Goal: Task Accomplishment & Management: Use online tool/utility

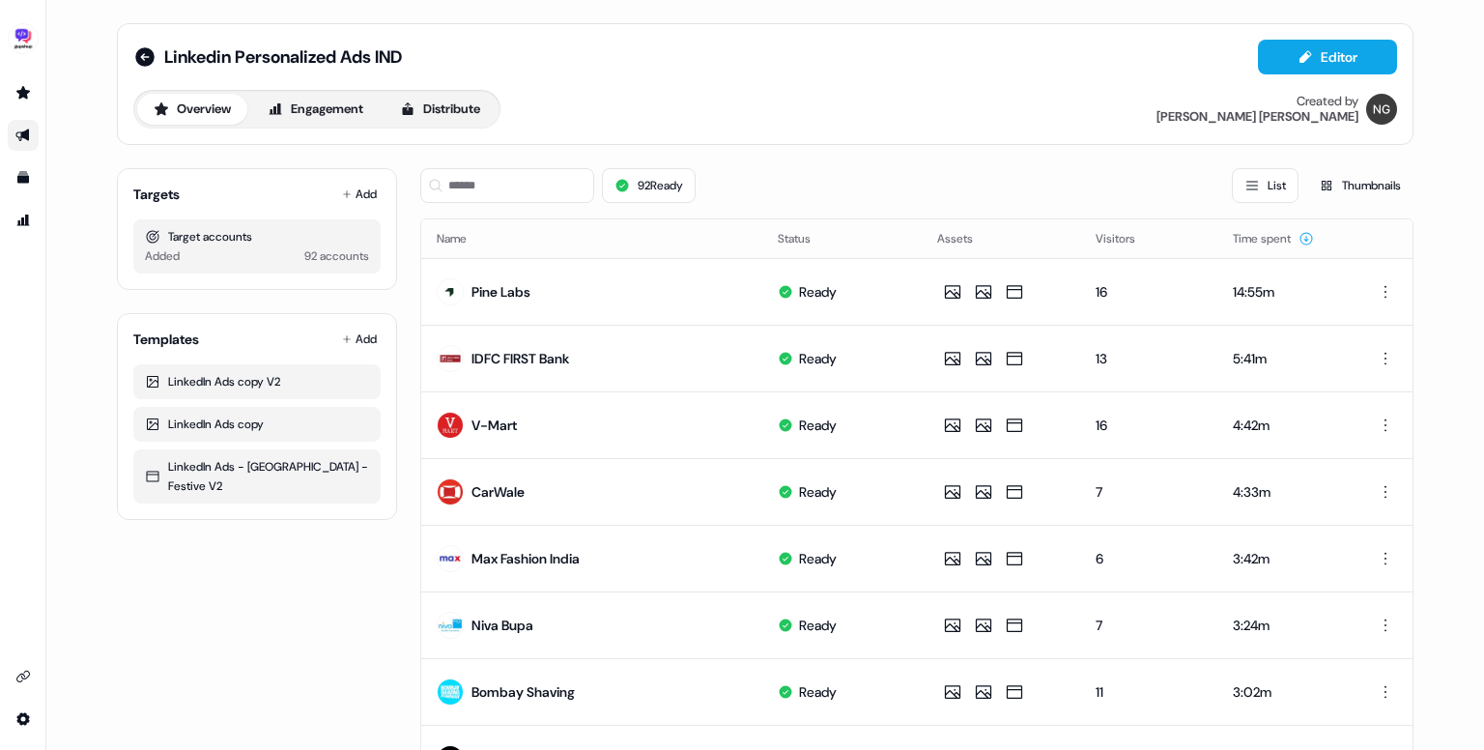
click at [454, 128] on div "Overview Engagement Distribute" at bounding box center [316, 109] width 367 height 39
click at [457, 108] on button "Distribute" at bounding box center [440, 109] width 113 height 31
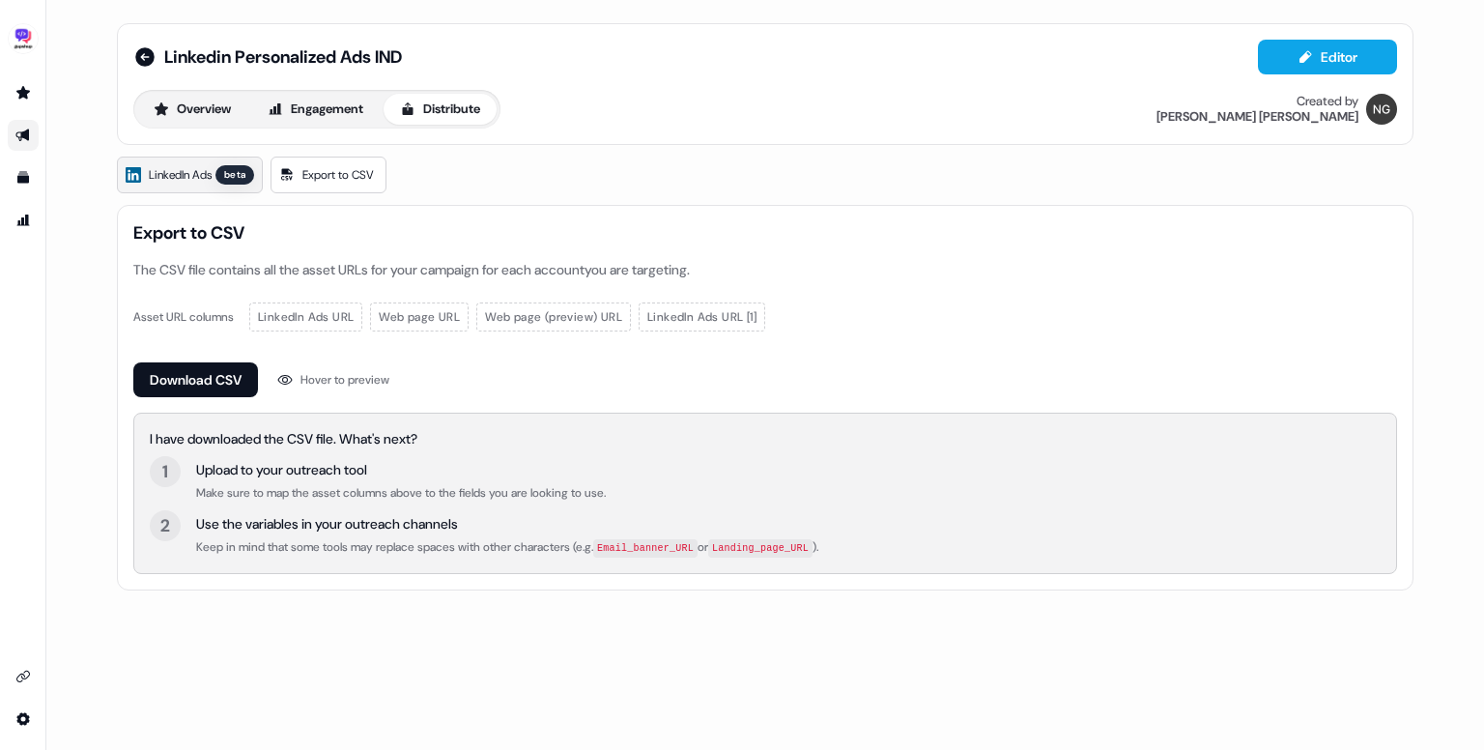
click at [209, 178] on span "LinkedIn Ads" at bounding box center [180, 174] width 63 height 19
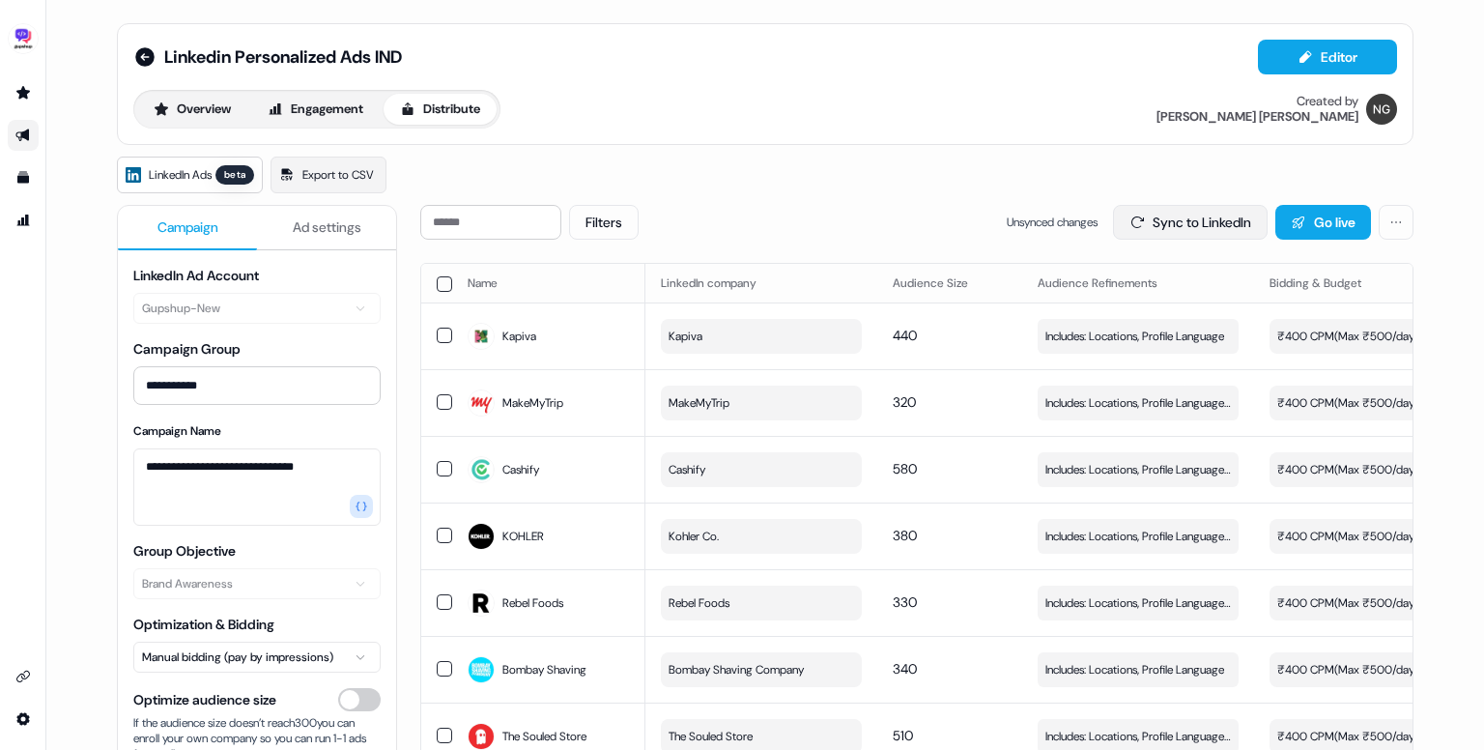
click at [1183, 206] on button "Sync to LinkedIn" at bounding box center [1190, 222] width 155 height 35
click at [327, 214] on button "Ad settings" at bounding box center [326, 228] width 139 height 44
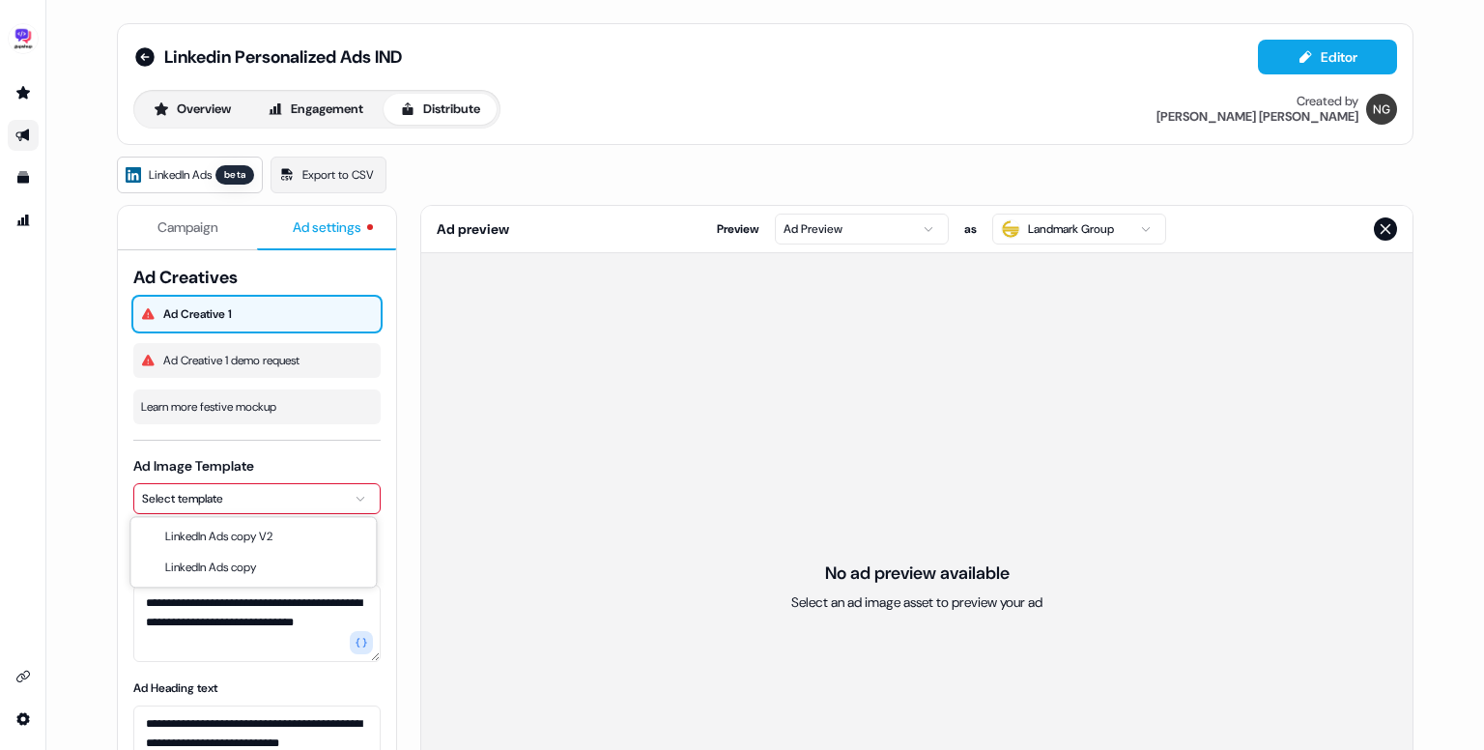
click at [244, 498] on html "**********" at bounding box center [742, 375] width 1484 height 750
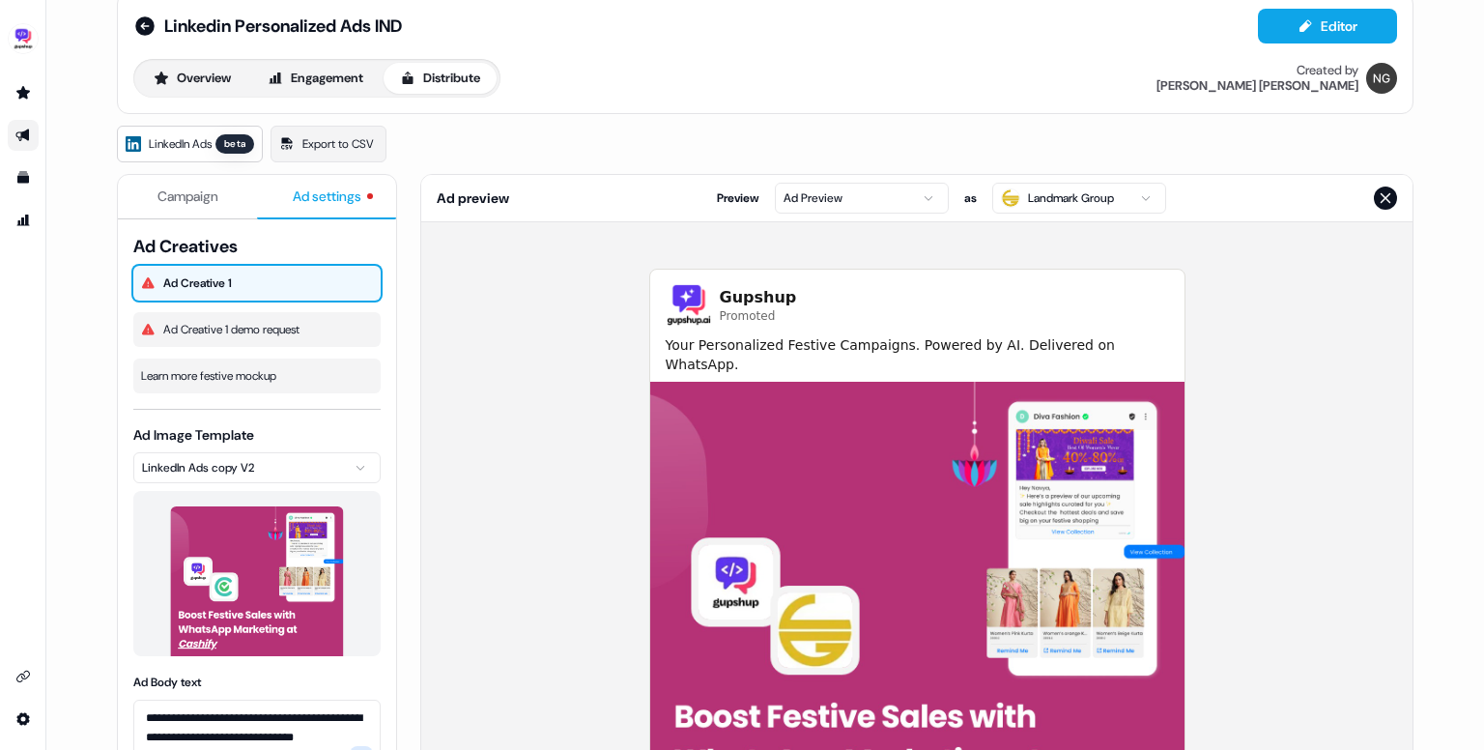
scroll to position [35, 0]
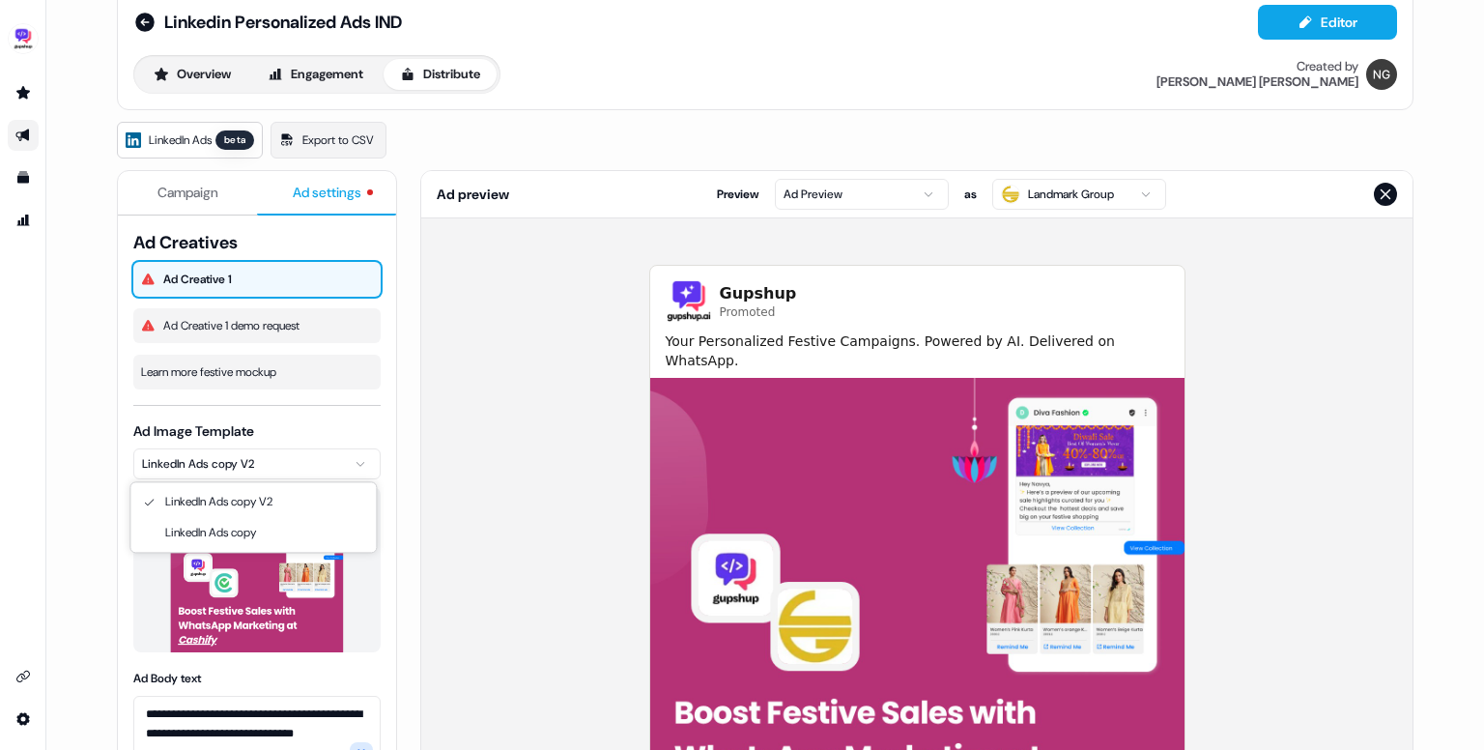
click at [263, 469] on html "**********" at bounding box center [742, 375] width 1484 height 750
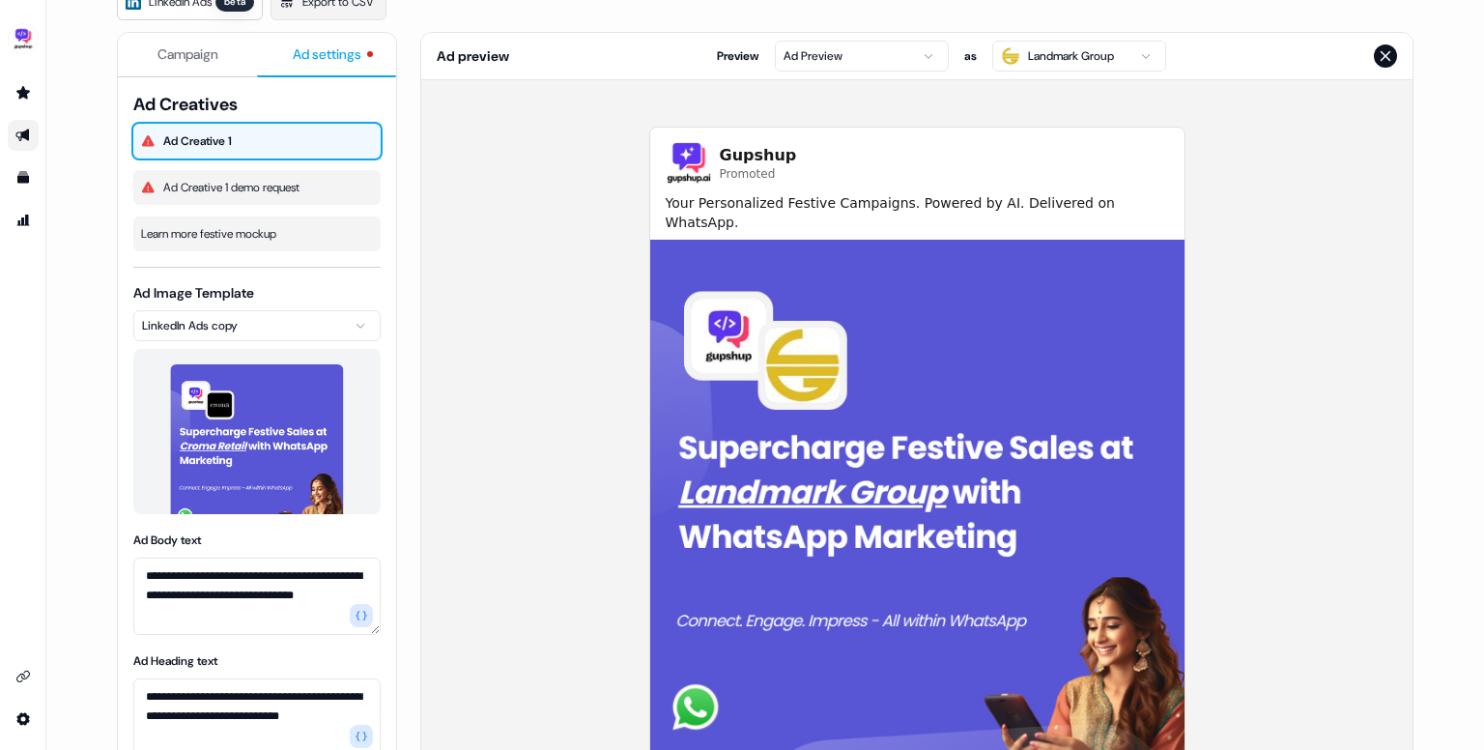
scroll to position [182, 0]
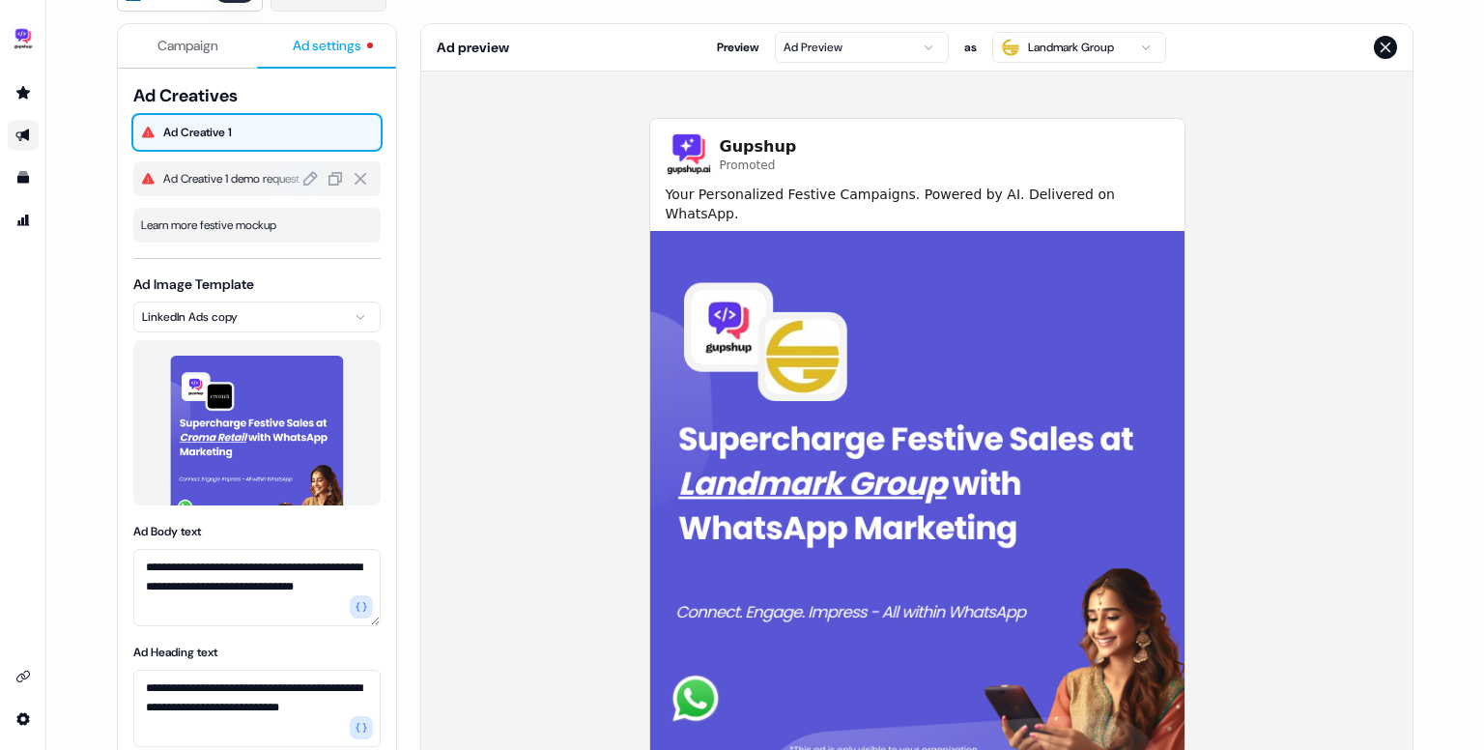
click at [204, 169] on span "Ad Creative 1 demo request" at bounding box center [268, 178] width 211 height 19
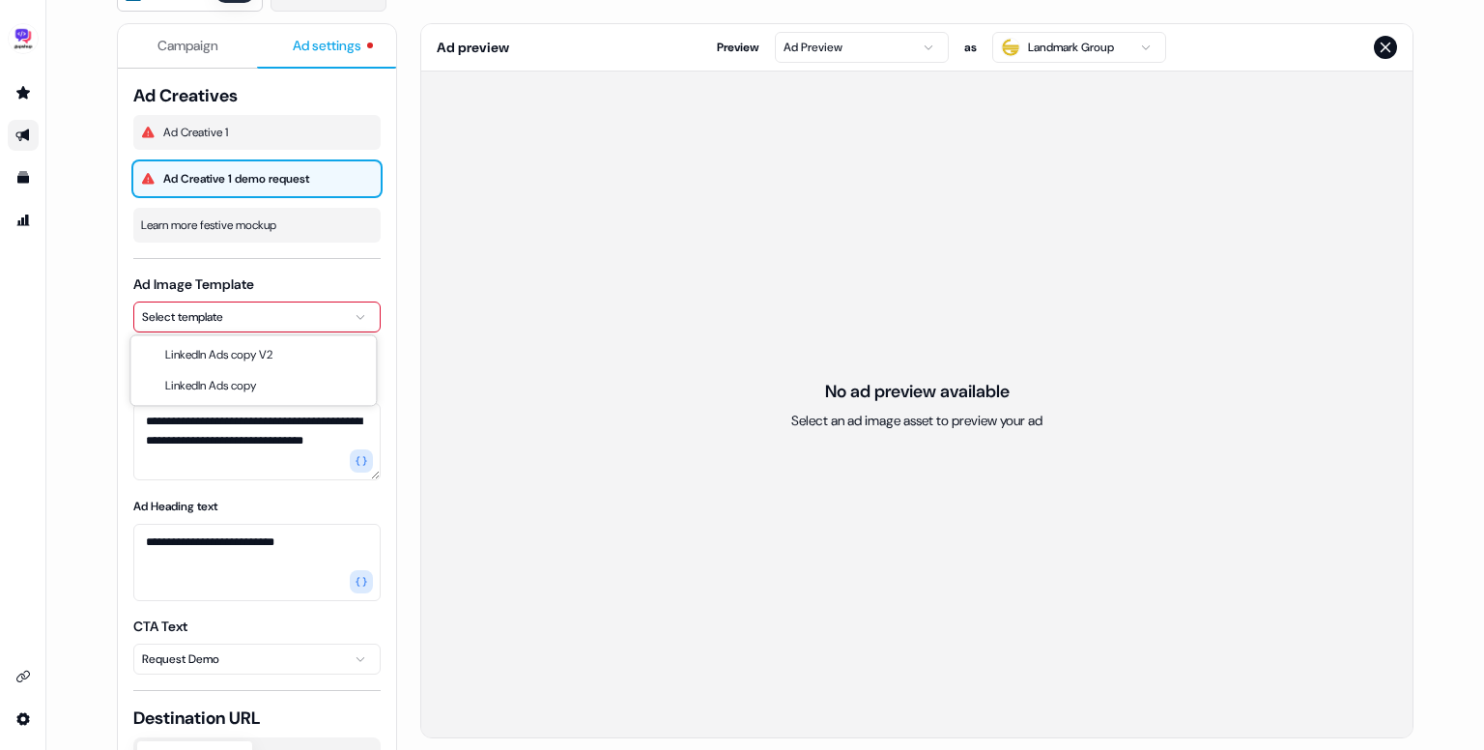
click at [232, 326] on html "**********" at bounding box center [742, 375] width 1484 height 750
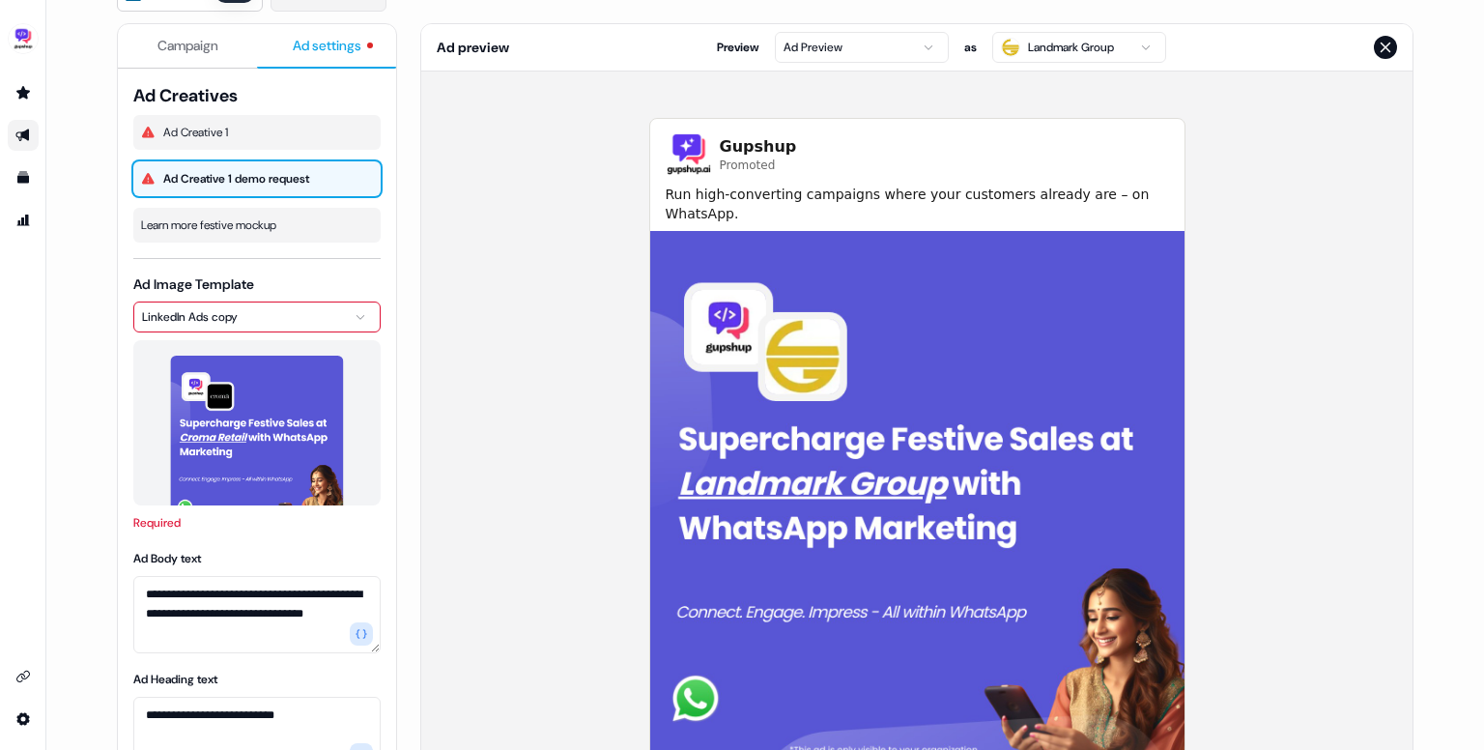
click at [298, 302] on html "**********" at bounding box center [742, 375] width 1484 height 750
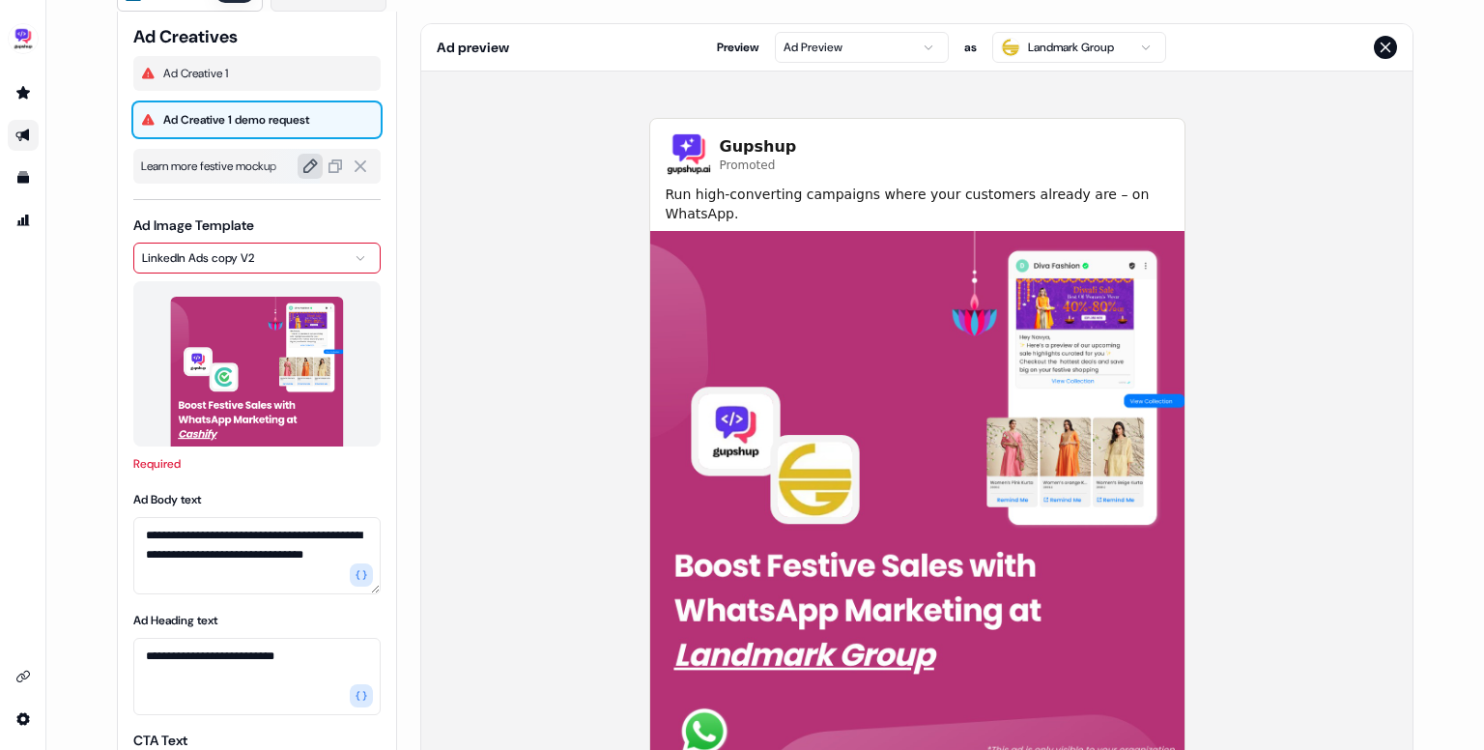
scroll to position [52, 0]
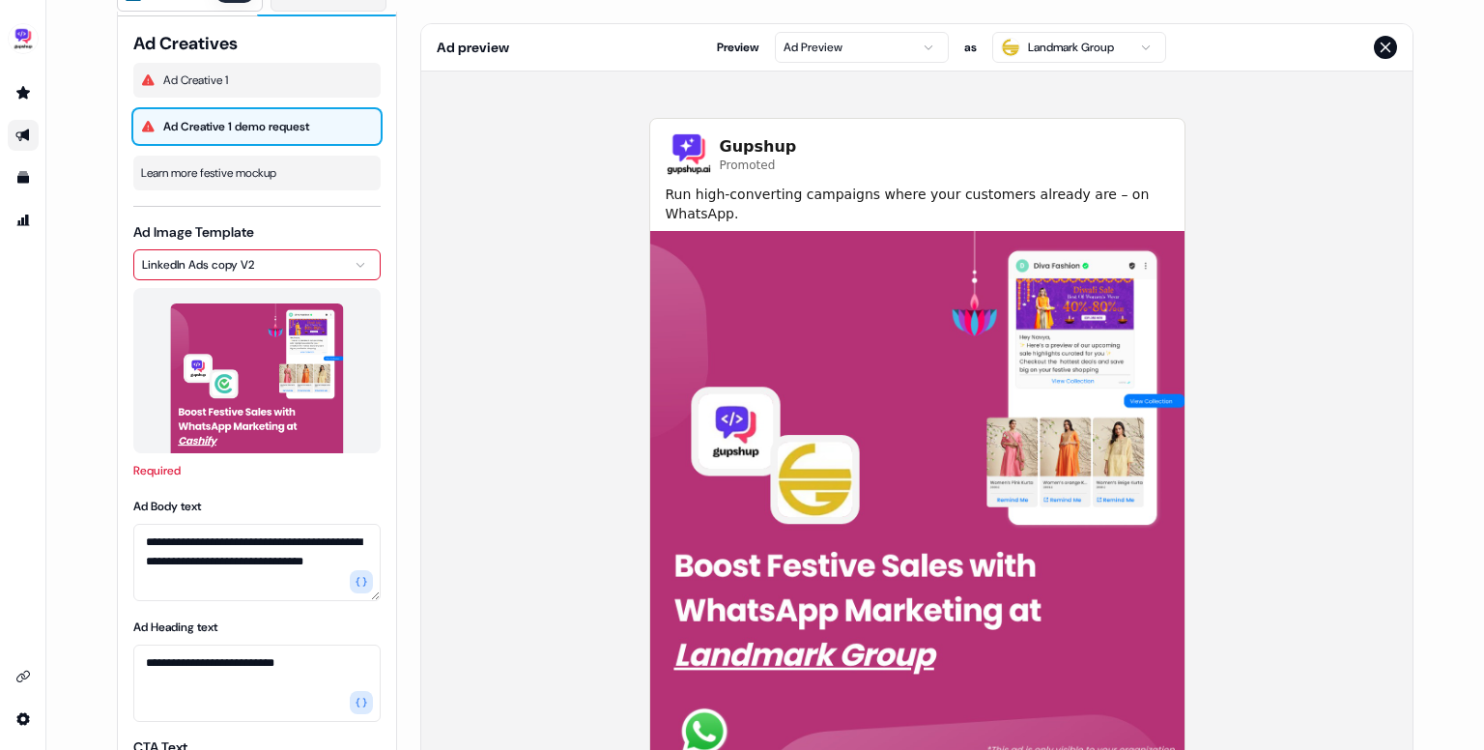
click at [472, 347] on div "Gupshup Promoted Run high-converting campaigns where your customers already are…" at bounding box center [917, 469] width 992 height 794
click at [236, 71] on span "Ad Creative 1" at bounding box center [268, 80] width 211 height 19
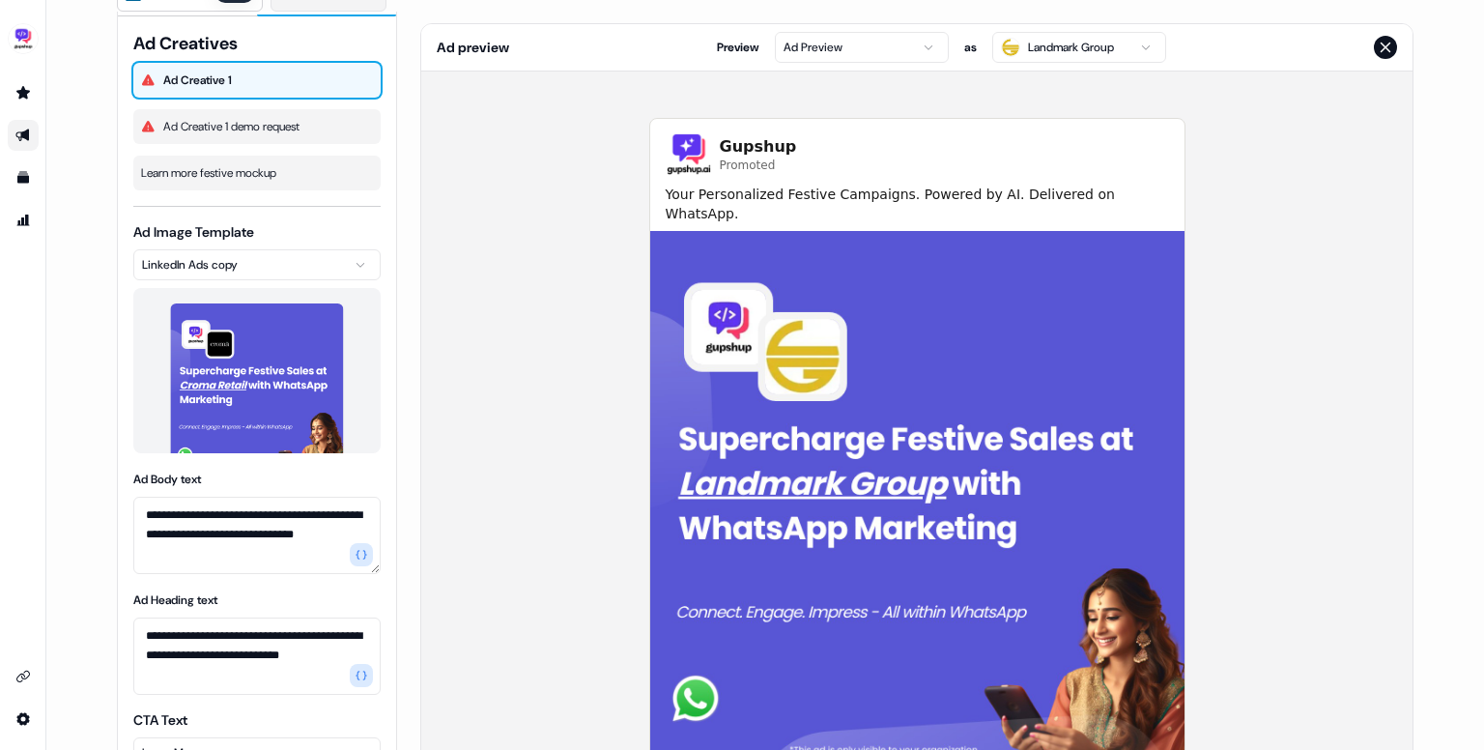
scroll to position [65, 0]
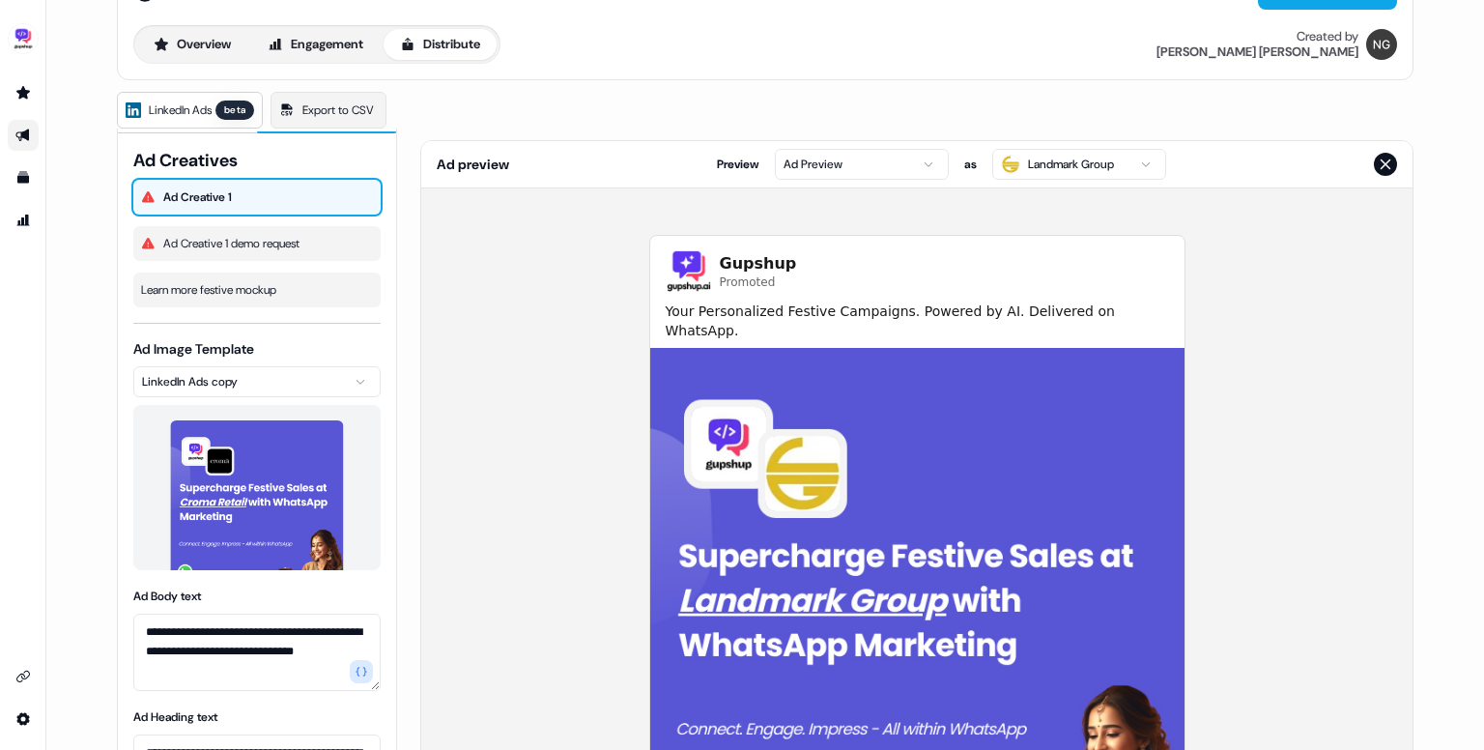
click at [186, 110] on span "LinkedIn Ads" at bounding box center [180, 110] width 63 height 19
click at [1381, 166] on icon "Close preview" at bounding box center [1386, 164] width 11 height 11
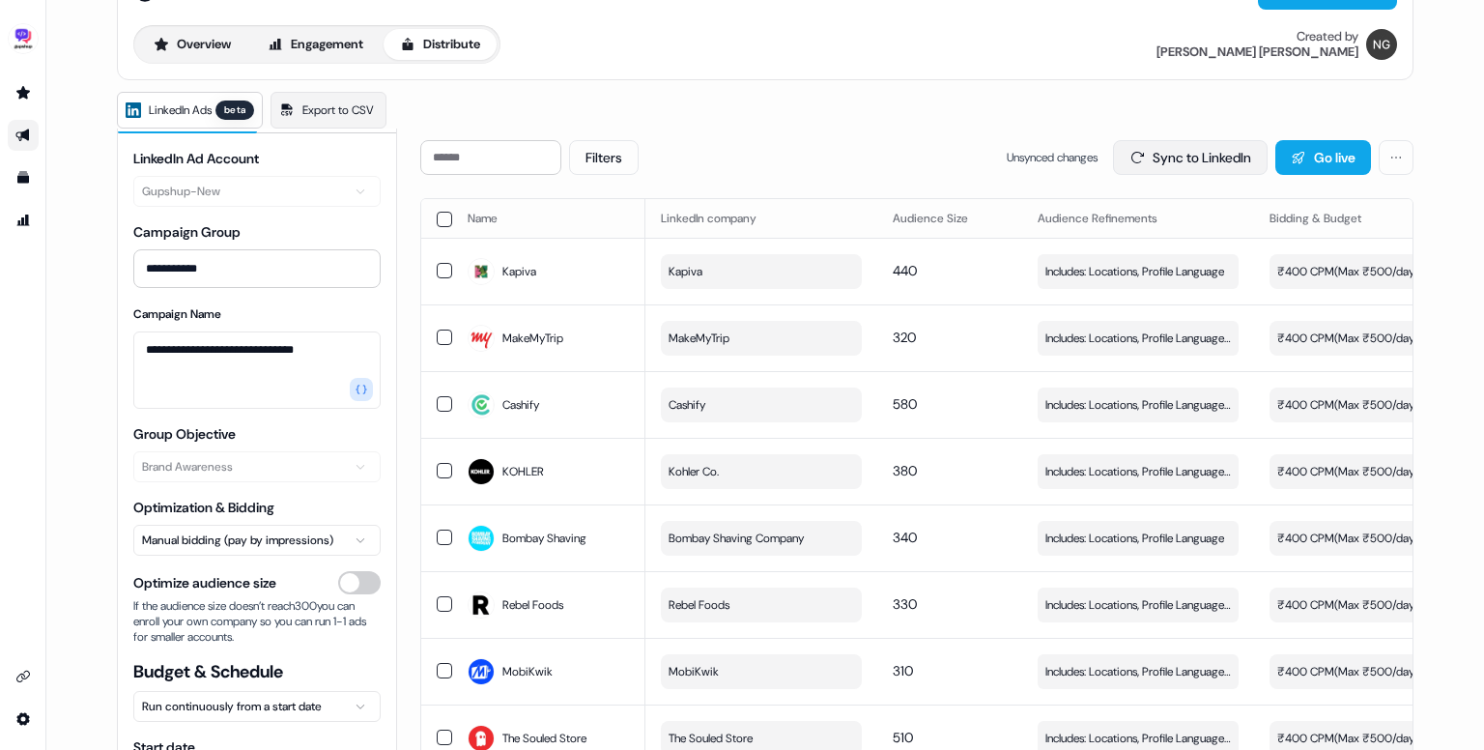
click at [1157, 164] on button "Sync to LinkedIn" at bounding box center [1190, 157] width 155 height 35
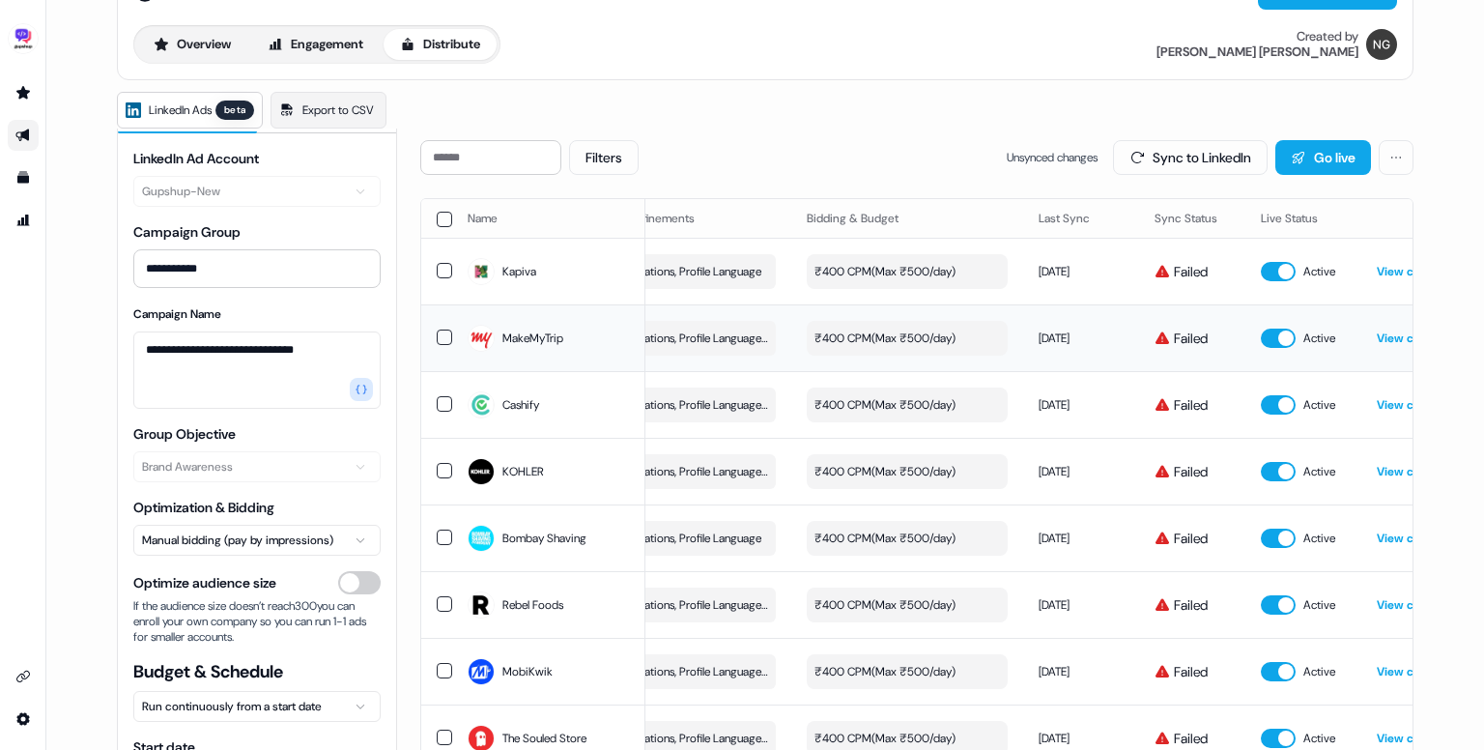
scroll to position [0, 546]
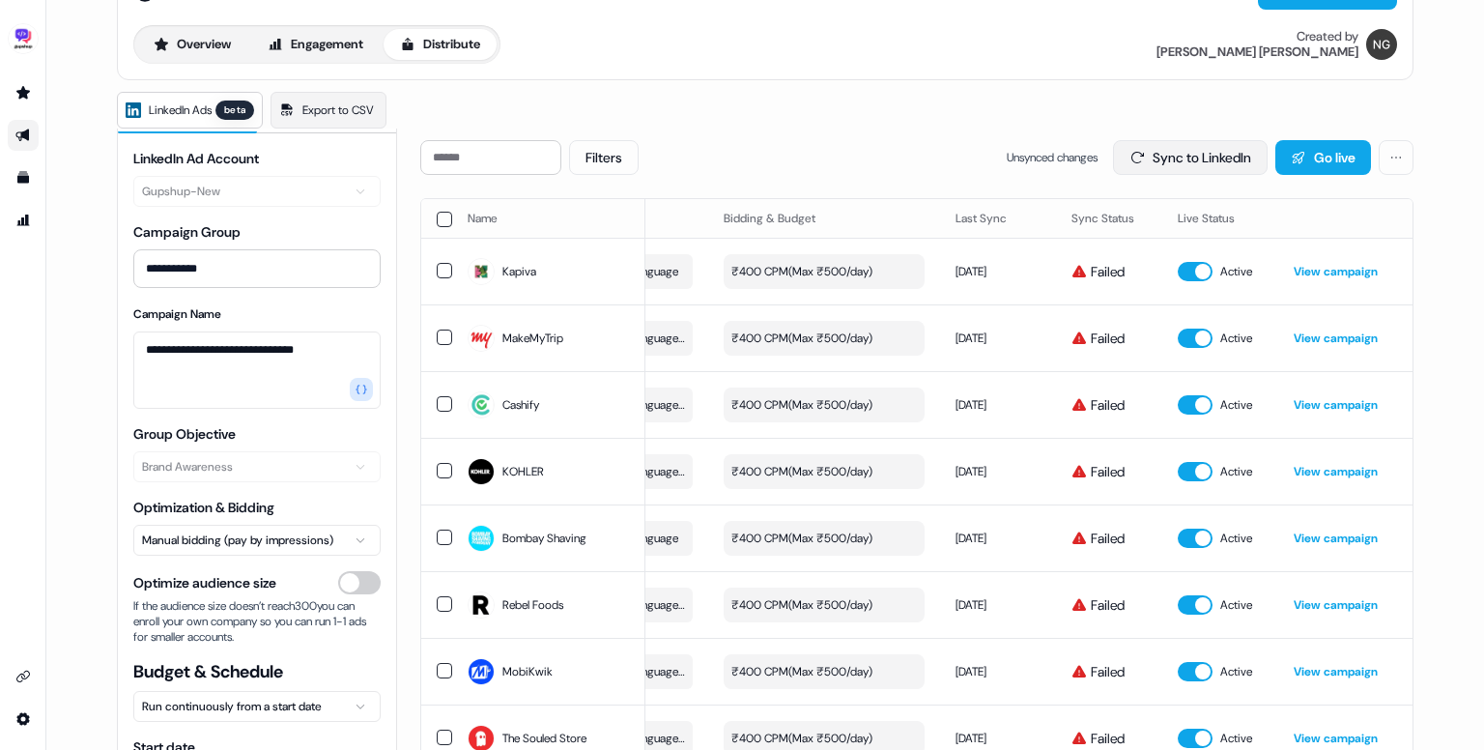
click at [1149, 162] on button "Sync to LinkedIn" at bounding box center [1190, 157] width 155 height 35
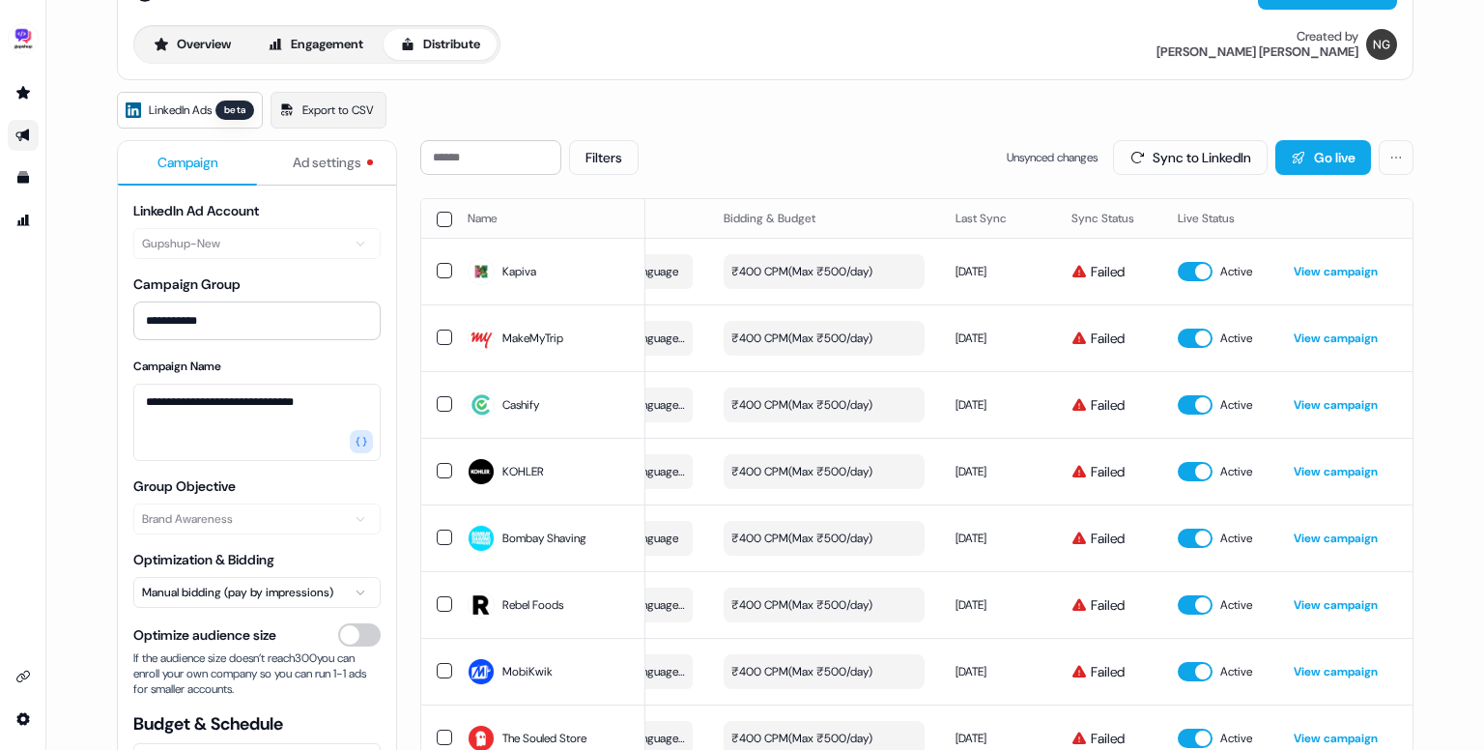
click at [299, 163] on span "Ad settings" at bounding box center [327, 162] width 69 height 19
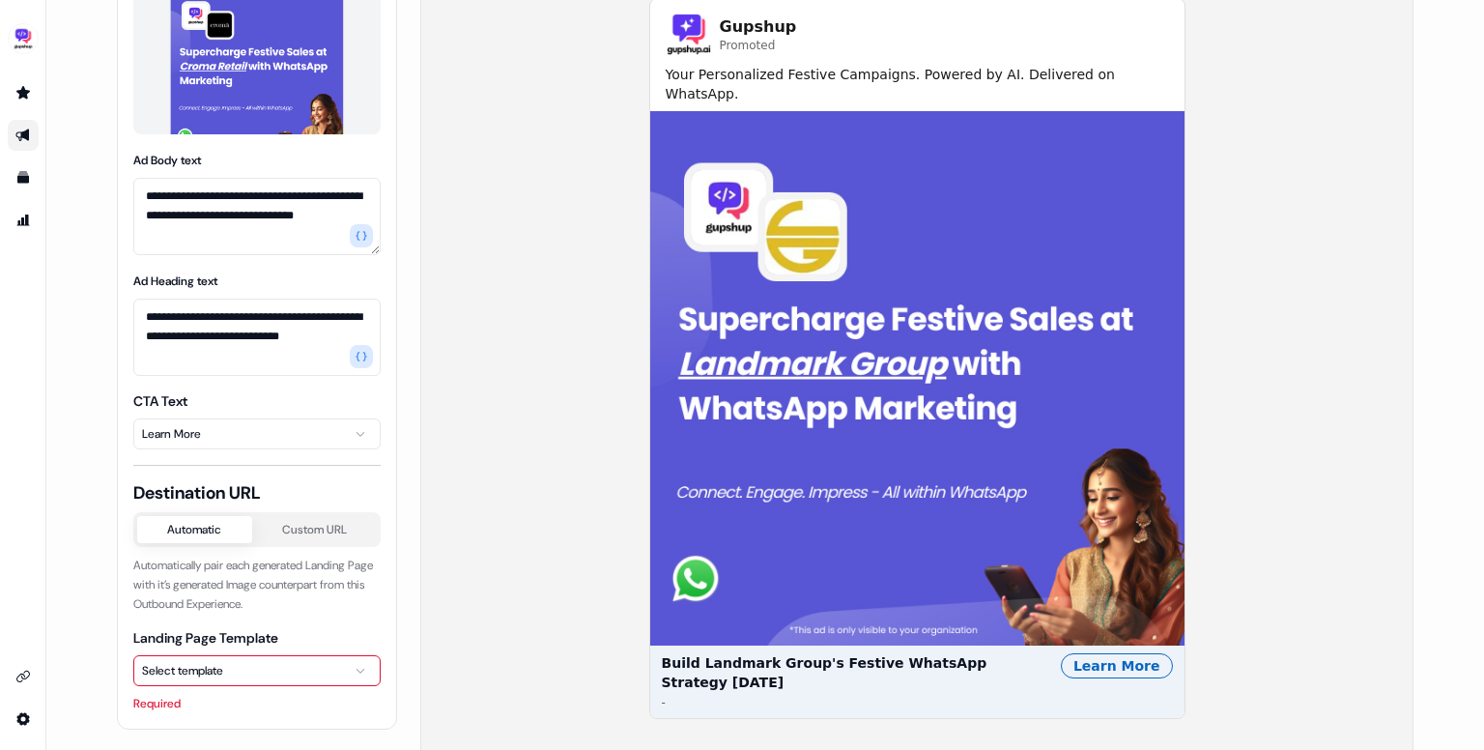
scroll to position [302, 0]
click at [259, 667] on html "**********" at bounding box center [742, 375] width 1484 height 750
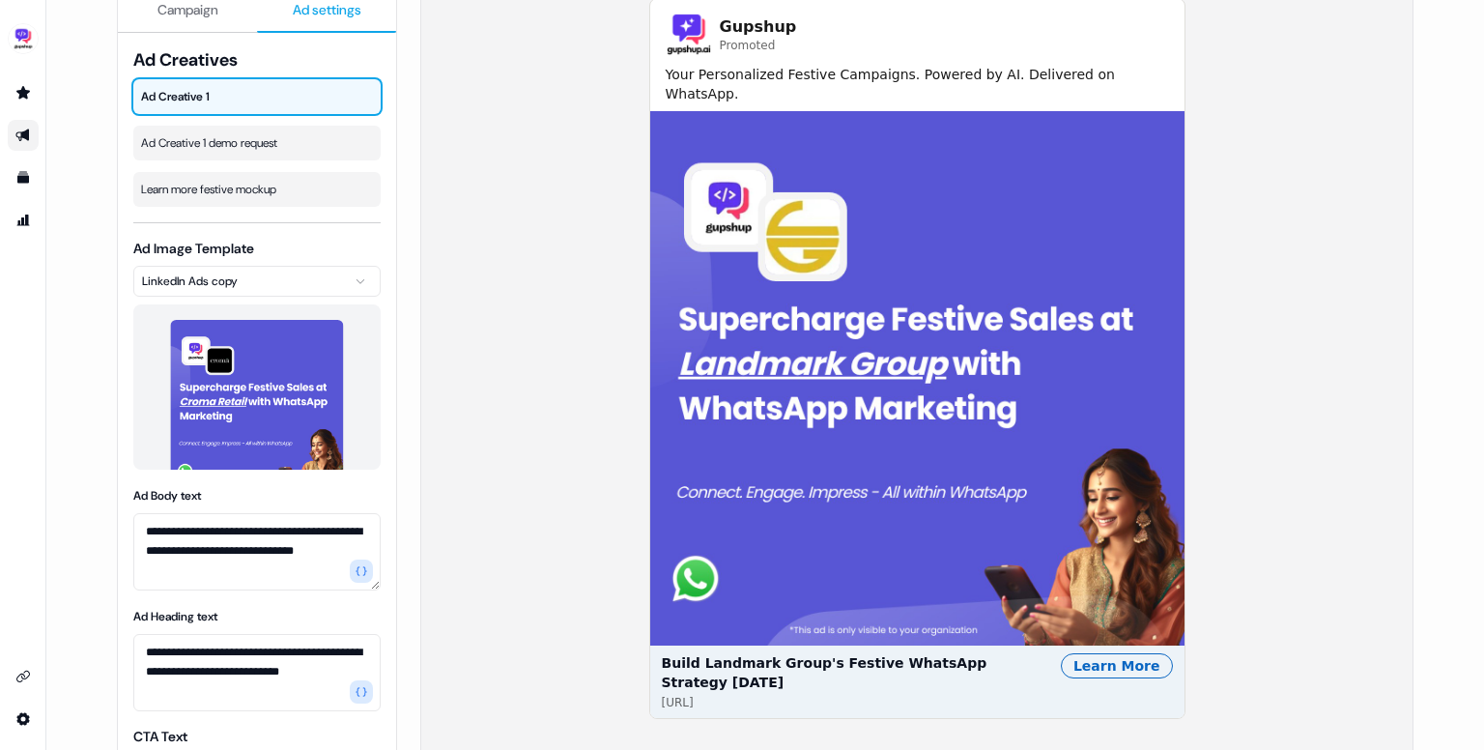
scroll to position [0, 0]
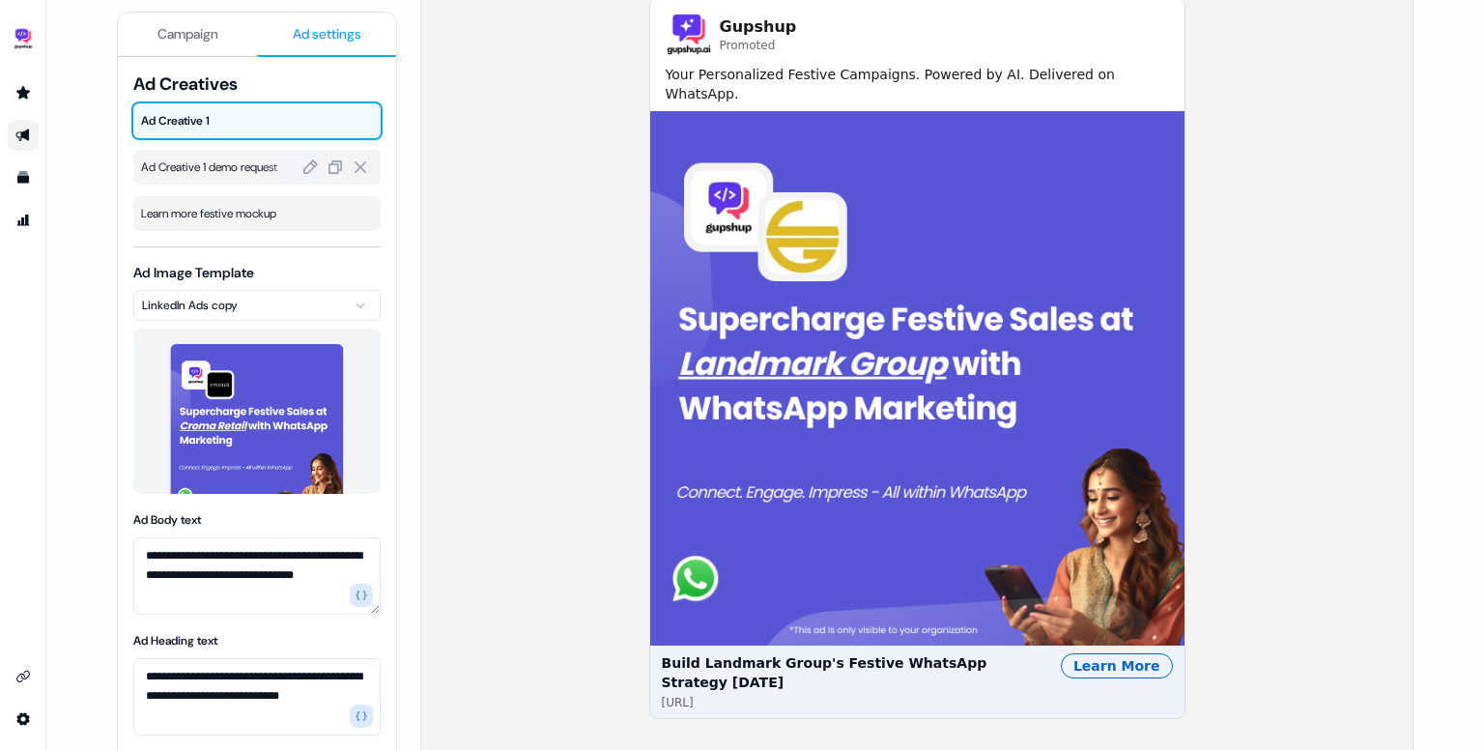
click at [185, 170] on span "Ad Creative 1 demo request" at bounding box center [257, 167] width 232 height 19
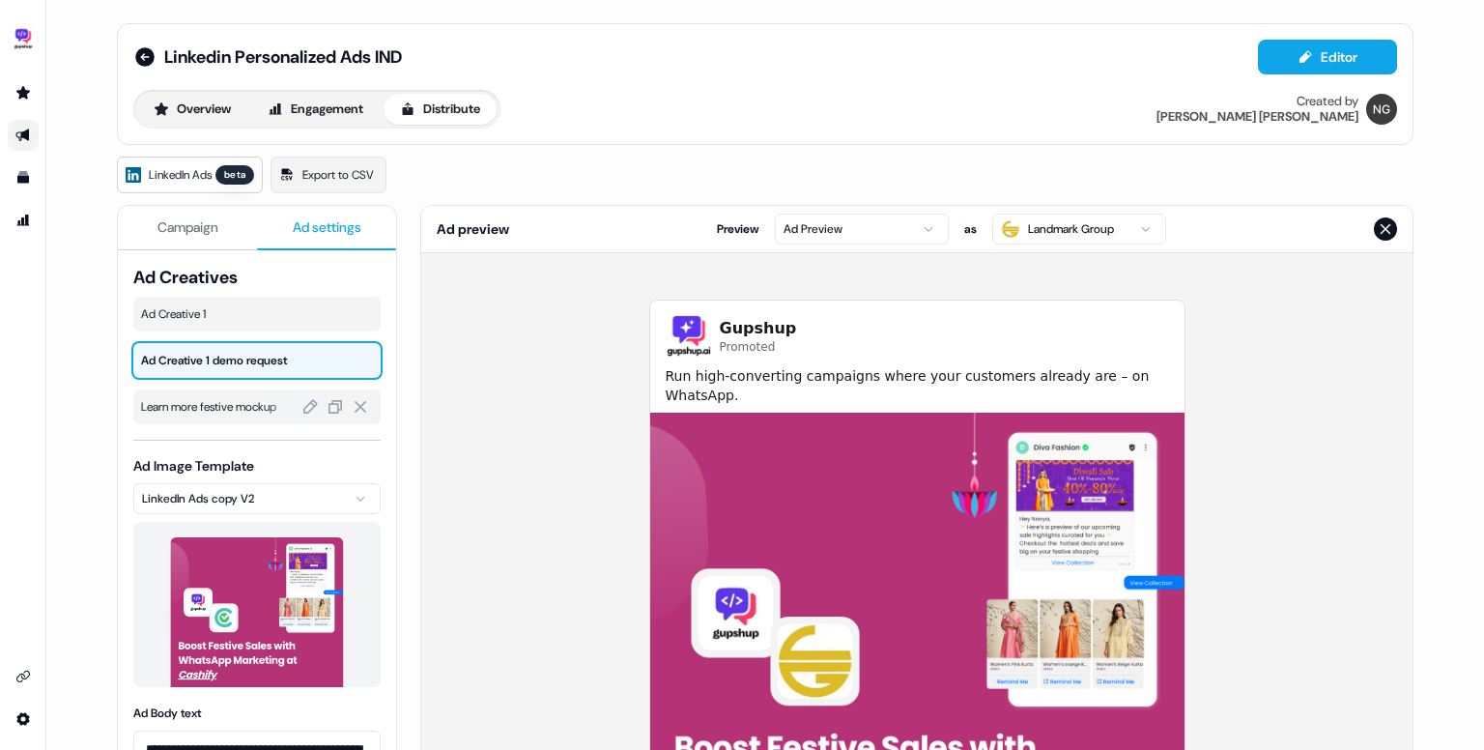
click at [230, 389] on div "Learn more festive mockup" at bounding box center [256, 406] width 247 height 35
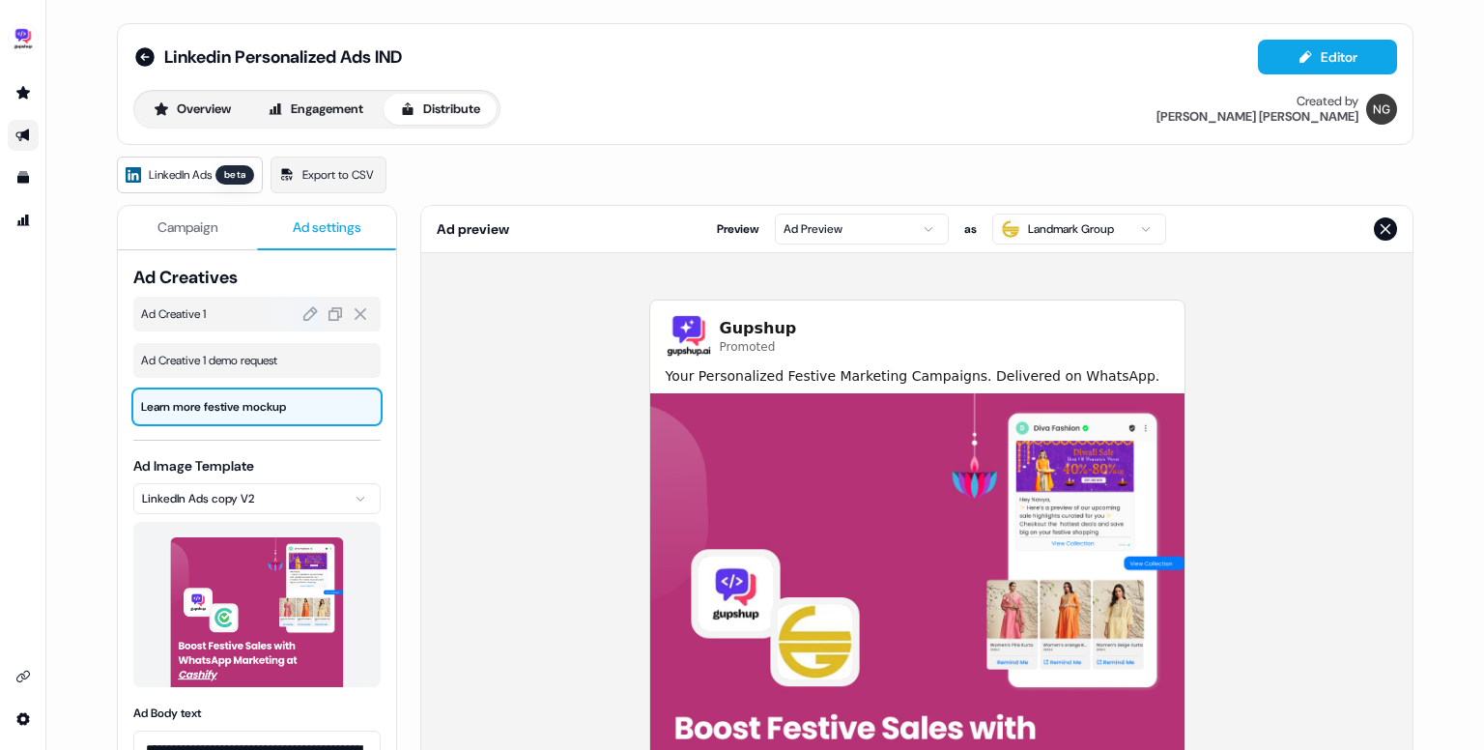
click at [197, 323] on div "Ad Creative 1" at bounding box center [256, 314] width 247 height 35
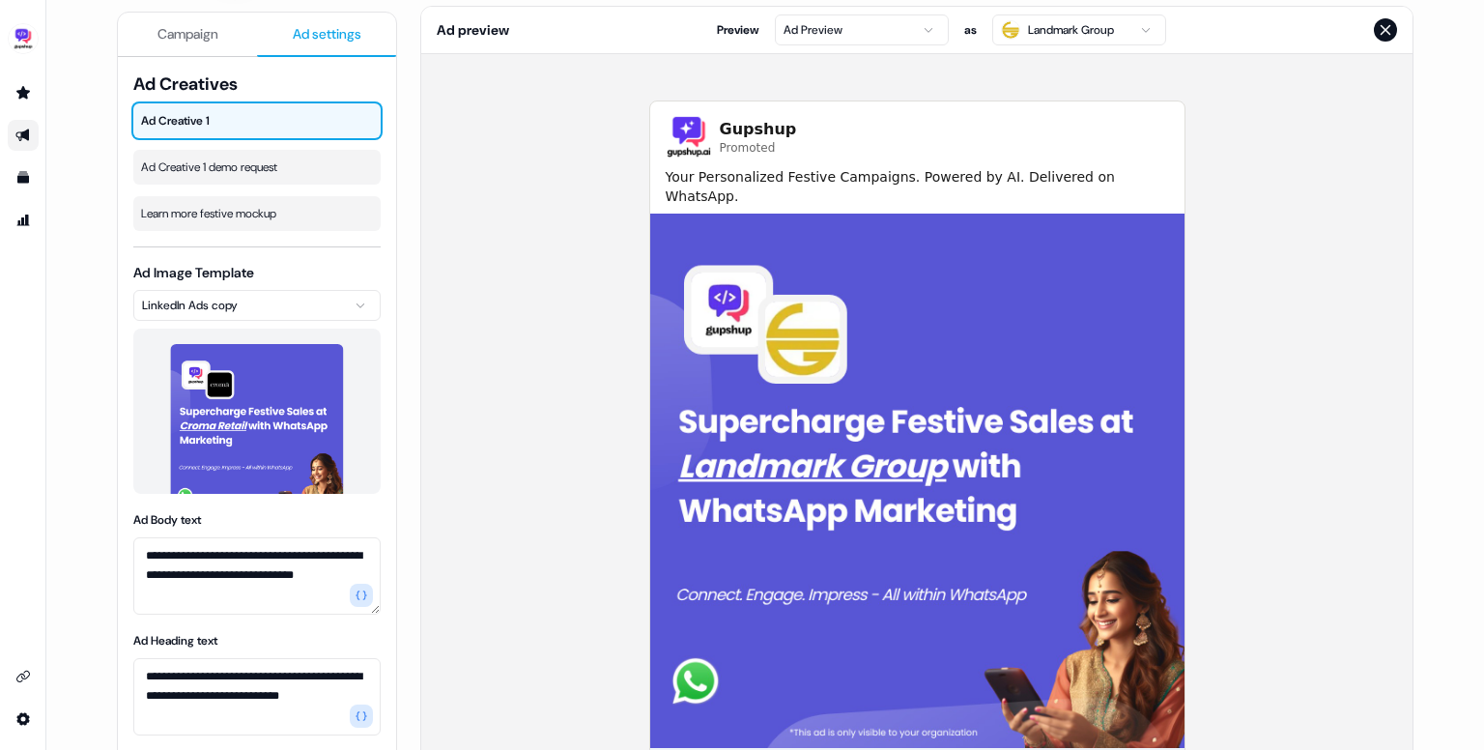
scroll to position [302, 0]
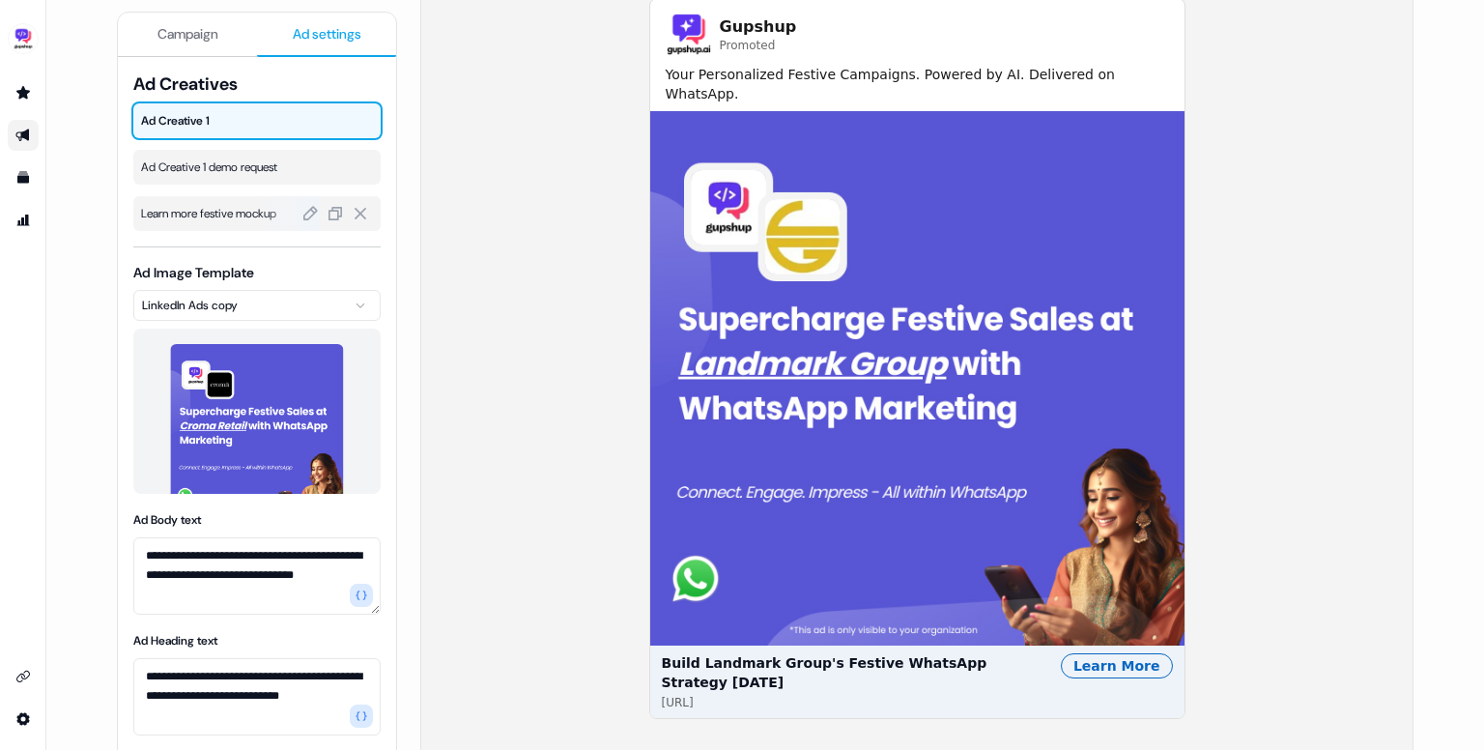
click at [228, 207] on span "Learn more festive mockup" at bounding box center [257, 213] width 232 height 19
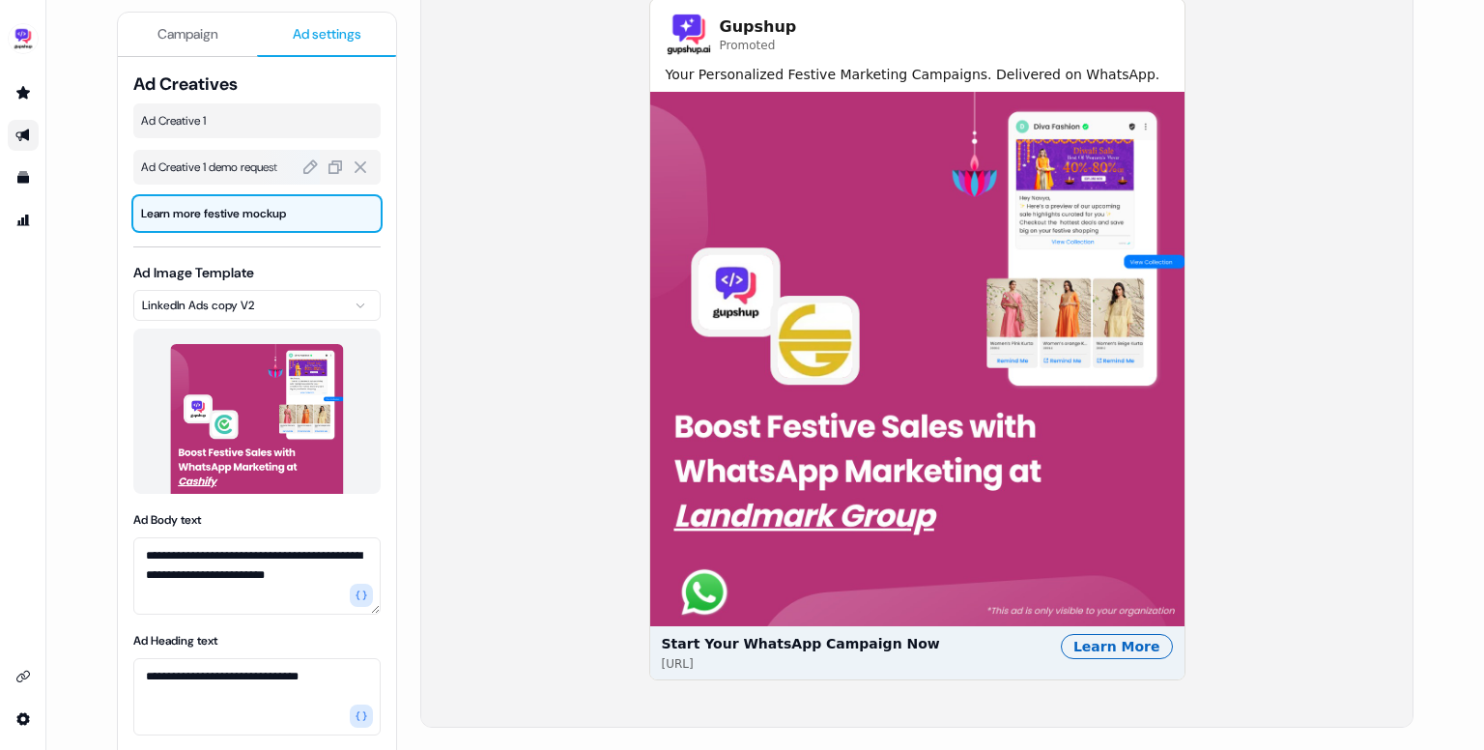
click at [227, 161] on span "Ad Creative 1 demo request" at bounding box center [257, 167] width 232 height 19
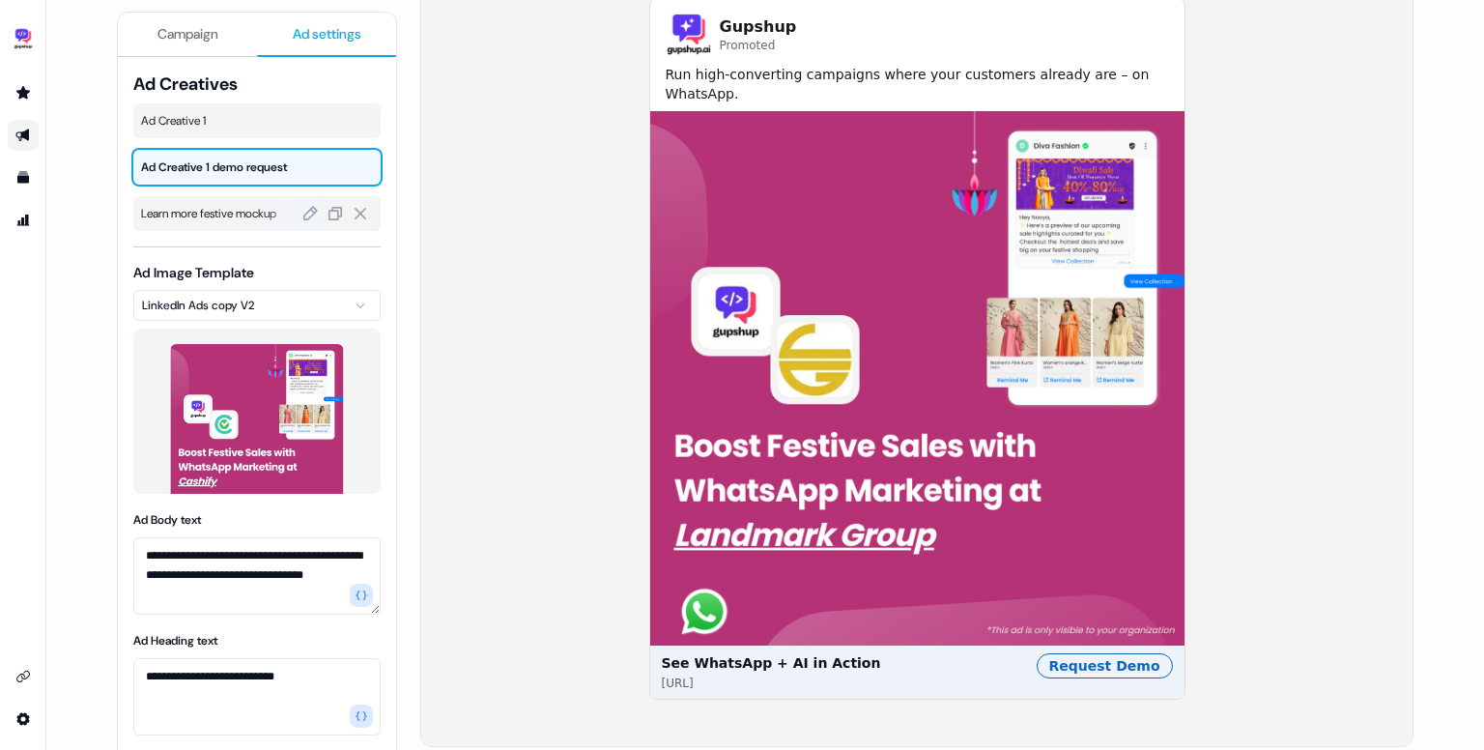
click at [240, 213] on span "Learn more festive mockup" at bounding box center [257, 213] width 232 height 19
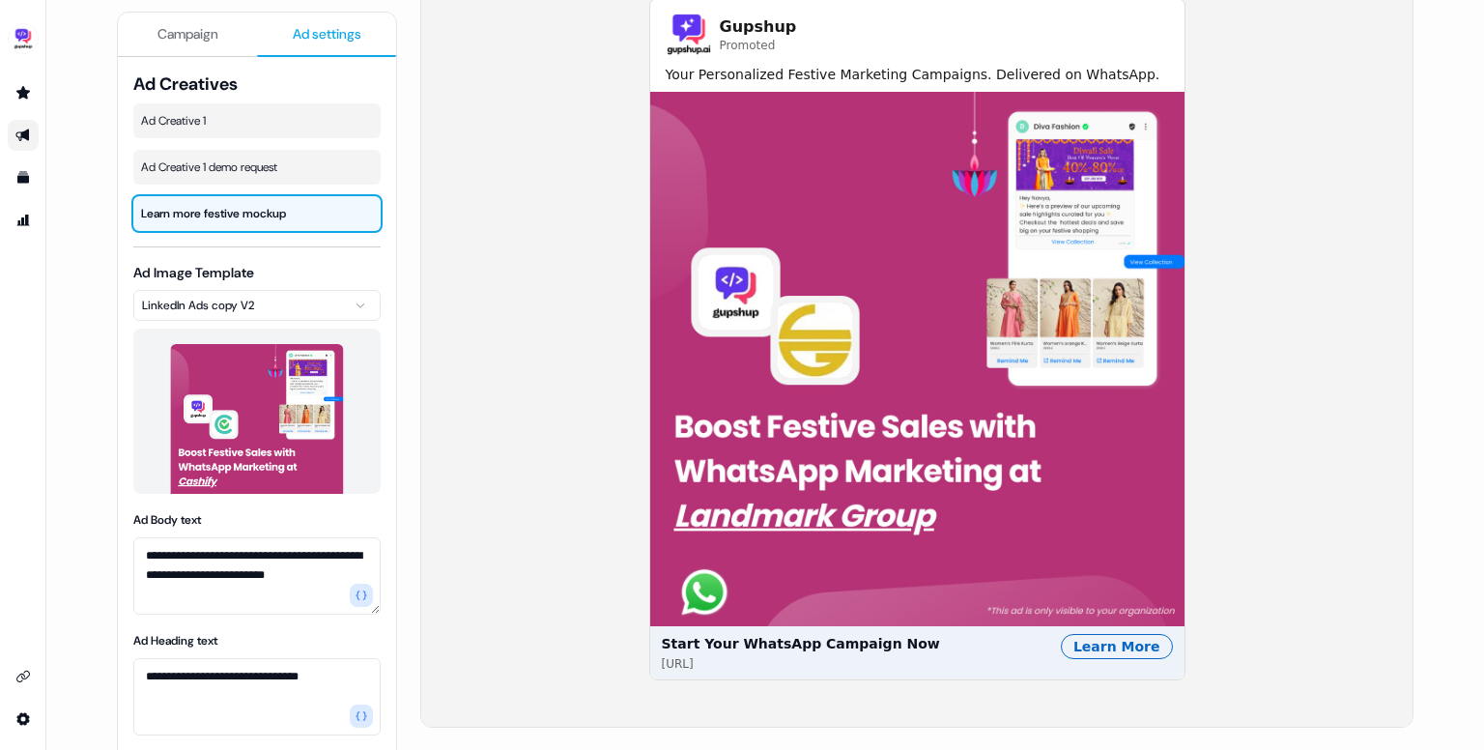
scroll to position [0, 0]
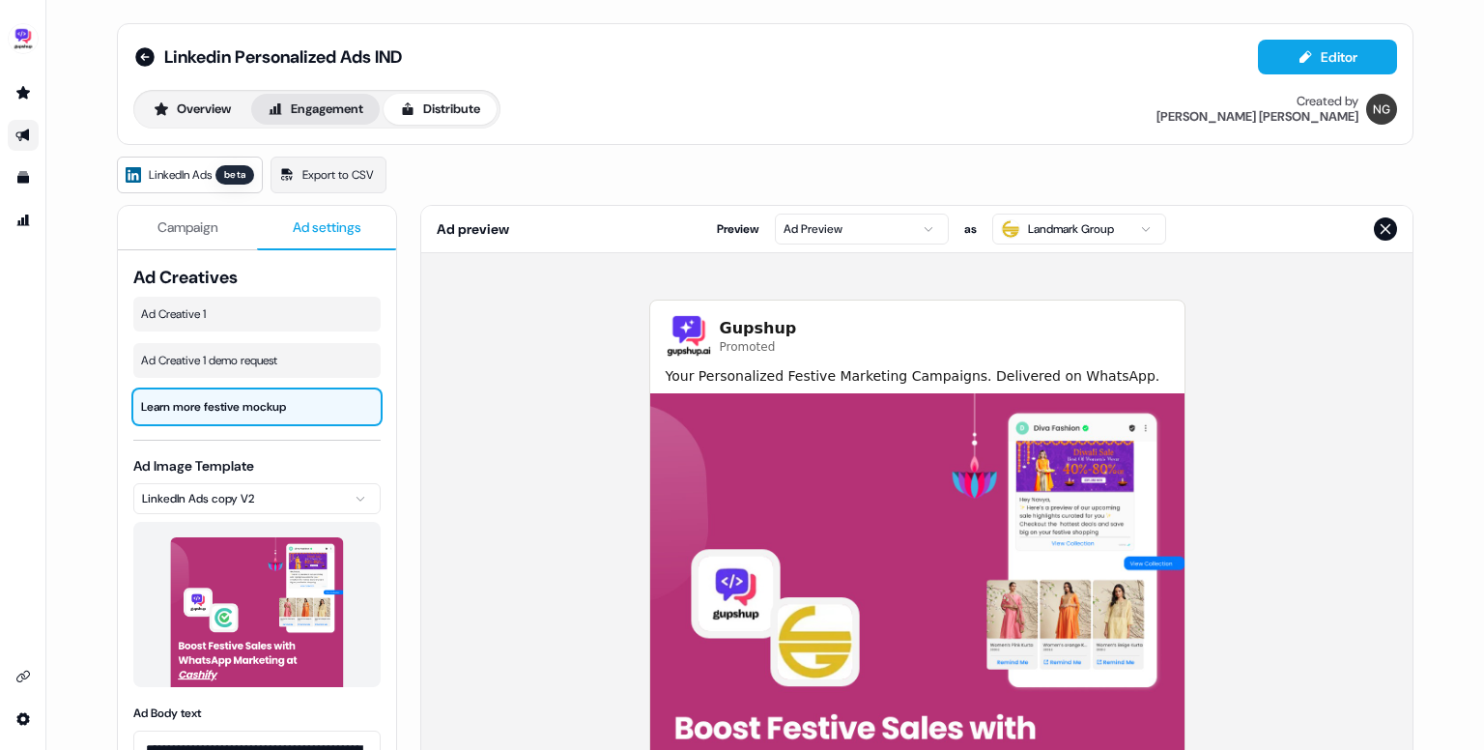
click at [325, 123] on button "Engagement" at bounding box center [315, 109] width 129 height 31
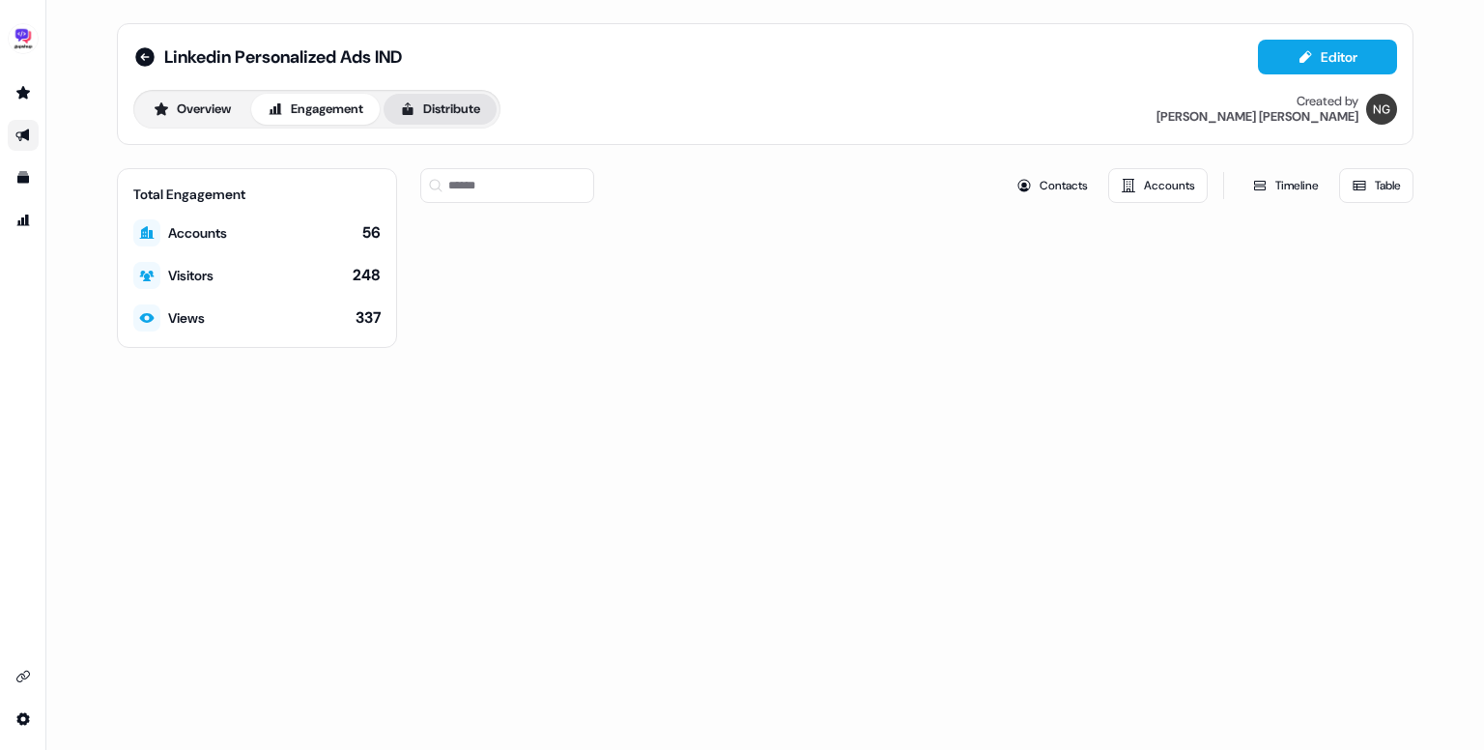
click at [416, 113] on icon at bounding box center [407, 108] width 15 height 15
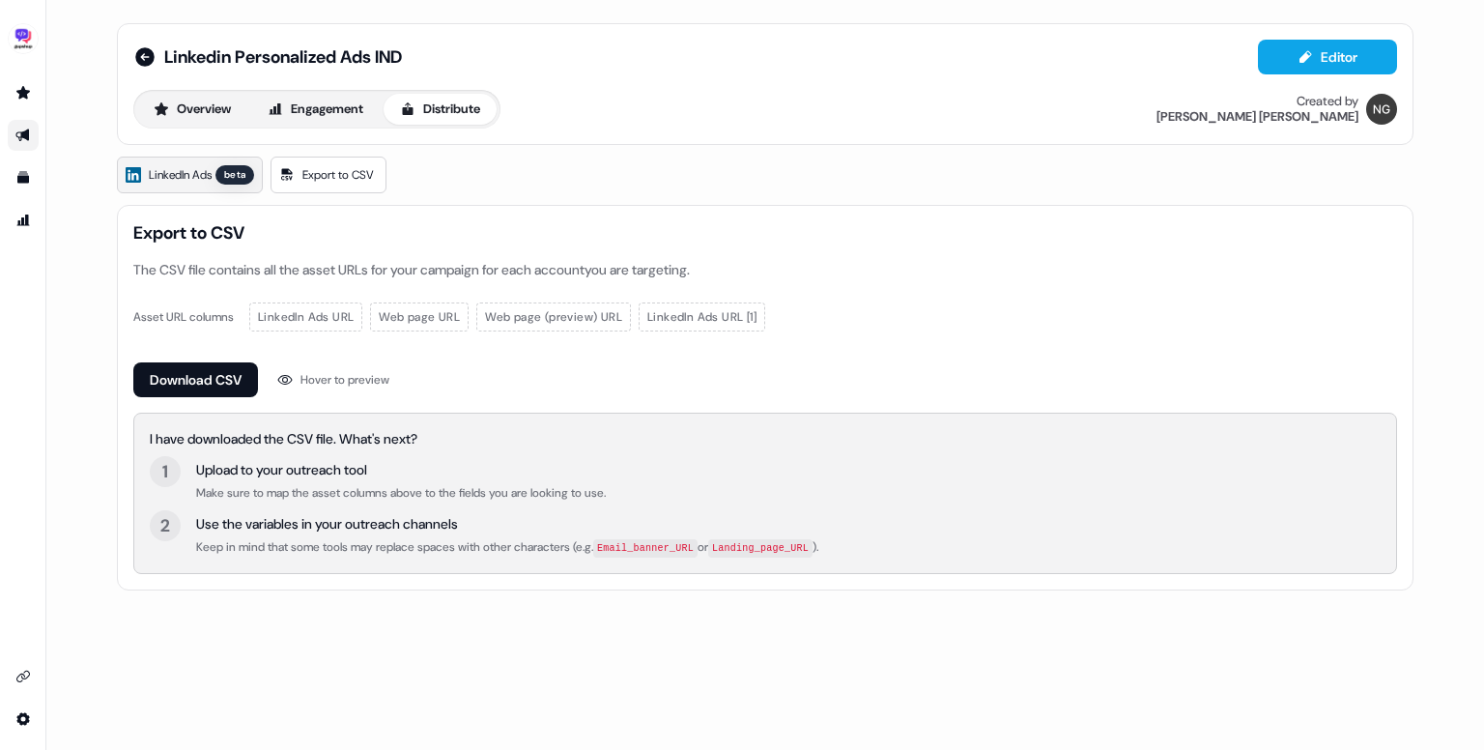
click at [123, 157] on link "LinkedIn Ads beta" at bounding box center [190, 175] width 146 height 37
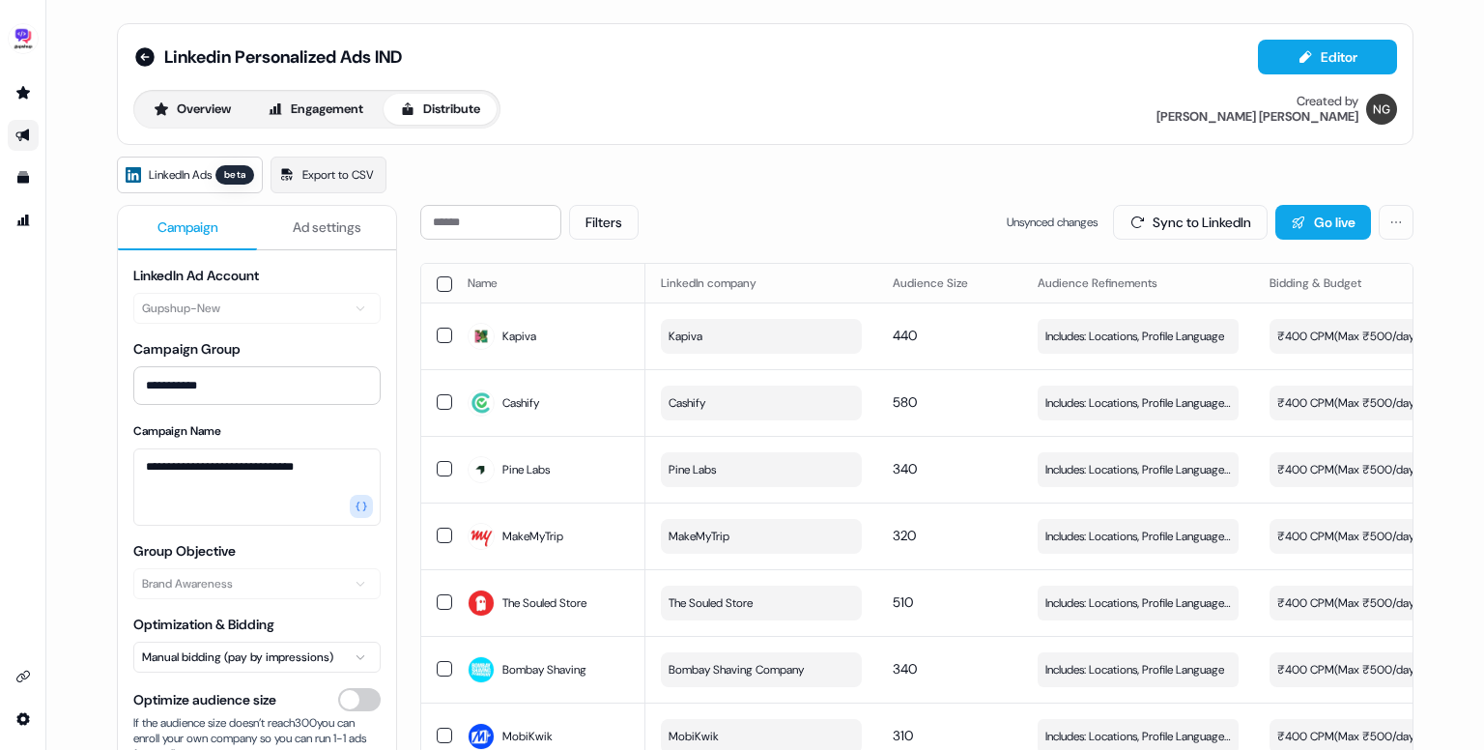
click at [878, 164] on div "LinkedIn Ads beta Export to CSV" at bounding box center [765, 175] width 1297 height 37
click at [1162, 228] on button "Sync to LinkedIn" at bounding box center [1190, 222] width 155 height 35
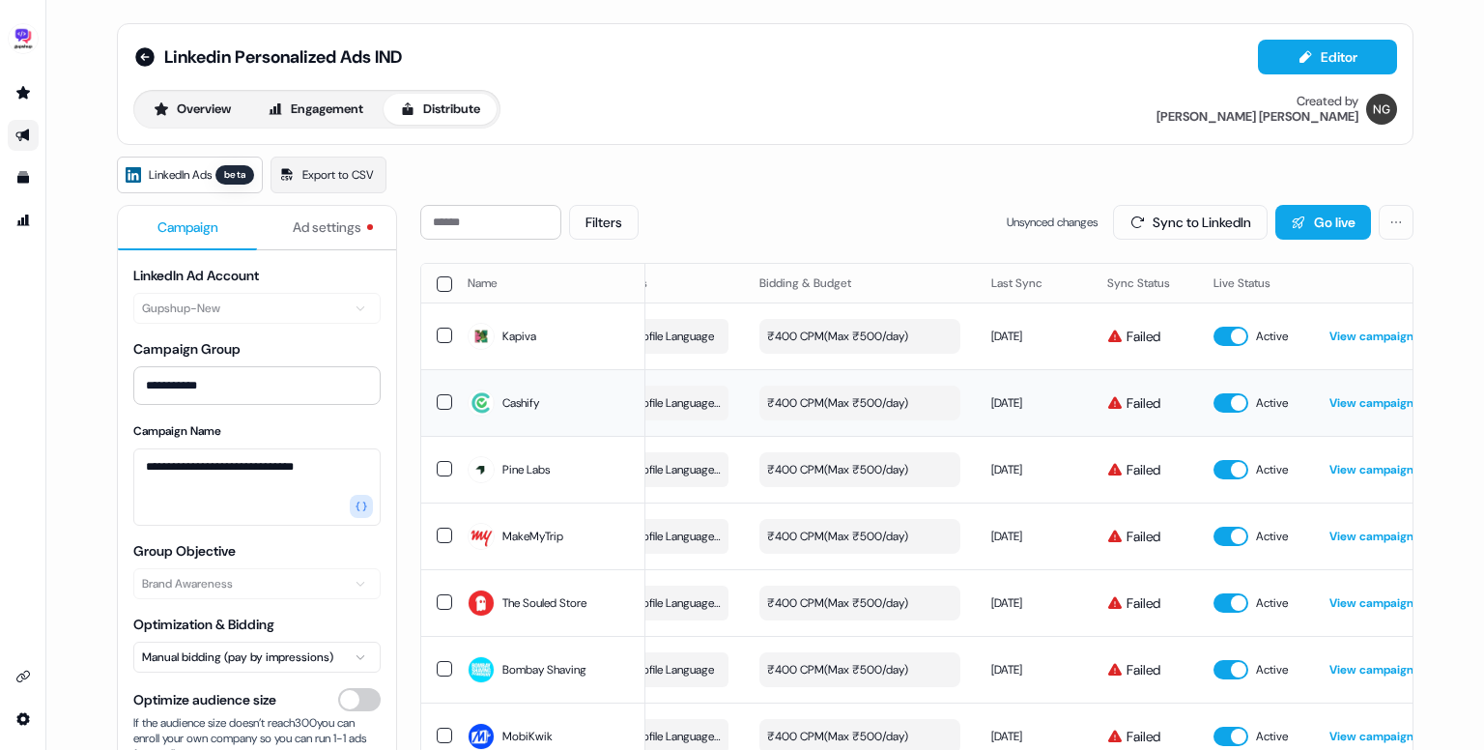
scroll to position [0, 533]
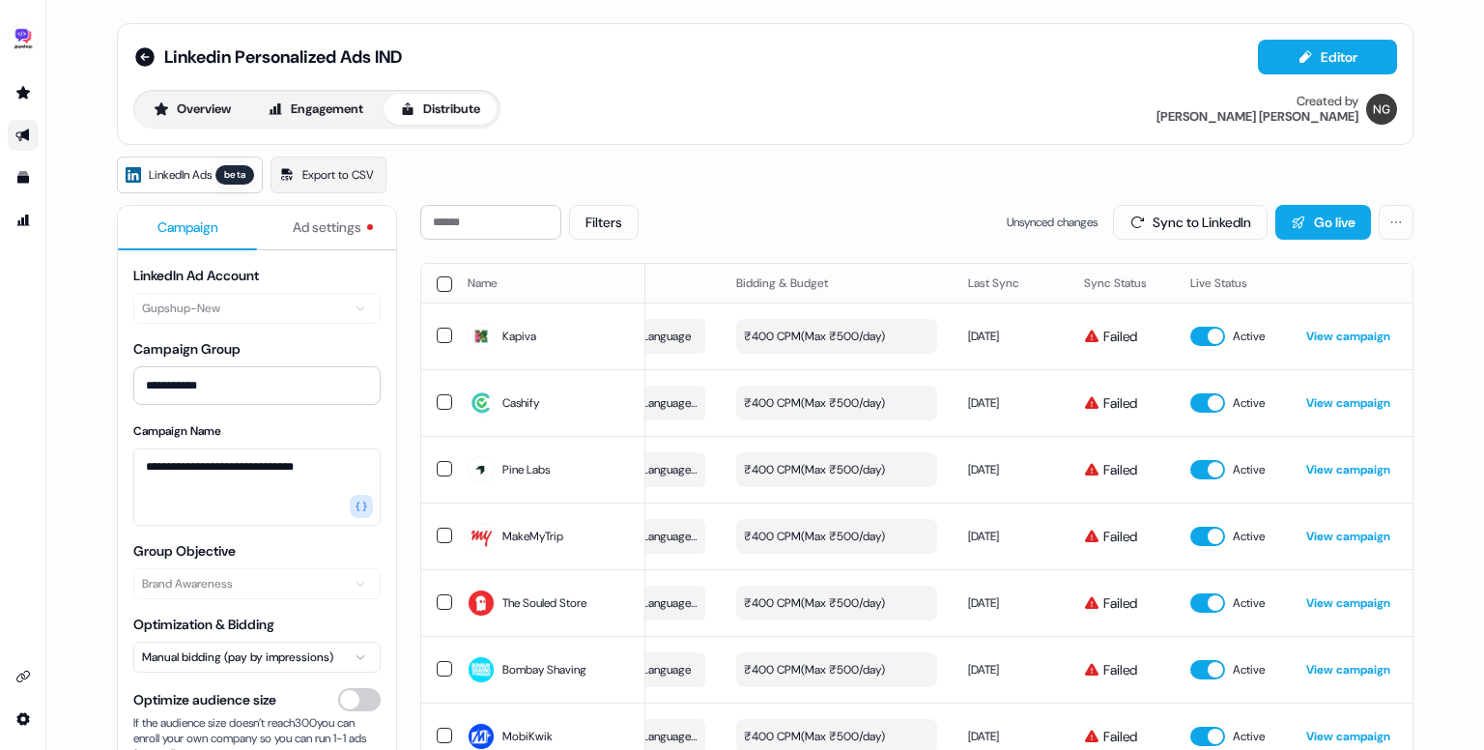
click at [325, 235] on span "Ad settings" at bounding box center [327, 226] width 69 height 19
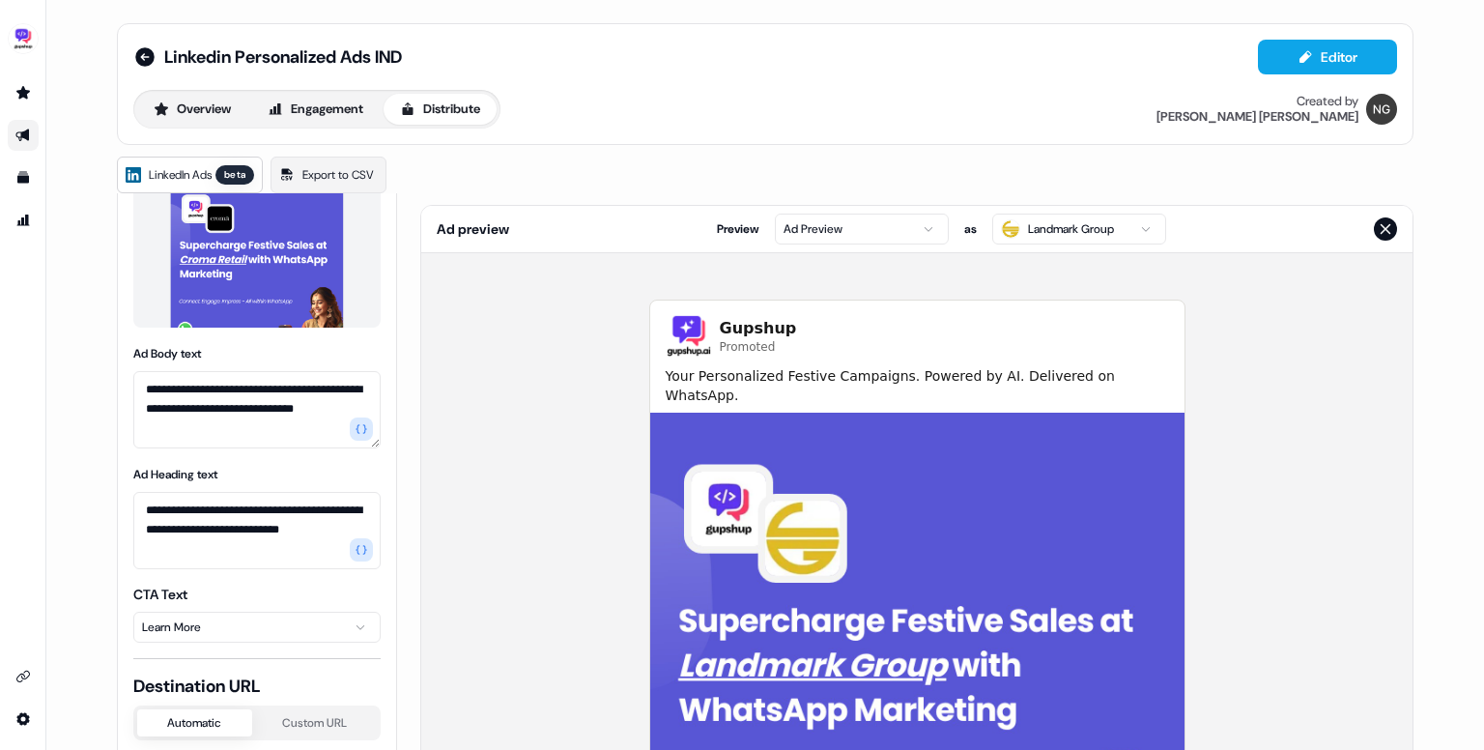
scroll to position [302, 0]
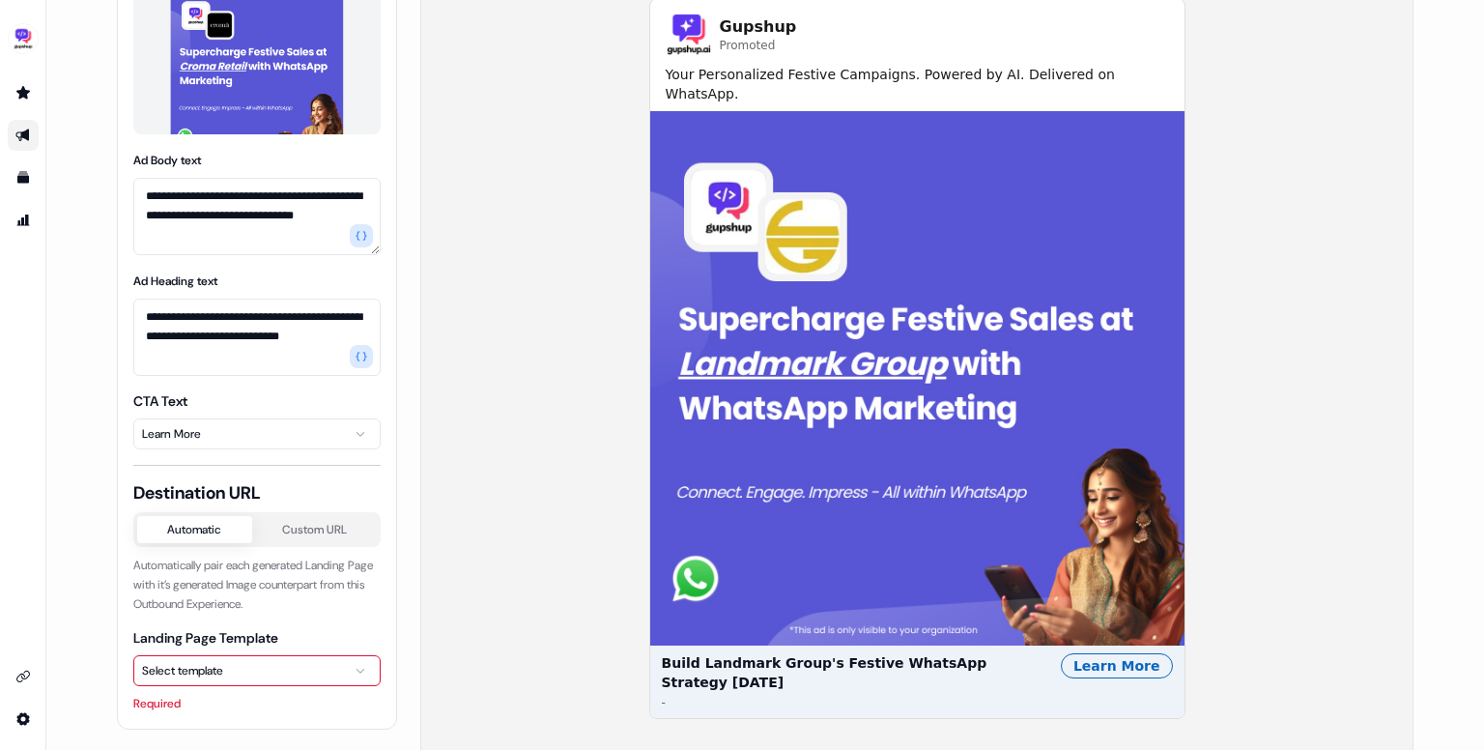
click at [245, 671] on html "**********" at bounding box center [742, 375] width 1484 height 750
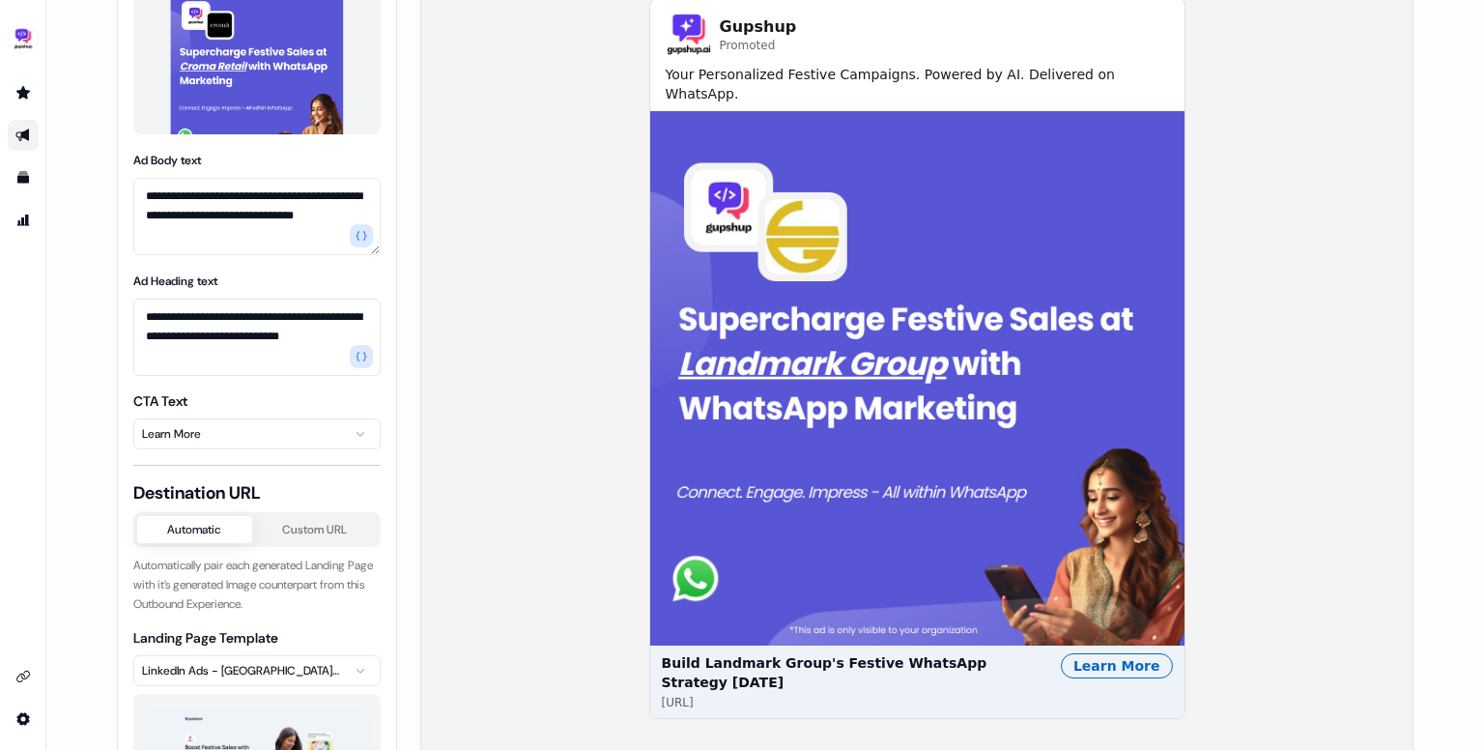
scroll to position [0, 0]
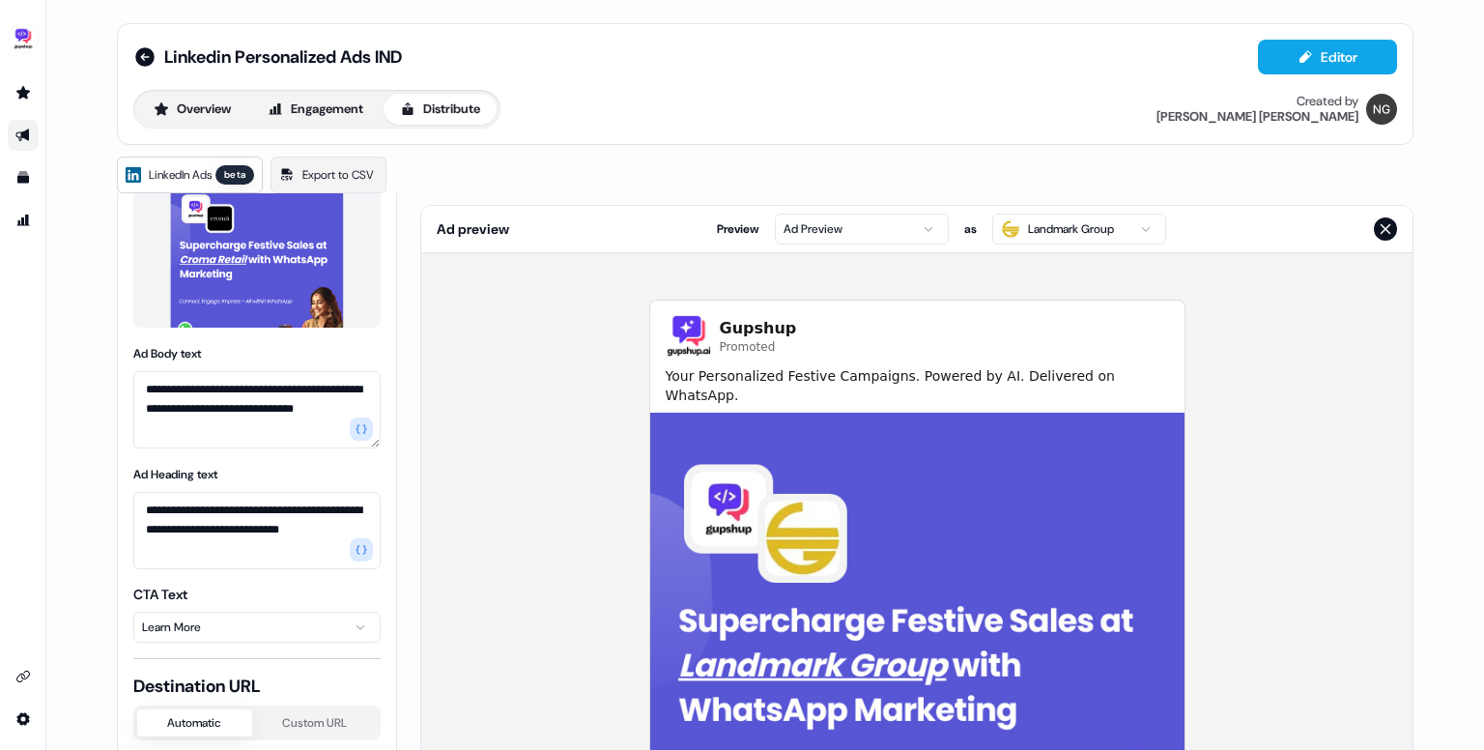
click at [223, 158] on link "LinkedIn Ads beta" at bounding box center [190, 175] width 146 height 37
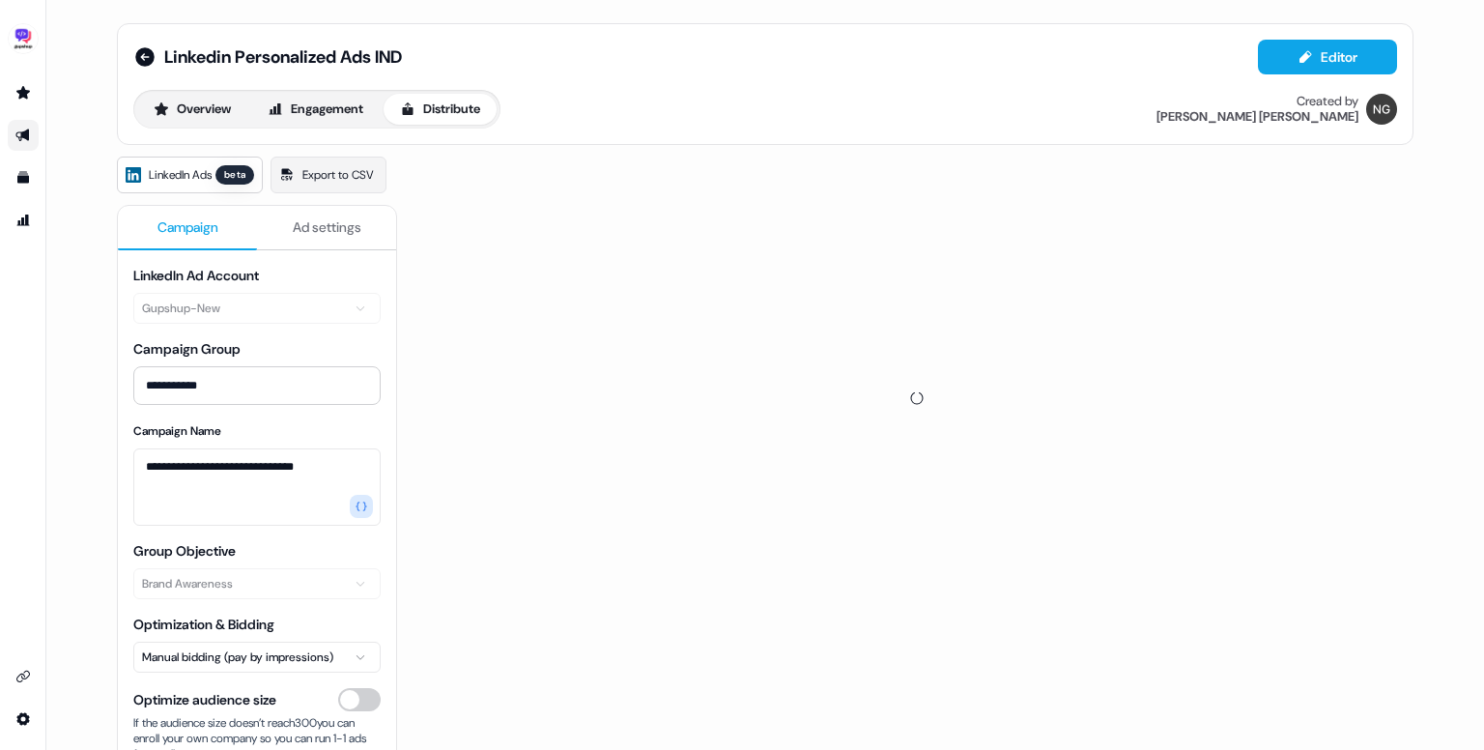
click at [186, 229] on span "Campaign" at bounding box center [188, 226] width 61 height 19
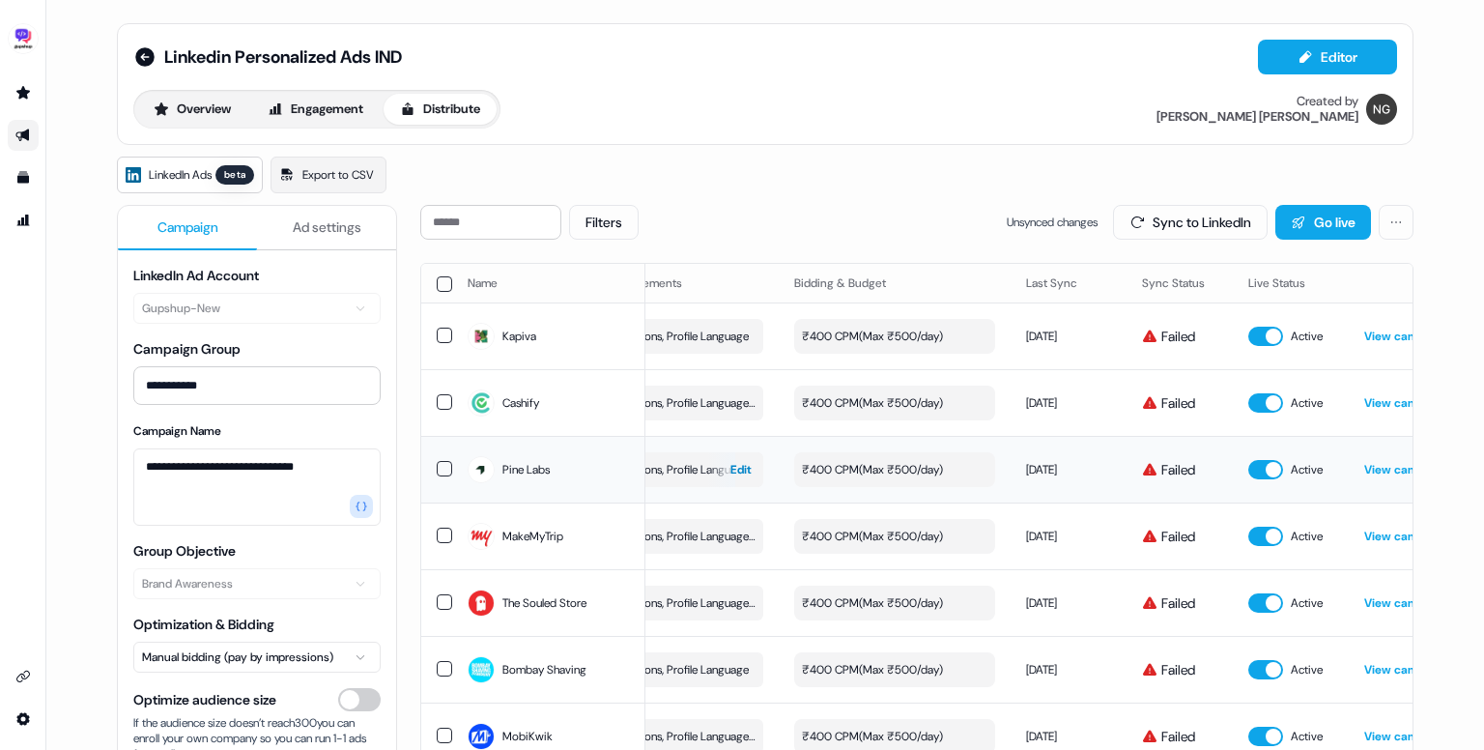
scroll to position [0, 495]
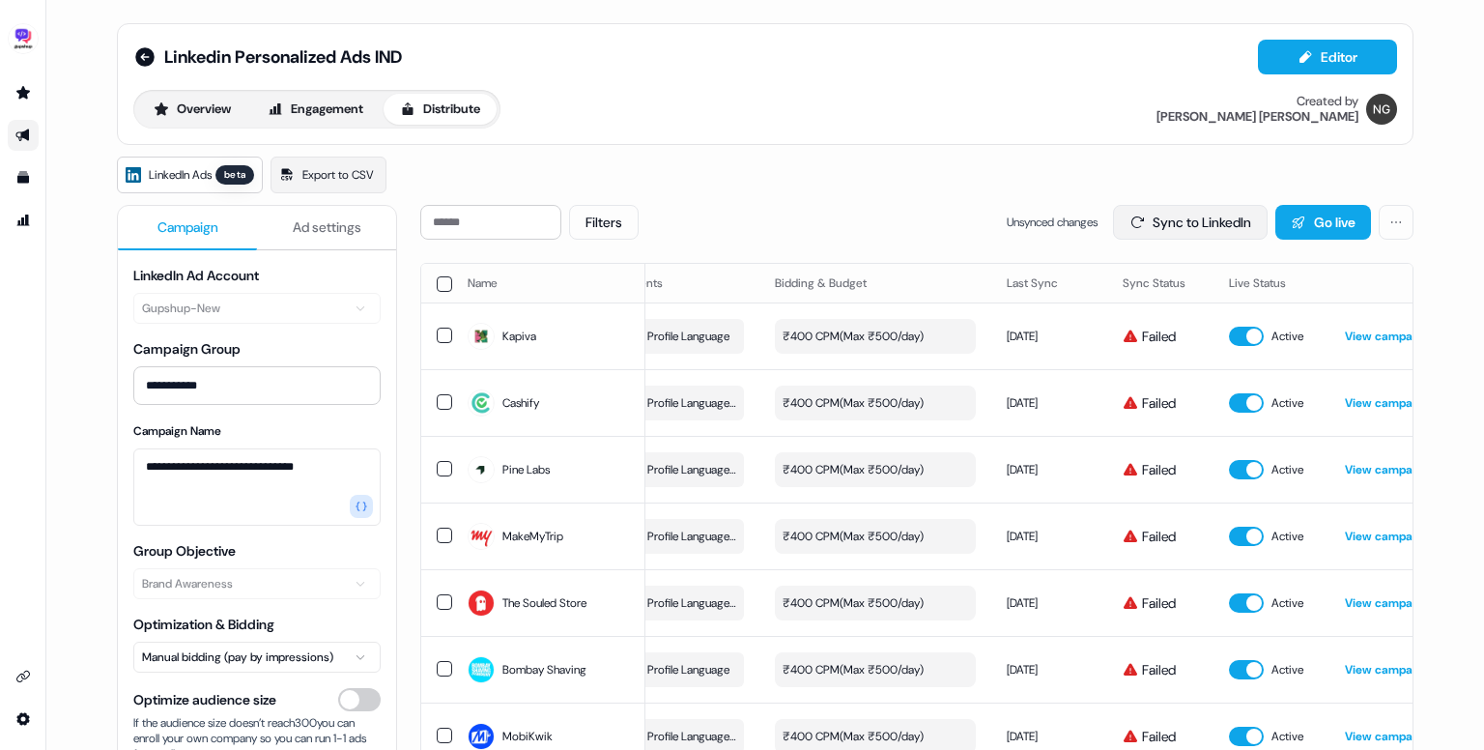
click at [1206, 215] on button "Sync to LinkedIn" at bounding box center [1190, 222] width 155 height 35
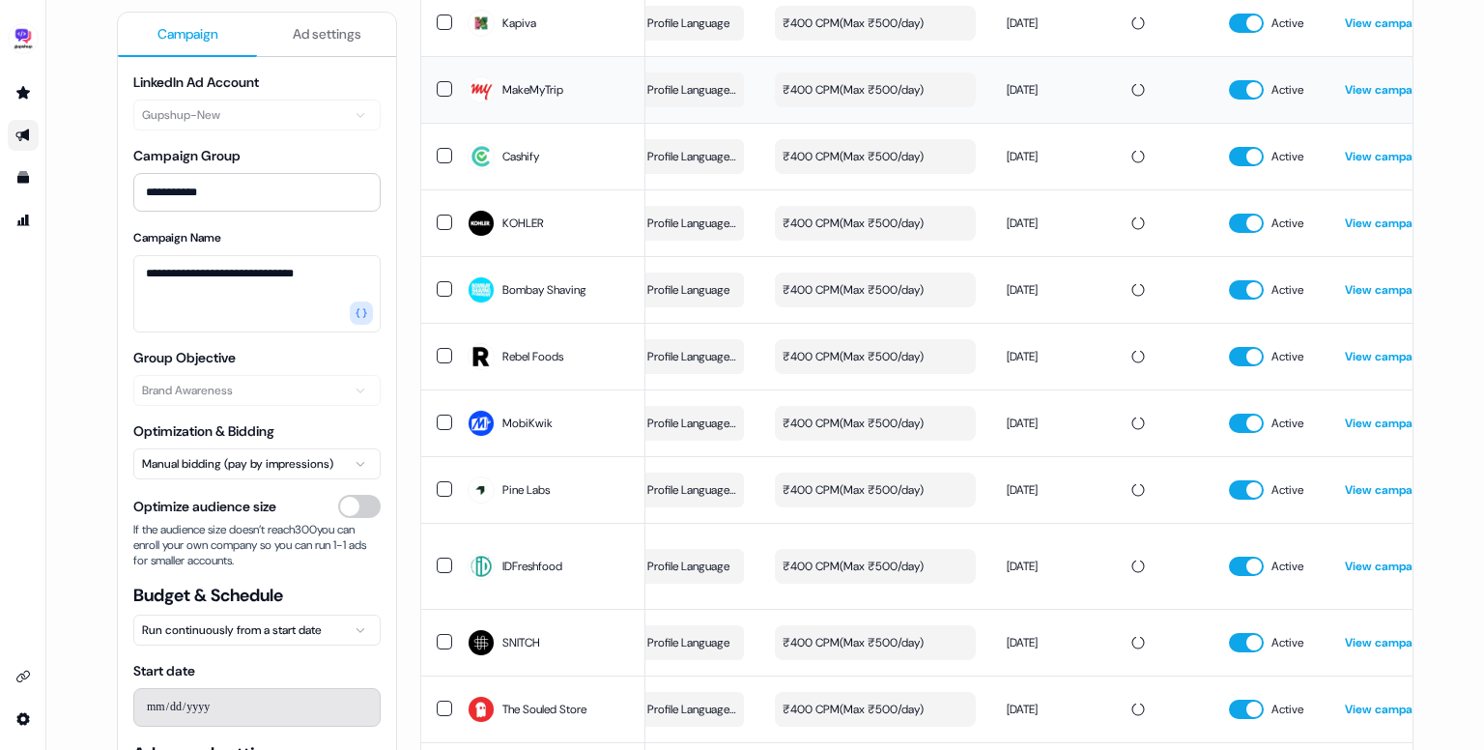
scroll to position [0, 0]
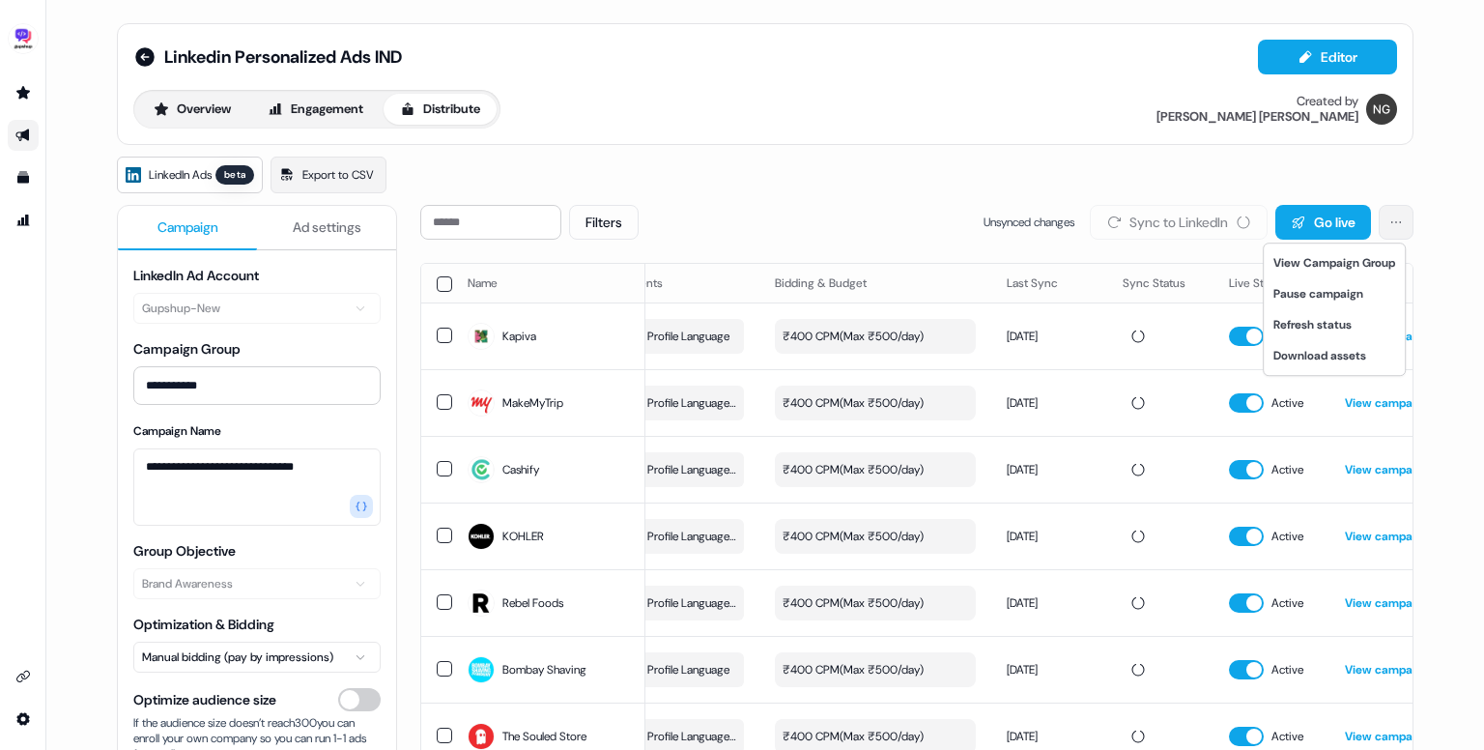
click at [1381, 220] on html "**********" at bounding box center [742, 375] width 1484 height 750
click at [1004, 175] on html "**********" at bounding box center [742, 375] width 1484 height 750
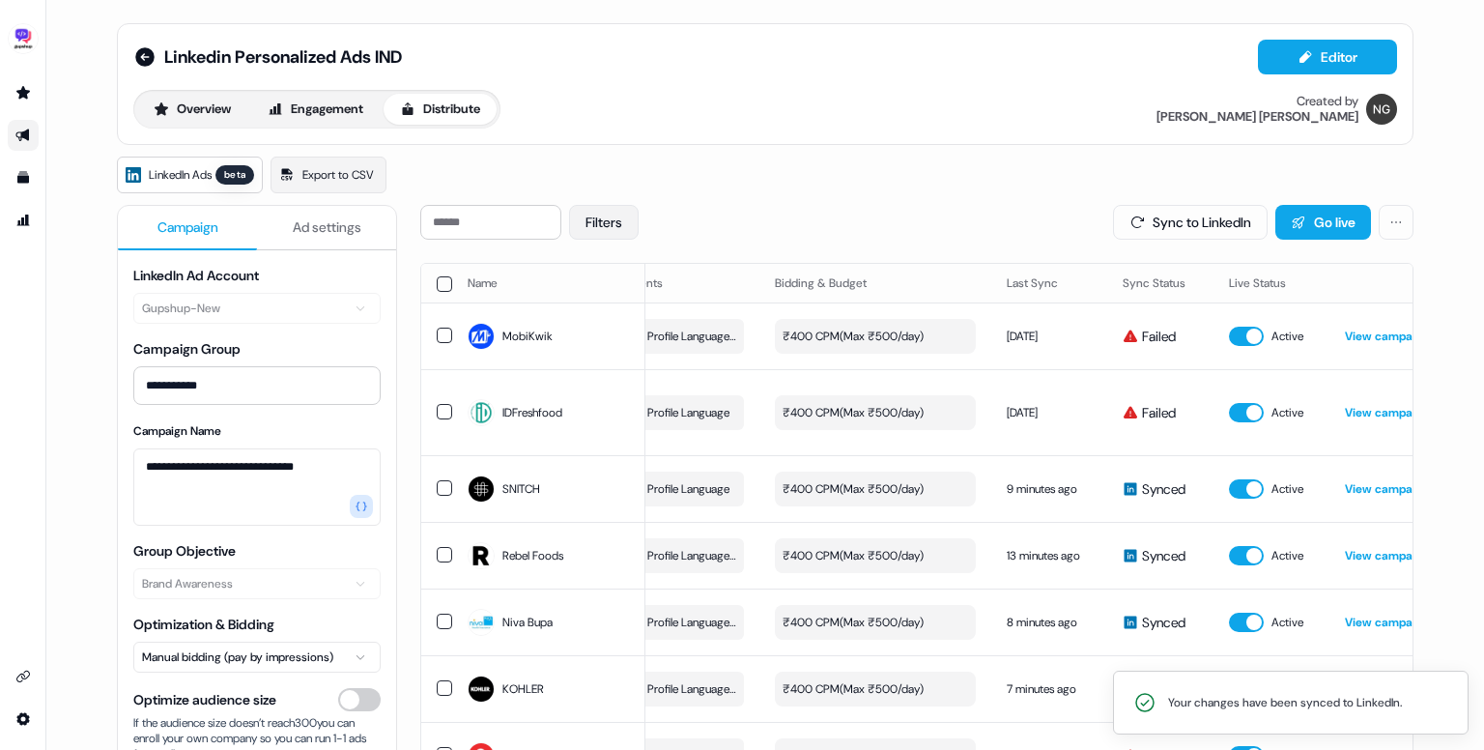
click at [622, 229] on button "Filters" at bounding box center [604, 222] width 70 height 35
click at [603, 292] on button "Failed" at bounding box center [605, 293] width 15 height 15
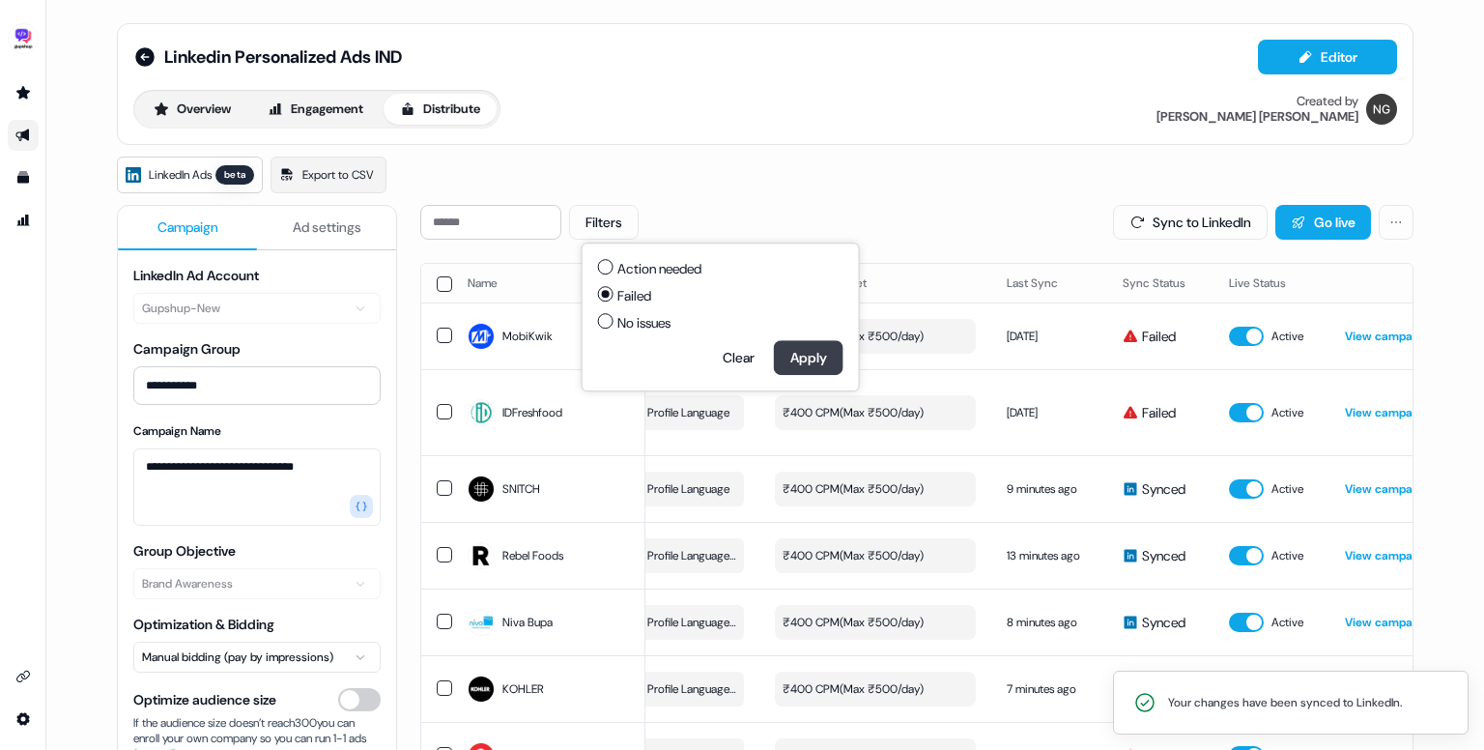
click at [796, 357] on button "Apply" at bounding box center [809, 357] width 70 height 35
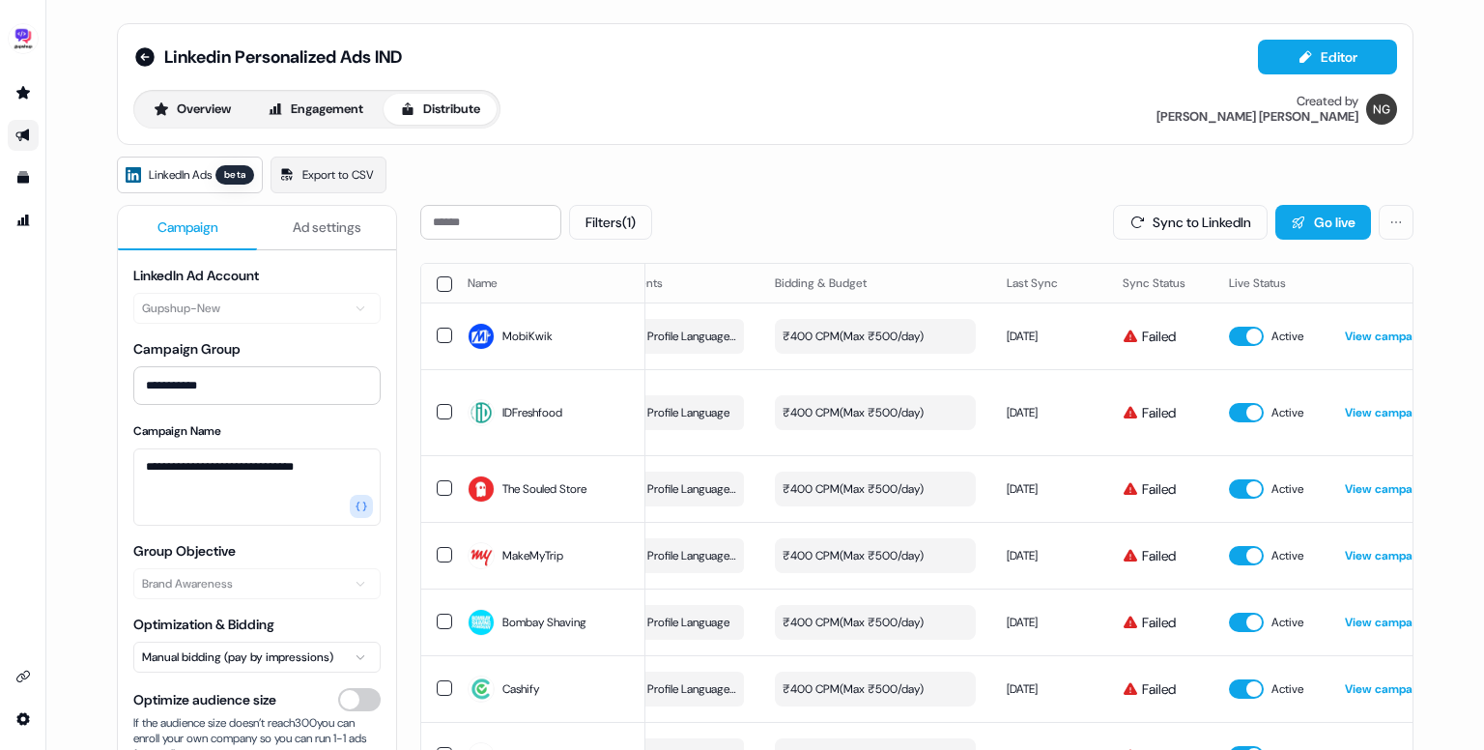
click at [437, 288] on button "button" at bounding box center [444, 283] width 15 height 15
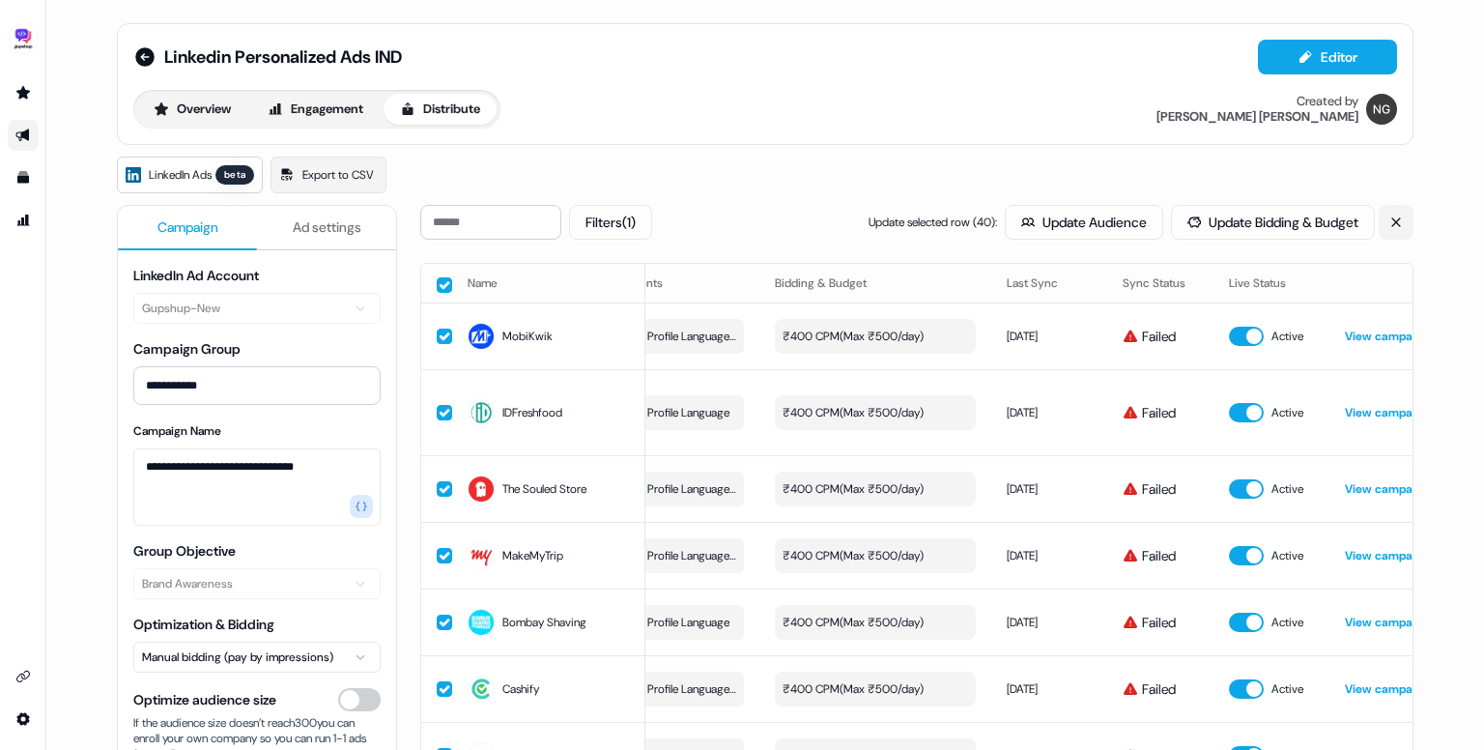
click at [1391, 225] on icon at bounding box center [1397, 223] width 14 height 14
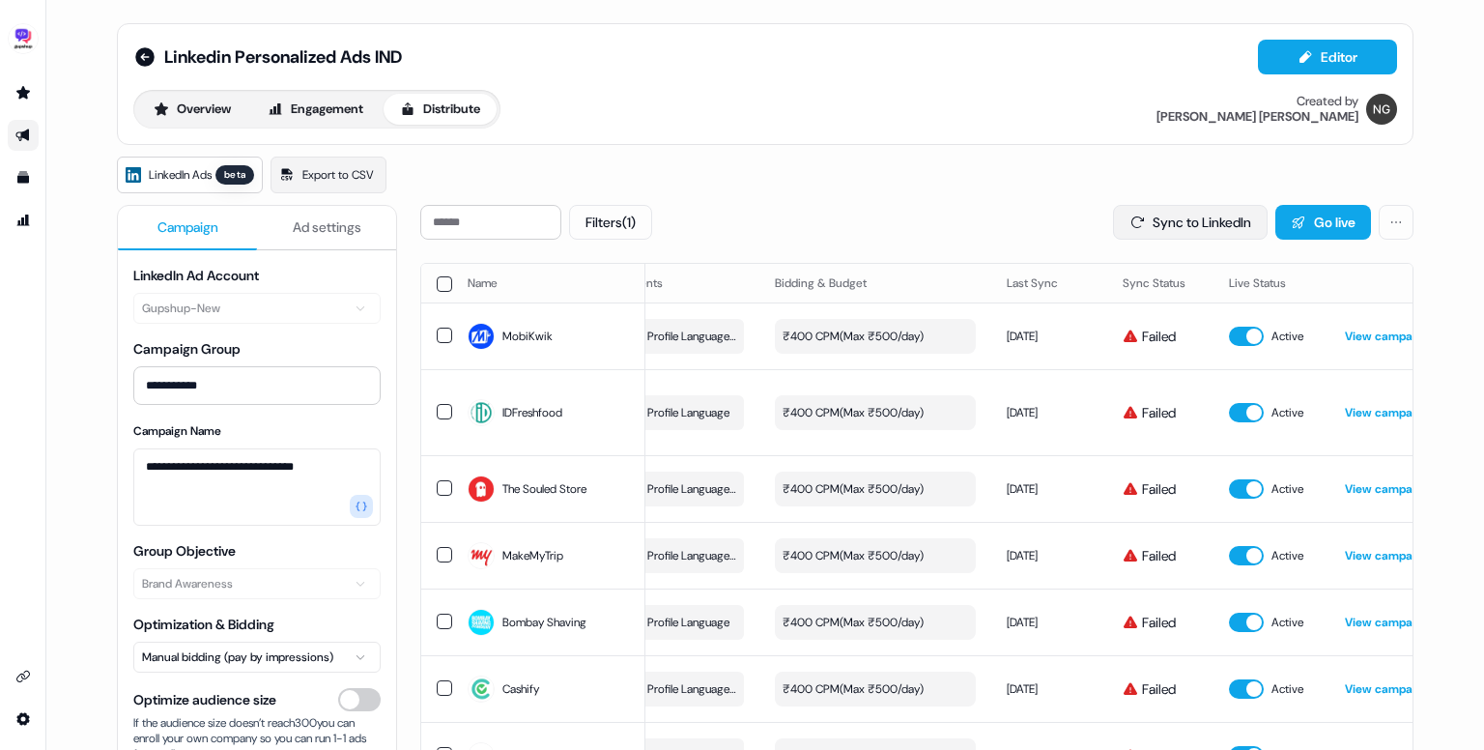
click at [1198, 229] on button "Sync to LinkedIn" at bounding box center [1190, 222] width 155 height 35
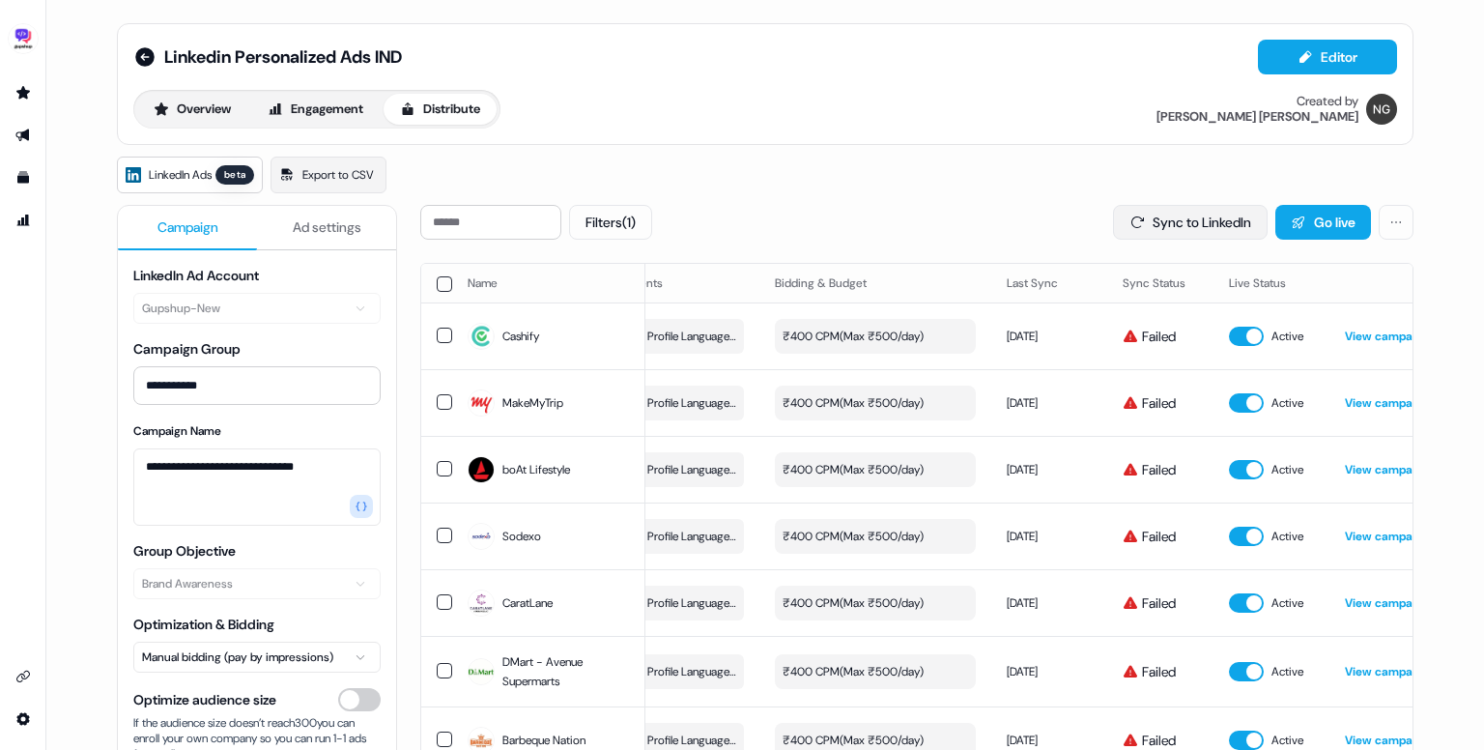
click at [1179, 217] on button "Sync to LinkedIn" at bounding box center [1190, 222] width 155 height 35
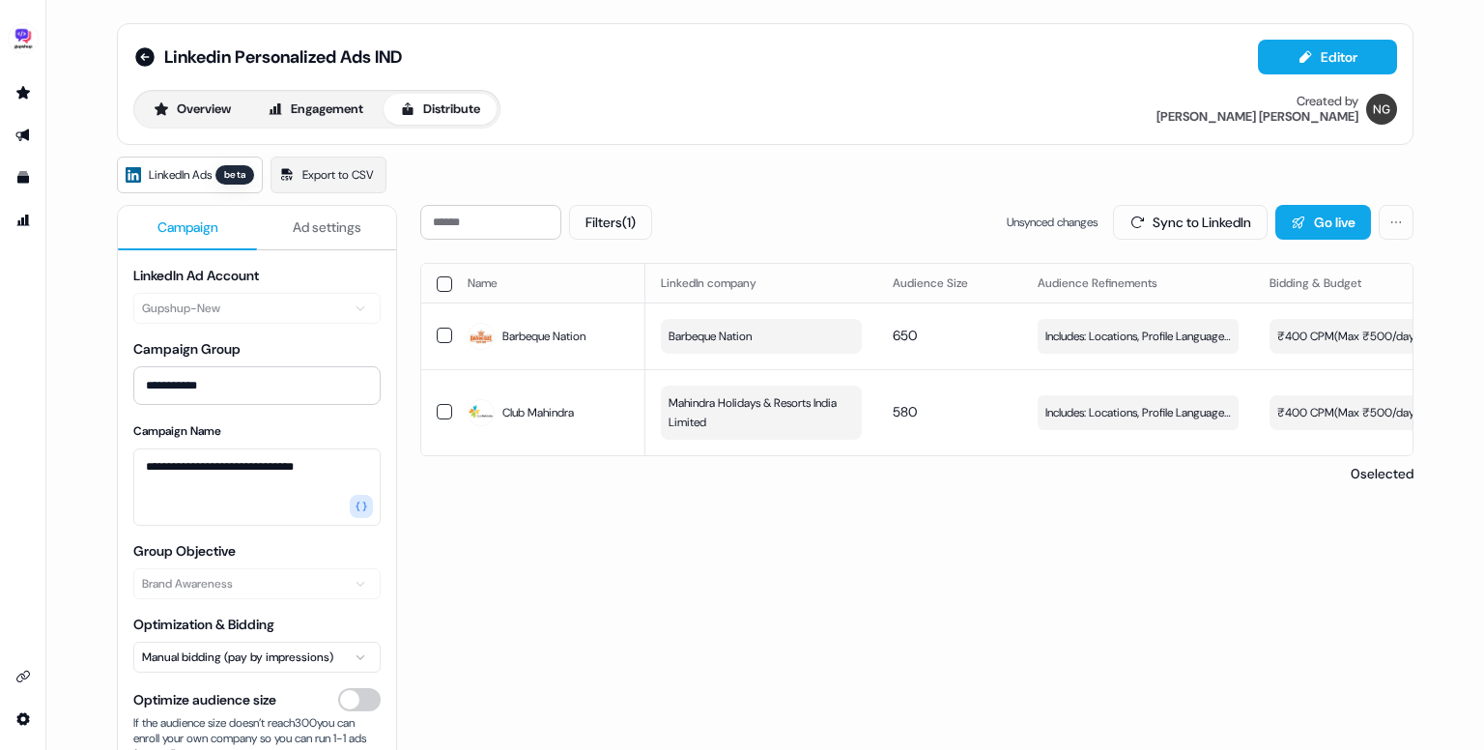
click at [1437, 157] on div "**********" at bounding box center [765, 375] width 1438 height 750
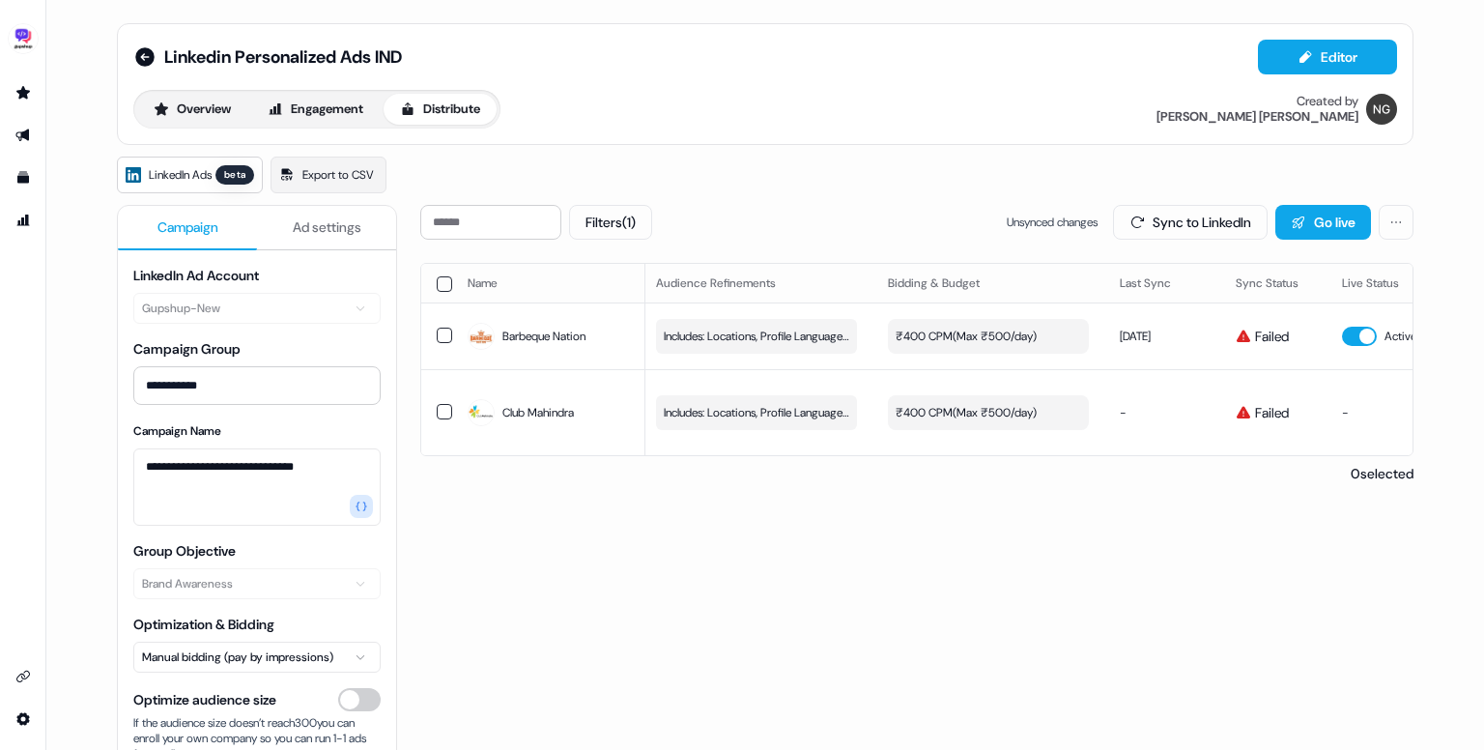
scroll to position [0, 383]
click at [1178, 205] on button "Sync to LinkedIn" at bounding box center [1190, 222] width 155 height 35
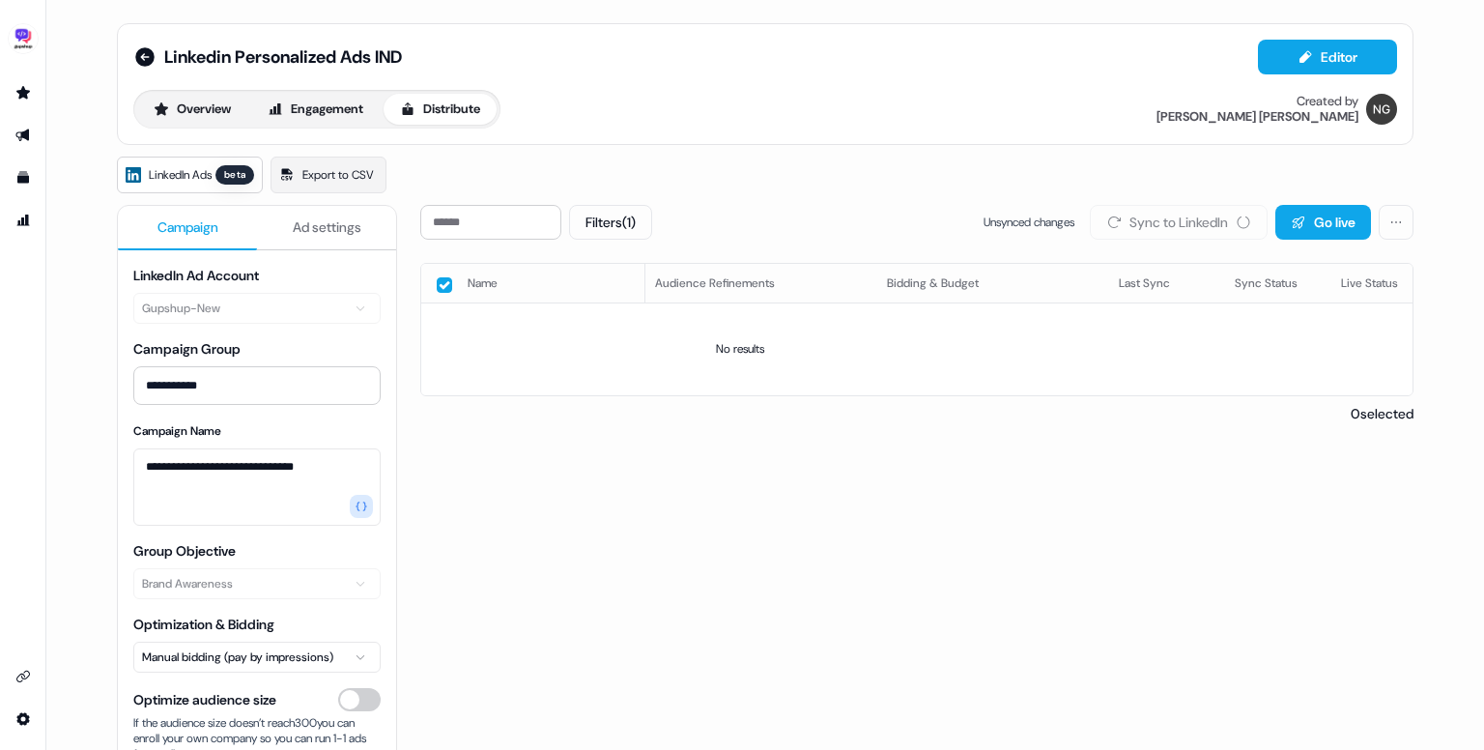
click at [1008, 534] on div "Filters (1) Unsynced changes Sync to LinkedIn Go live Name LinkedIn company Aud…" at bounding box center [916, 562] width 993 height 715
click at [445, 283] on button "button" at bounding box center [444, 284] width 15 height 15
click at [445, 278] on button "button" at bounding box center [444, 284] width 15 height 15
click at [293, 230] on span "Ad settings" at bounding box center [327, 226] width 69 height 19
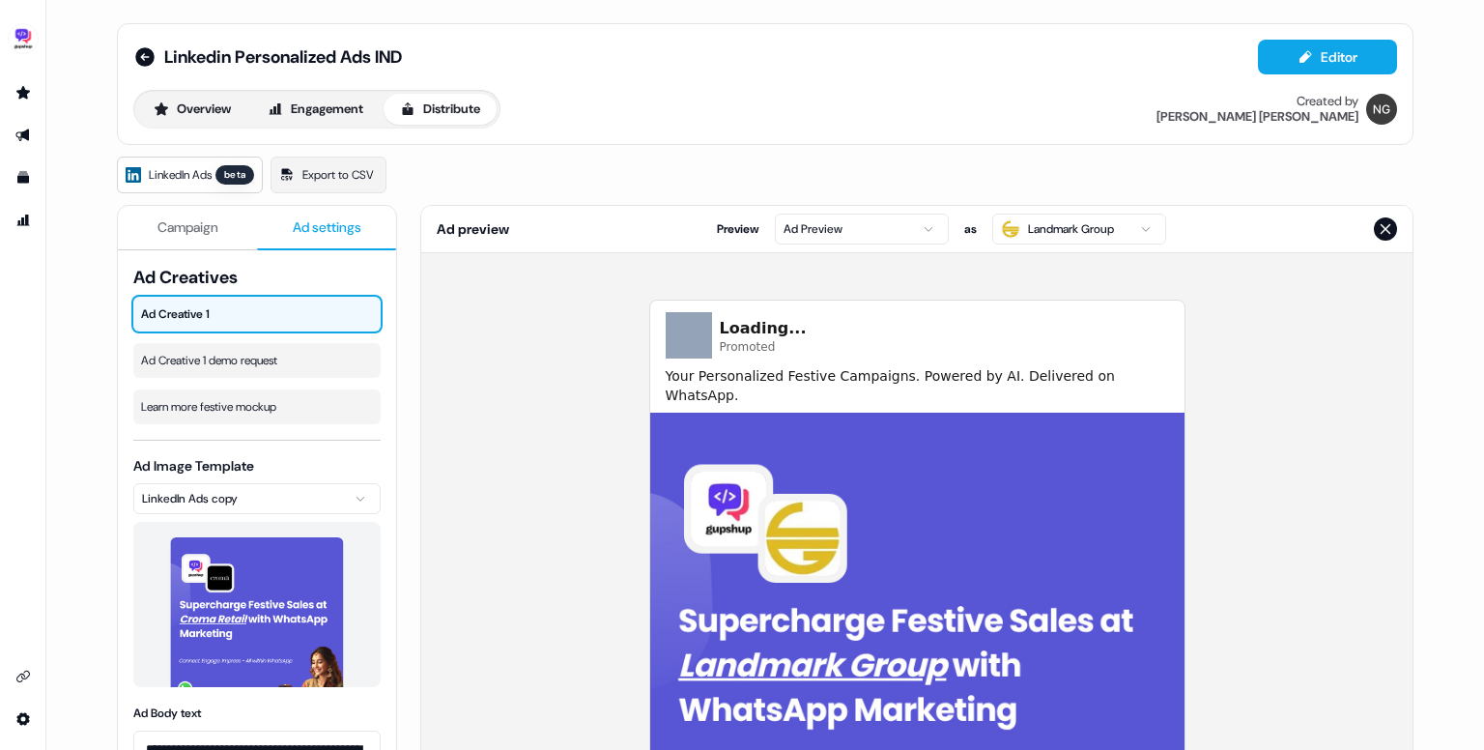
click at [206, 232] on span "Campaign" at bounding box center [188, 226] width 61 height 19
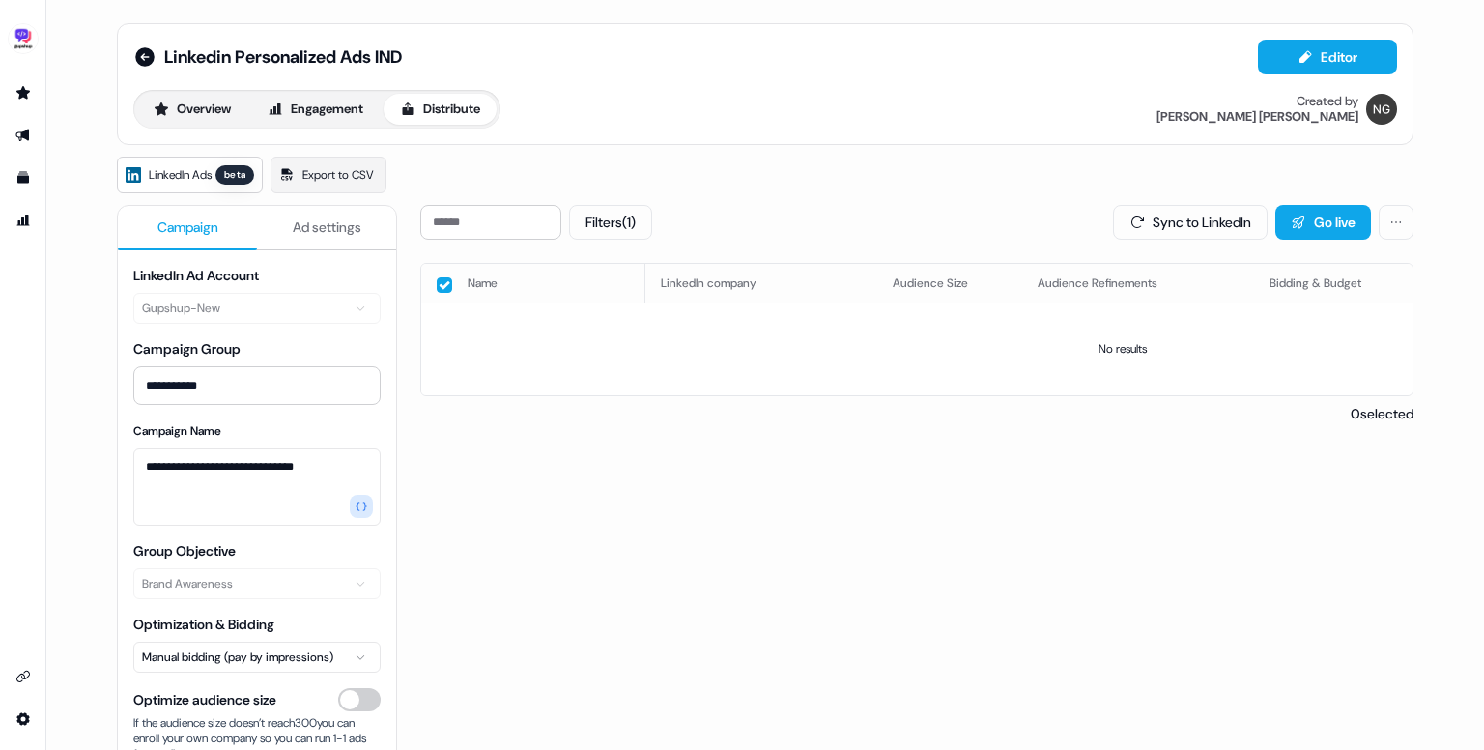
click at [438, 278] on button "button" at bounding box center [444, 284] width 15 height 15
click at [612, 225] on button "Filters (1)" at bounding box center [610, 222] width 83 height 35
click at [626, 272] on span "Action needed" at bounding box center [660, 268] width 84 height 19
click at [614, 272] on button "Action needed" at bounding box center [605, 266] width 15 height 15
click at [613, 325] on label "No issues" at bounding box center [720, 322] width 245 height 19
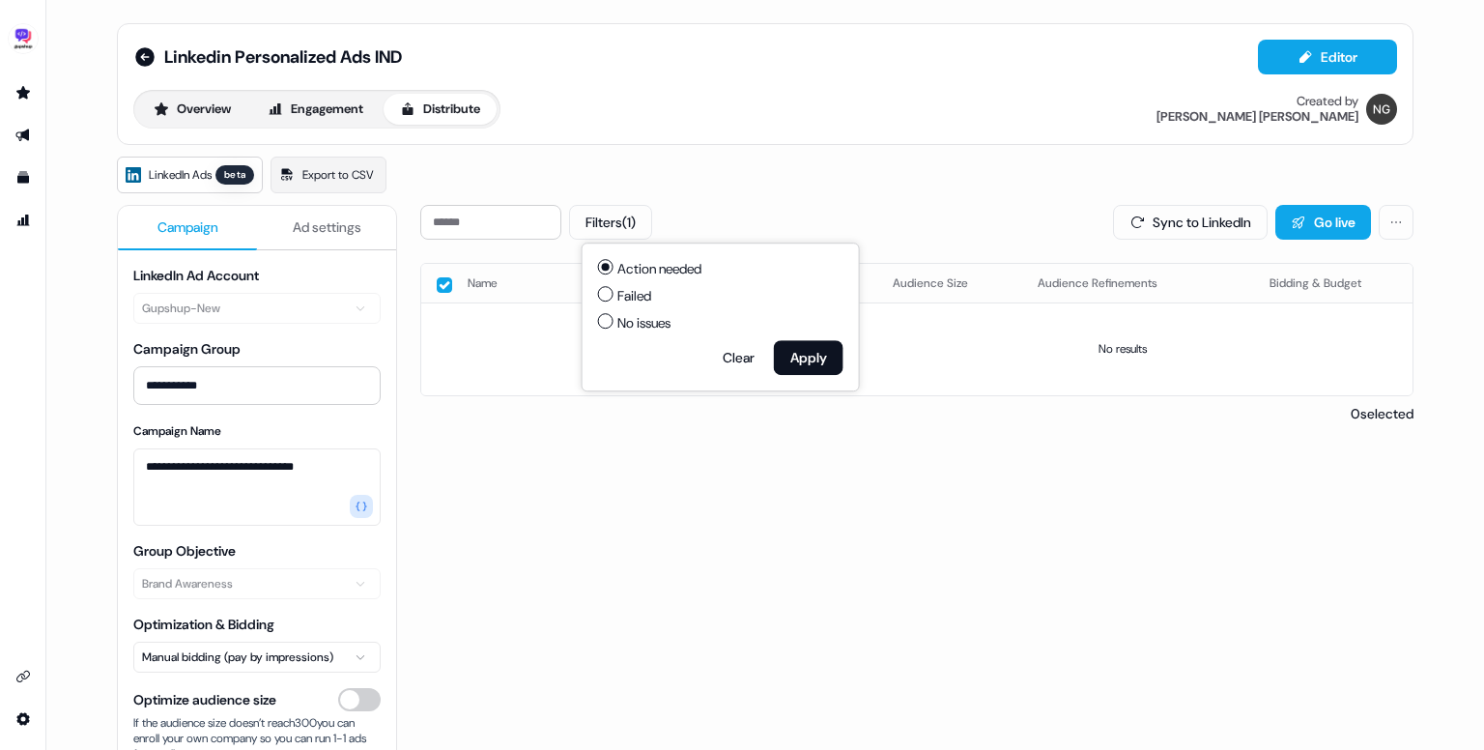
click at [613, 325] on button "No issues" at bounding box center [605, 320] width 15 height 15
click at [801, 348] on button "Apply" at bounding box center [809, 357] width 70 height 35
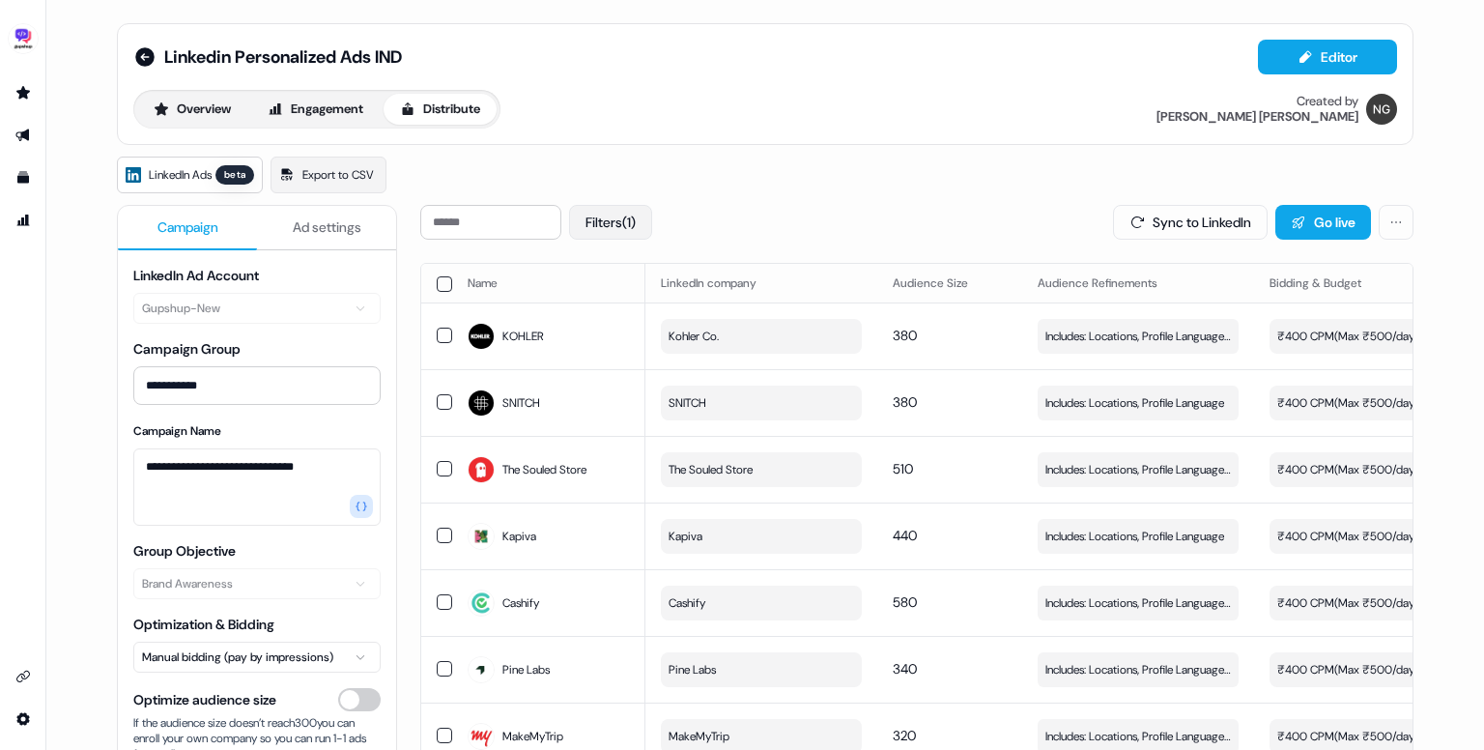
click at [635, 229] on button "Filters (1)" at bounding box center [610, 222] width 83 height 35
click at [715, 341] on button "Clear" at bounding box center [738, 357] width 63 height 35
click at [1310, 216] on button "Go live" at bounding box center [1324, 222] width 96 height 35
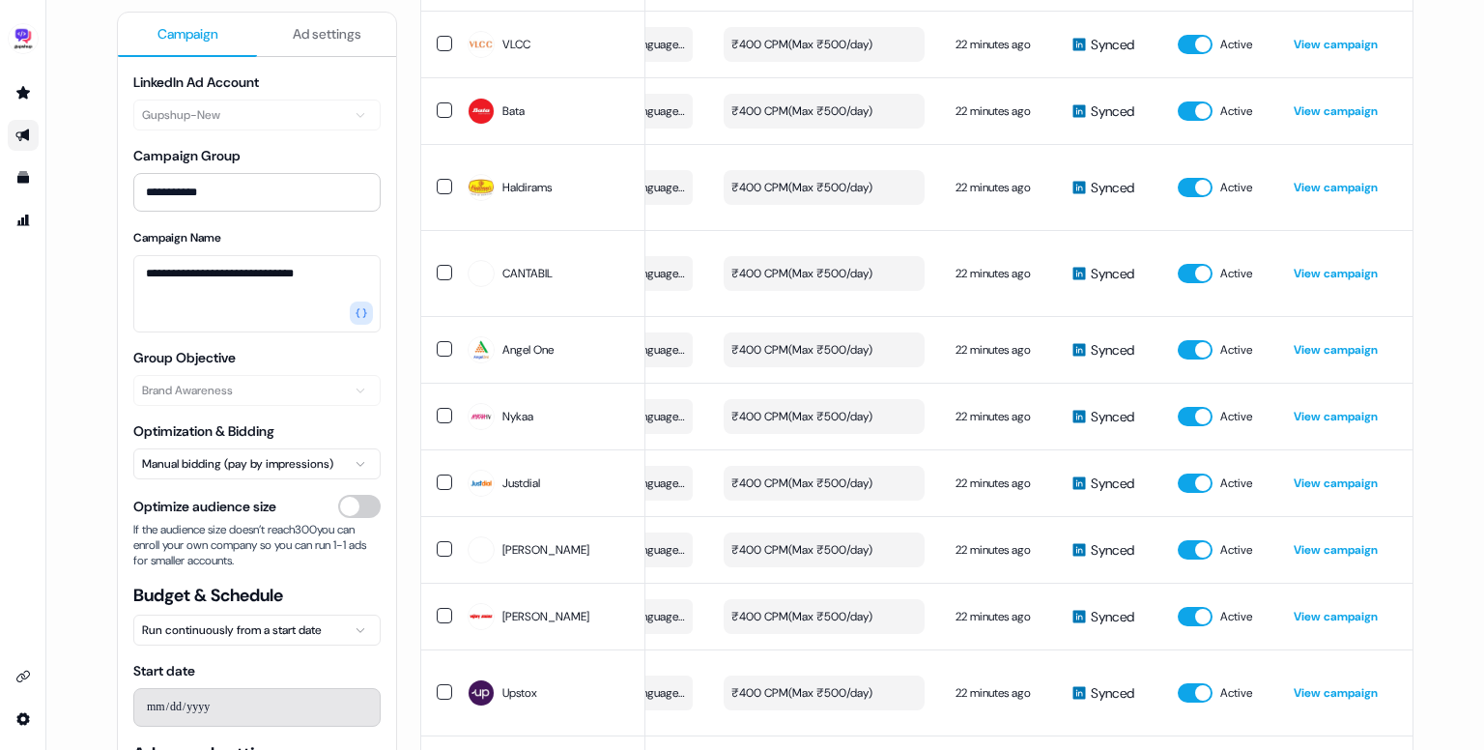
scroll to position [6054, 0]
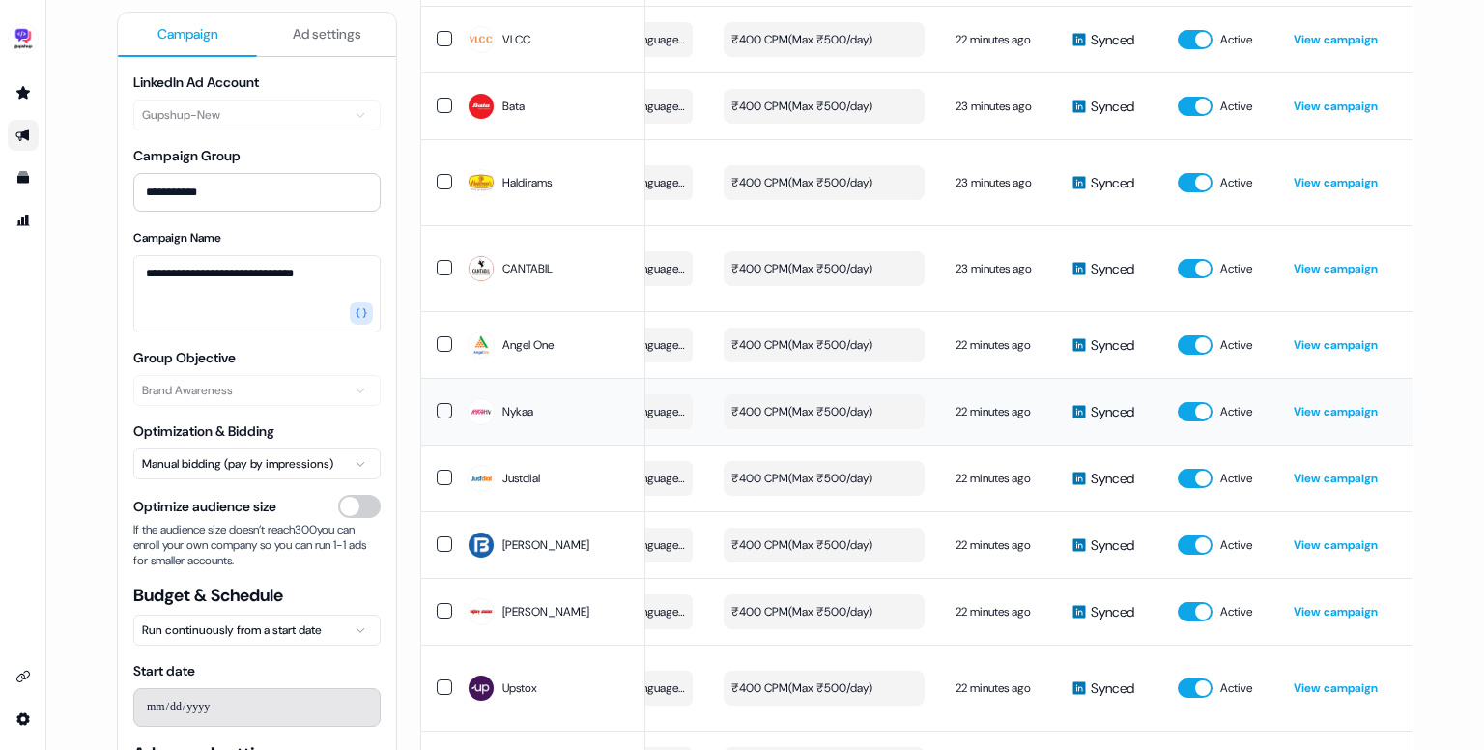
click at [1340, 404] on link "View campaign" at bounding box center [1336, 411] width 84 height 15
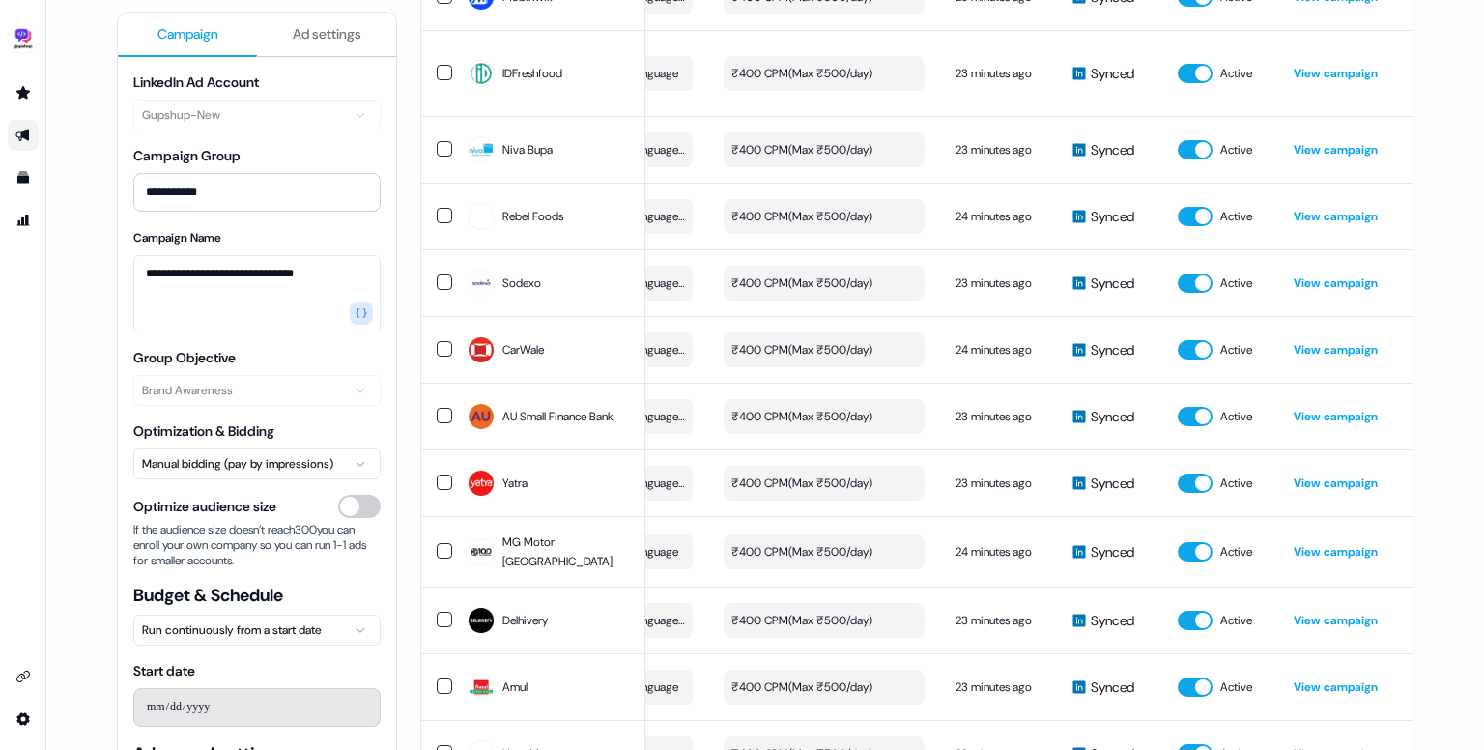
scroll to position [0, 0]
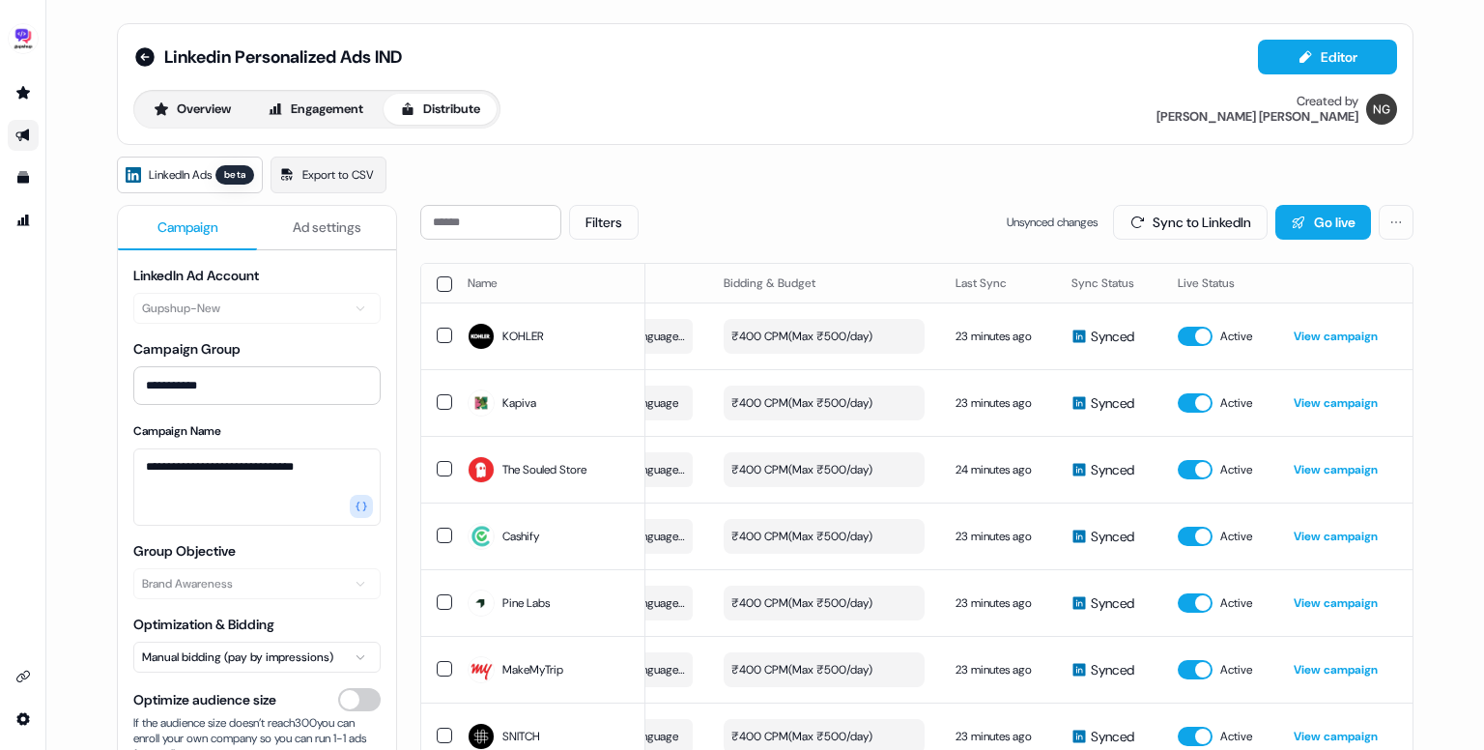
click at [282, 220] on button "Ad settings" at bounding box center [326, 228] width 139 height 44
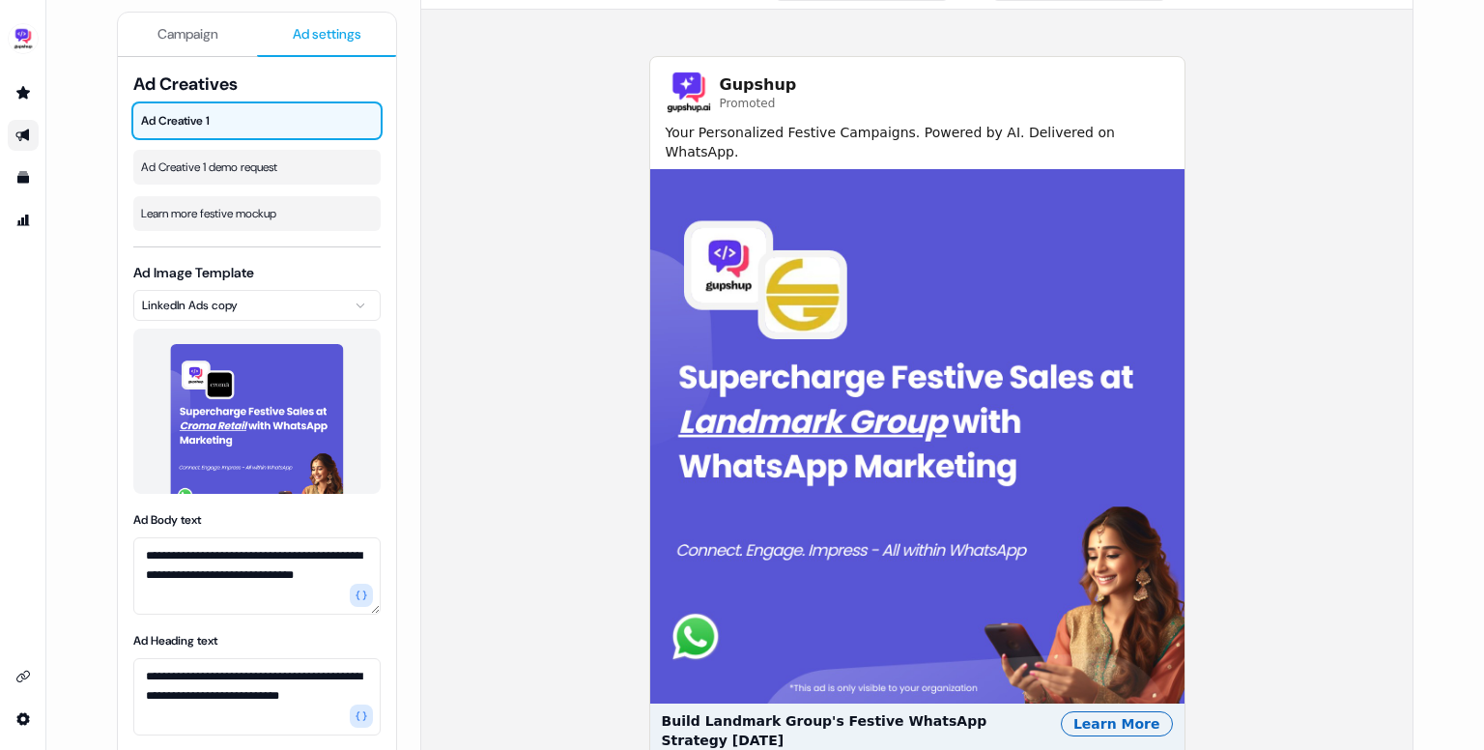
scroll to position [259, 0]
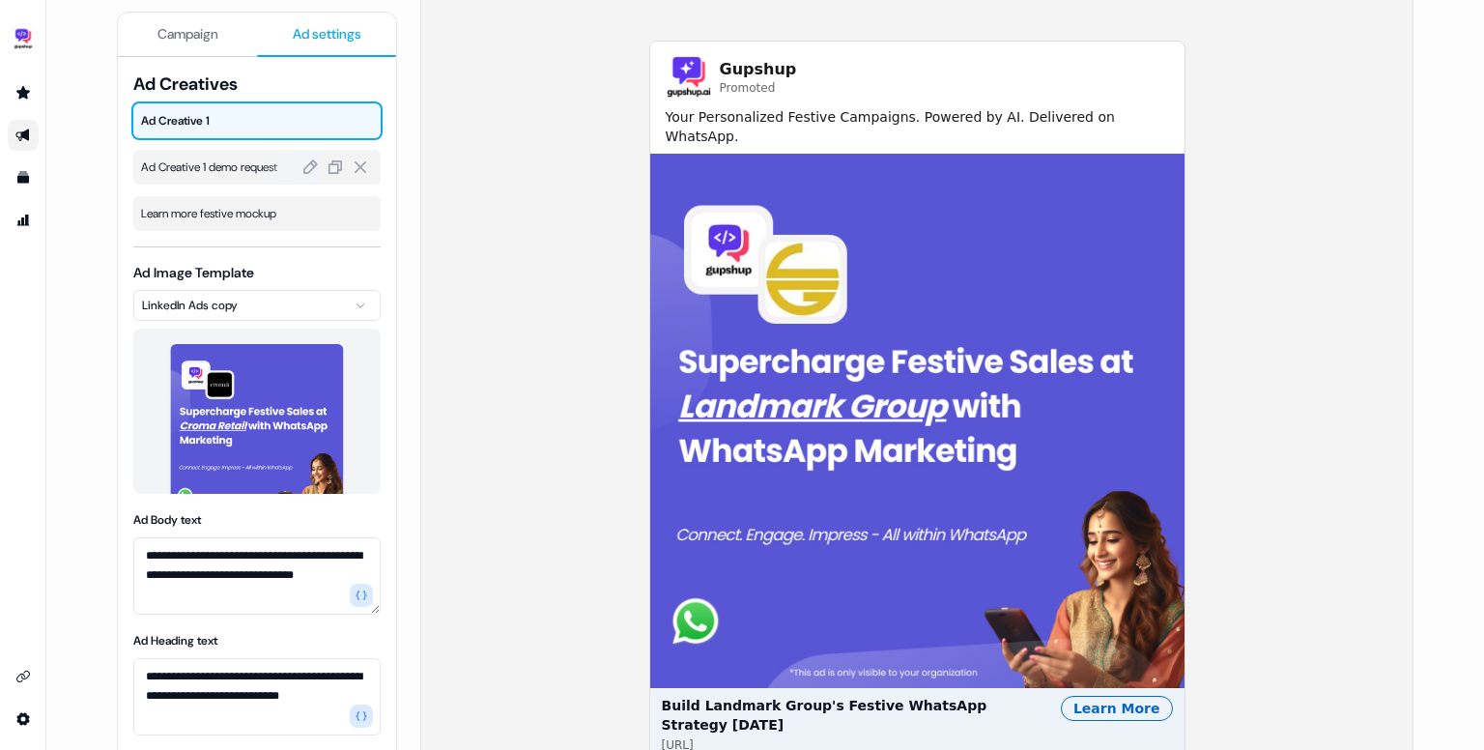
click at [222, 164] on span "Ad Creative 1 demo request" at bounding box center [257, 167] width 232 height 19
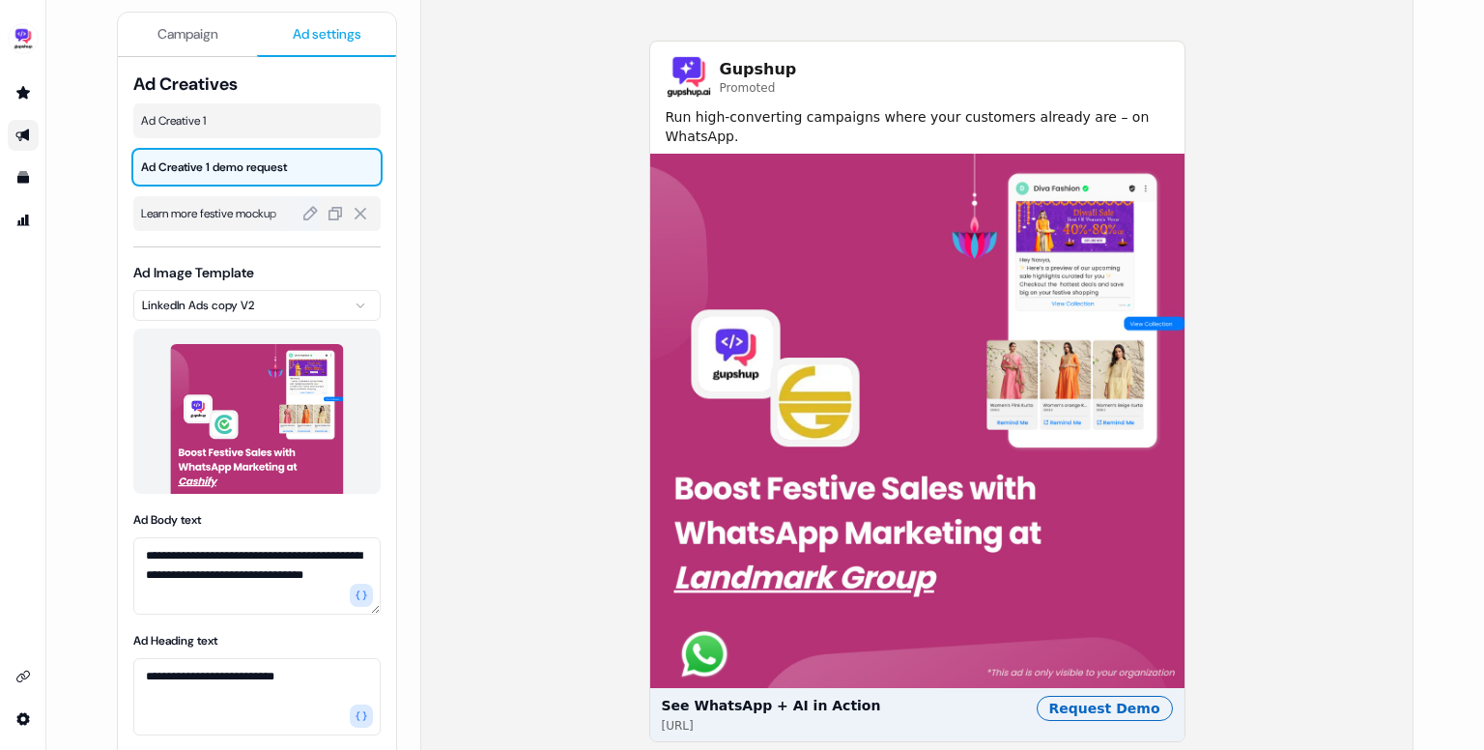
click at [232, 217] on span "Learn more festive mockup" at bounding box center [257, 213] width 232 height 19
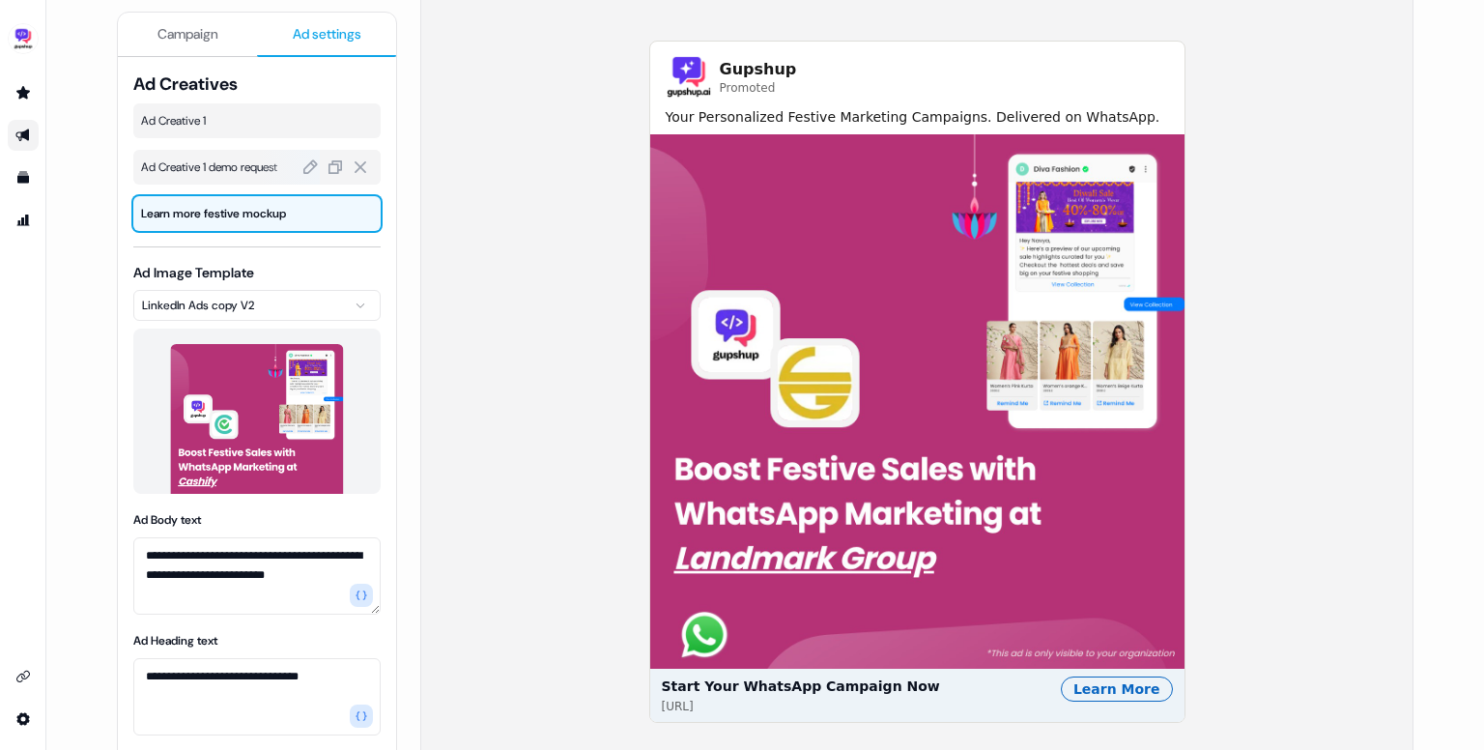
click at [232, 158] on span "Ad Creative 1 demo request" at bounding box center [257, 167] width 232 height 19
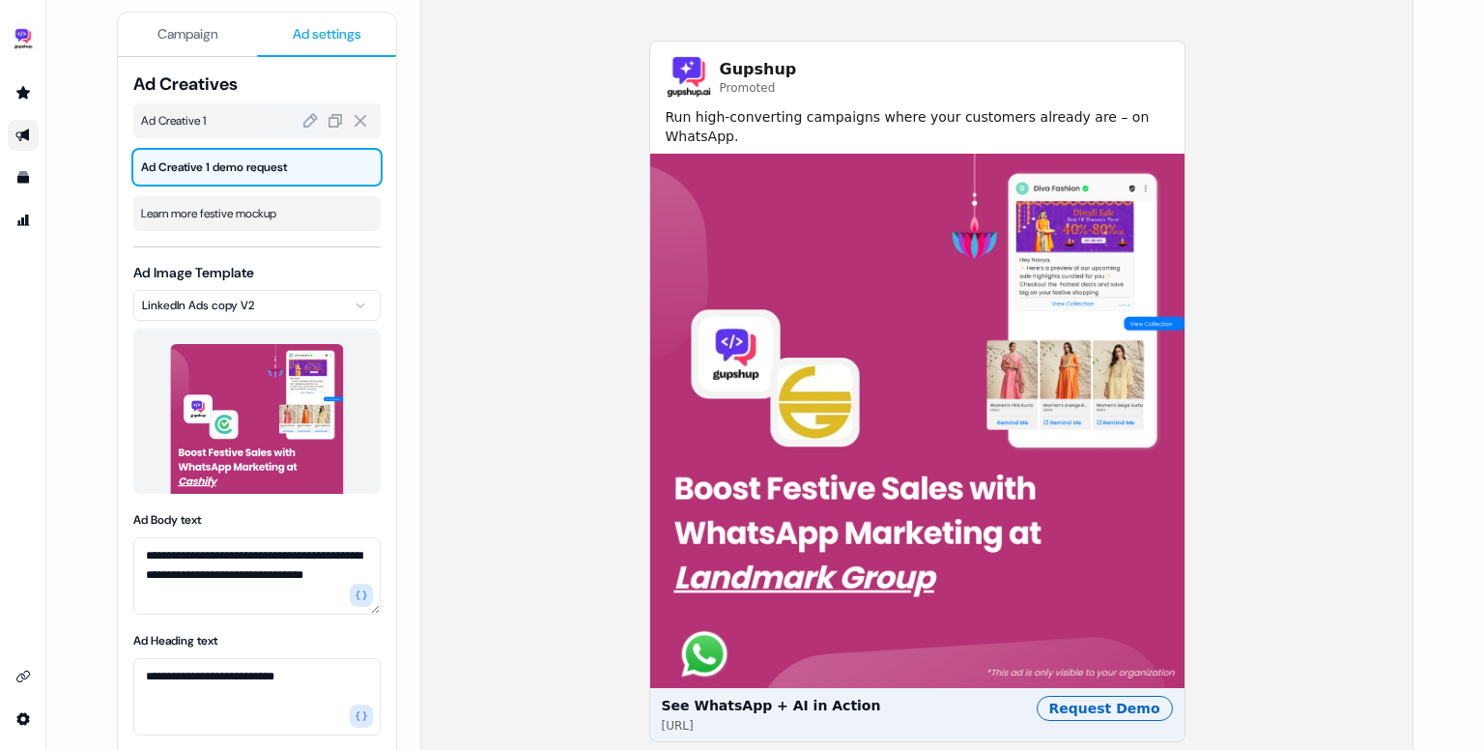
click at [234, 126] on span "Ad Creative 1" at bounding box center [257, 120] width 232 height 19
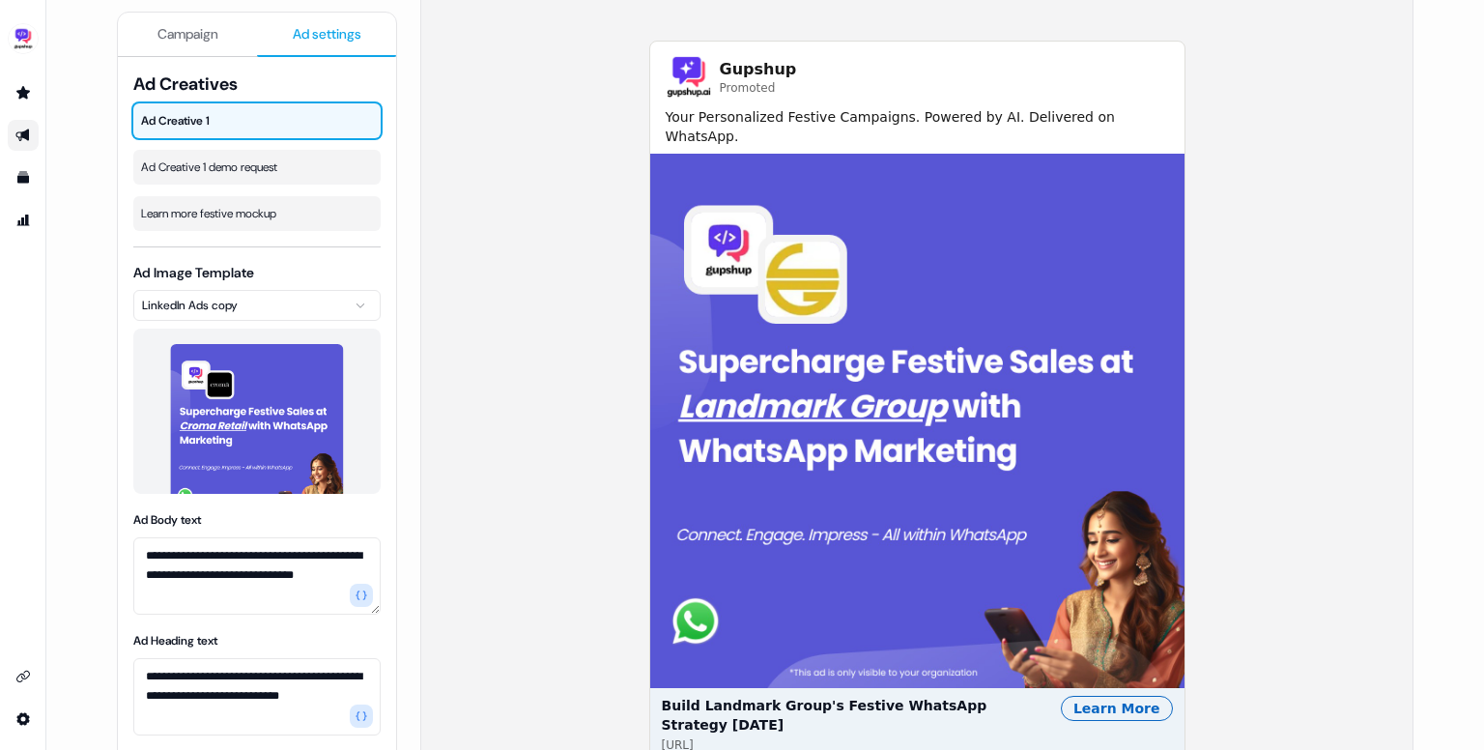
scroll to position [0, 0]
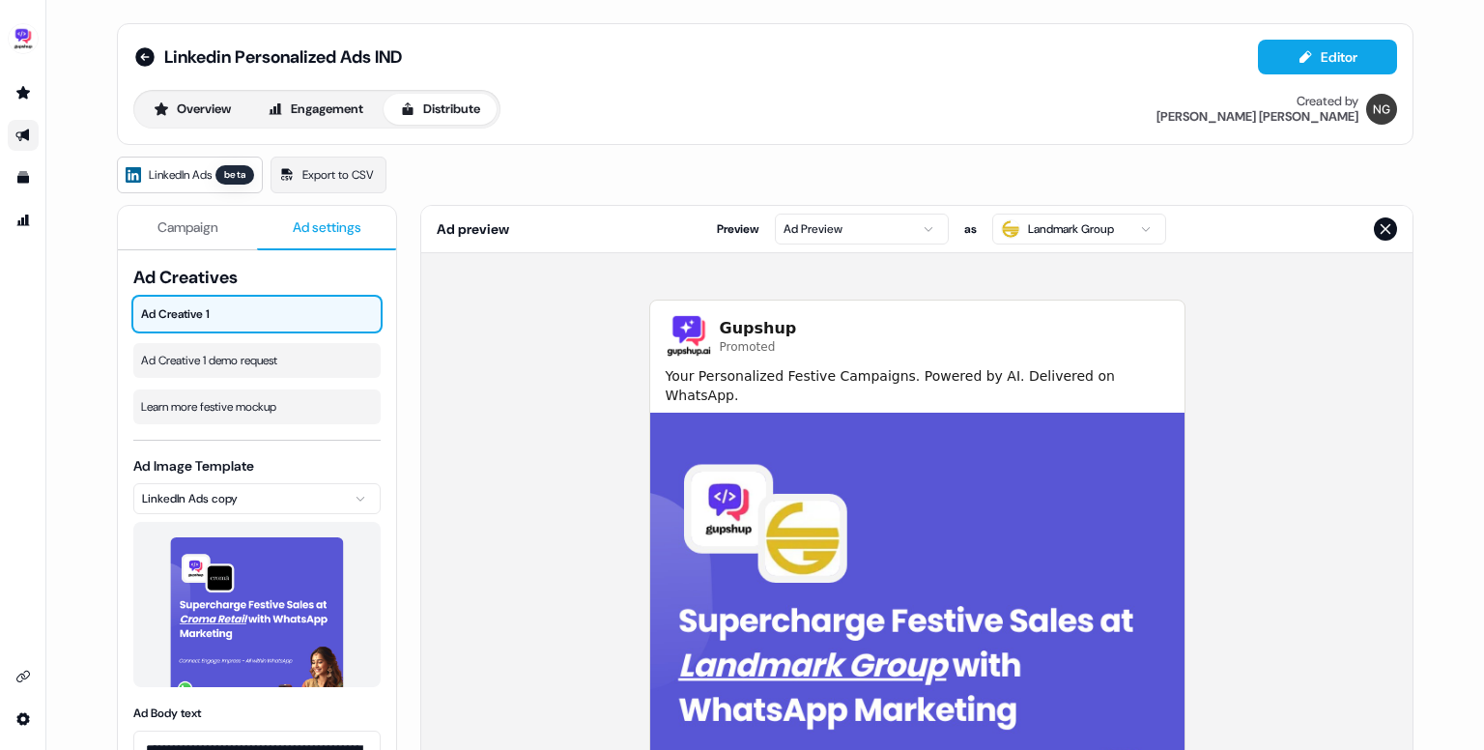
click at [193, 234] on span "Campaign" at bounding box center [188, 226] width 61 height 19
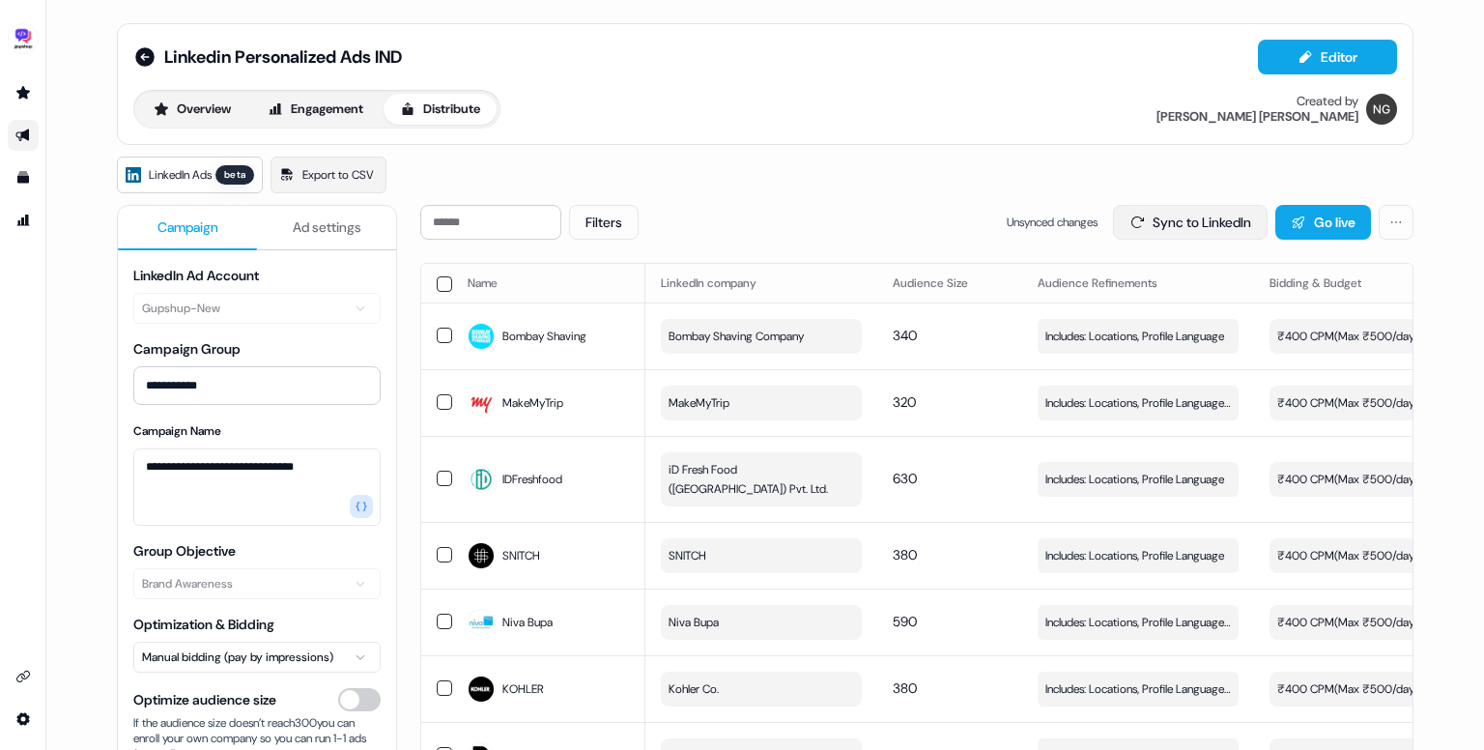
click at [1187, 215] on button "Sync to LinkedIn" at bounding box center [1190, 222] width 155 height 35
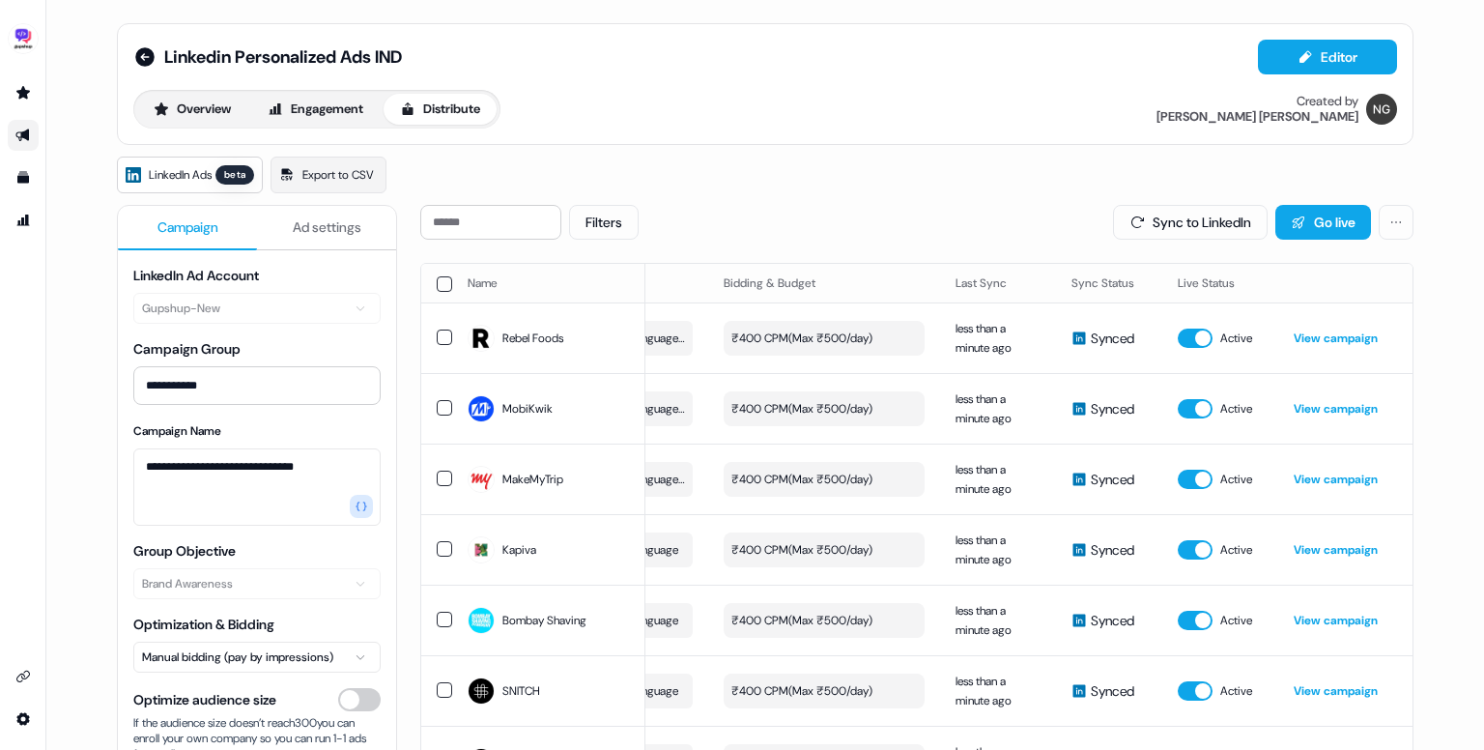
click at [184, 92] on div "Overview Engagement Distribute" at bounding box center [316, 109] width 367 height 39
click at [178, 101] on button "Overview" at bounding box center [192, 109] width 110 height 31
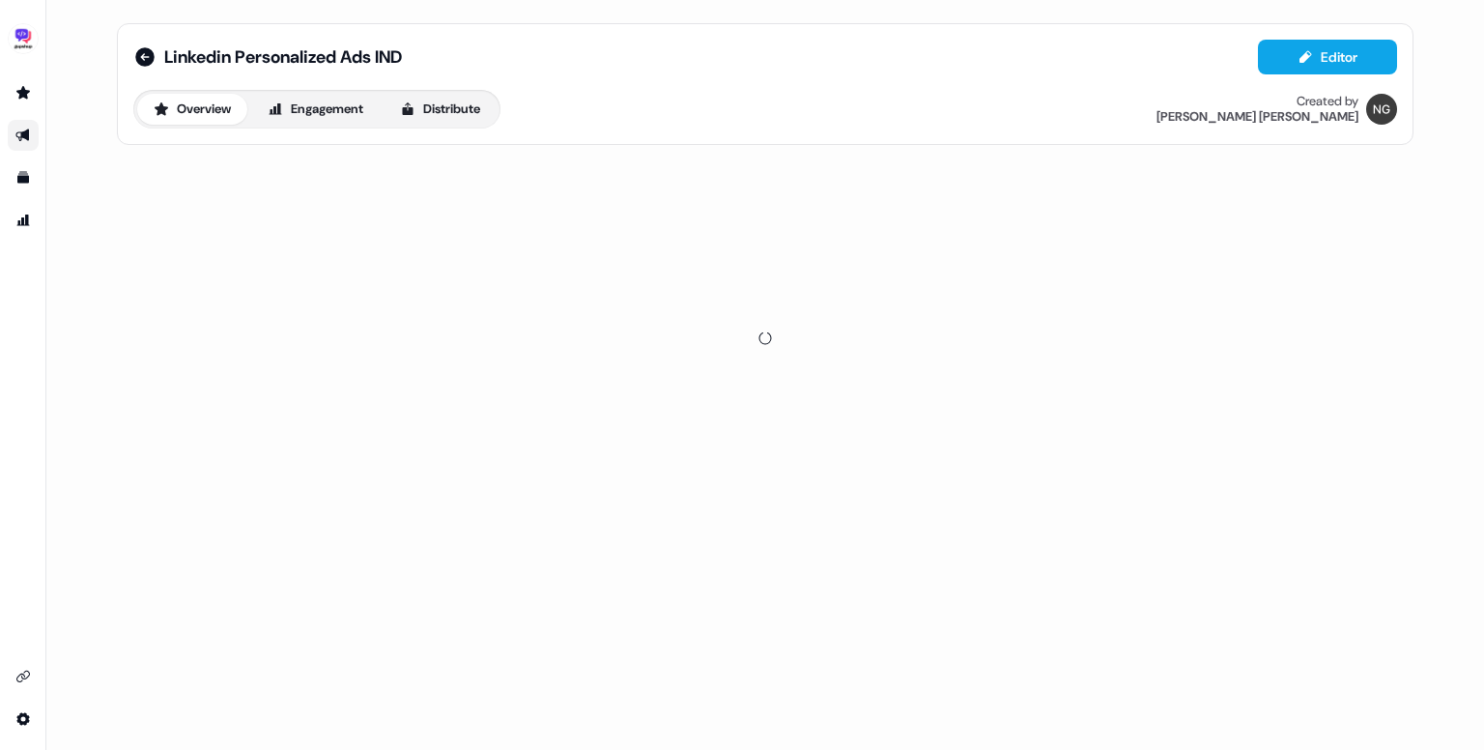
click at [1344, 34] on div "Linkedin Personalized Ads IND Editor Overview Engagement Distribute Created by …" at bounding box center [765, 84] width 1297 height 122
click at [1306, 58] on icon at bounding box center [1306, 56] width 12 height 13
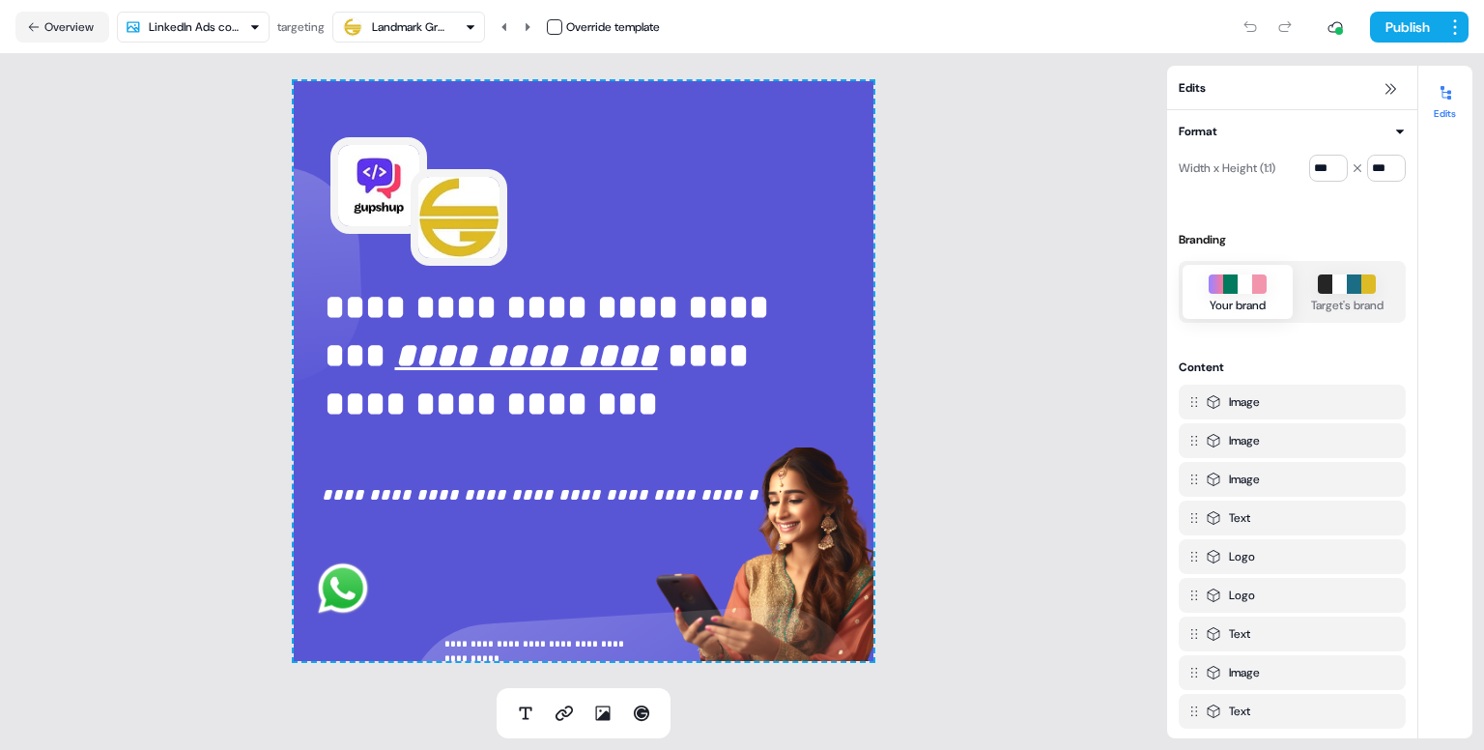
click at [215, 24] on html "**********" at bounding box center [742, 375] width 1484 height 750
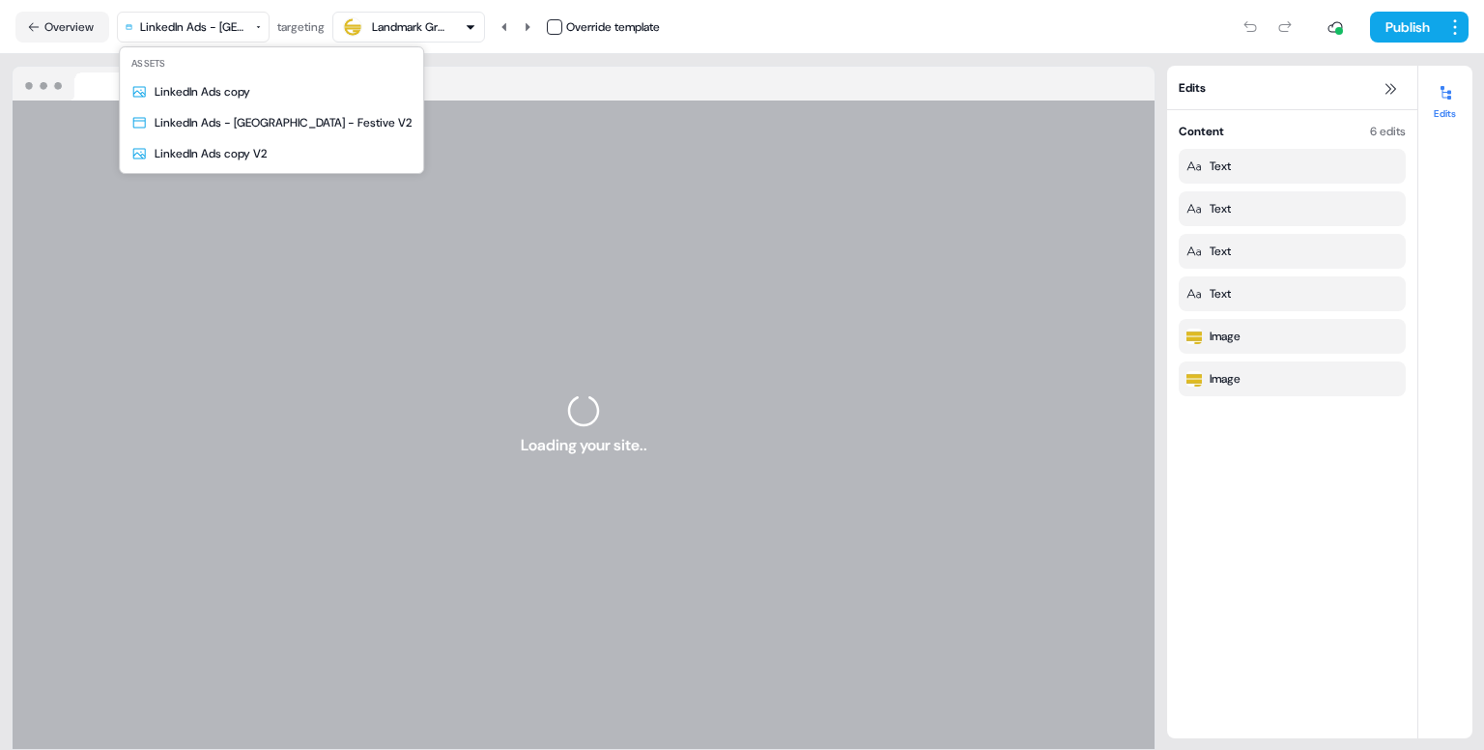
click at [207, 31] on html "For the best experience switch devices to a bigger screen. Go to Userled.io Lin…" at bounding box center [742, 375] width 1484 height 750
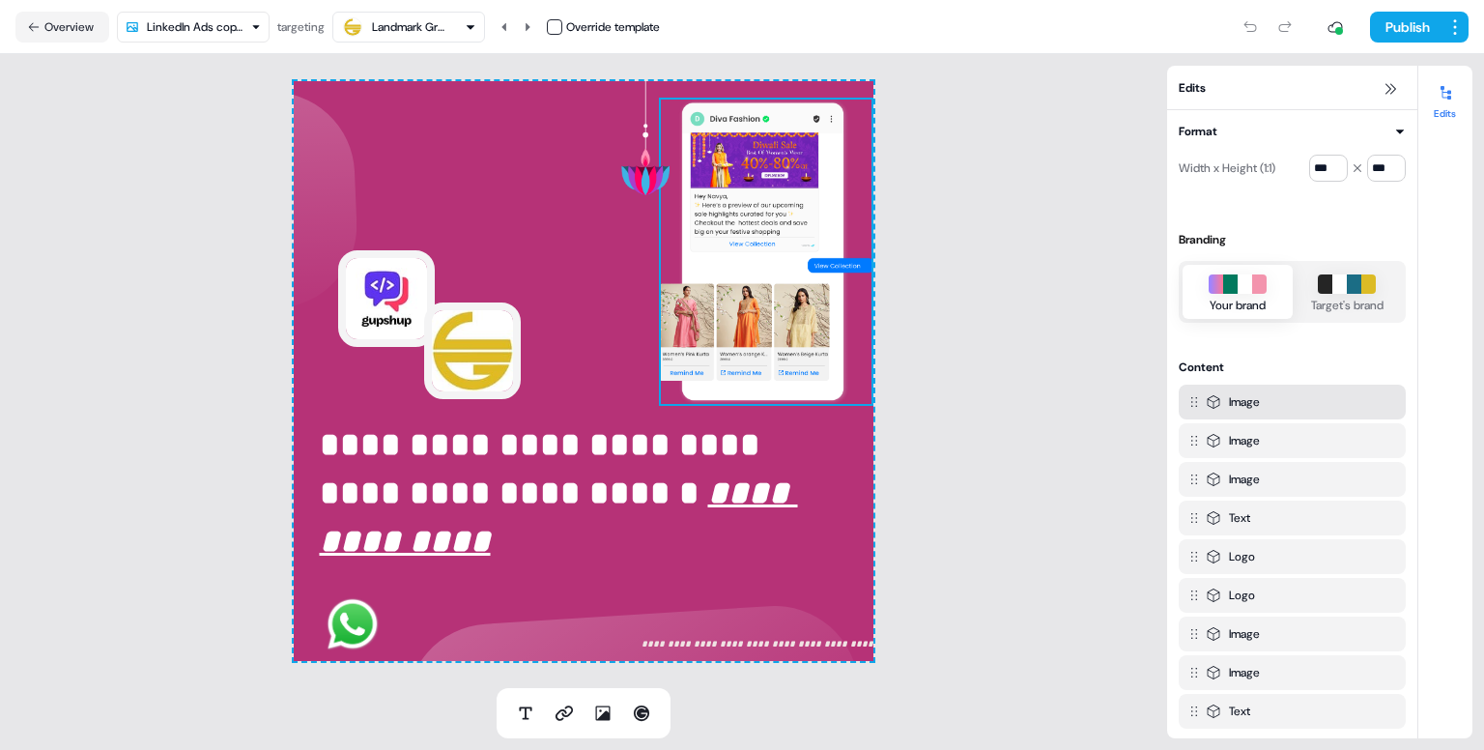
click at [800, 276] on img at bounding box center [766, 252] width 215 height 308
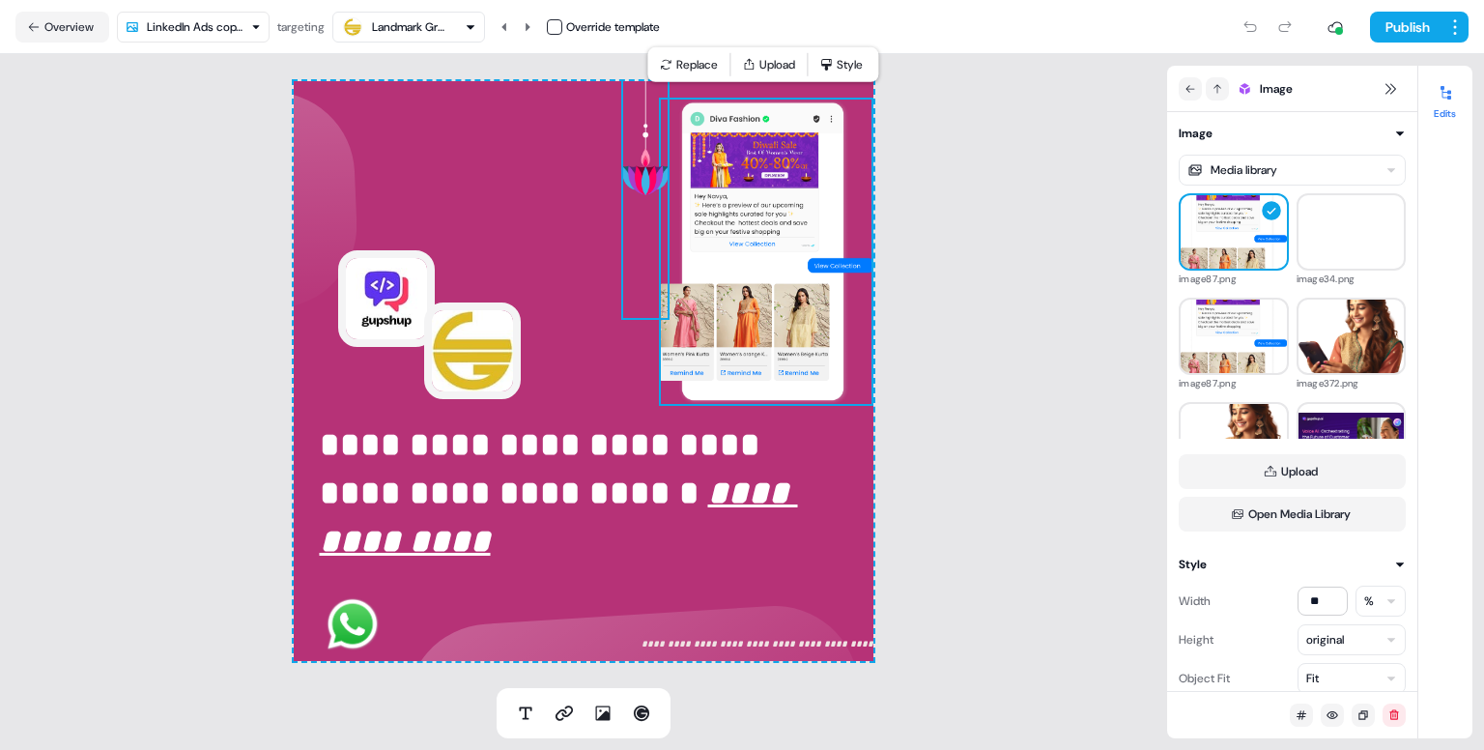
click at [629, 170] on img at bounding box center [645, 126] width 48 height 387
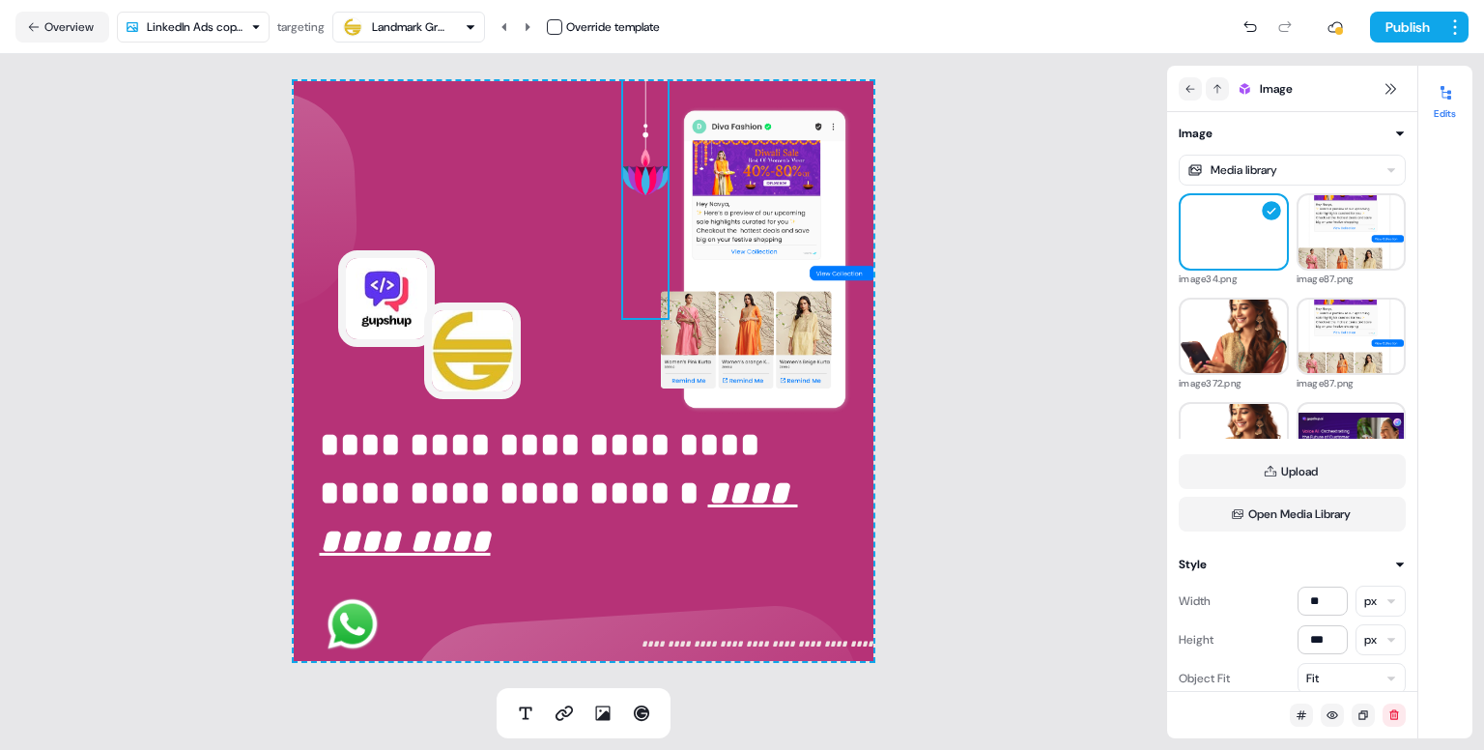
click at [1006, 252] on div "**********" at bounding box center [583, 371] width 1167 height 634
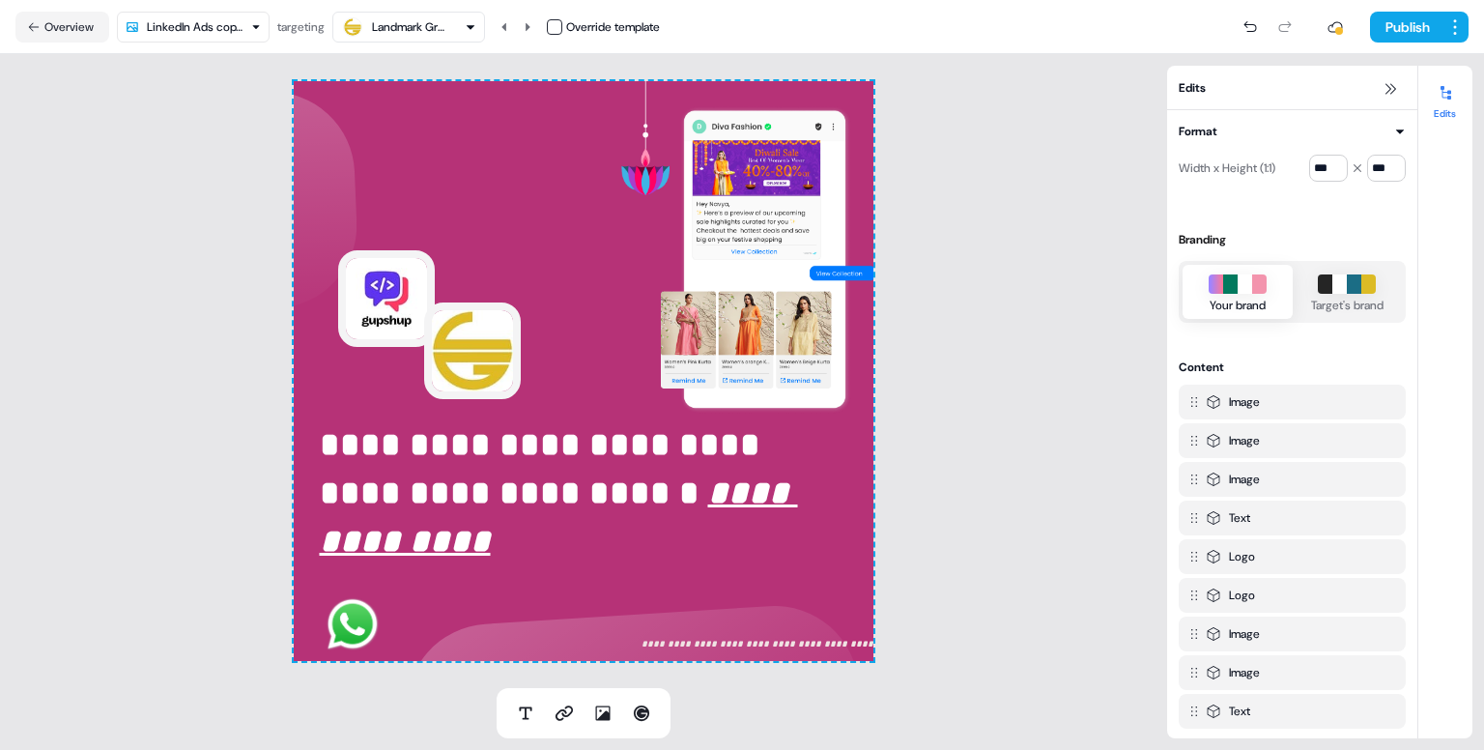
click at [198, 24] on html "**********" at bounding box center [742, 375] width 1484 height 750
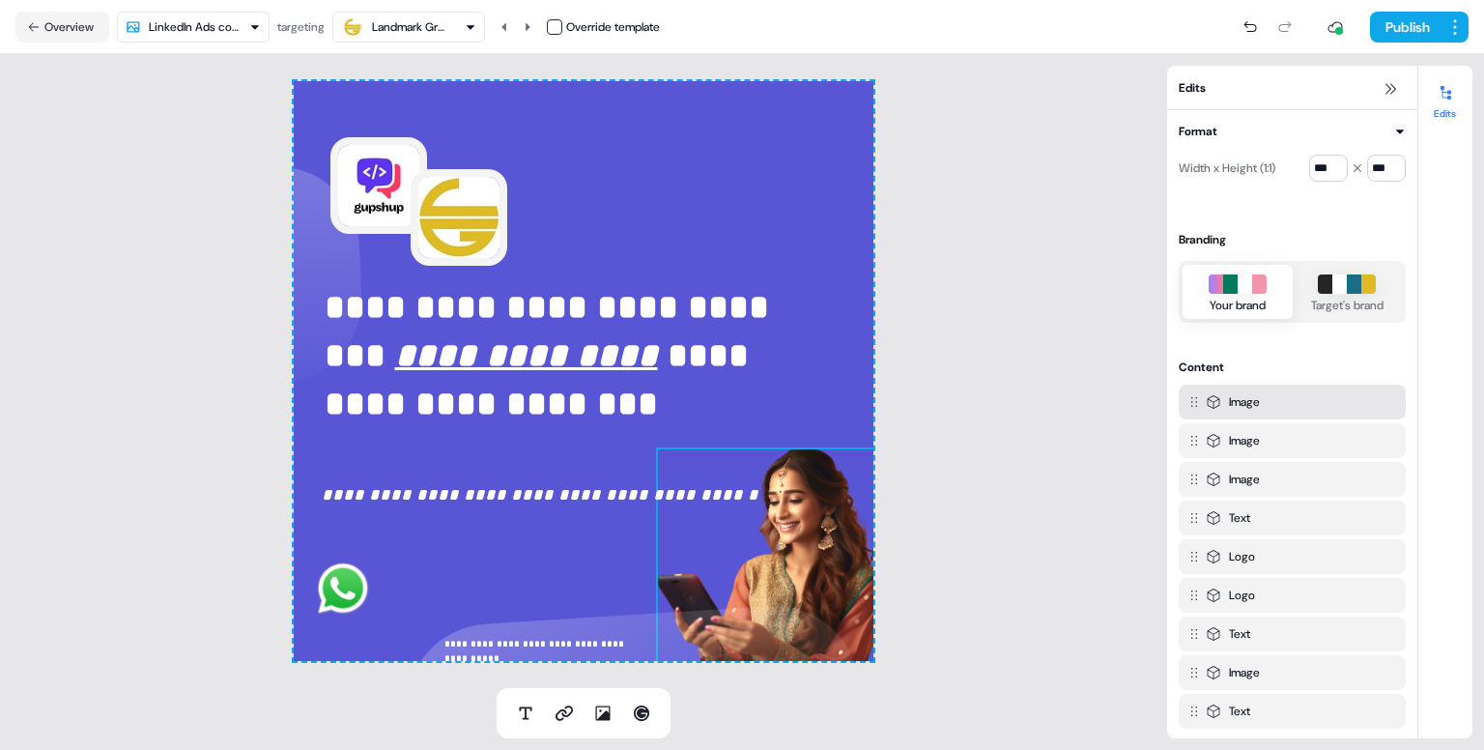
click at [753, 533] on img at bounding box center [772, 562] width 232 height 230
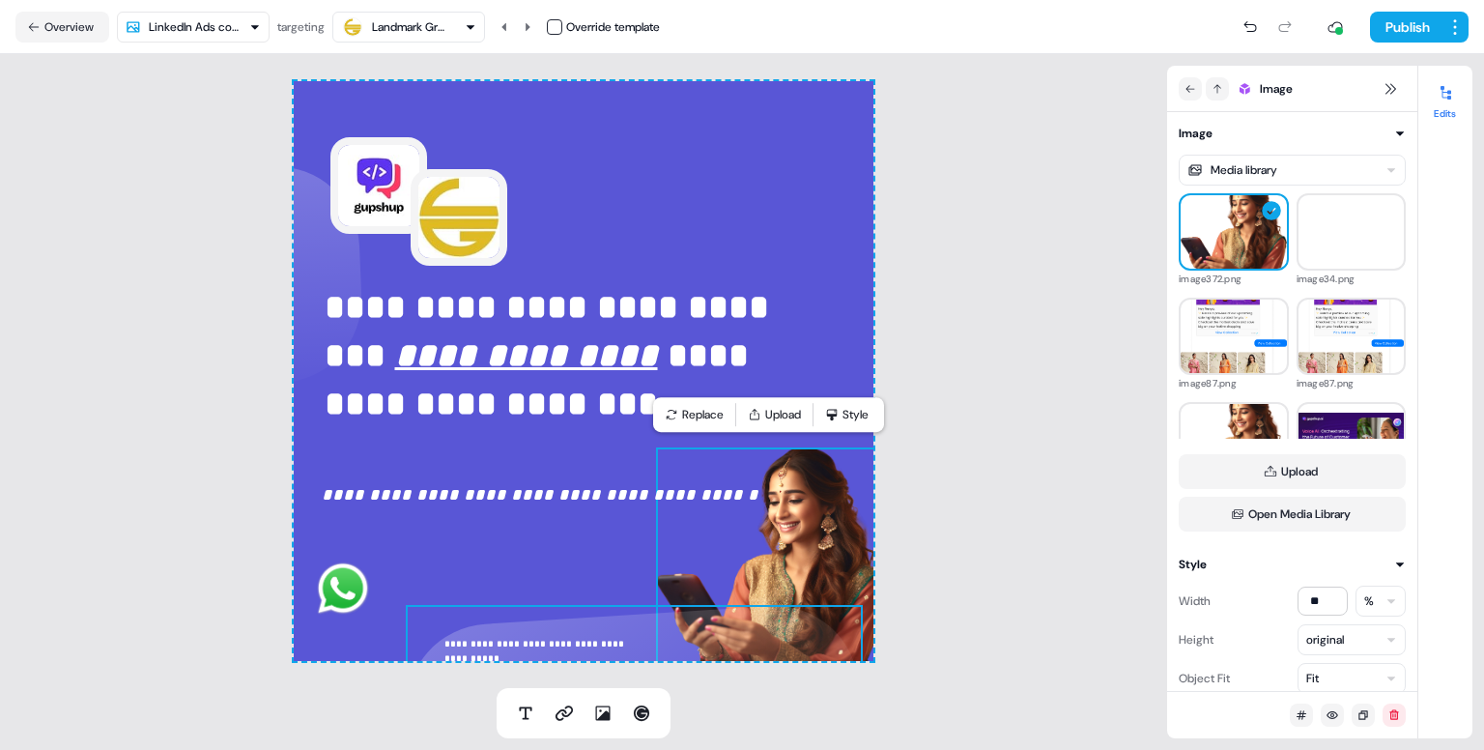
click at [664, 635] on img at bounding box center [634, 724] width 457 height 238
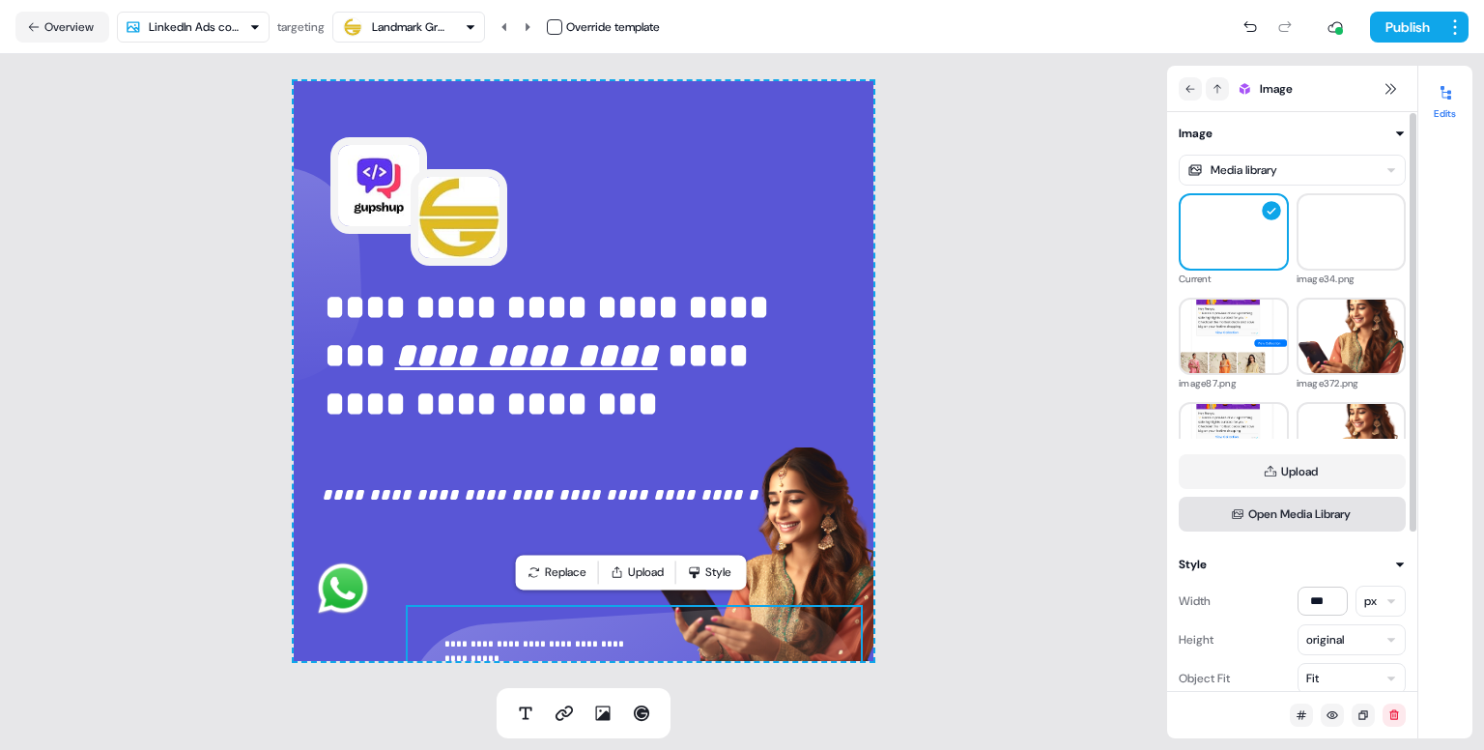
scroll to position [219, 0]
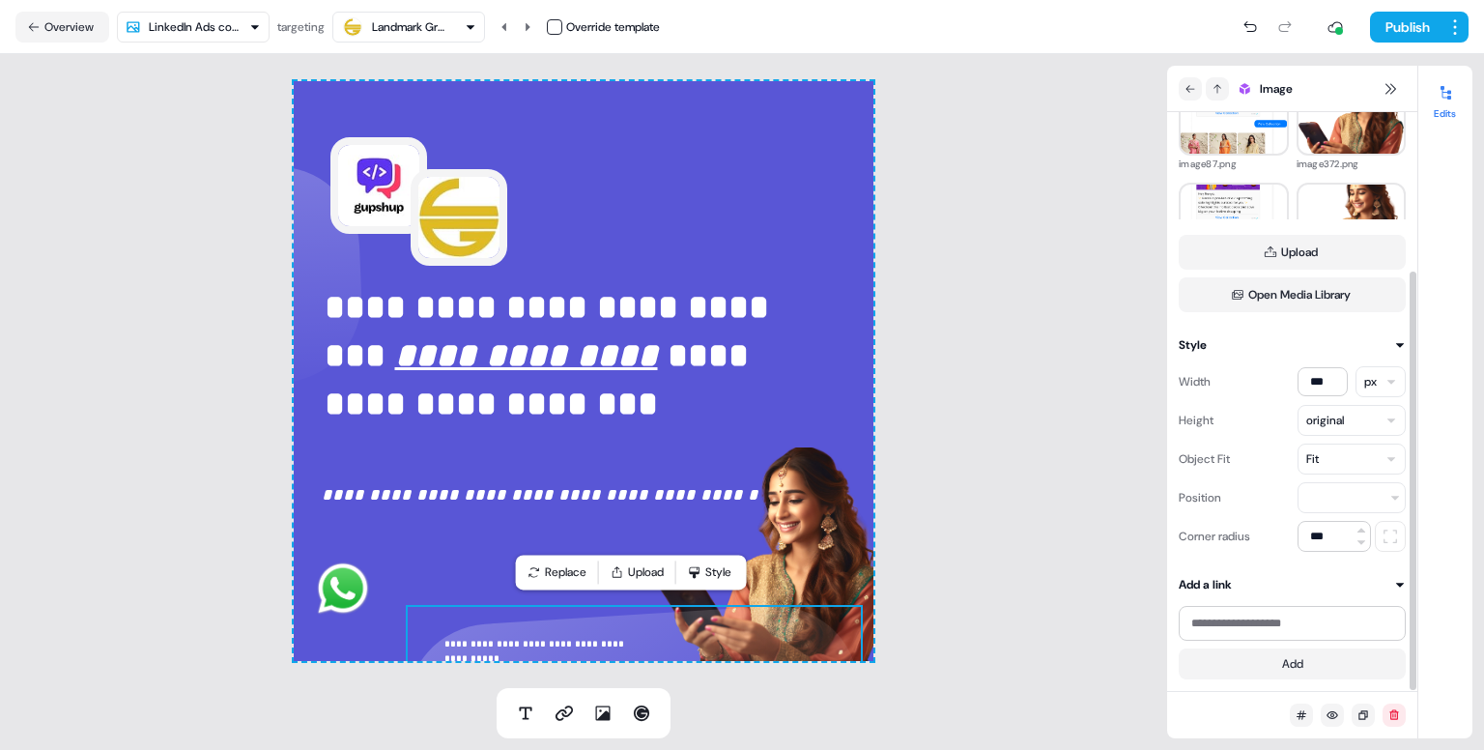
click at [1055, 543] on div "**********" at bounding box center [583, 371] width 1167 height 634
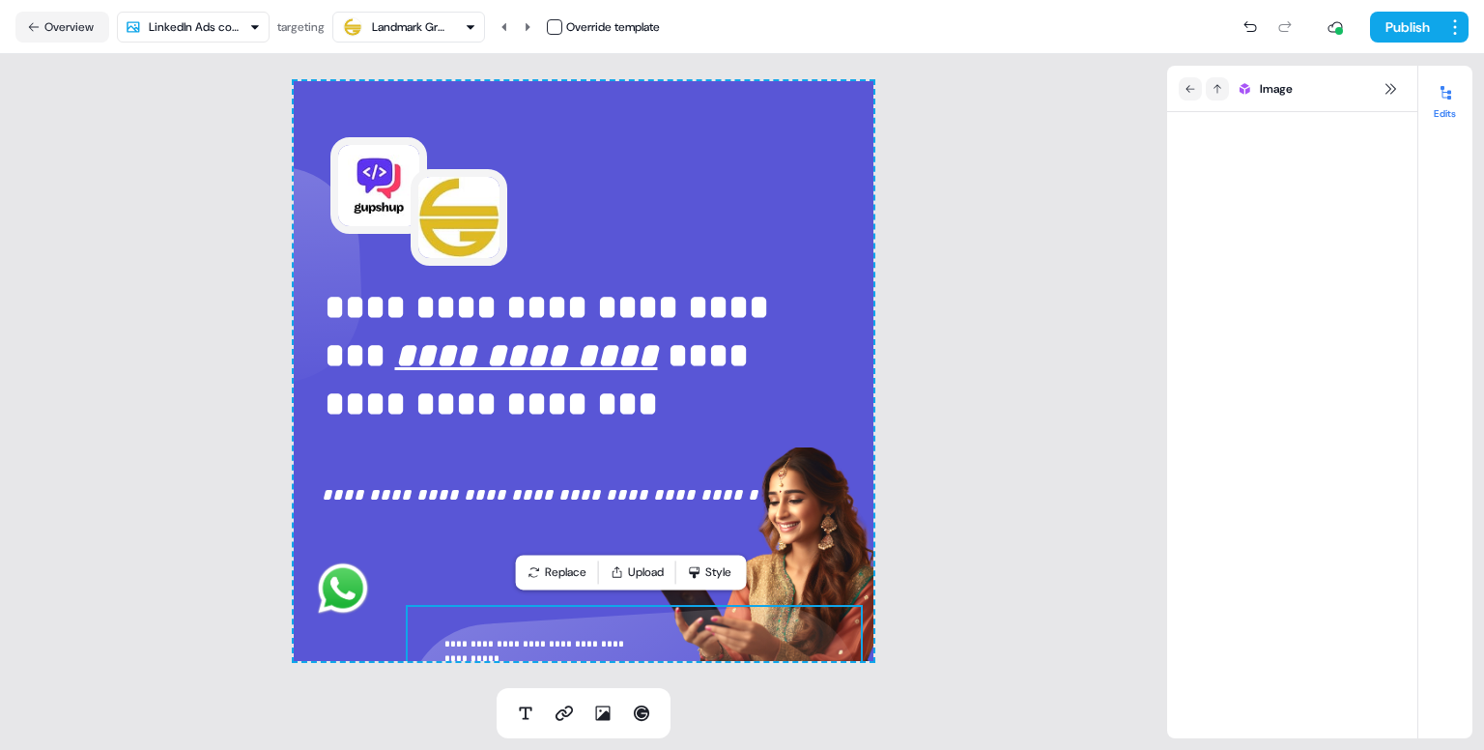
scroll to position [217, 0]
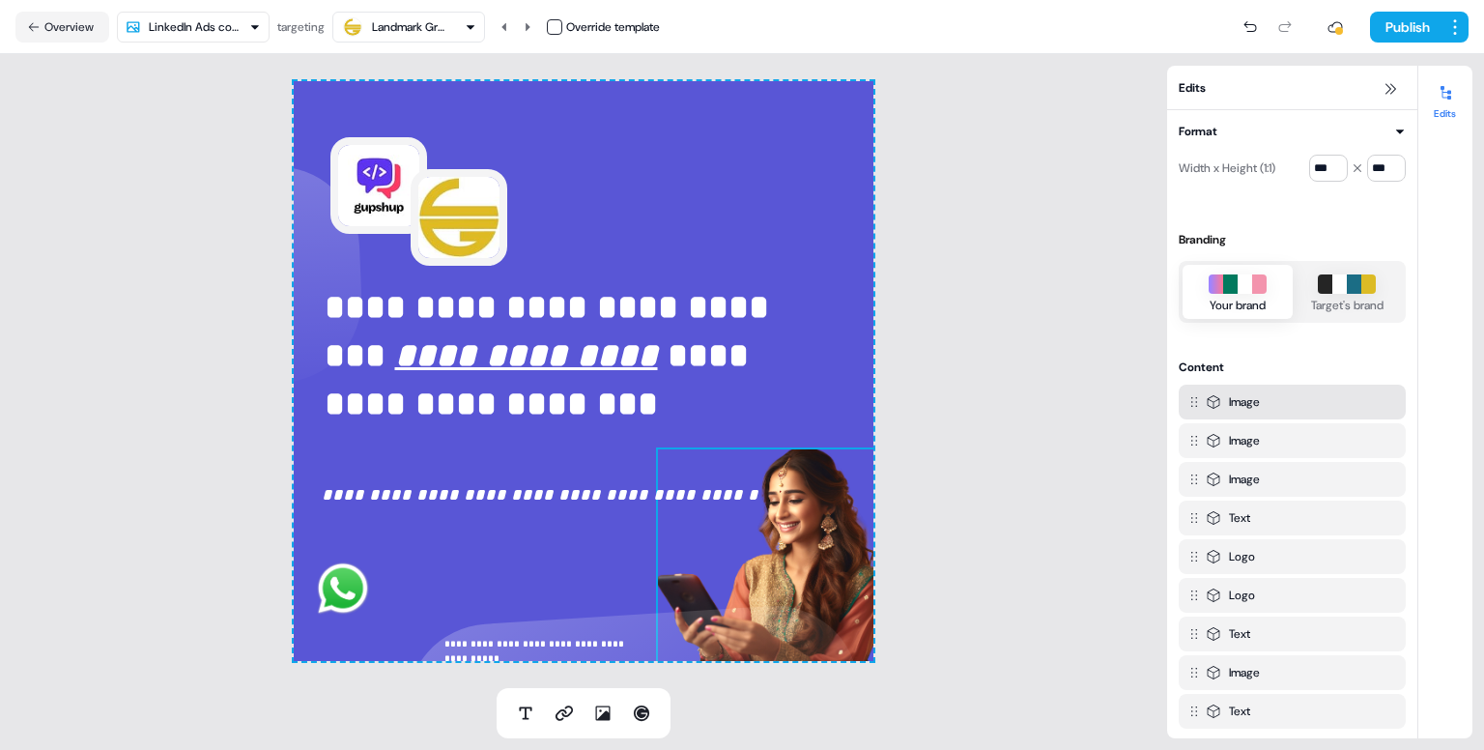
click at [836, 565] on img at bounding box center [772, 562] width 232 height 230
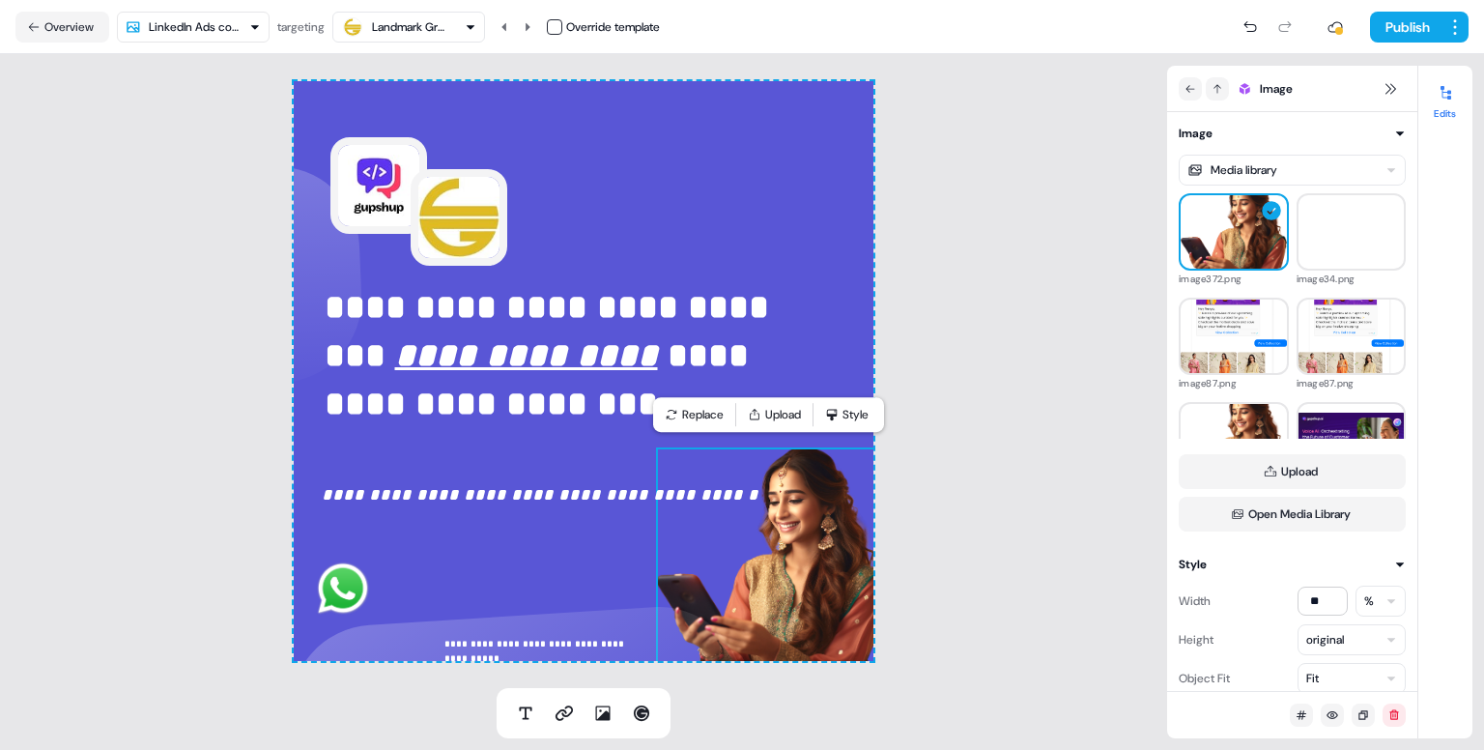
click at [978, 603] on div "**********" at bounding box center [583, 371] width 1167 height 634
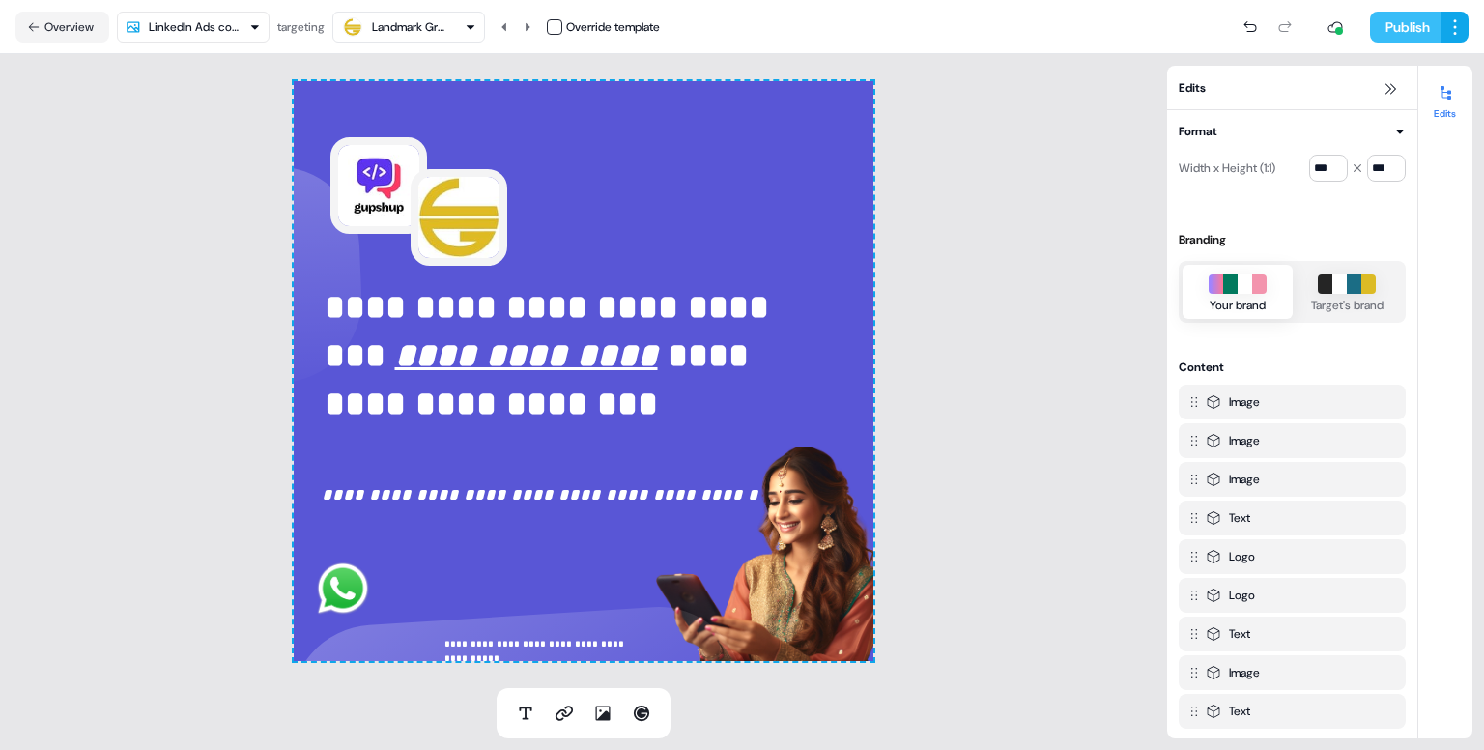
click at [1420, 30] on button "Publish" at bounding box center [1406, 27] width 72 height 31
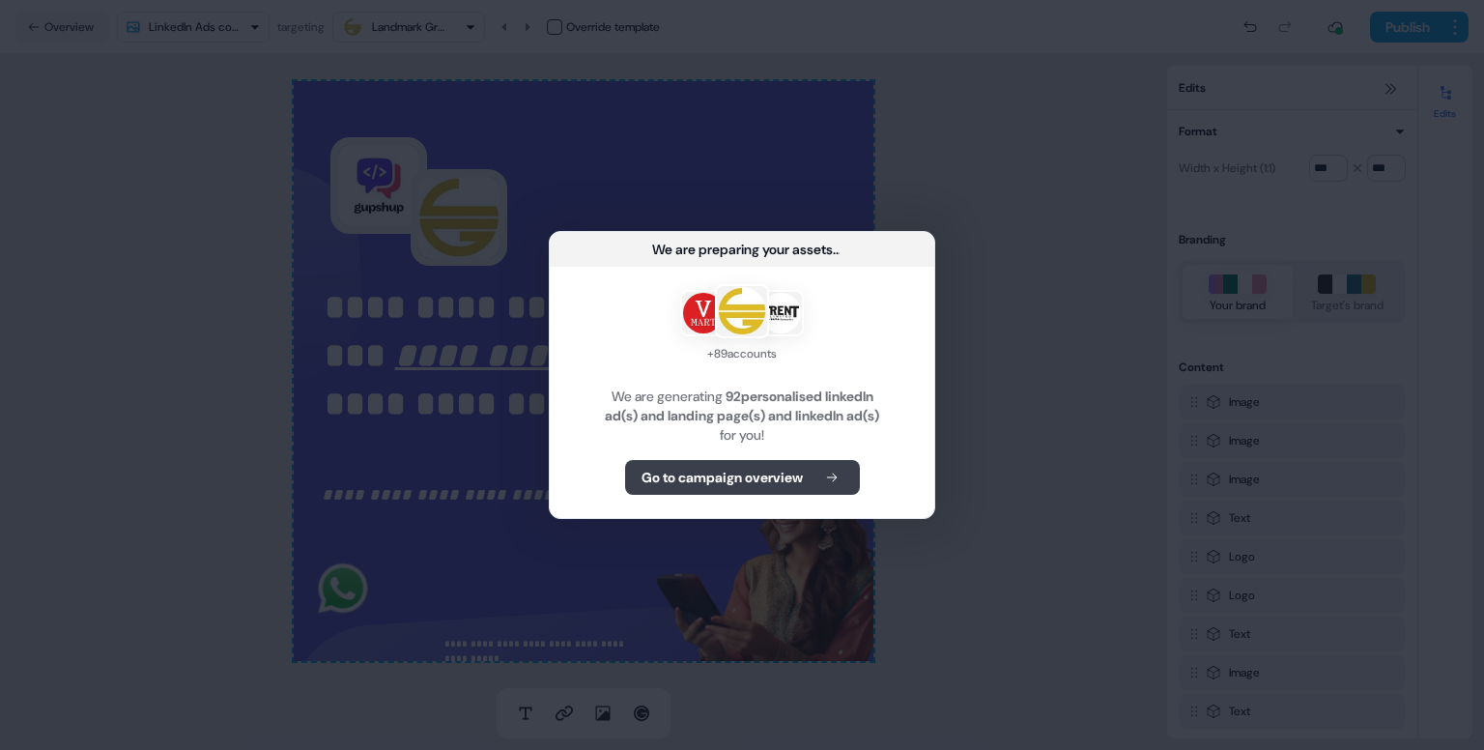
click at [771, 478] on b "Go to campaign overview" at bounding box center [722, 477] width 161 height 19
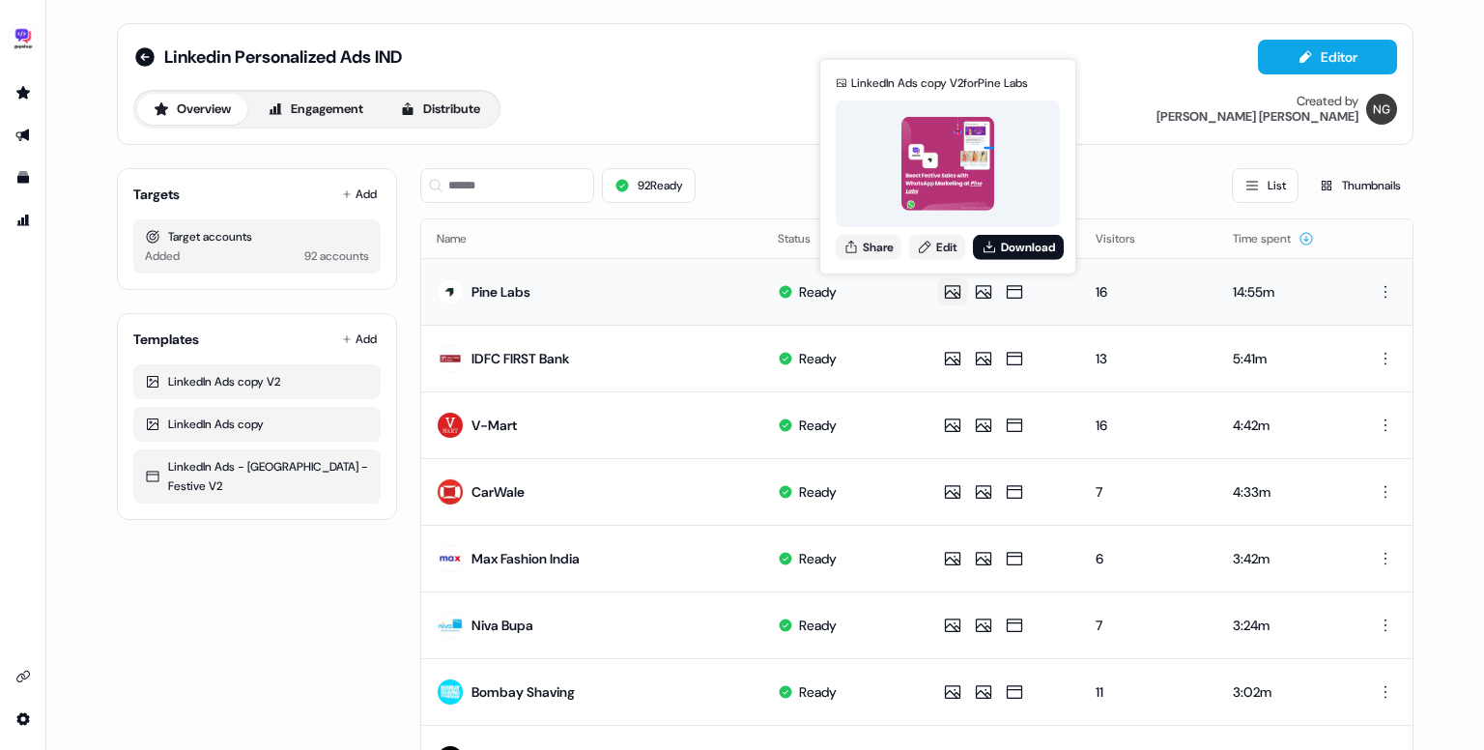
click at [950, 295] on icon at bounding box center [952, 291] width 23 height 19
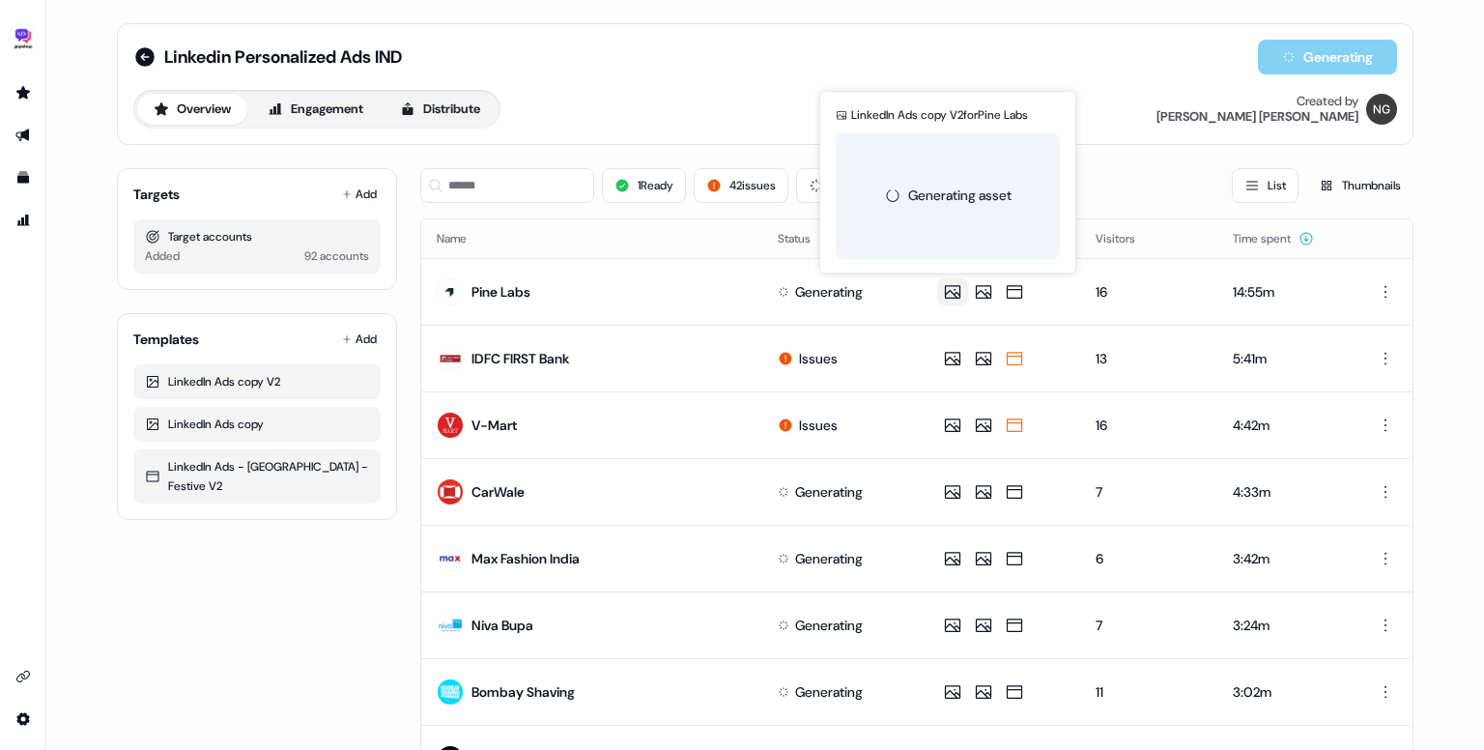
click at [730, 68] on div "Linkedin Personalized Ads IND Generating" at bounding box center [765, 57] width 1264 height 35
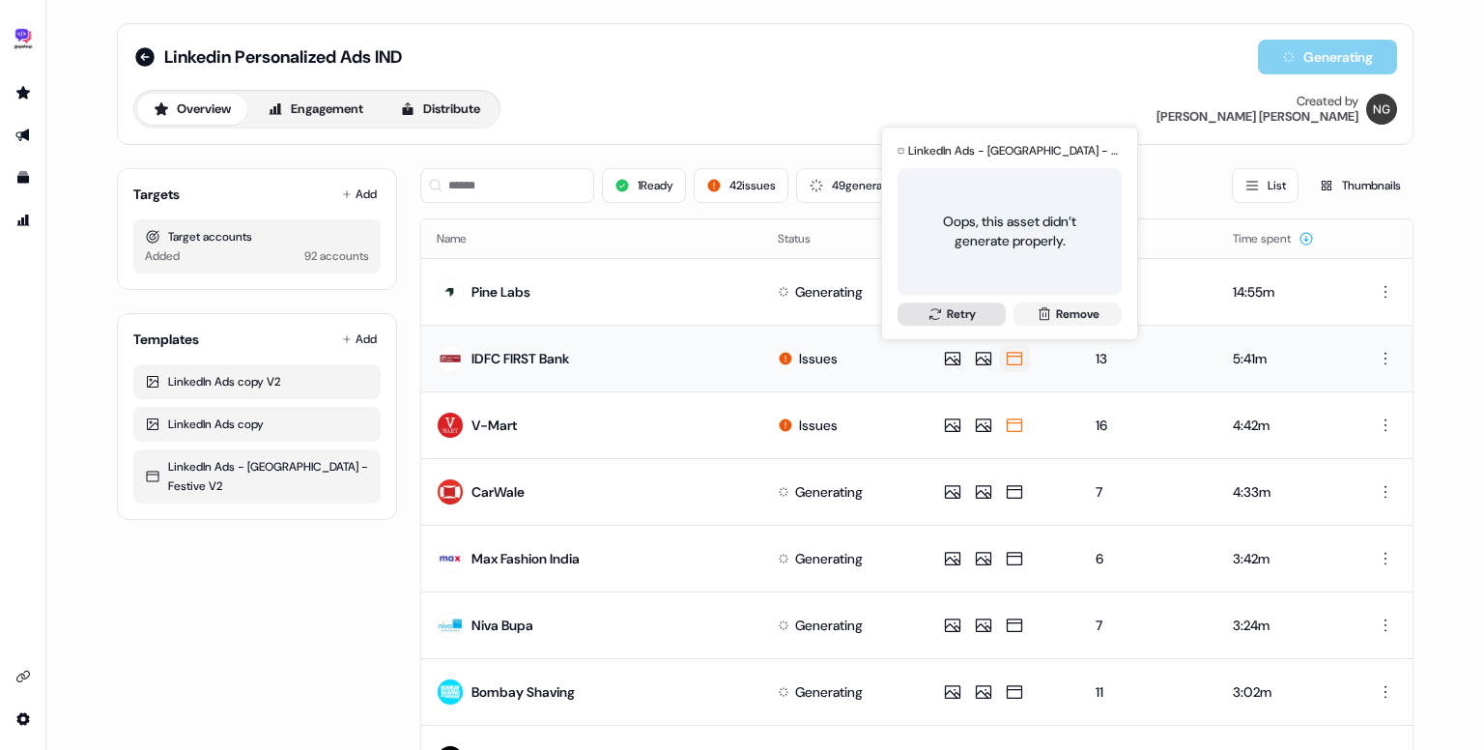
click at [972, 321] on button "Retry" at bounding box center [952, 313] width 108 height 23
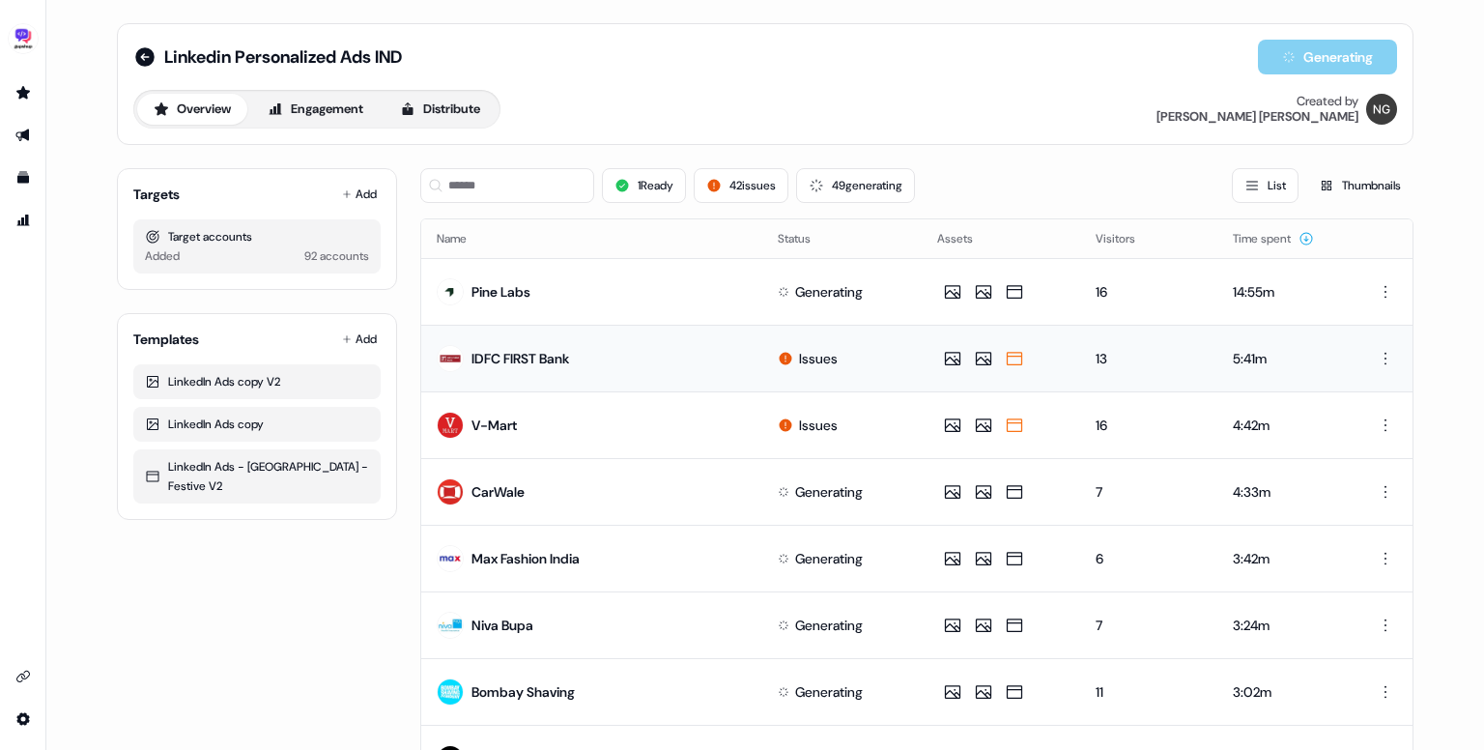
click at [862, 36] on div "Linkedin Personalized Ads IND Generating Overview Engagement Distribute Created…" at bounding box center [765, 84] width 1297 height 122
click at [732, 178] on button "85 issues" at bounding box center [746, 185] width 96 height 35
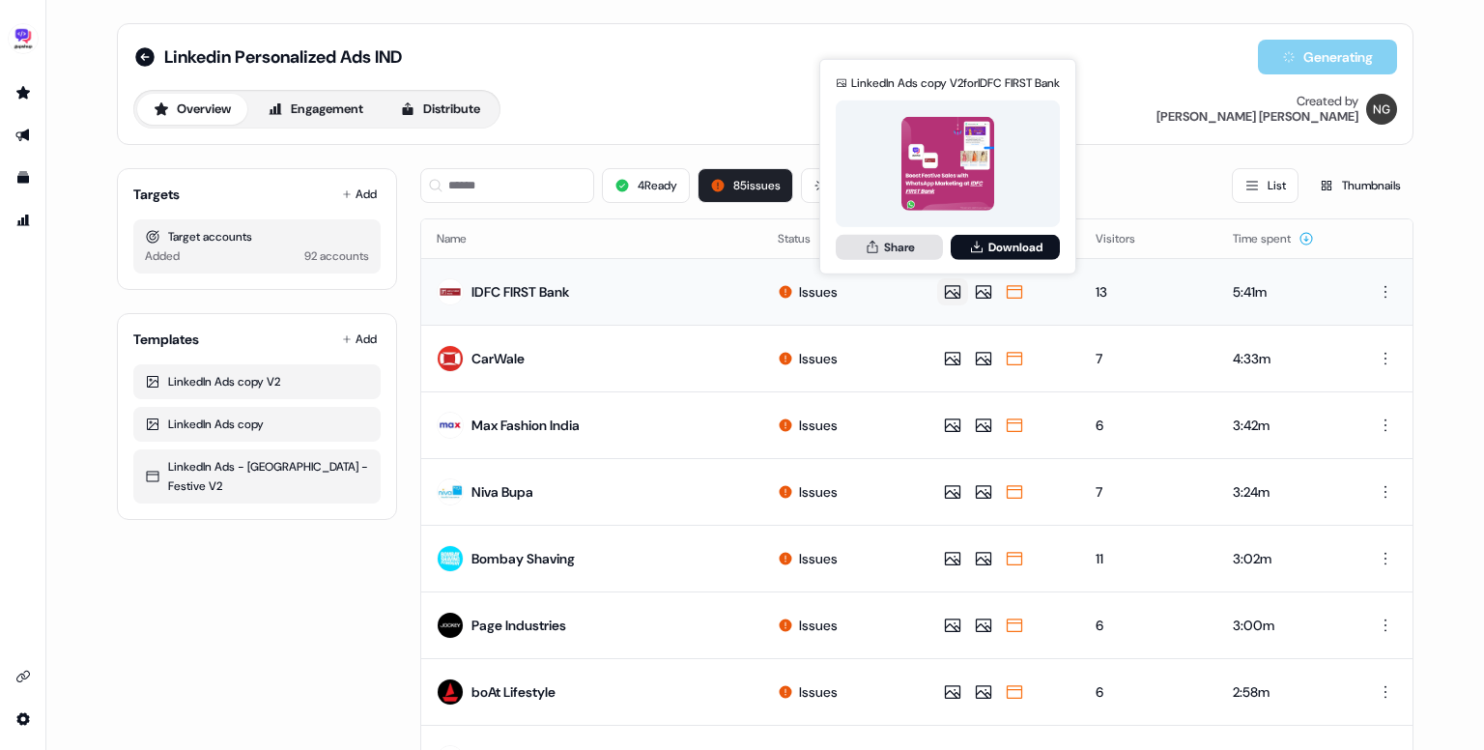
click at [896, 245] on button "Share" at bounding box center [889, 246] width 107 height 25
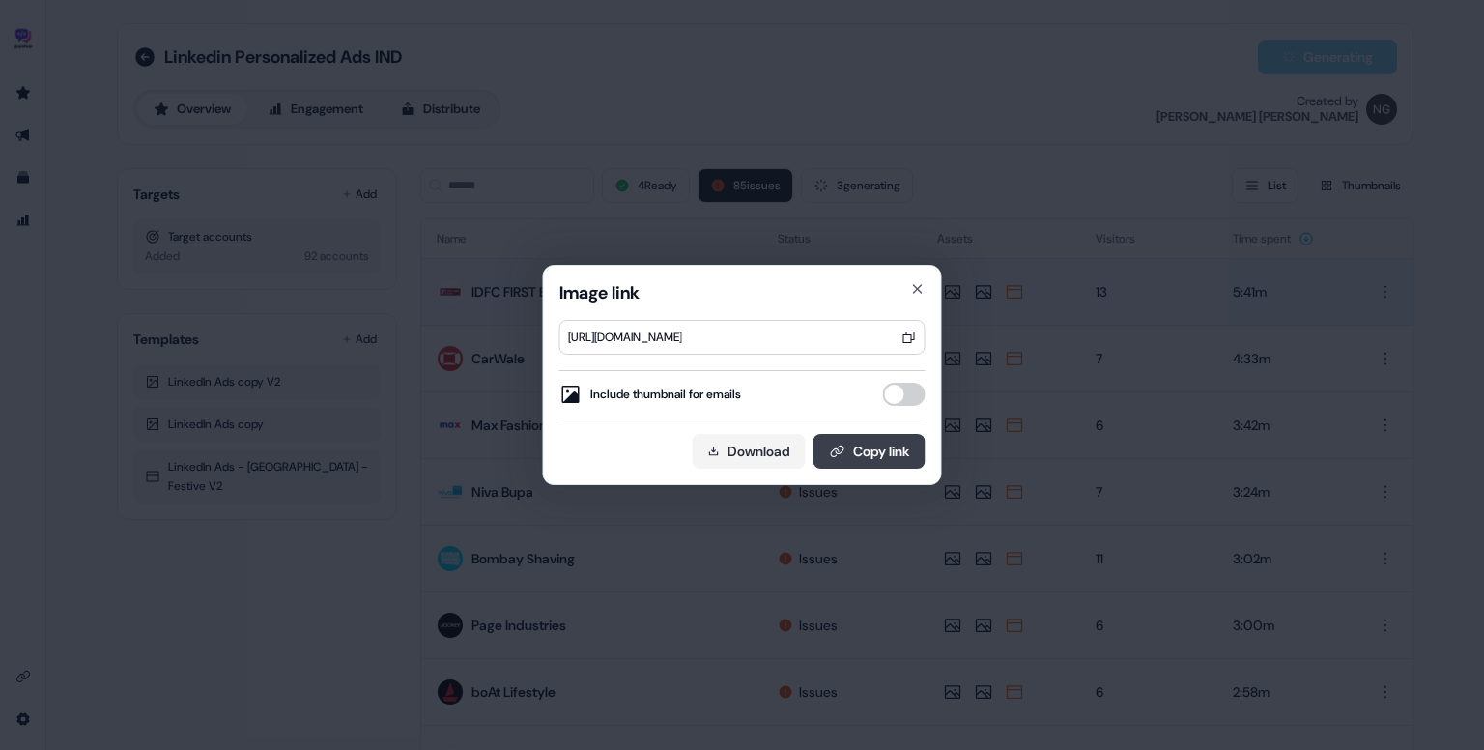
click at [853, 441] on button "Copy link" at bounding box center [870, 451] width 112 height 35
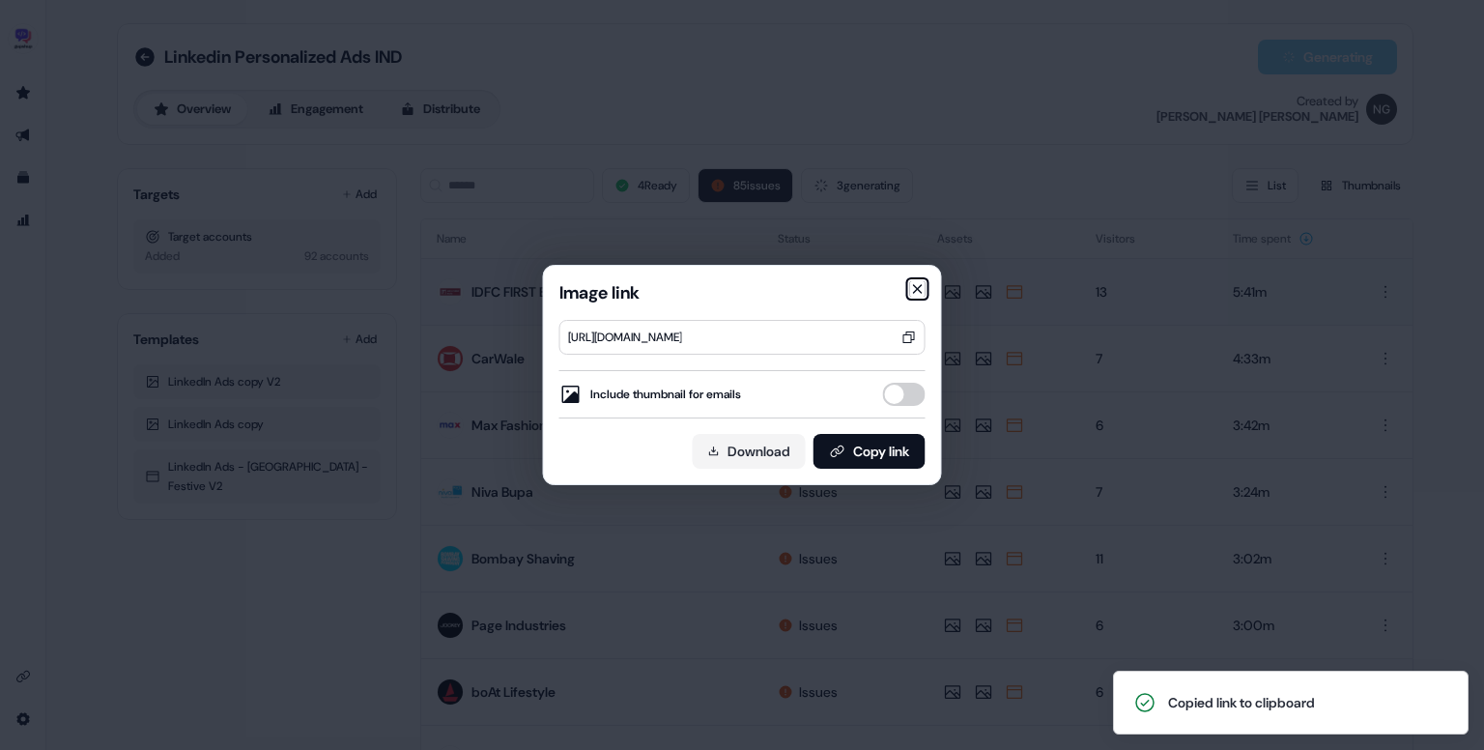
click at [921, 293] on icon "button" at bounding box center [918, 289] width 8 height 8
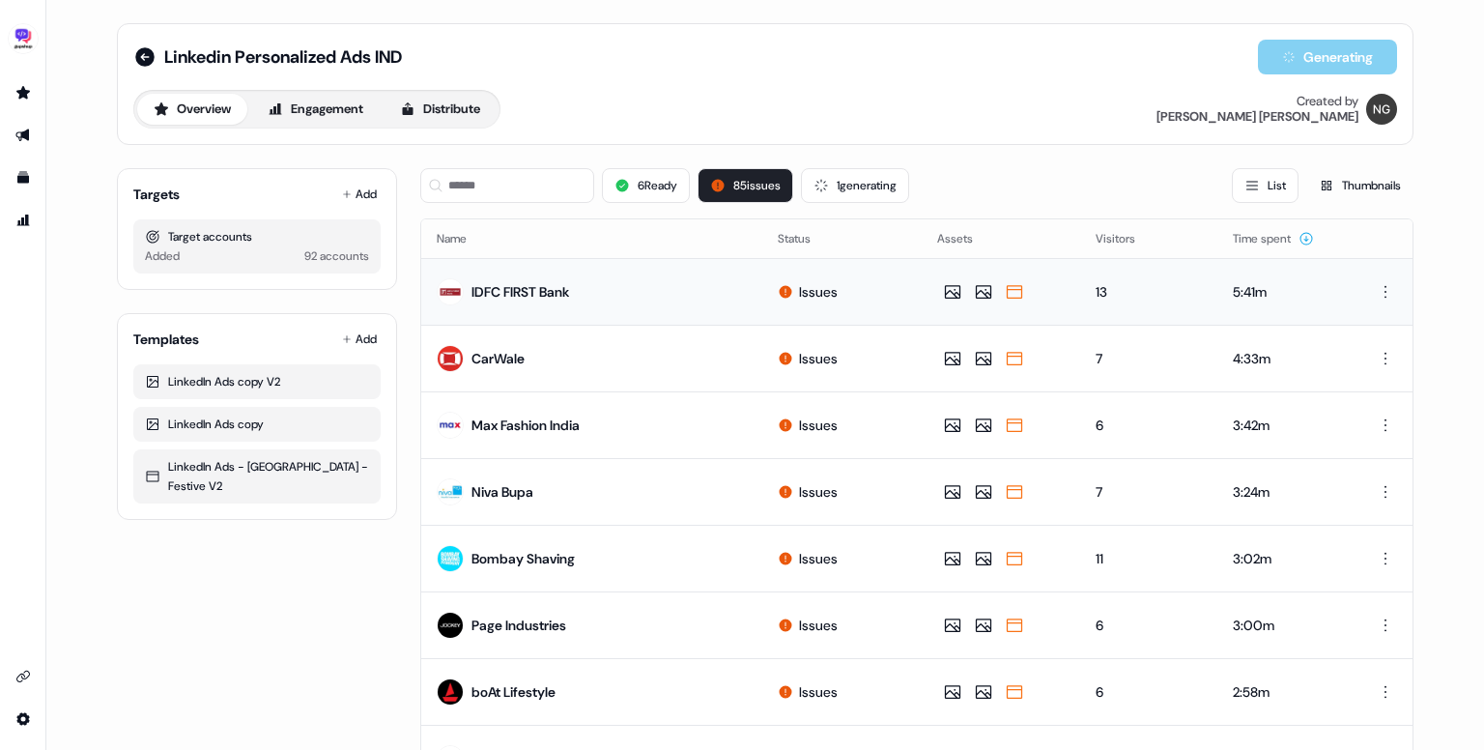
click at [1355, 202] on div "6 Ready 85 issues 1 generating List Thumbnails" at bounding box center [916, 186] width 993 height 66
click at [1334, 190] on button "Thumbnails" at bounding box center [1360, 185] width 107 height 35
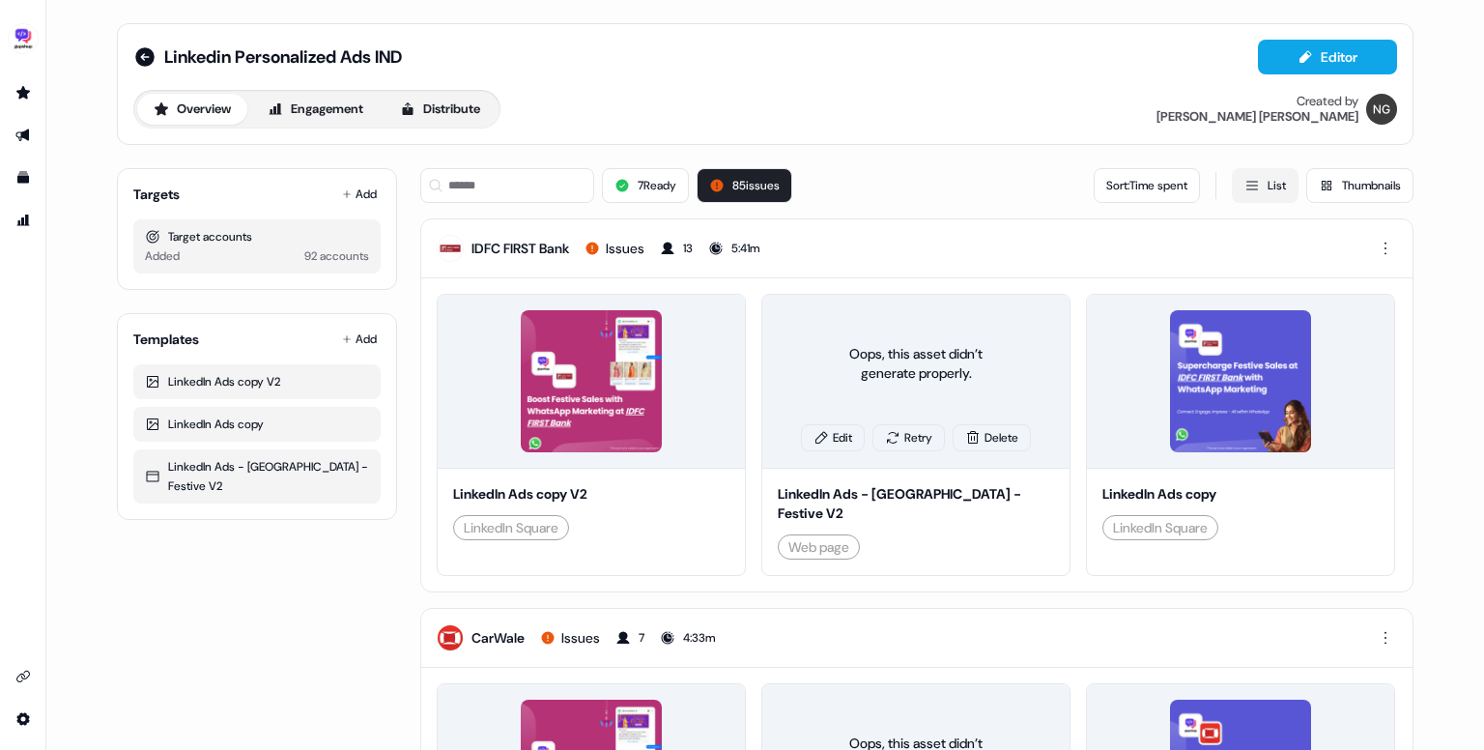
click at [1246, 190] on icon at bounding box center [1252, 185] width 15 height 15
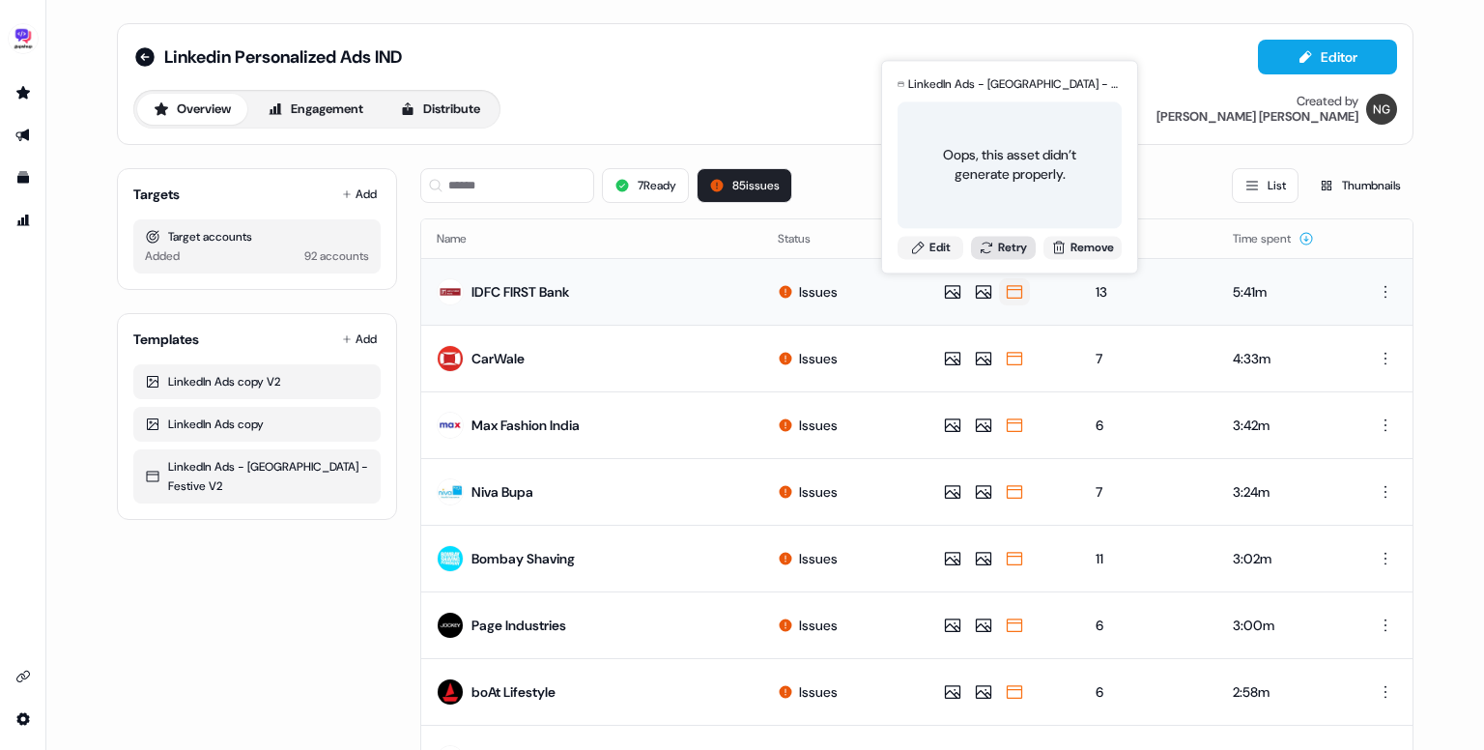
click at [993, 251] on button "Retry" at bounding box center [1004, 247] width 66 height 23
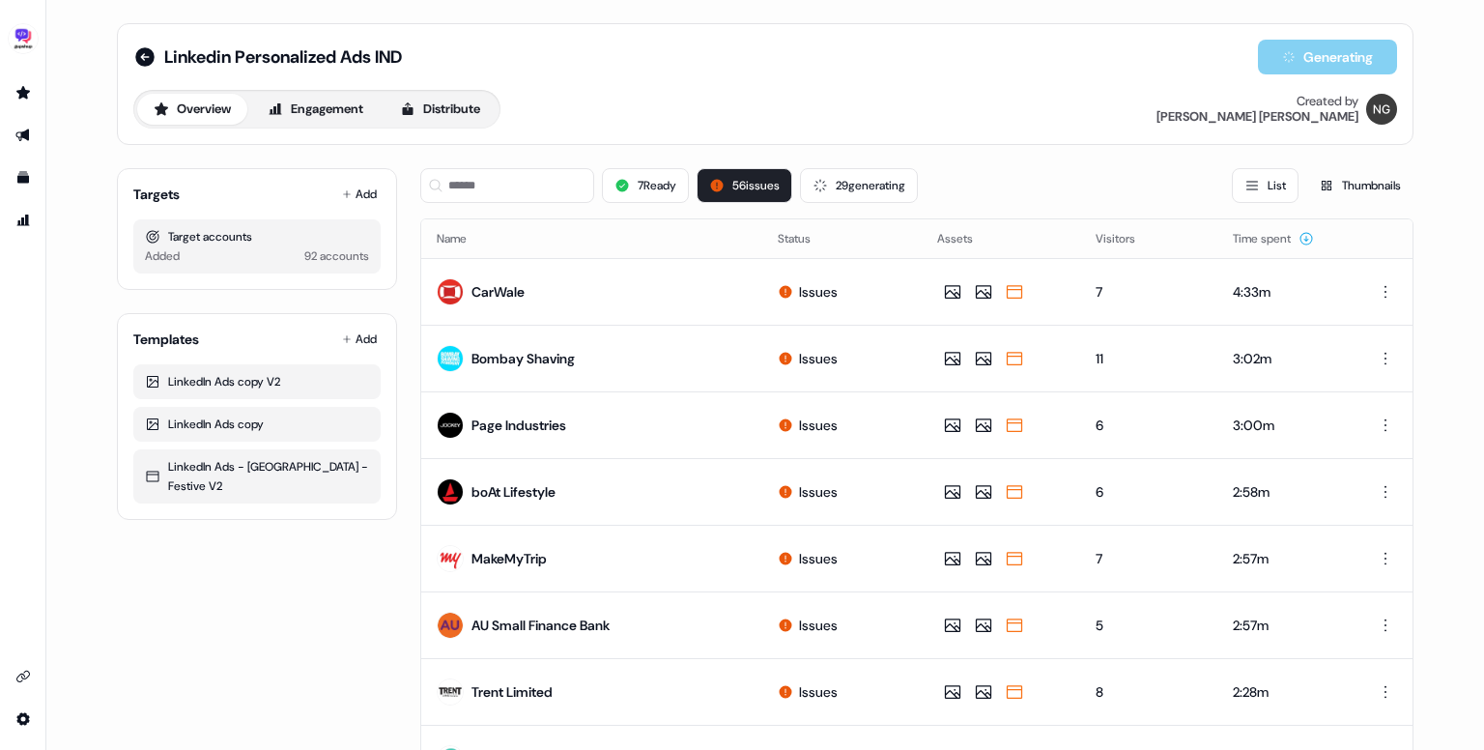
click at [827, 476] on td "Issues" at bounding box center [842, 491] width 159 height 67
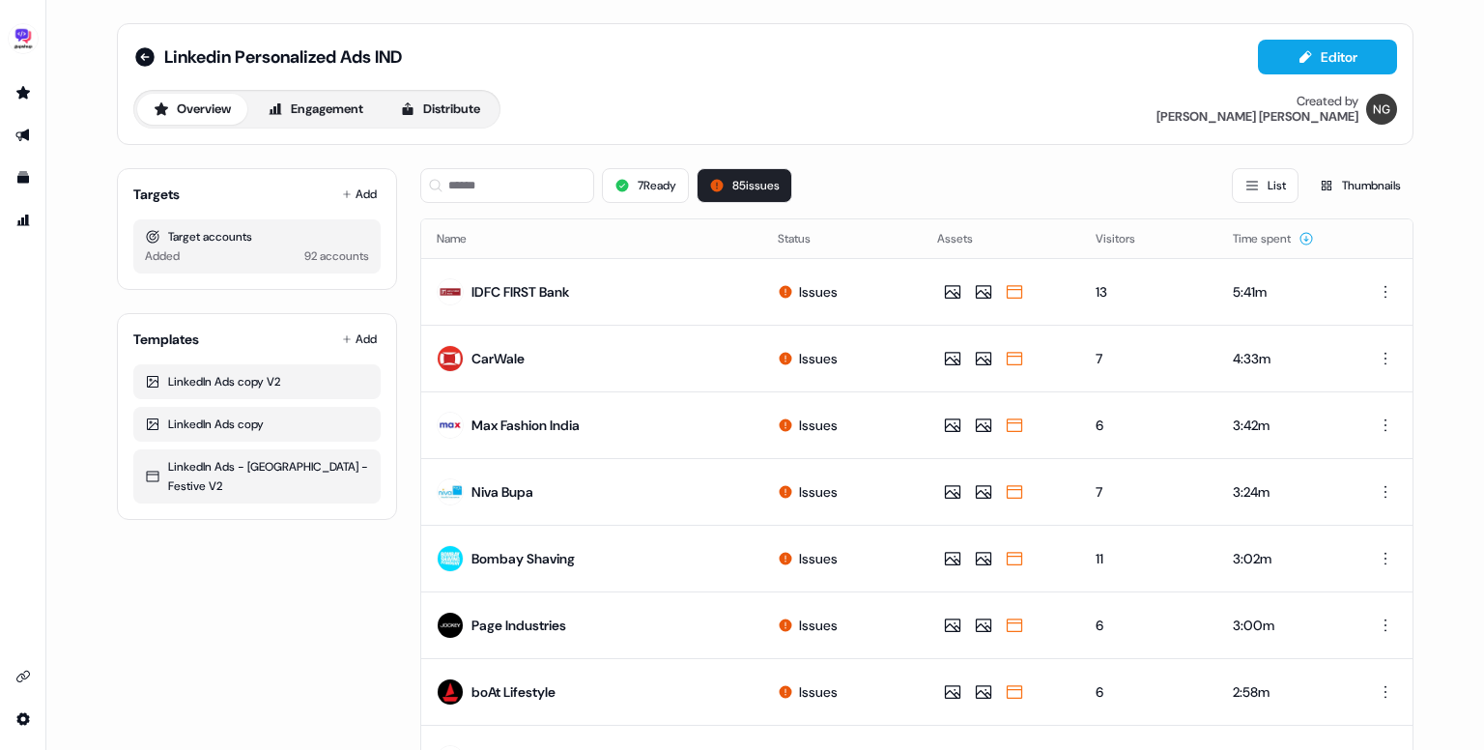
click at [968, 129] on div "Linkedin Personalized Ads IND Editor Overview Engagement Distribute Created by …" at bounding box center [765, 84] width 1297 height 122
click at [896, 120] on div "Overview Engagement Distribute Created by Nikunj Gupta" at bounding box center [765, 109] width 1264 height 39
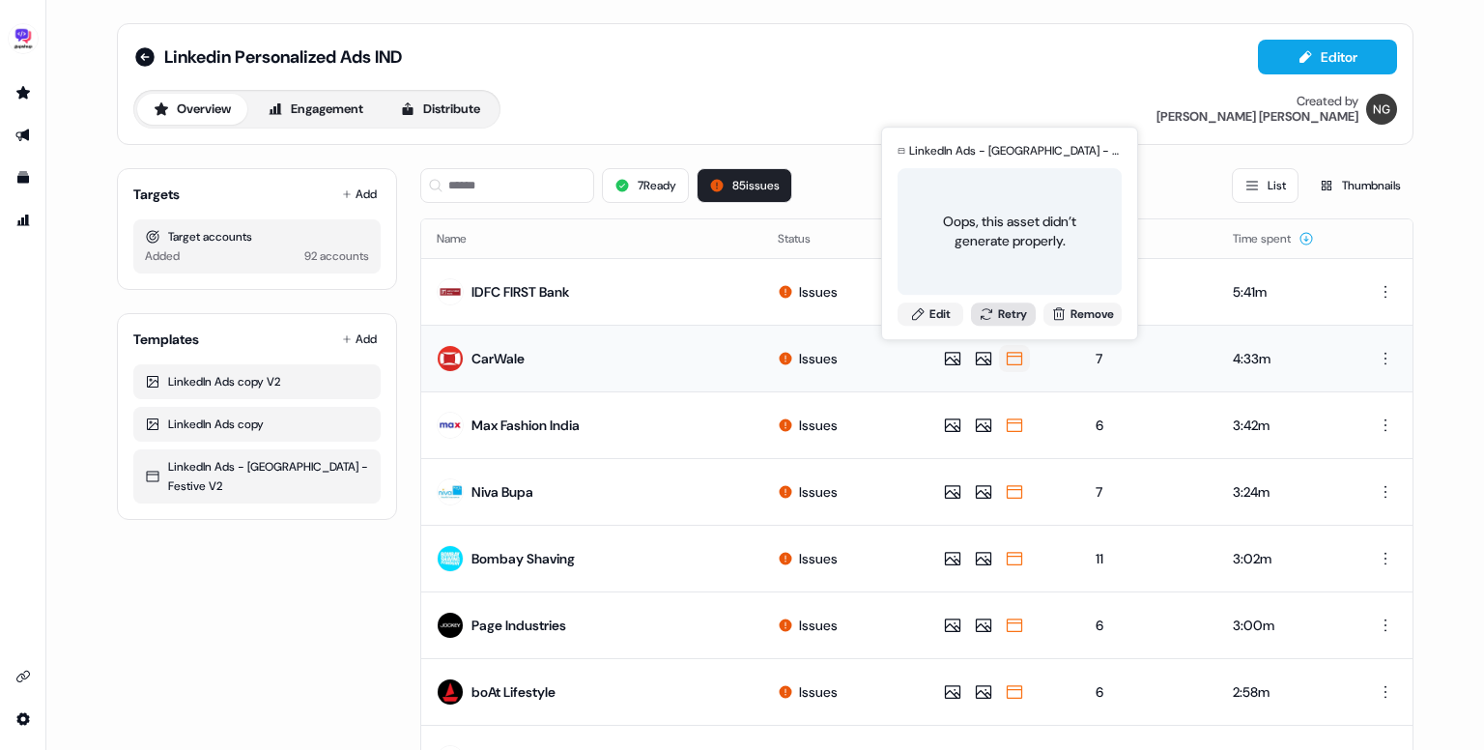
click at [1008, 315] on button "Retry" at bounding box center [1004, 313] width 66 height 23
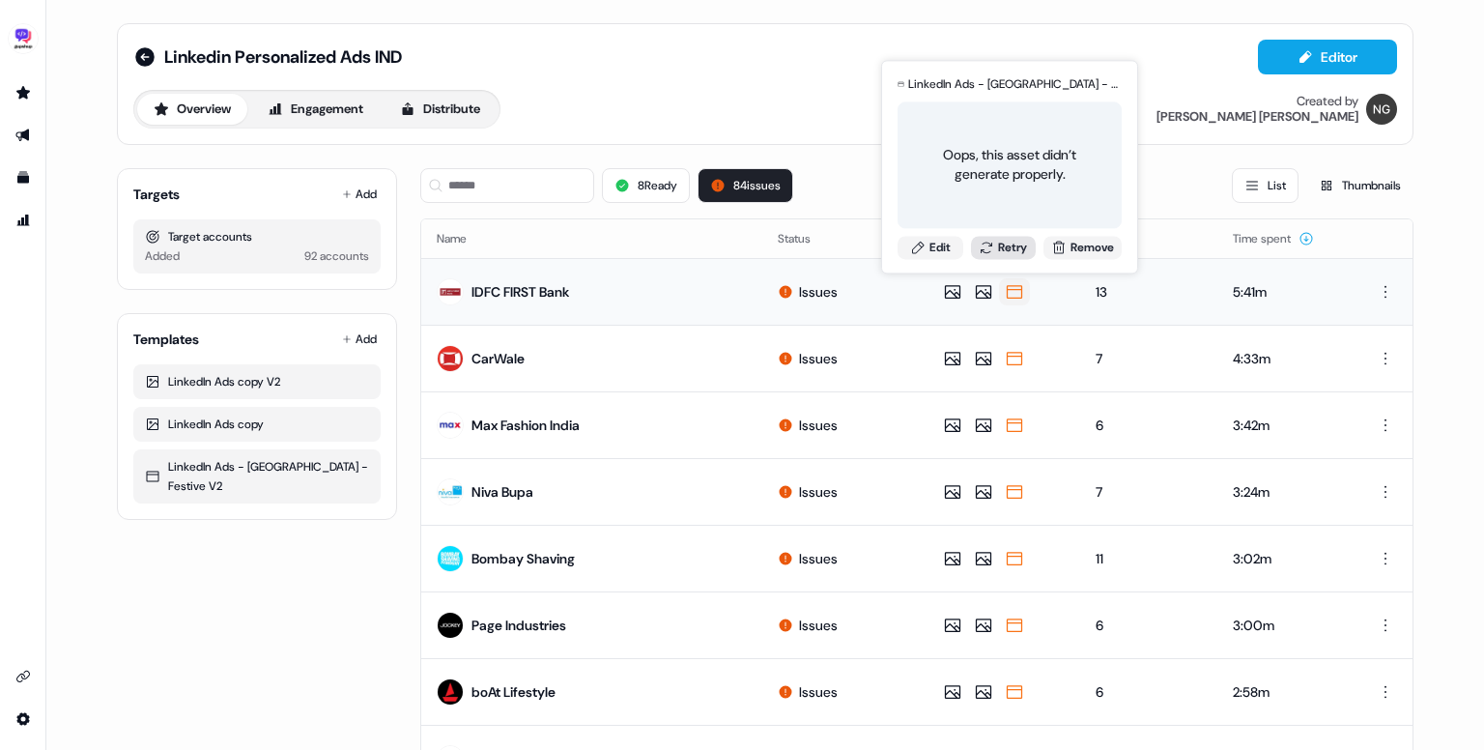
click at [1007, 239] on button "Retry" at bounding box center [1004, 247] width 66 height 23
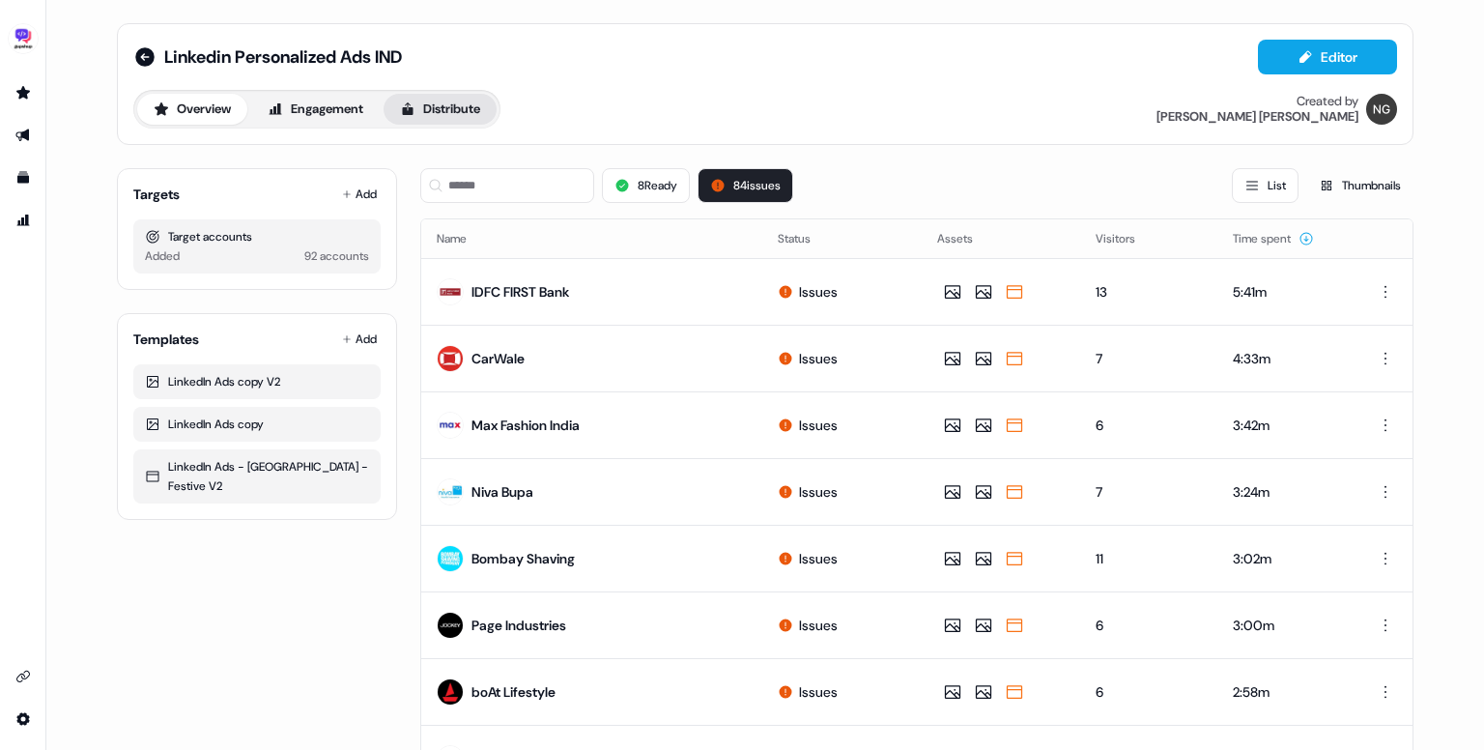
click at [426, 96] on button "Distribute" at bounding box center [440, 109] width 113 height 31
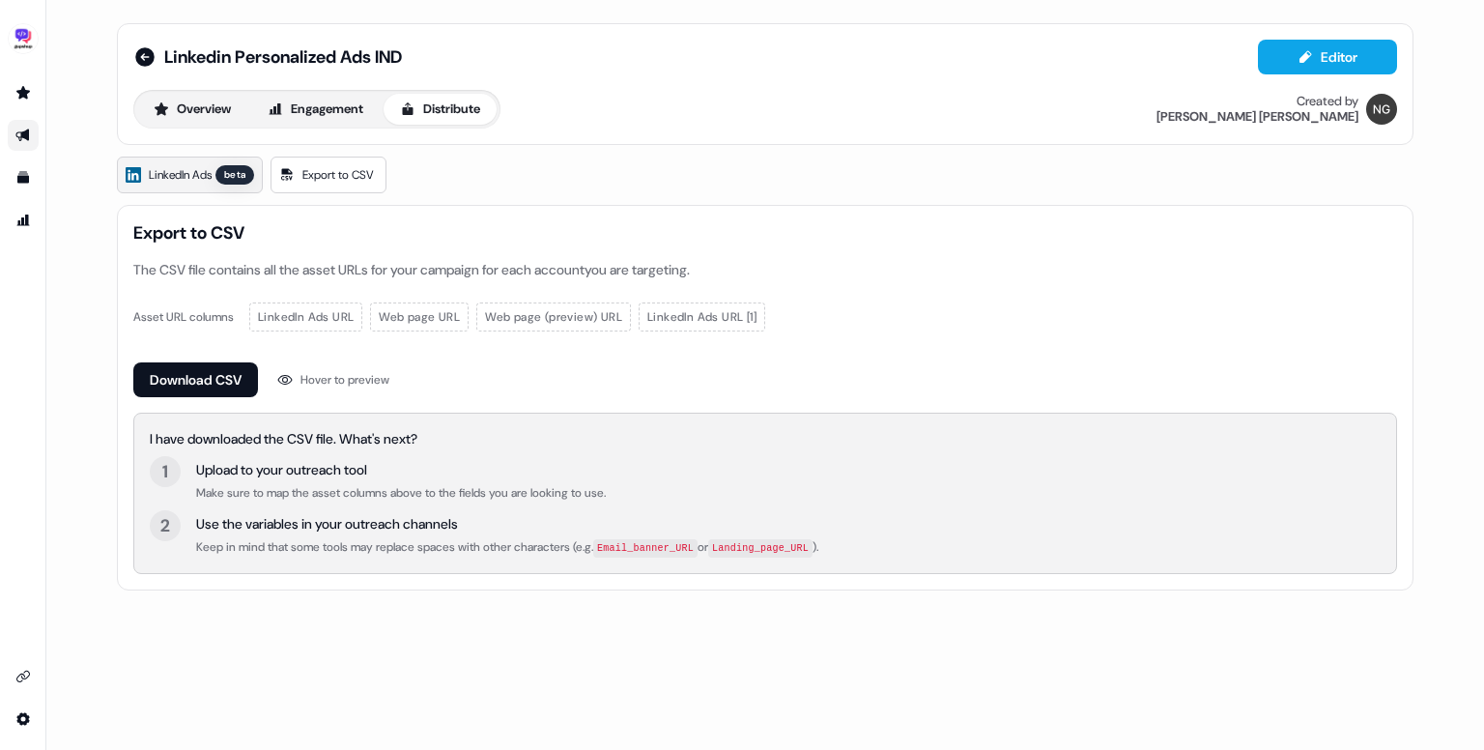
click at [186, 181] on span "LinkedIn Ads" at bounding box center [180, 174] width 63 height 19
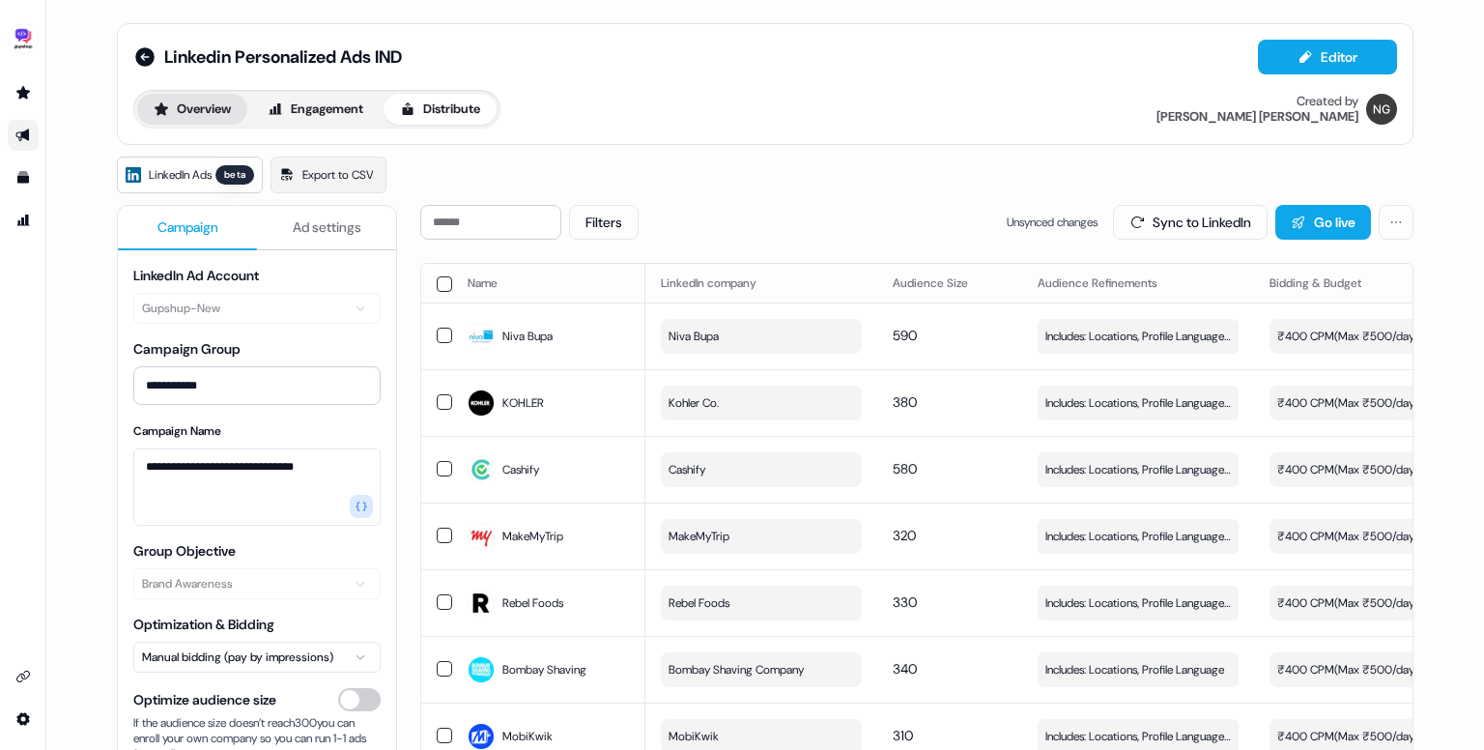
click at [192, 117] on button "Overview" at bounding box center [192, 109] width 110 height 31
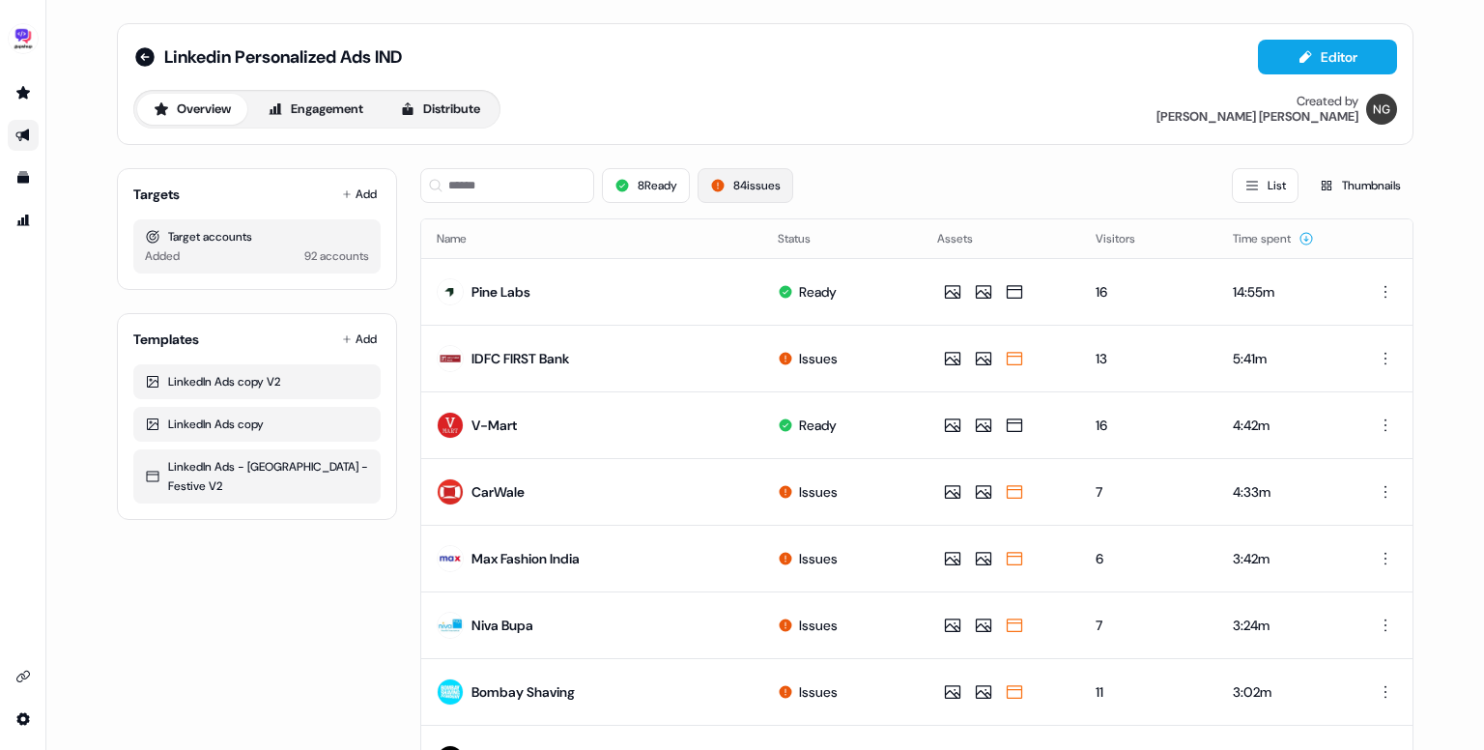
click at [760, 172] on button "84 issues" at bounding box center [746, 185] width 96 height 35
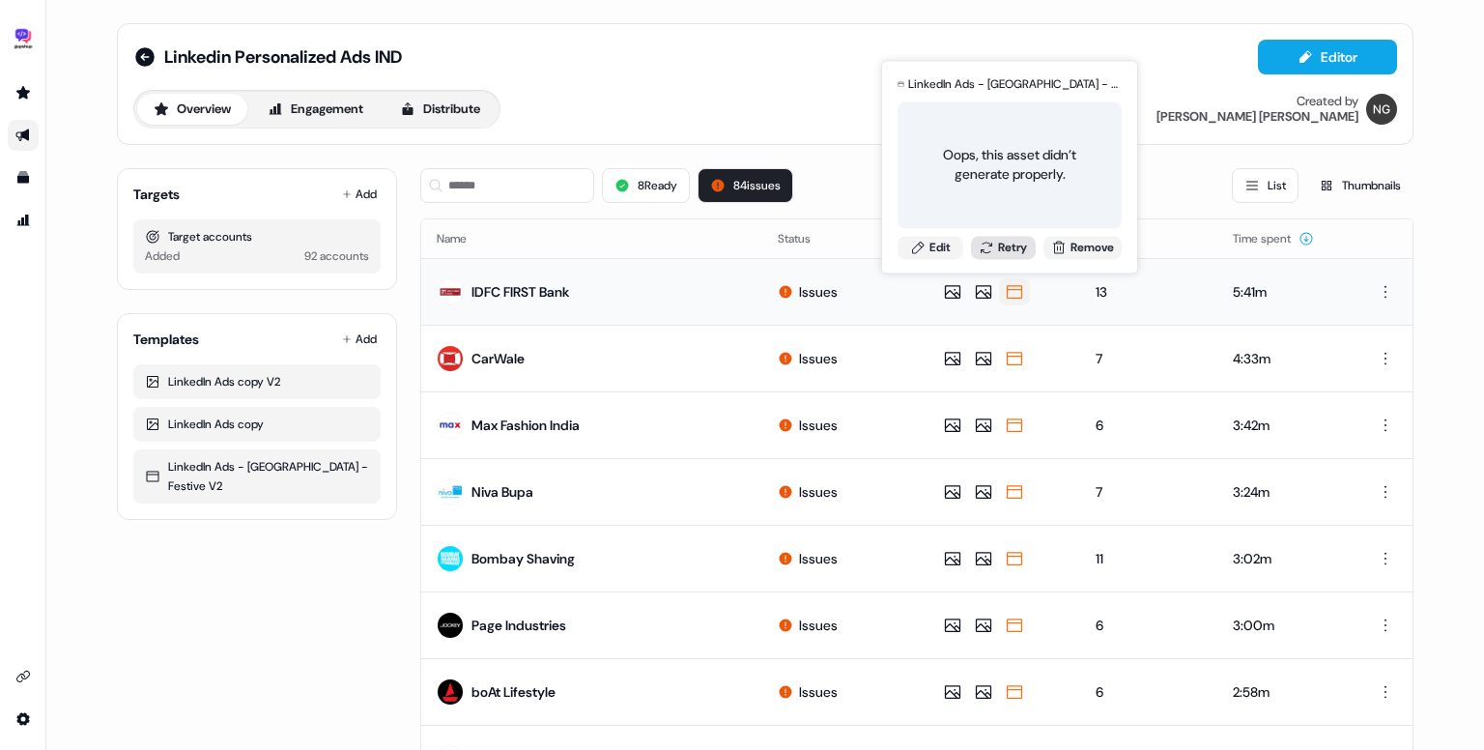
click at [981, 251] on icon at bounding box center [987, 248] width 12 height 12
click at [1006, 245] on button "Retry" at bounding box center [1004, 247] width 66 height 23
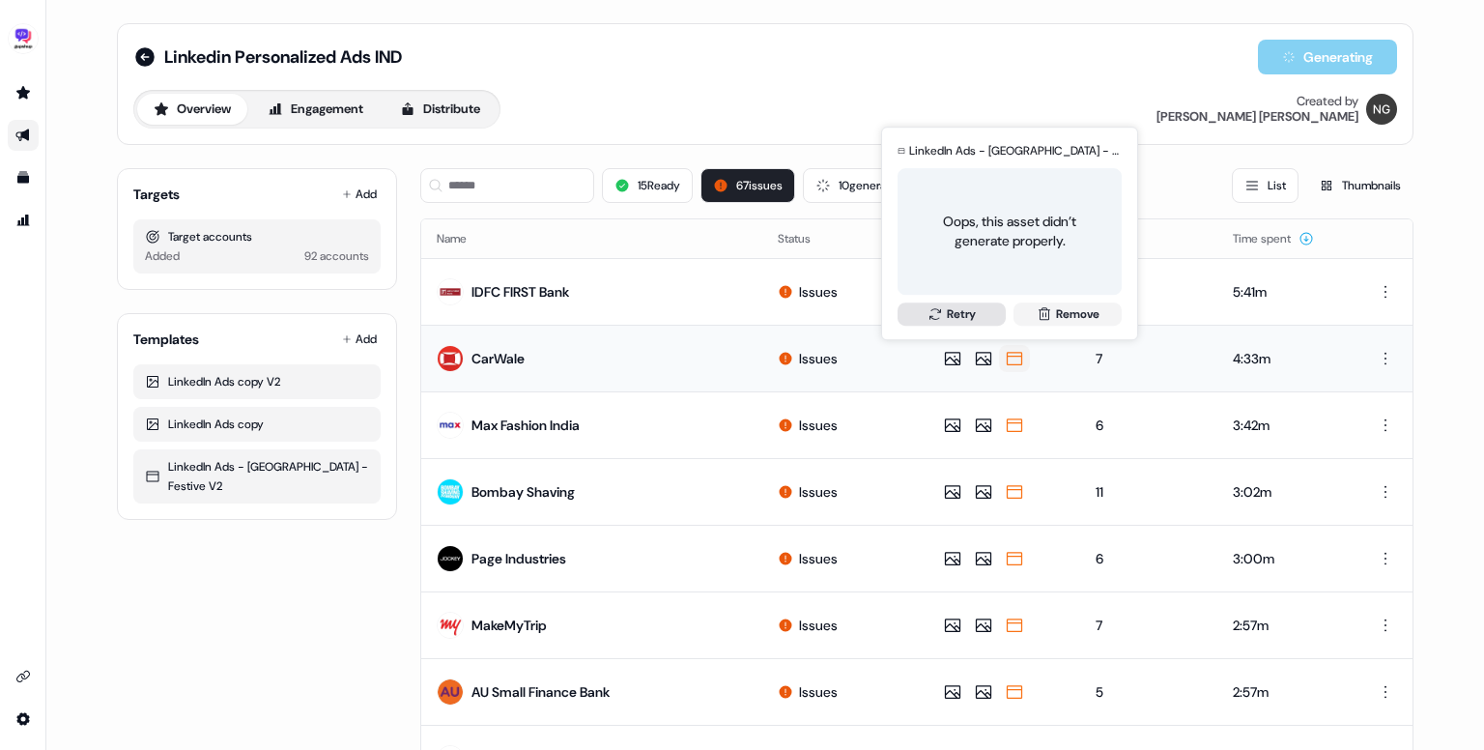
click at [976, 314] on button "Retry" at bounding box center [952, 313] width 108 height 23
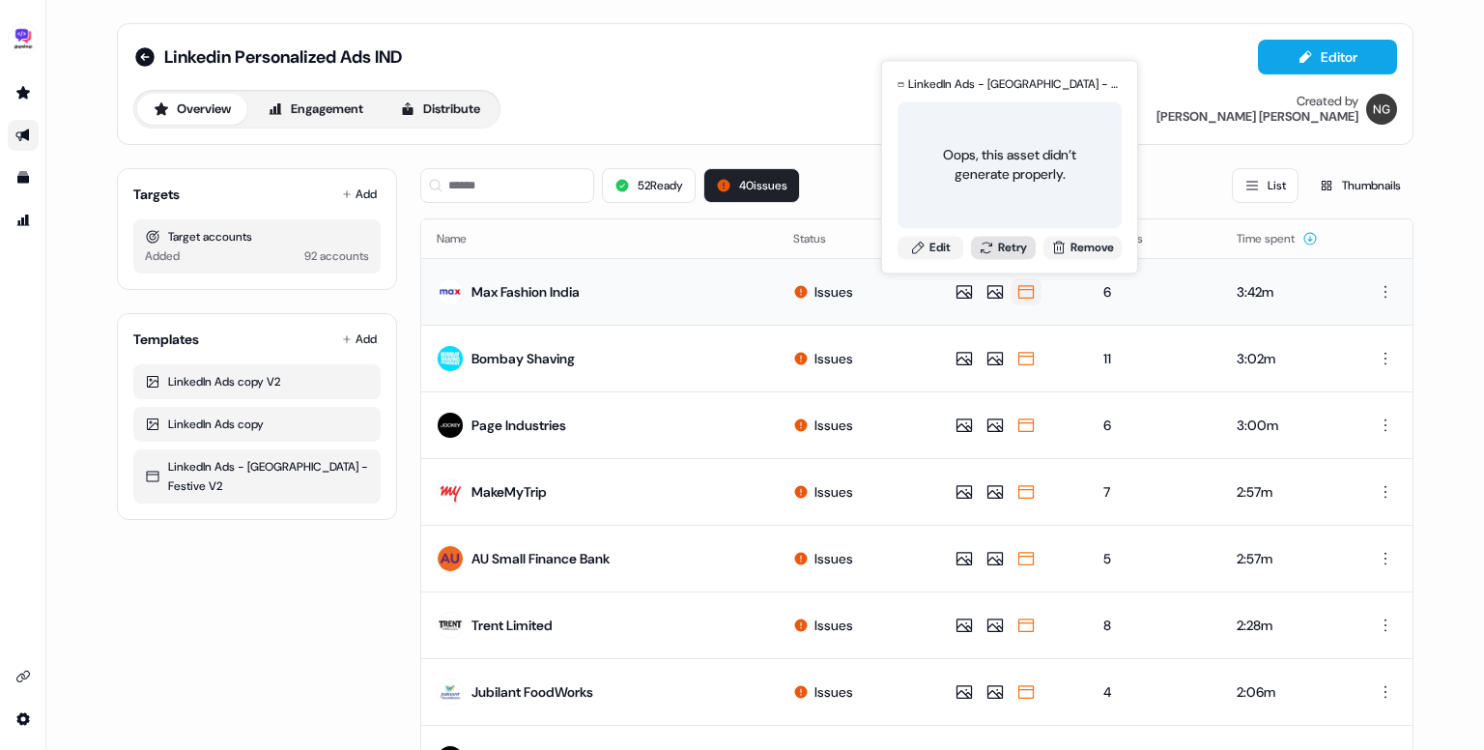
click at [1013, 248] on button "Retry" at bounding box center [1004, 247] width 66 height 23
click at [1004, 247] on button "Retry" at bounding box center [1004, 247] width 66 height 23
click at [1017, 247] on button "Retry" at bounding box center [1004, 247] width 66 height 23
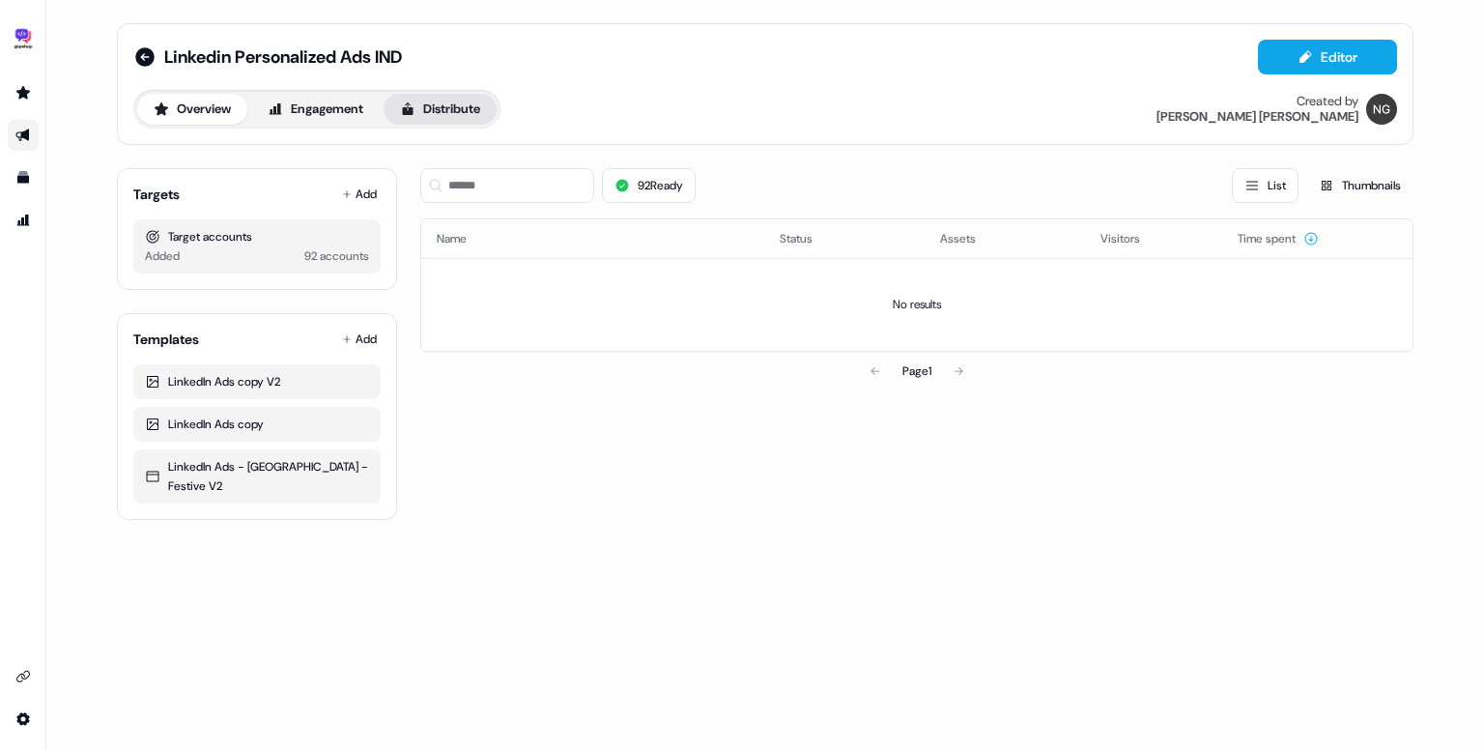
click at [438, 117] on button "Distribute" at bounding box center [440, 109] width 113 height 31
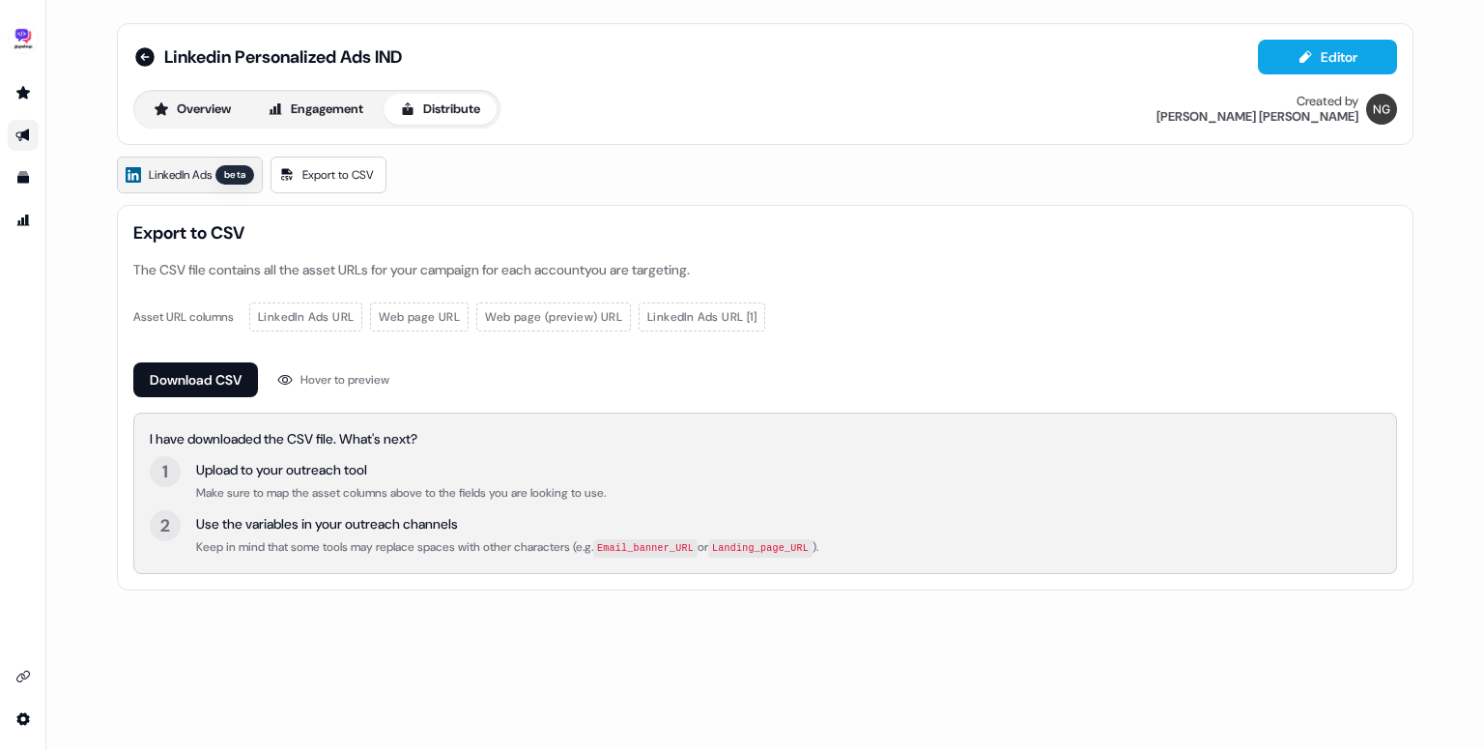
click at [223, 171] on div "beta" at bounding box center [235, 174] width 39 height 19
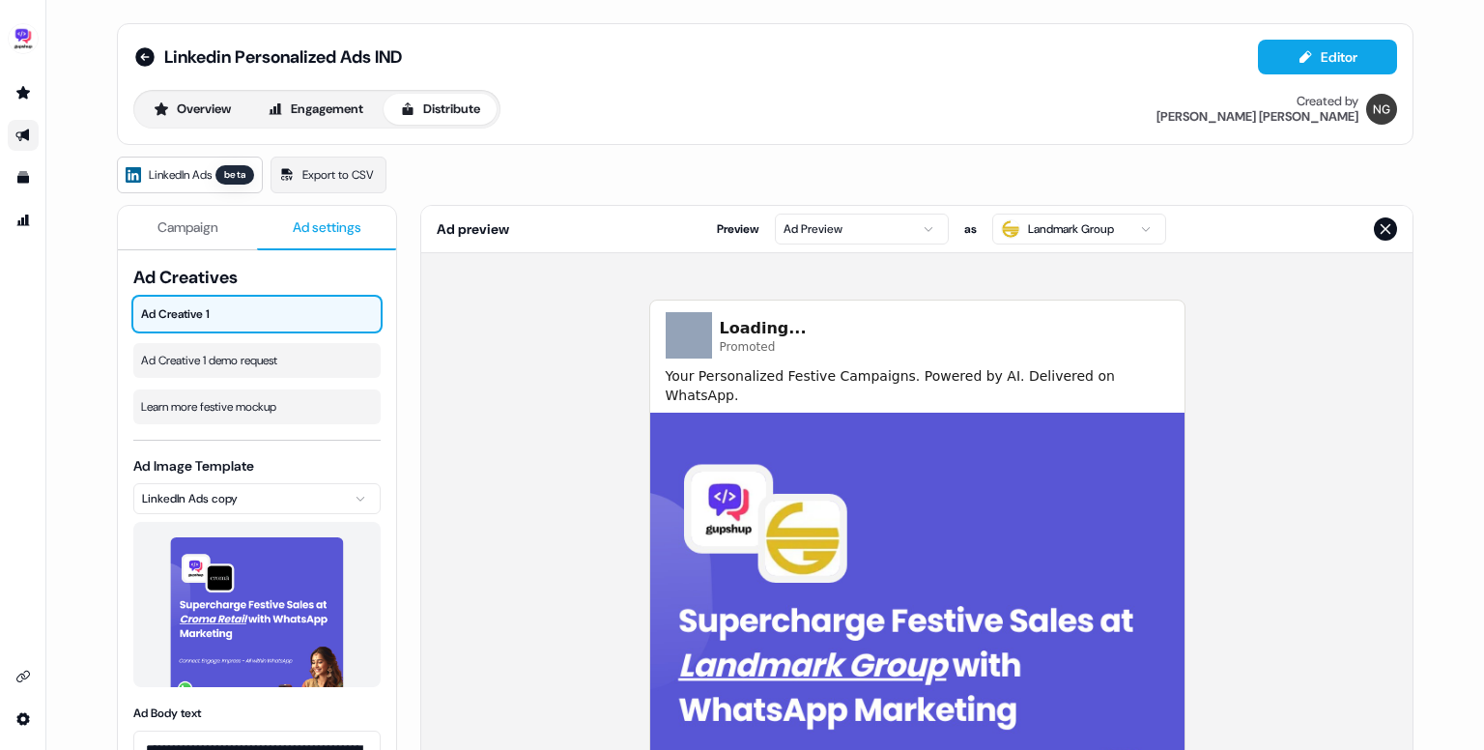
click at [308, 227] on span "Ad settings" at bounding box center [327, 226] width 69 height 19
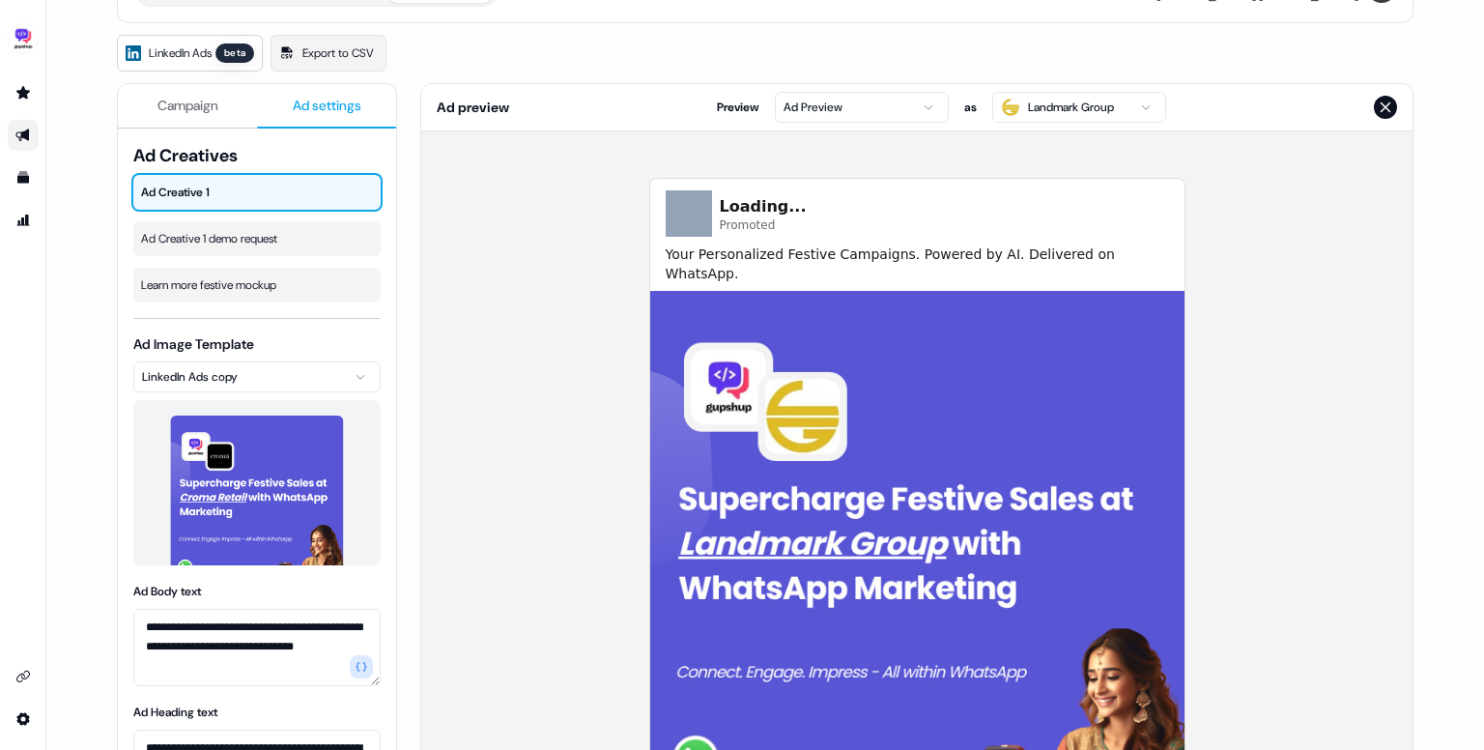
scroll to position [143, 0]
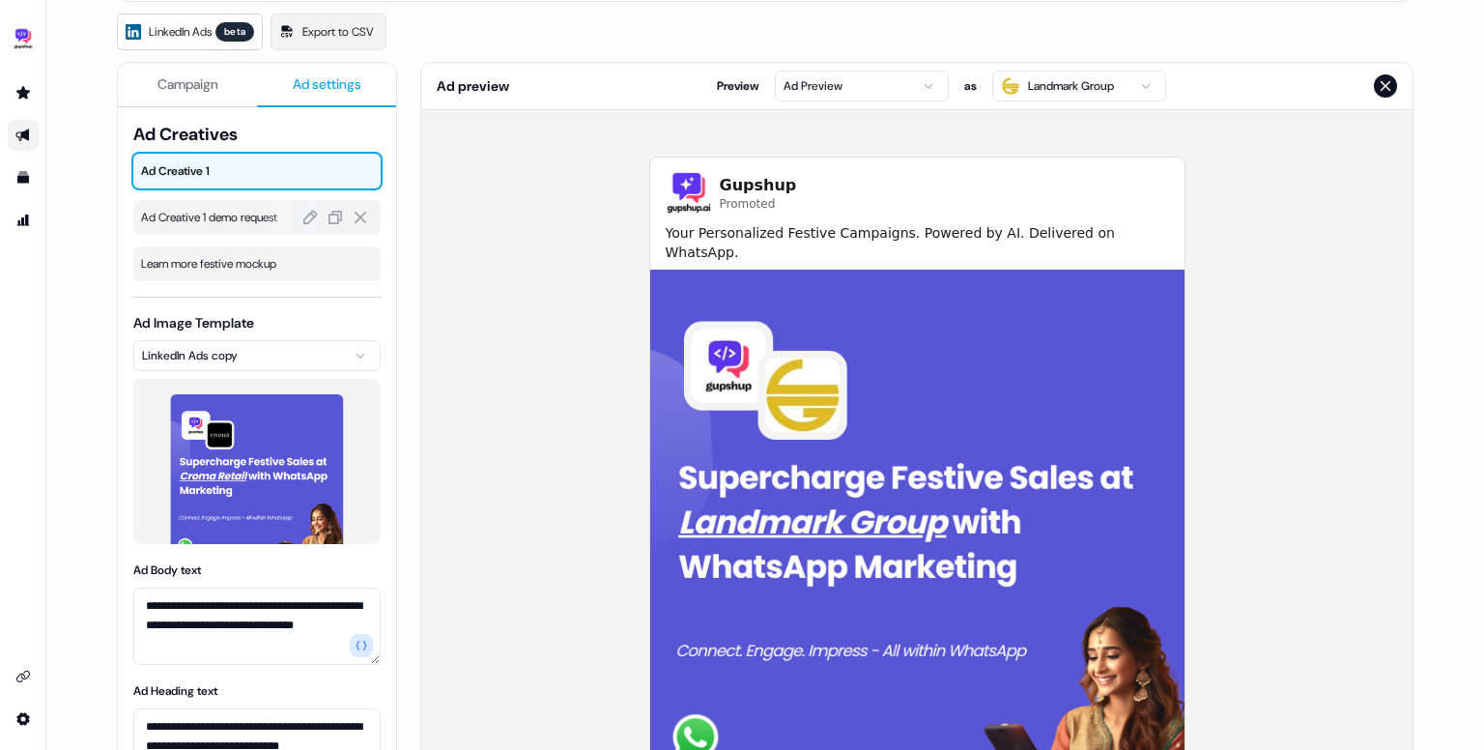
click at [235, 212] on span "Ad Creative 1 demo request" at bounding box center [257, 217] width 232 height 19
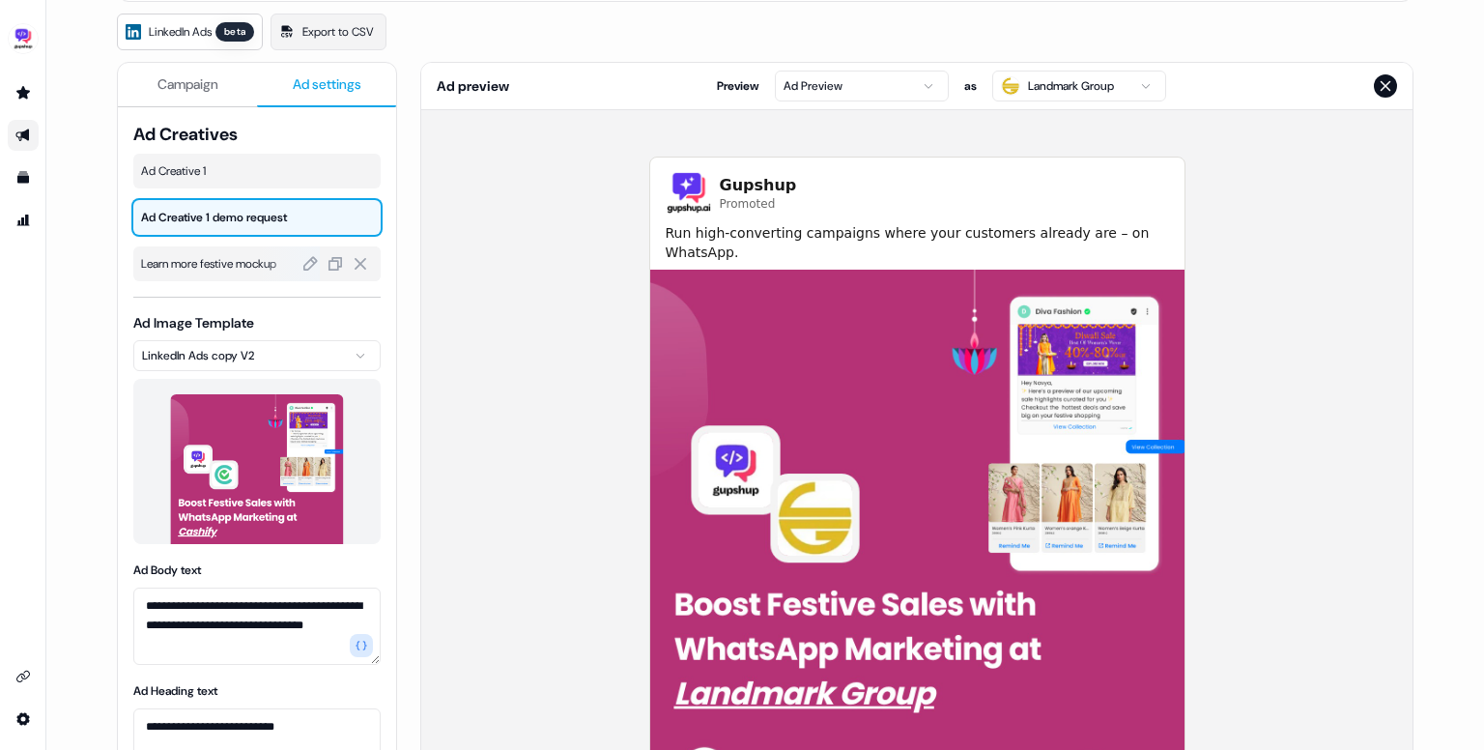
click at [232, 268] on span "Learn more festive mockup" at bounding box center [257, 263] width 232 height 19
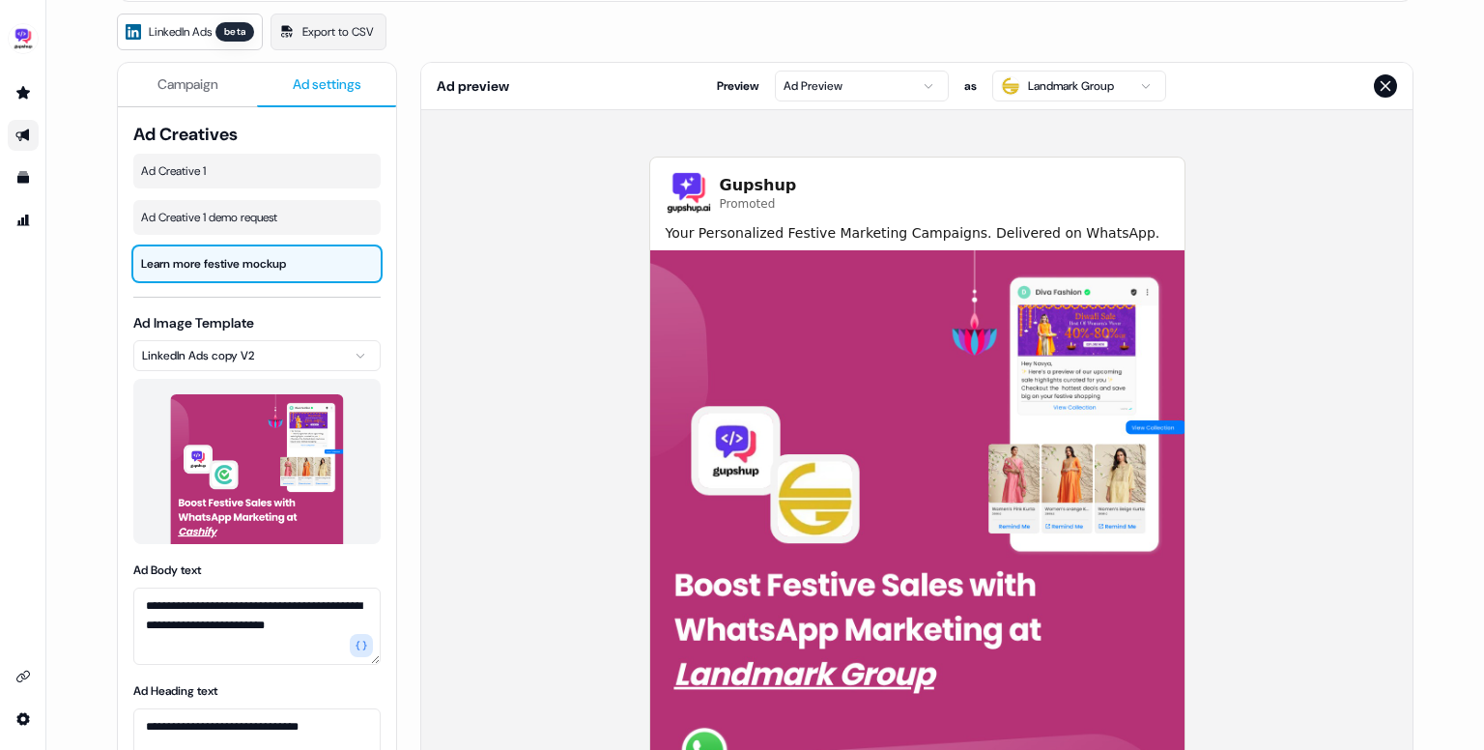
click at [1129, 63] on div "Ad preview Preview Ad Preview as Landmark Group" at bounding box center [917, 86] width 992 height 47
click at [1116, 82] on html "**********" at bounding box center [742, 375] width 1484 height 750
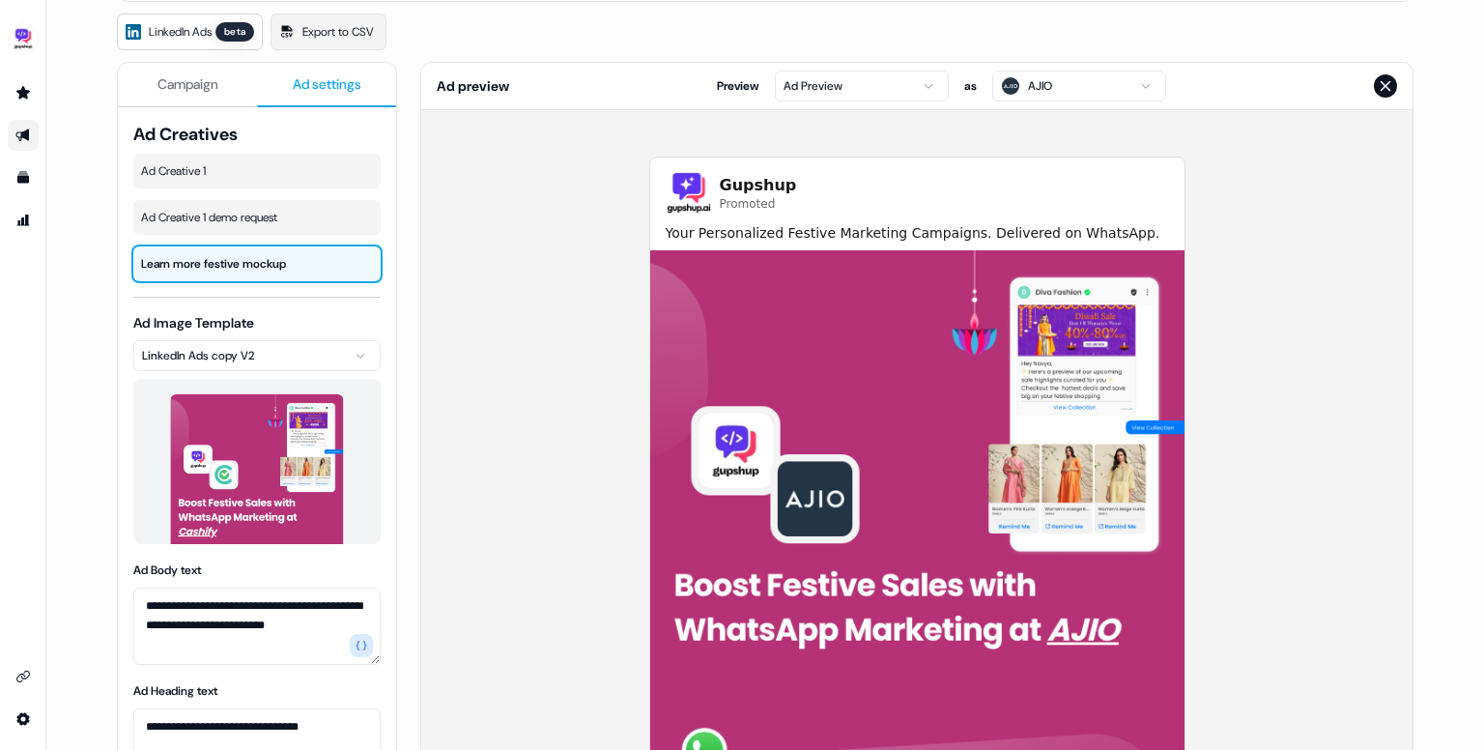
scroll to position [0, 0]
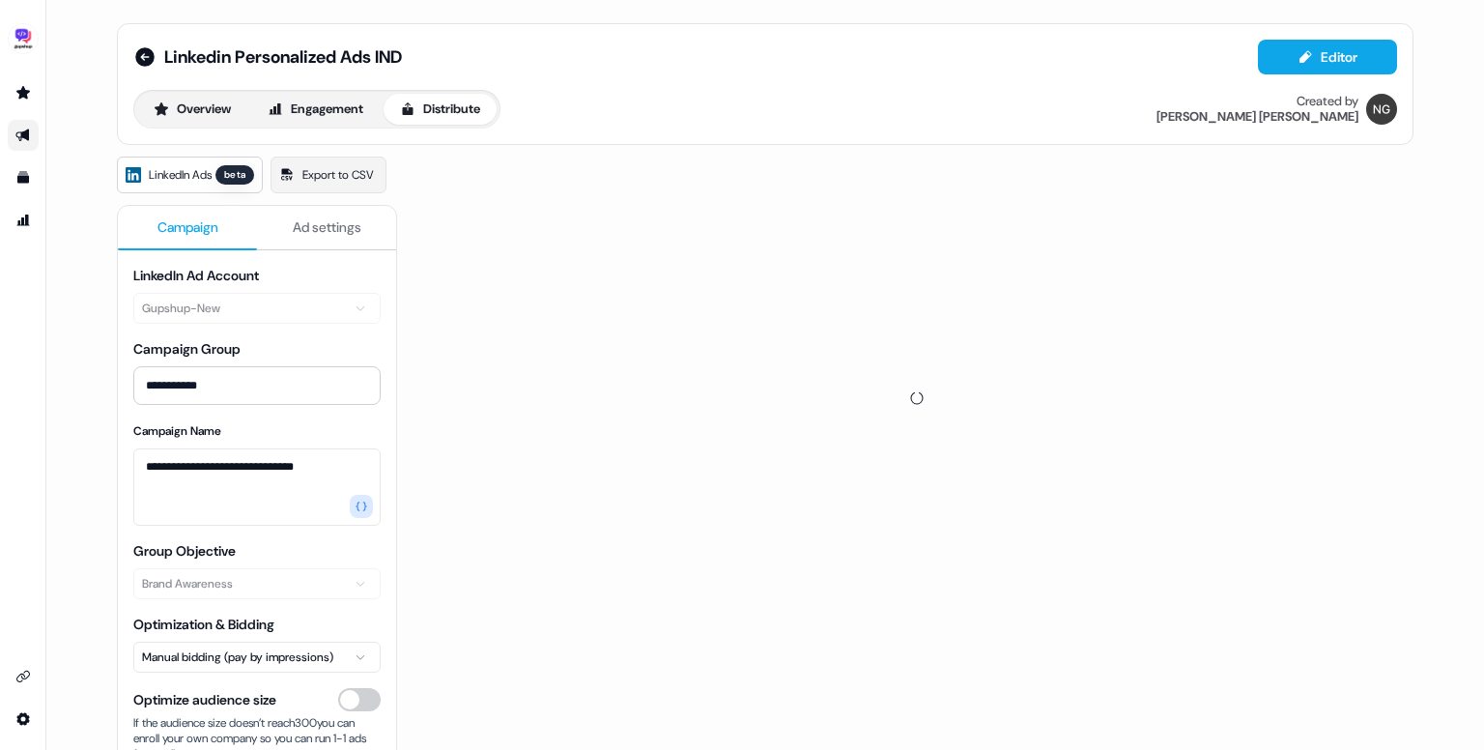
click at [215, 220] on span "Campaign" at bounding box center [188, 226] width 61 height 19
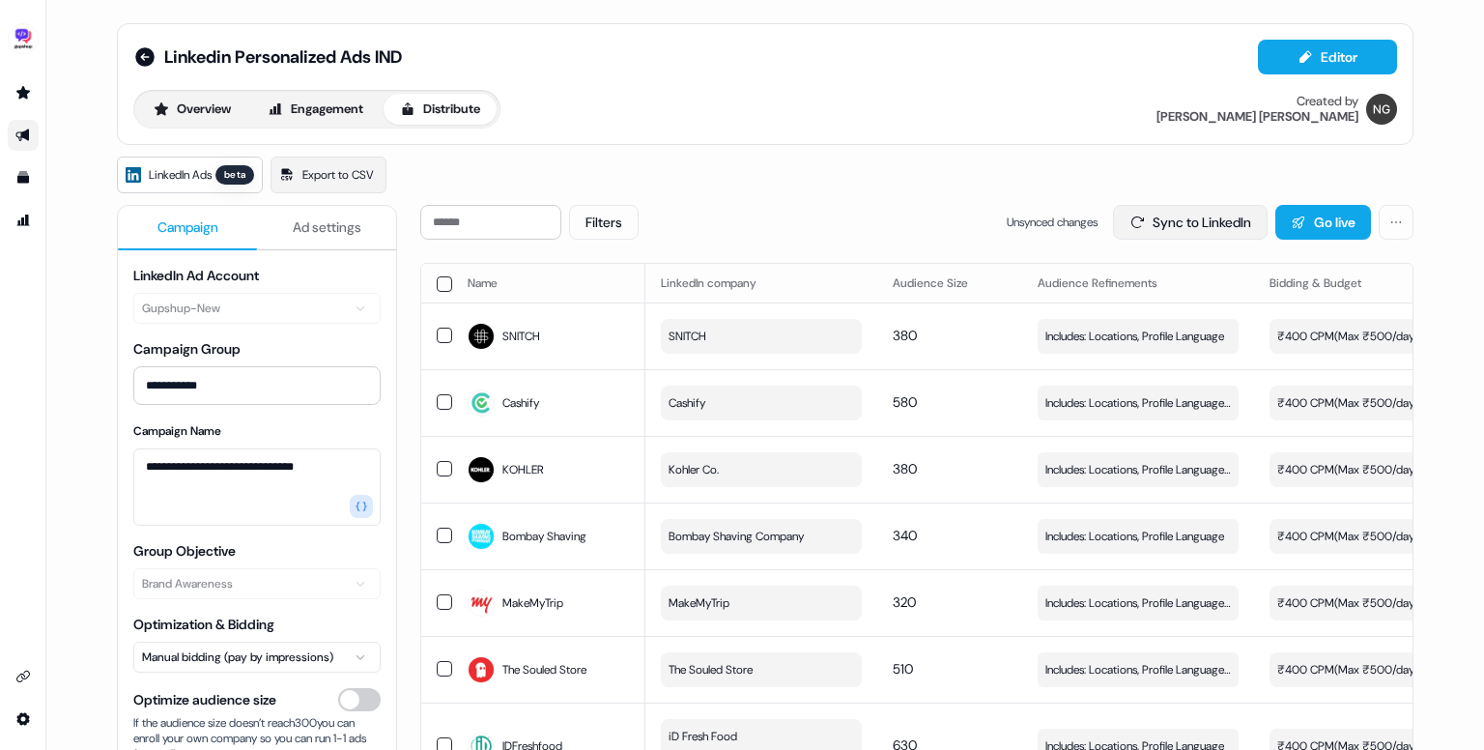
click at [1157, 230] on button "Sync to LinkedIn" at bounding box center [1190, 222] width 155 height 35
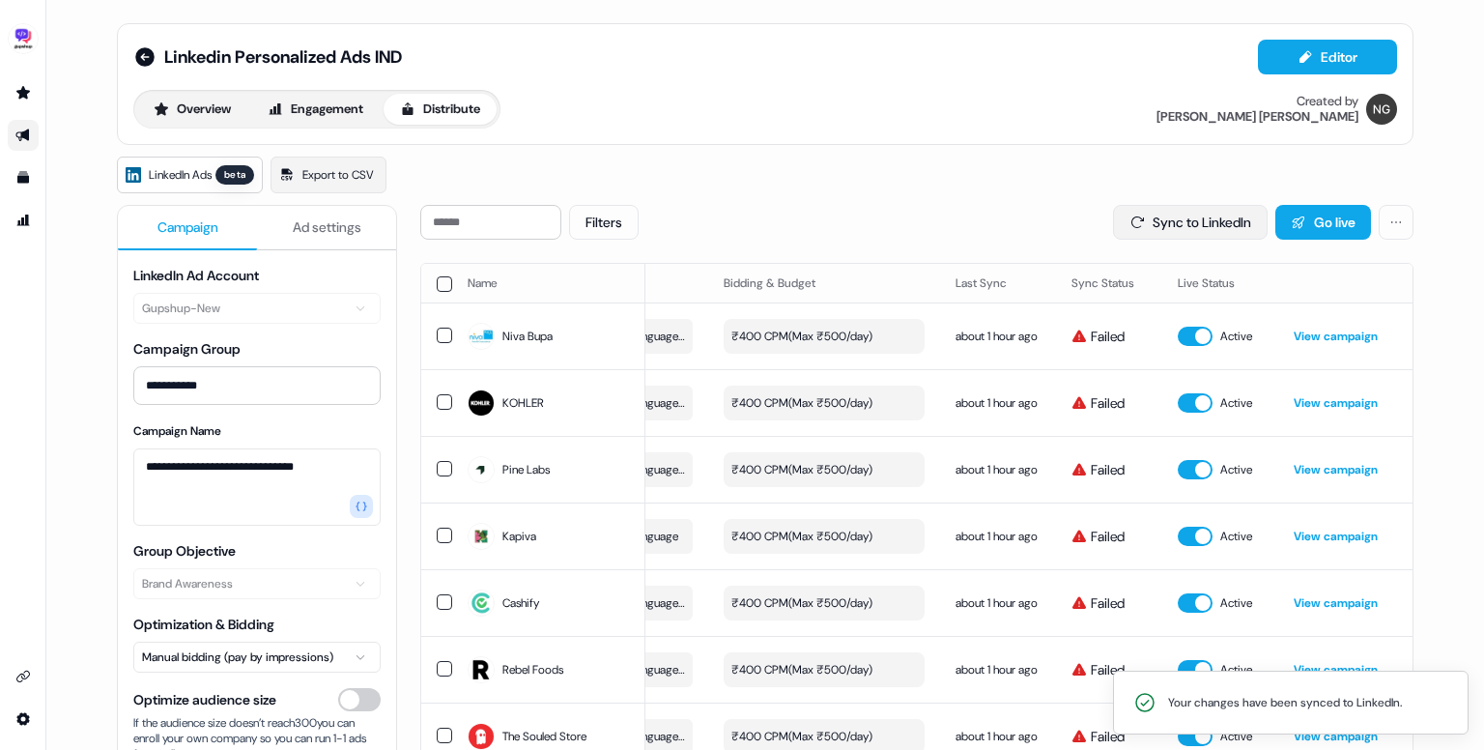
click at [1191, 217] on button "Sync to LinkedIn" at bounding box center [1190, 222] width 155 height 35
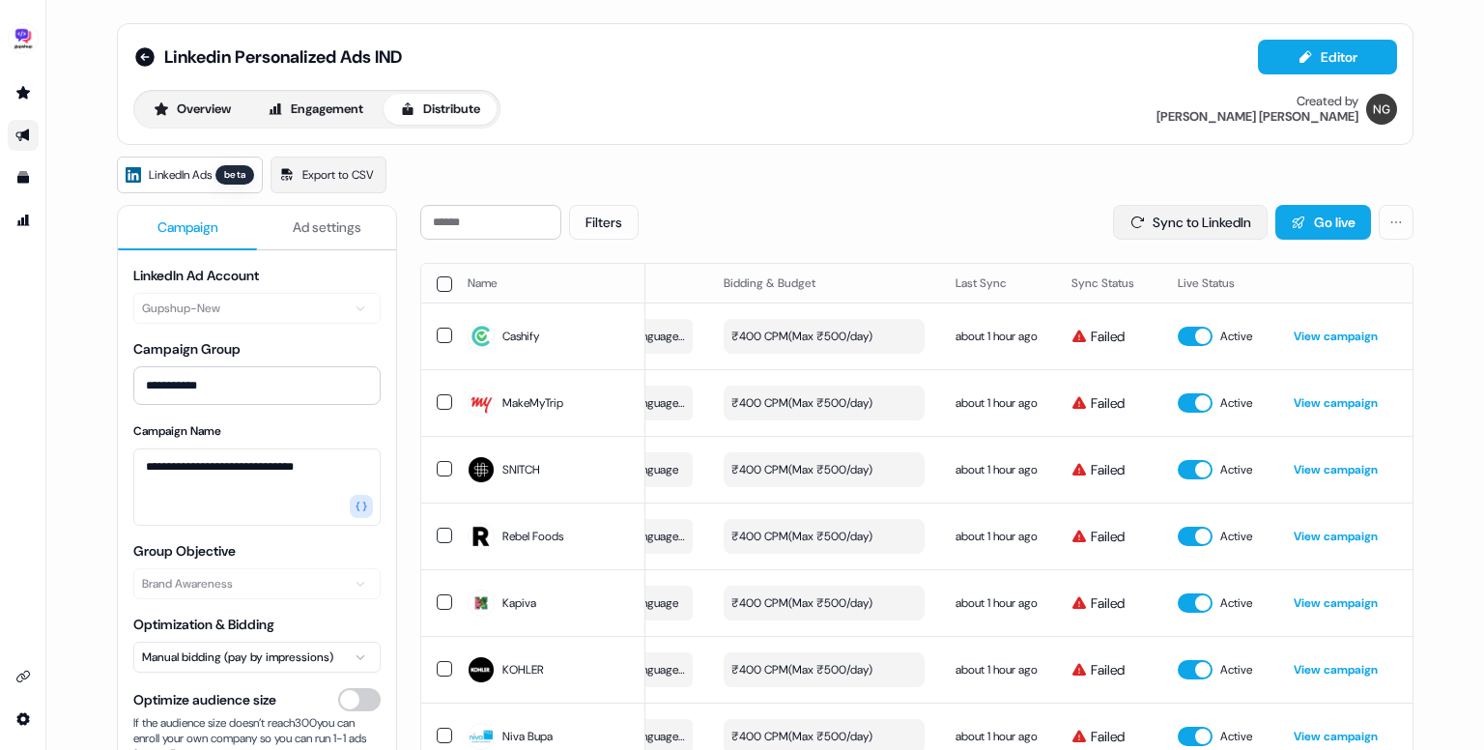
click at [1190, 217] on button "Sync to LinkedIn" at bounding box center [1190, 222] width 155 height 35
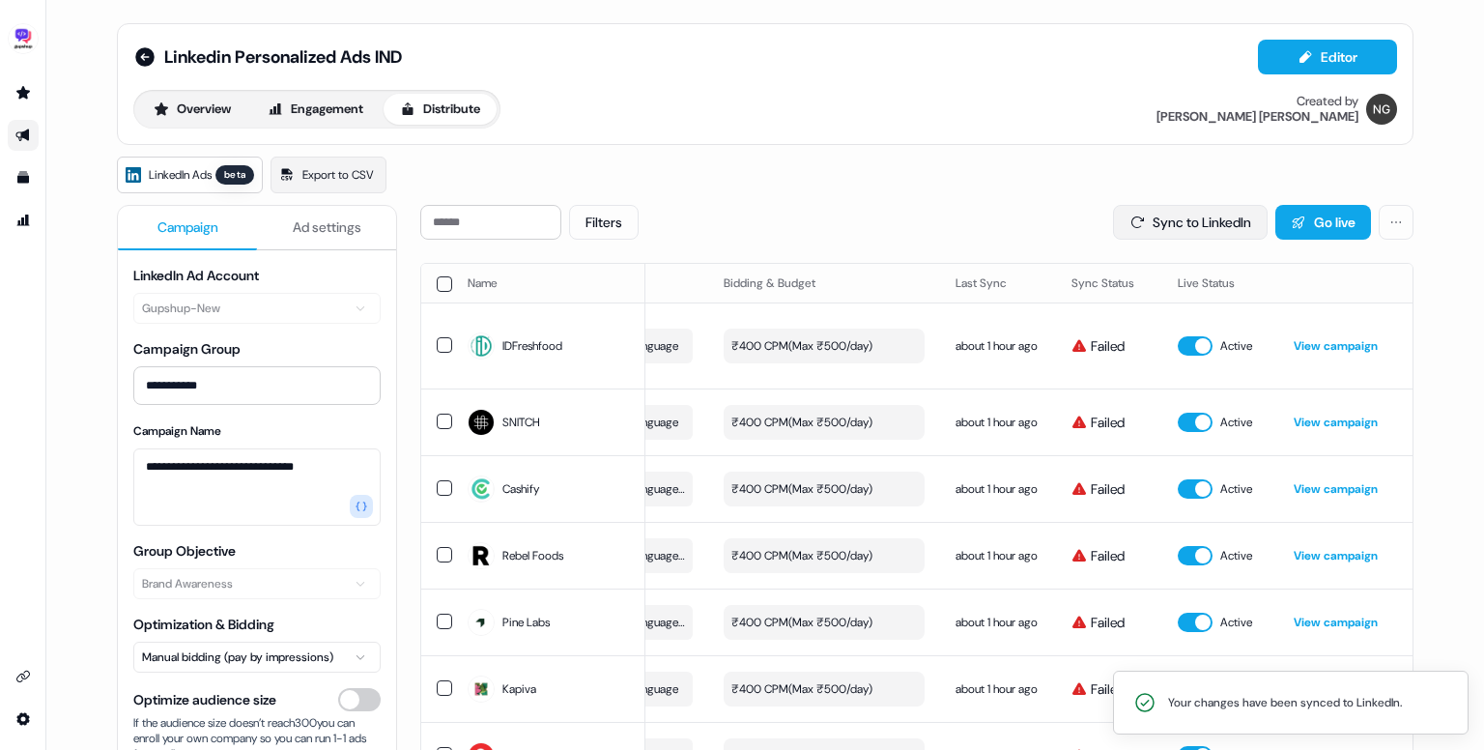
click at [1175, 210] on button "Sync to LinkedIn" at bounding box center [1190, 222] width 155 height 35
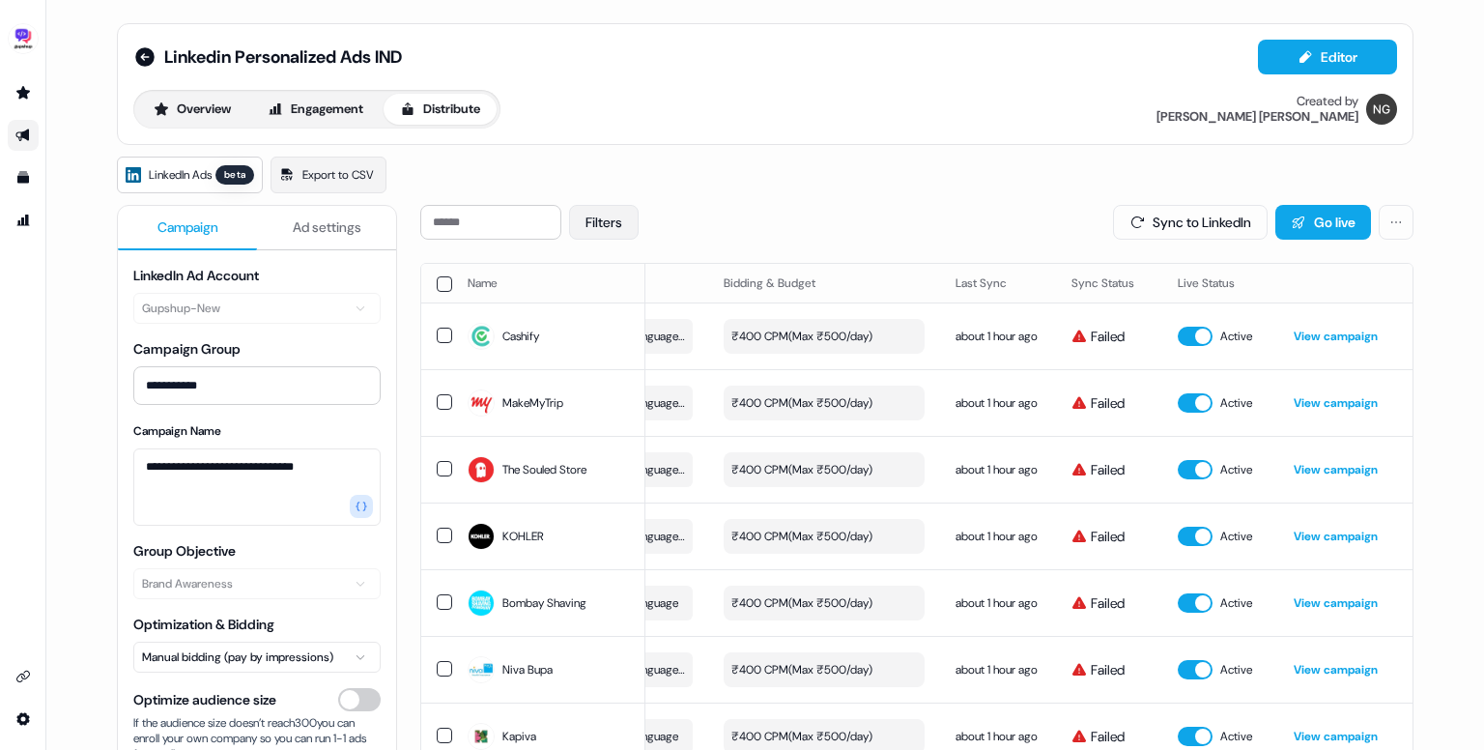
click at [635, 214] on button "Filters" at bounding box center [604, 222] width 70 height 35
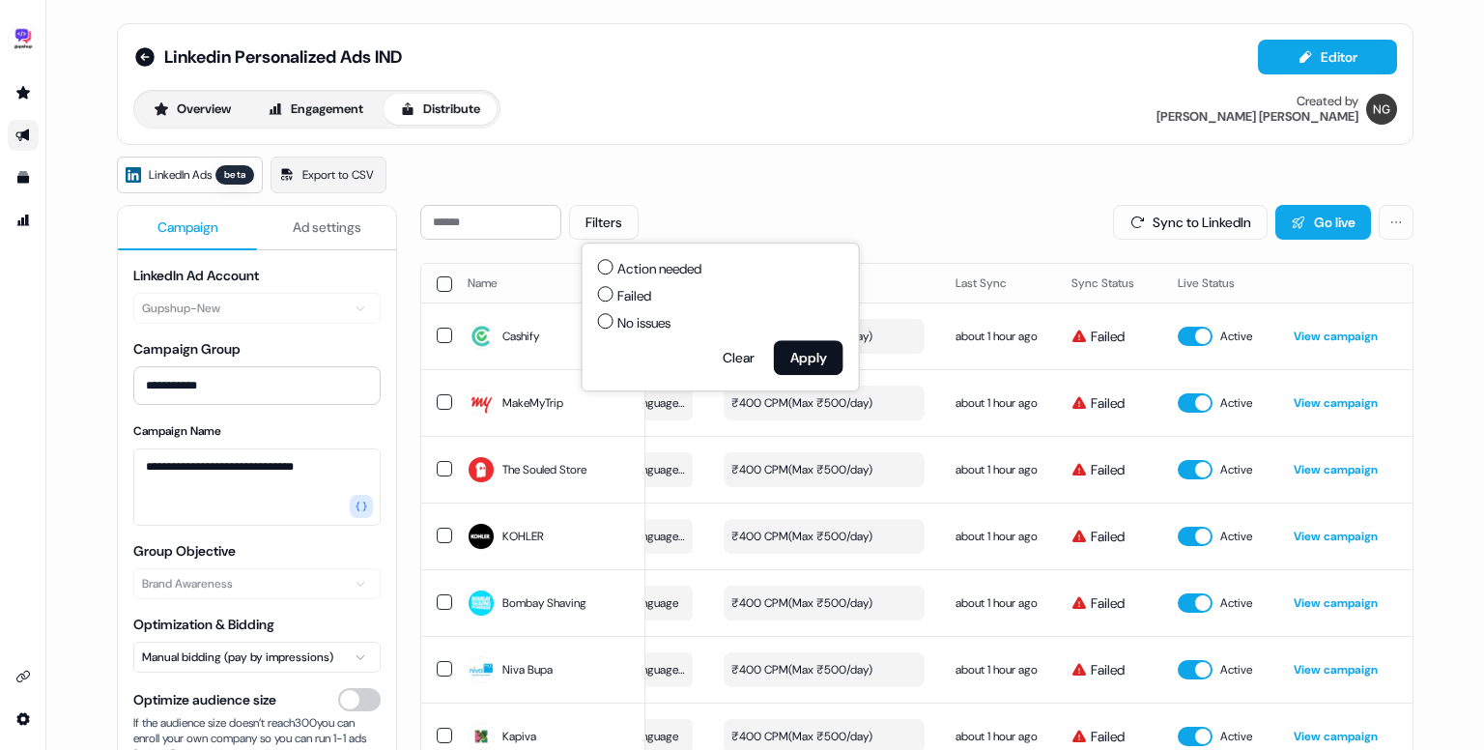
click at [634, 303] on span "Failed" at bounding box center [635, 295] width 34 height 19
click at [614, 302] on button "Failed" at bounding box center [605, 293] width 15 height 15
click at [820, 363] on button "Apply" at bounding box center [809, 357] width 70 height 35
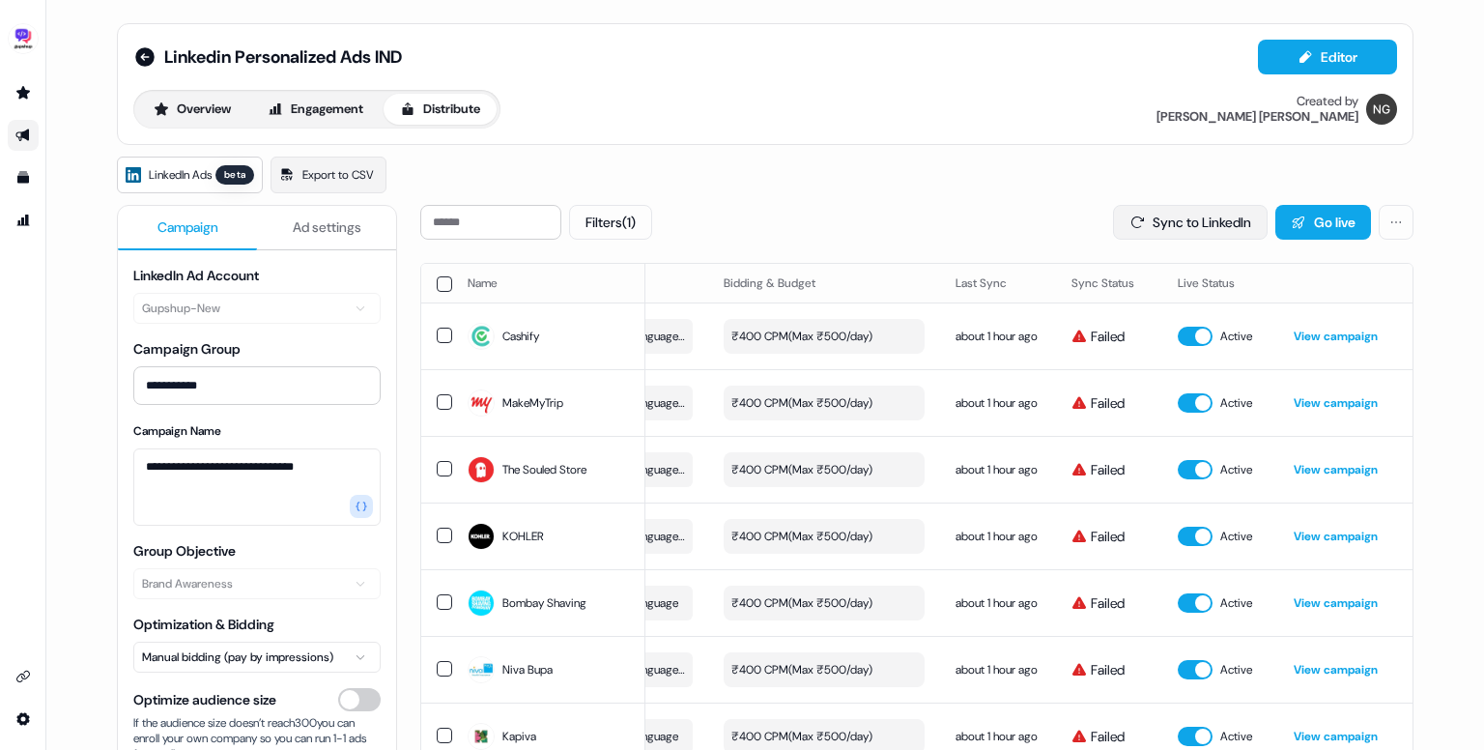
click at [1179, 229] on button "Sync to LinkedIn" at bounding box center [1190, 222] width 155 height 35
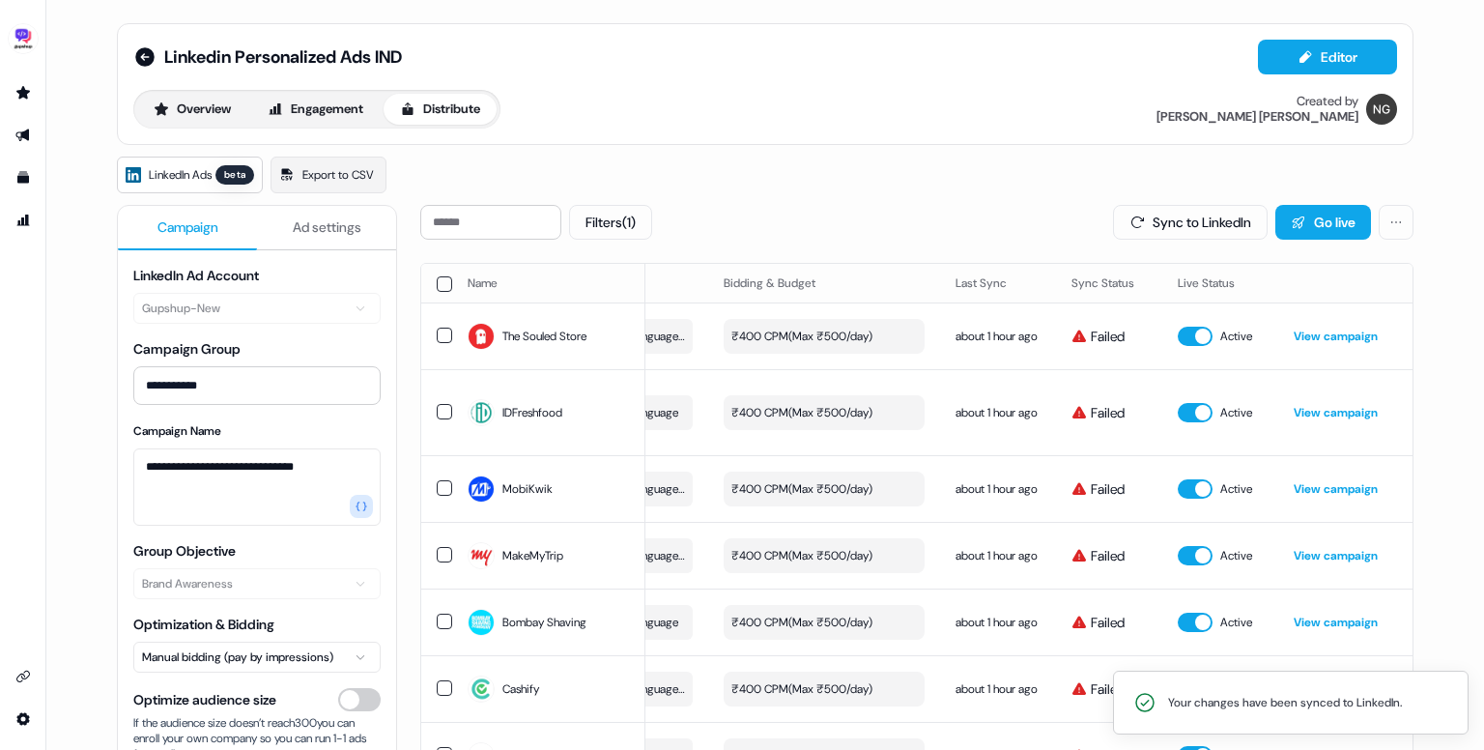
click at [441, 281] on button "button" at bounding box center [444, 283] width 15 height 15
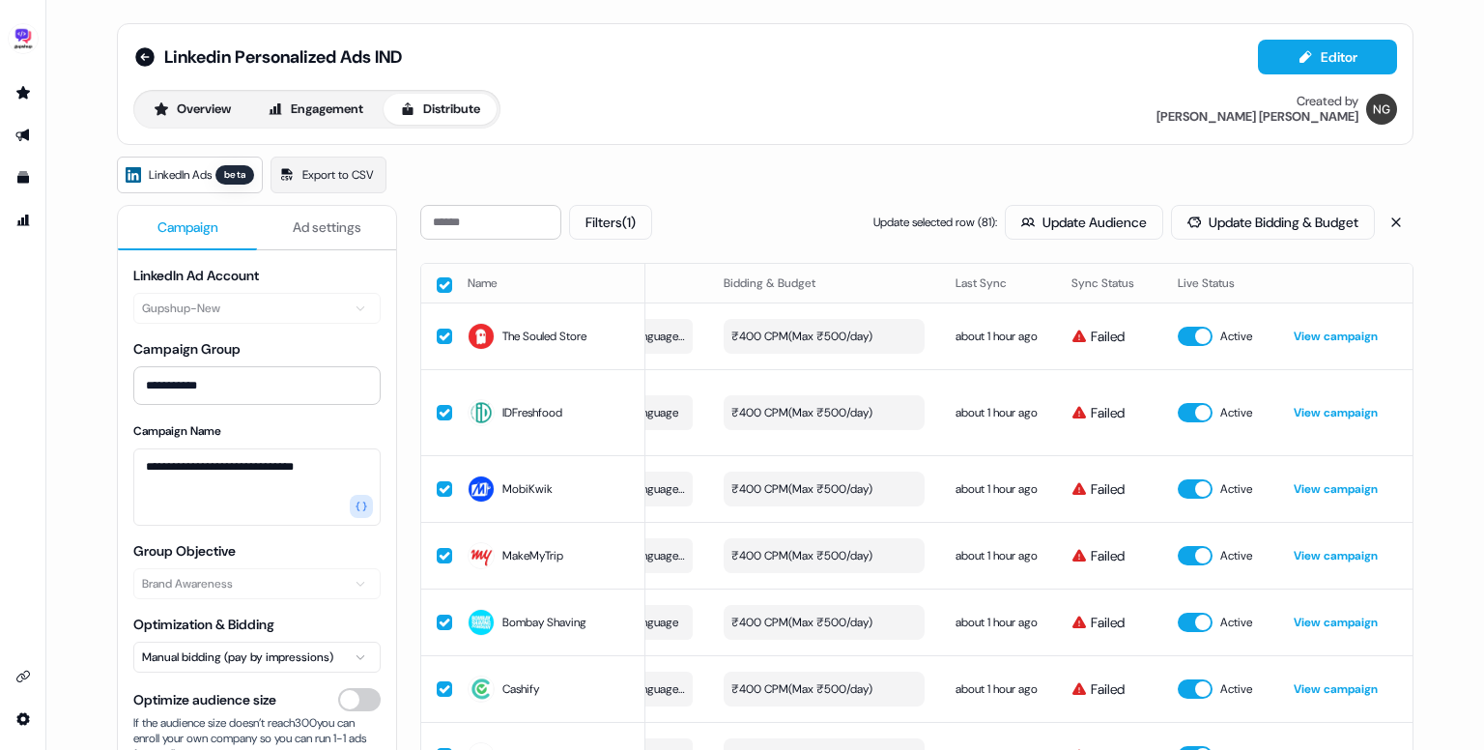
click at [441, 281] on button "button" at bounding box center [444, 284] width 15 height 15
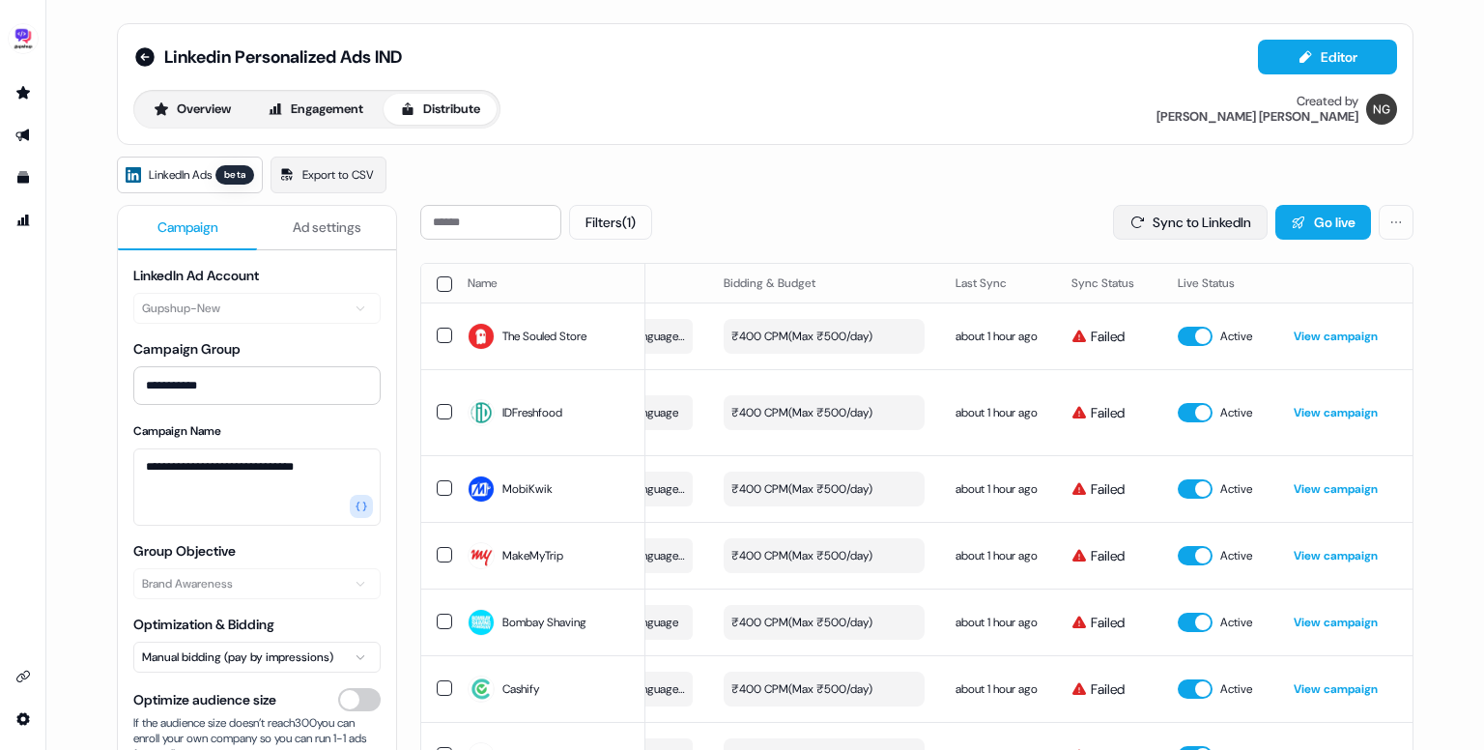
click at [1180, 220] on button "Sync to LinkedIn" at bounding box center [1190, 222] width 155 height 35
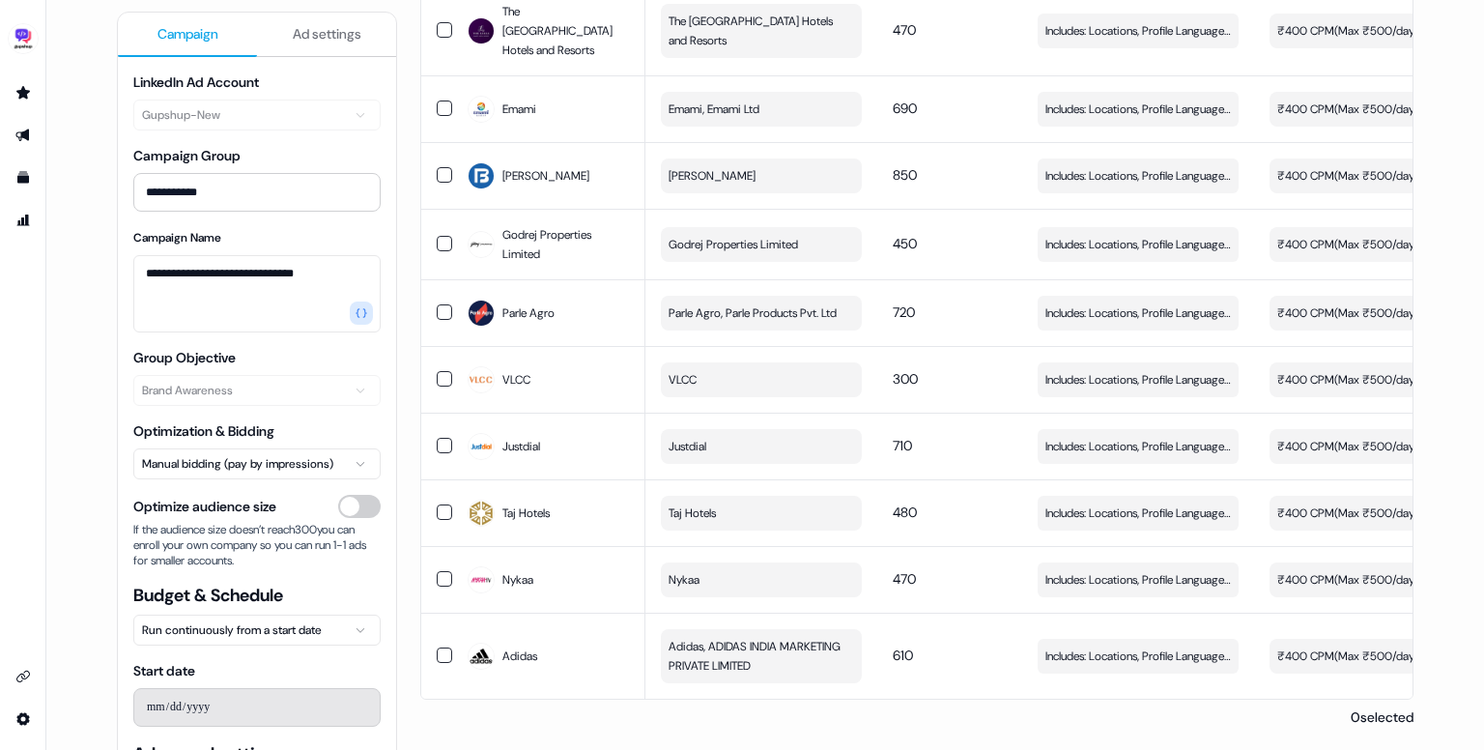
scroll to position [120, 0]
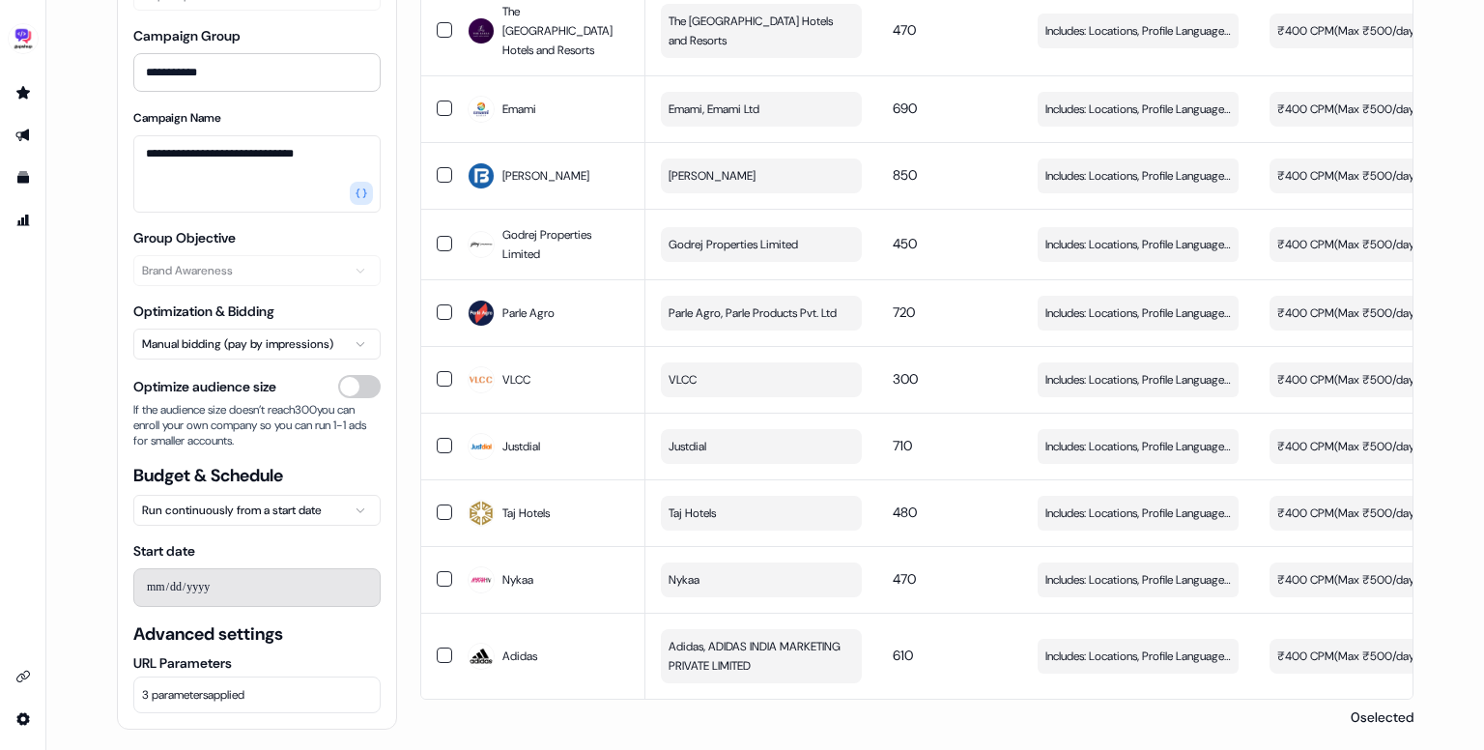
click at [230, 690] on span "3 parameters applied" at bounding box center [193, 694] width 102 height 19
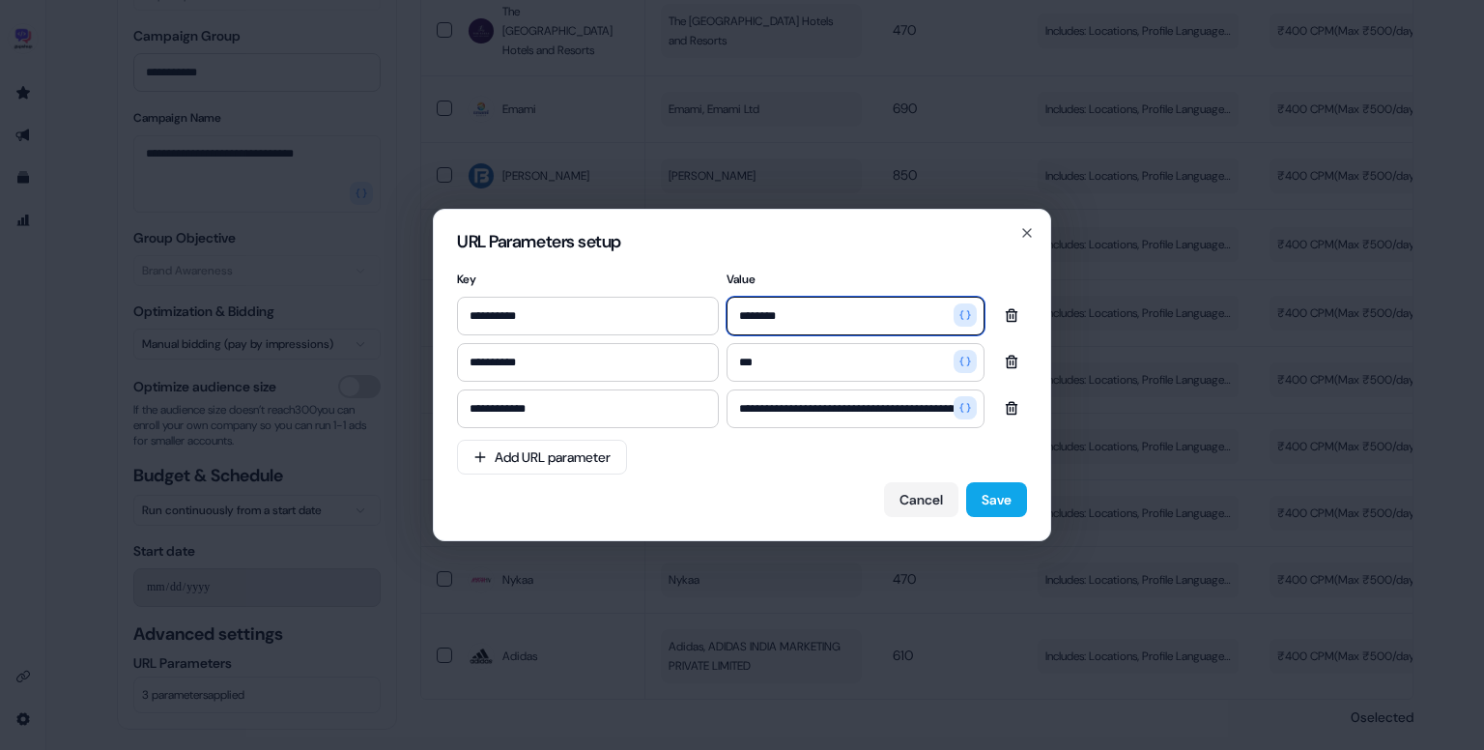
click at [806, 312] on input "********" at bounding box center [856, 316] width 258 height 39
click at [996, 492] on button "Save" at bounding box center [996, 499] width 61 height 35
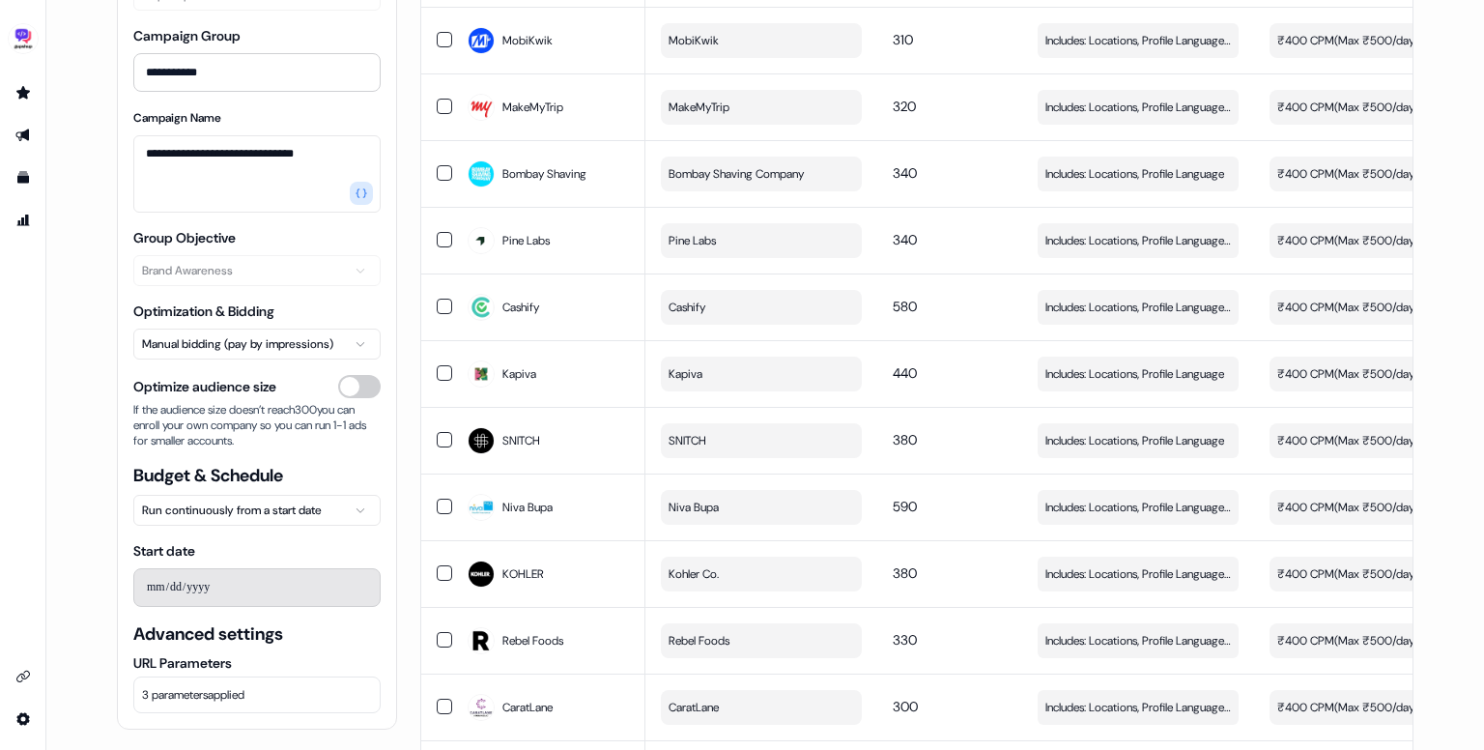
scroll to position [0, 0]
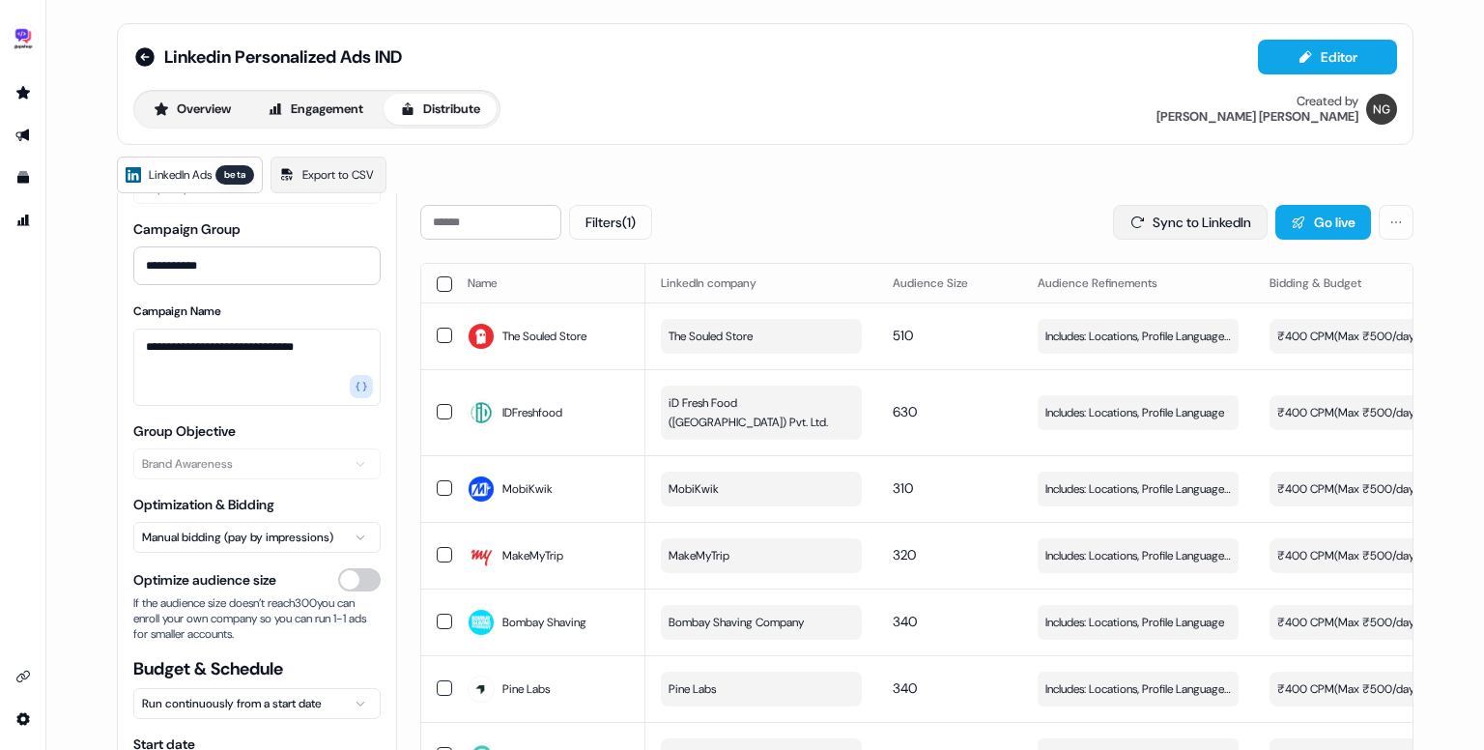
click at [1173, 210] on button "Sync to LinkedIn" at bounding box center [1190, 222] width 155 height 35
click at [1202, 223] on button "Sync to LinkedIn" at bounding box center [1190, 222] width 155 height 35
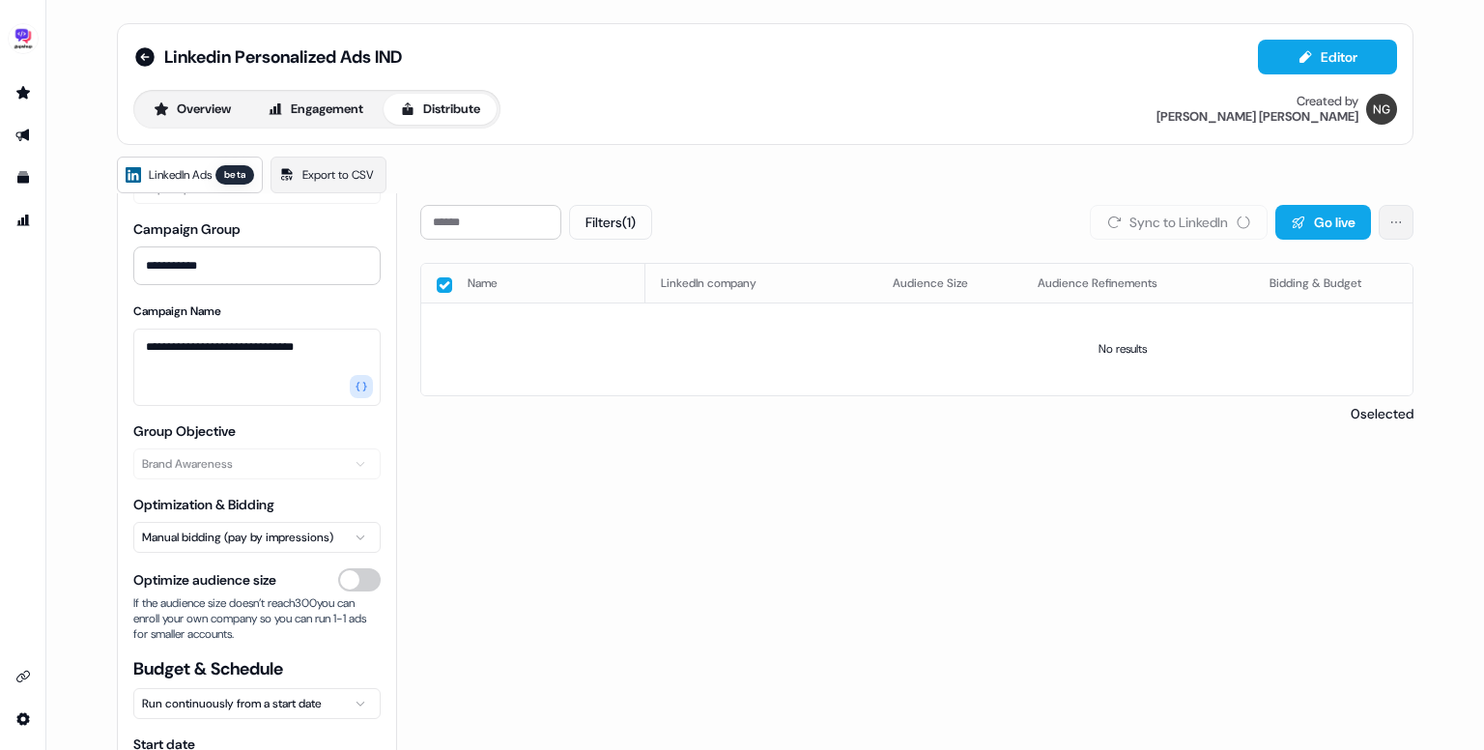
click at [1381, 227] on html "**********" at bounding box center [742, 375] width 1484 height 750
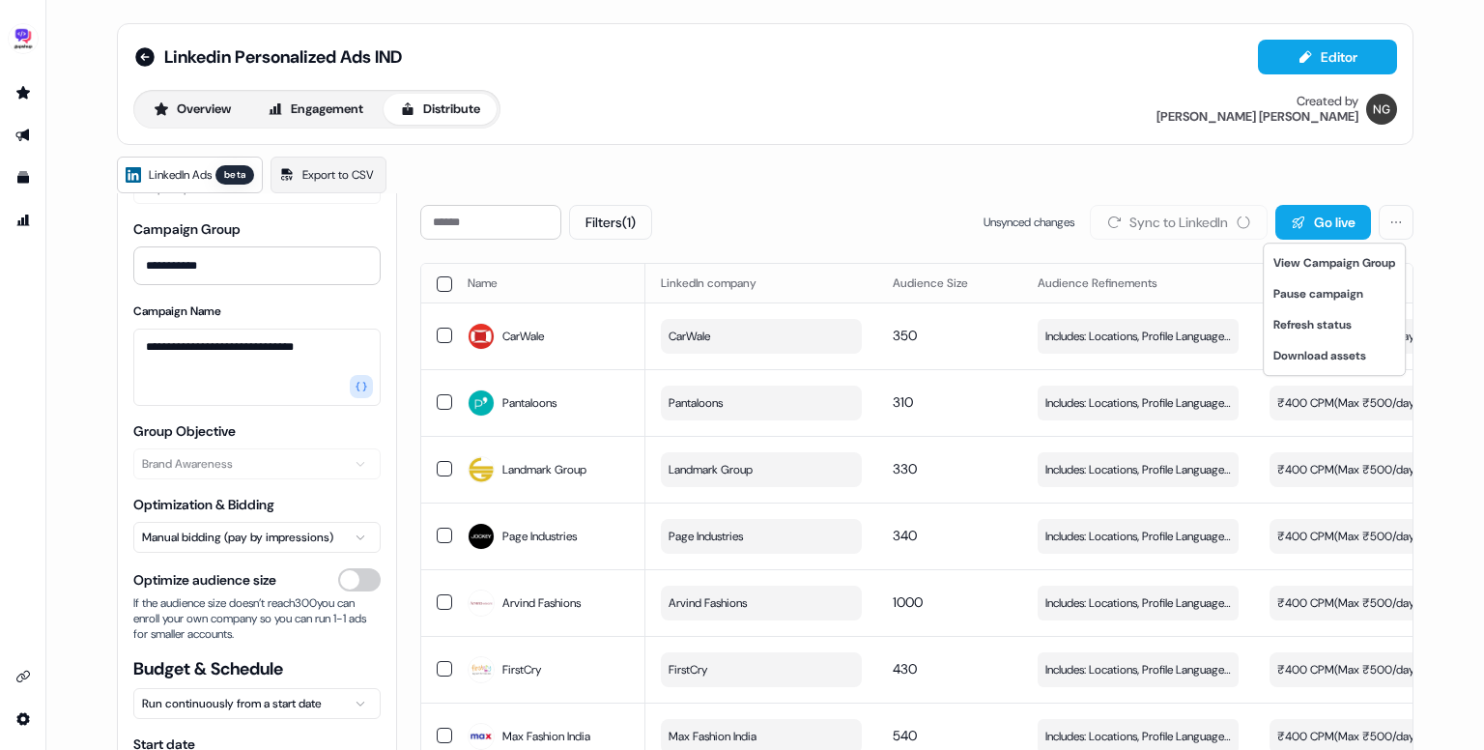
click at [1188, 161] on html "**********" at bounding box center [742, 375] width 1484 height 750
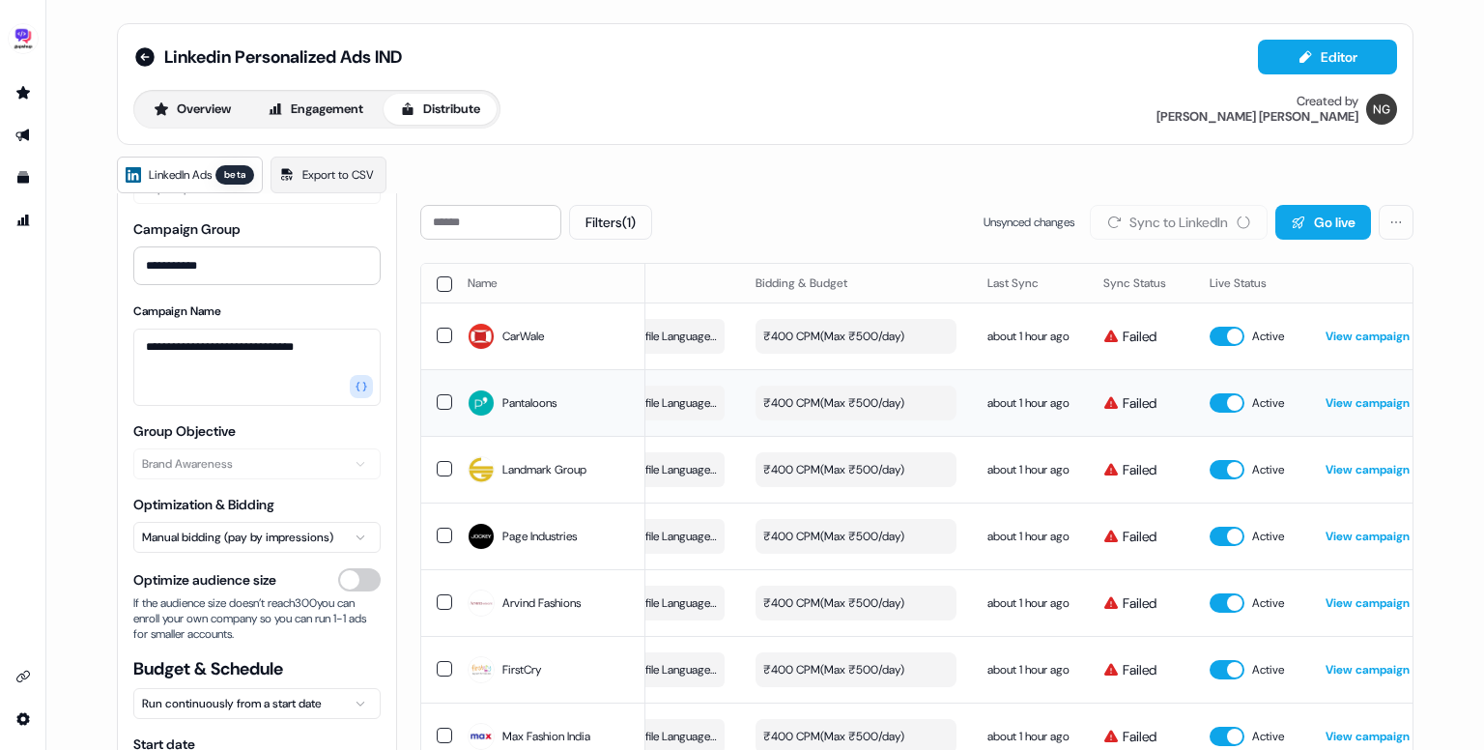
scroll to position [0, 546]
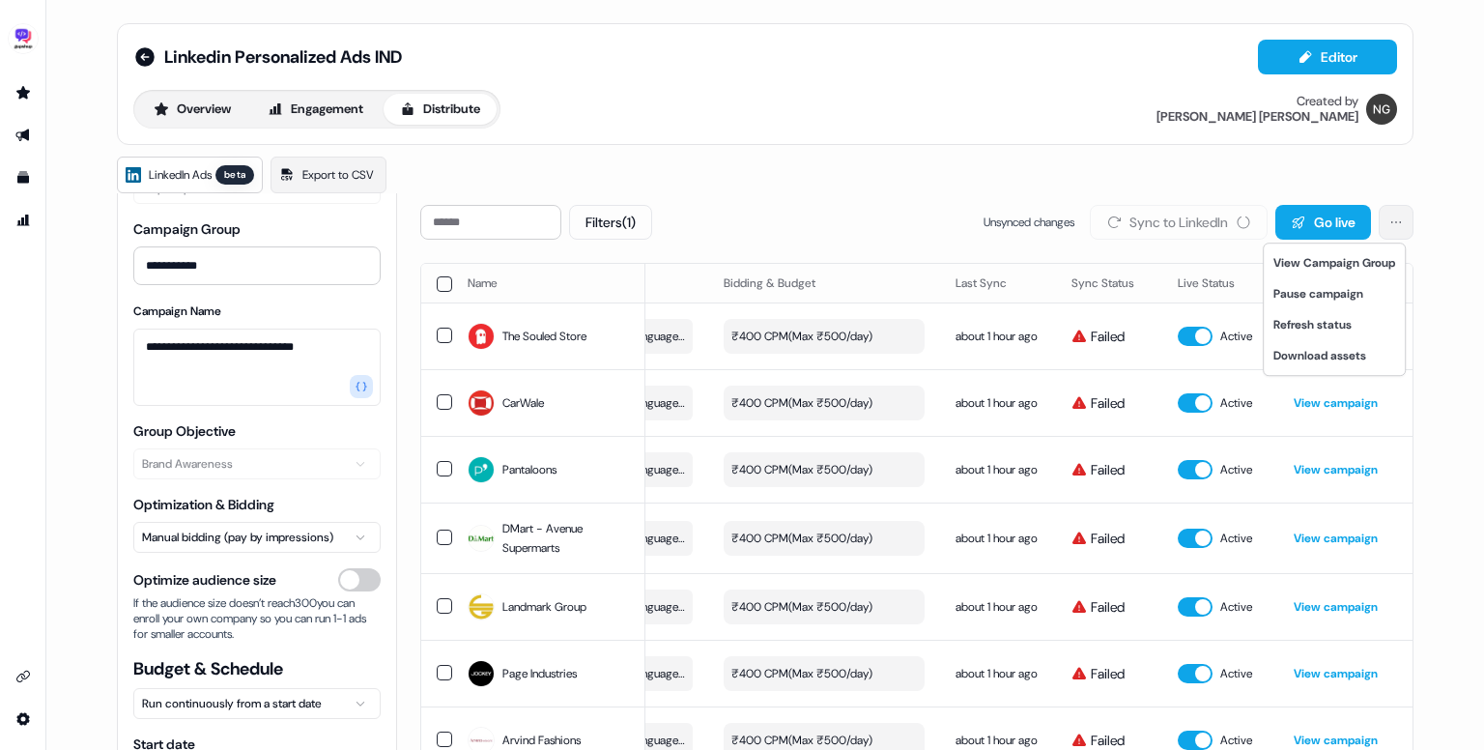
click at [1394, 226] on html "**********" at bounding box center [742, 375] width 1484 height 750
click at [1331, 327] on div "Refresh status" at bounding box center [1334, 324] width 133 height 31
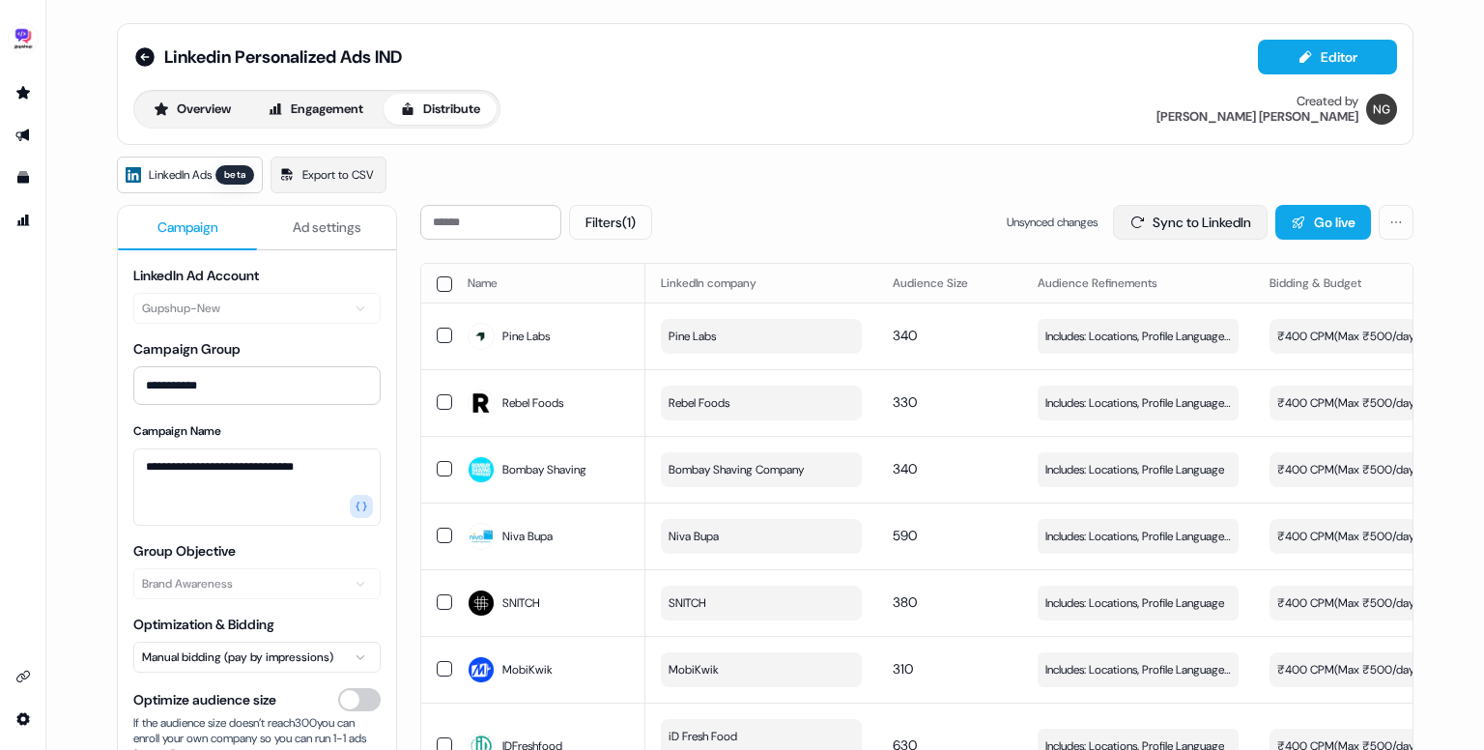
click at [1172, 227] on button "Sync to LinkedIn" at bounding box center [1190, 222] width 155 height 35
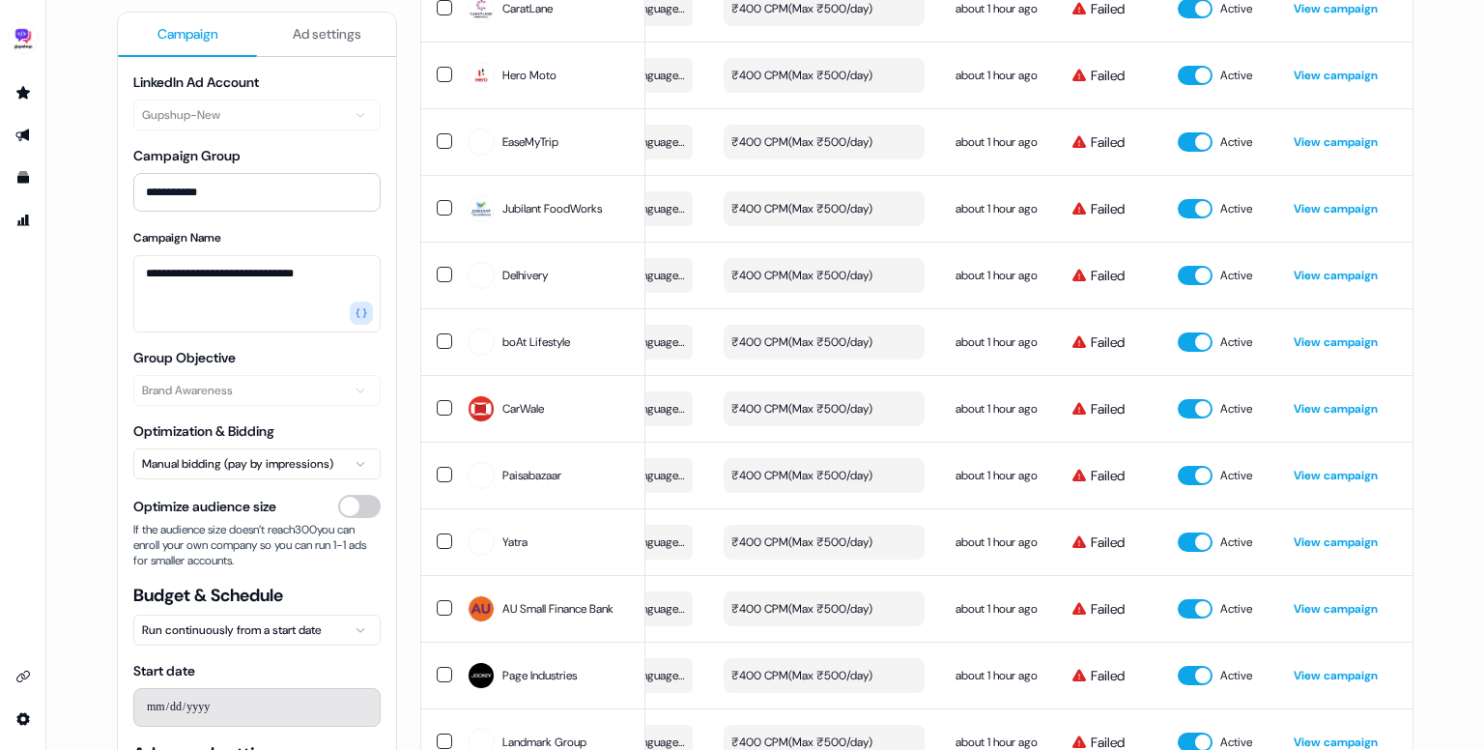
scroll to position [1158, 0]
